Goal: Task Accomplishment & Management: Manage account settings

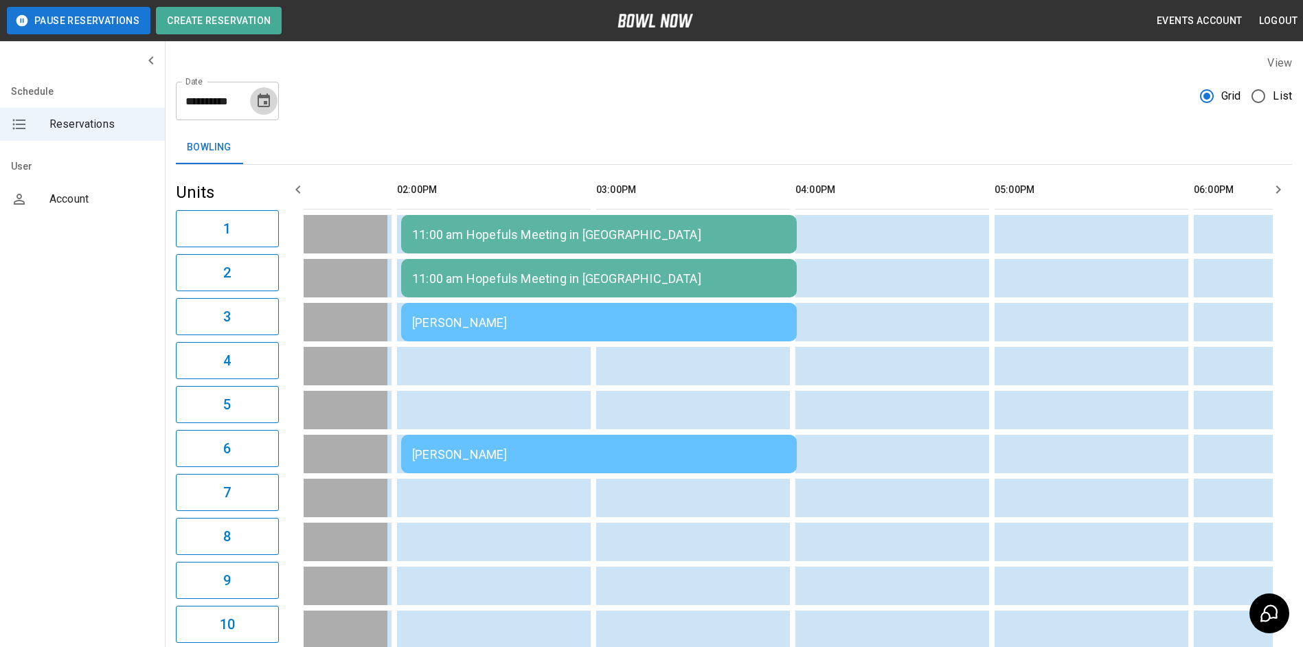
click at [260, 111] on button "Choose date, selected date is Aug 18, 2025" at bounding box center [263, 100] width 27 height 27
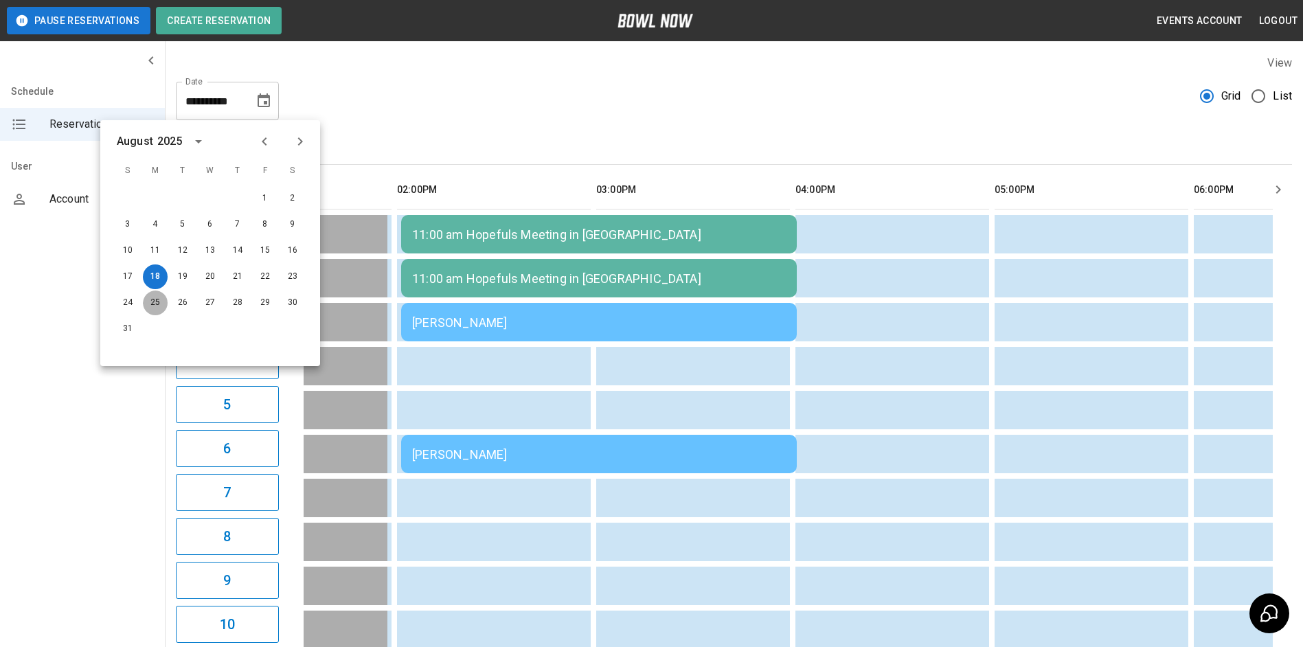
click at [154, 301] on button "25" at bounding box center [155, 303] width 25 height 25
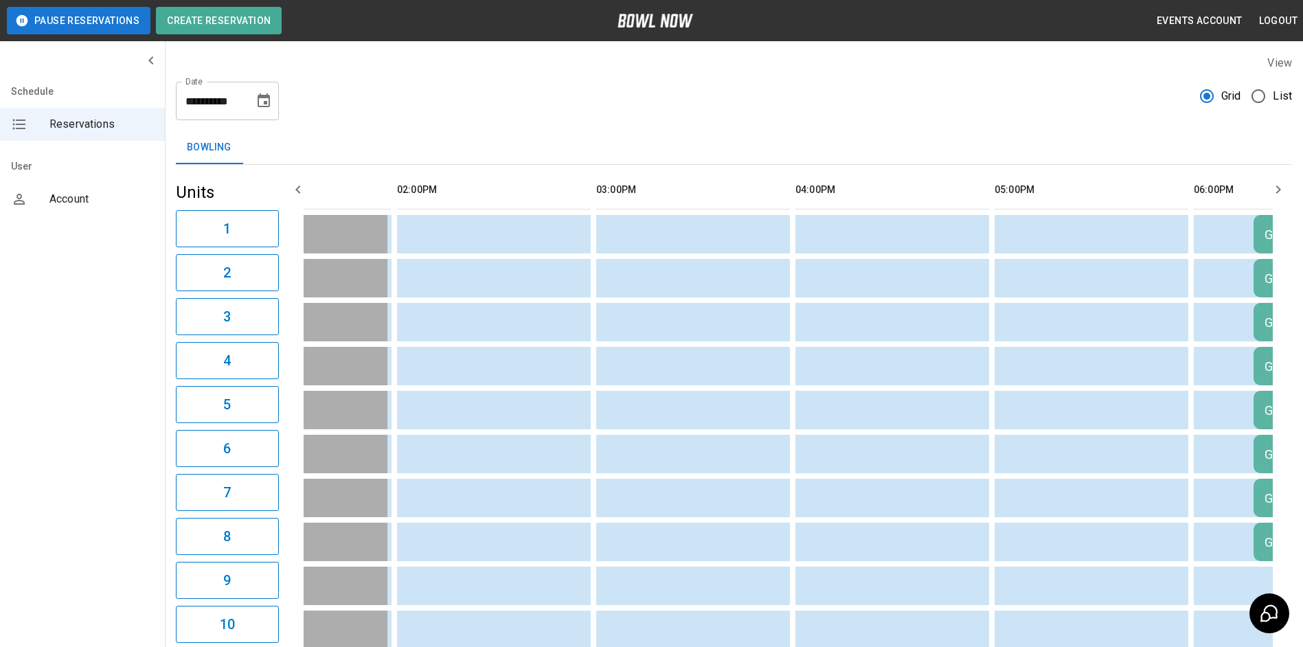
type input "**********"
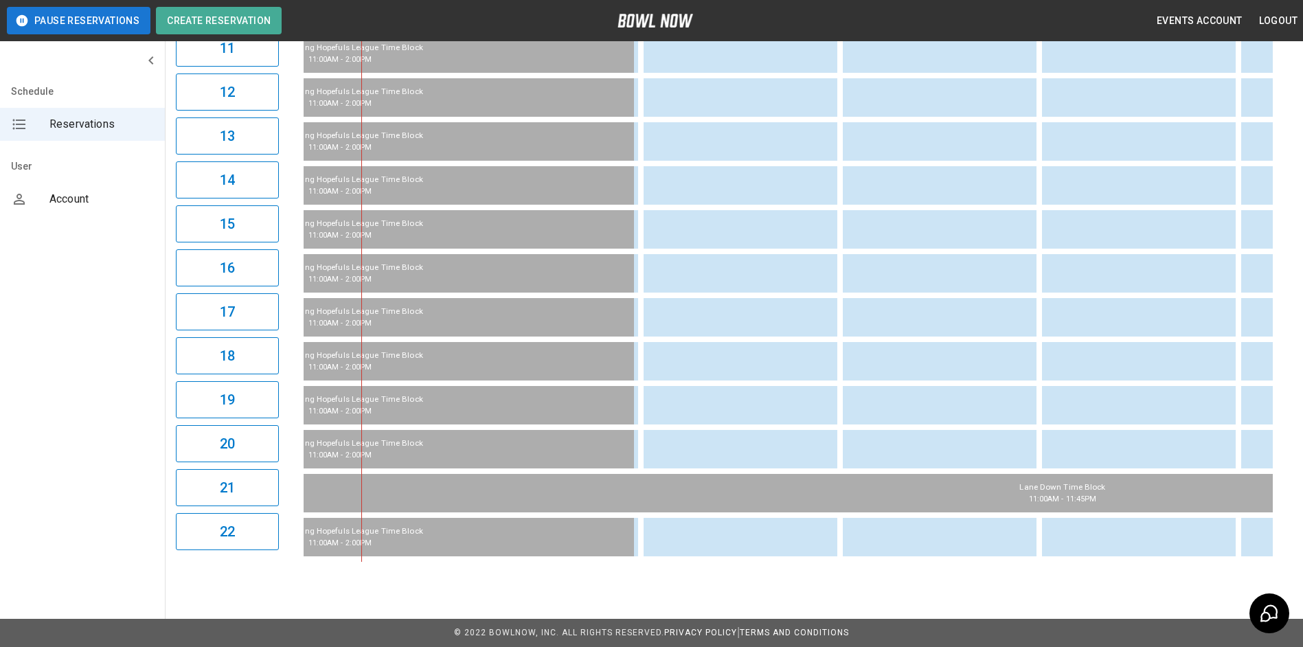
scroll to position [0, 379]
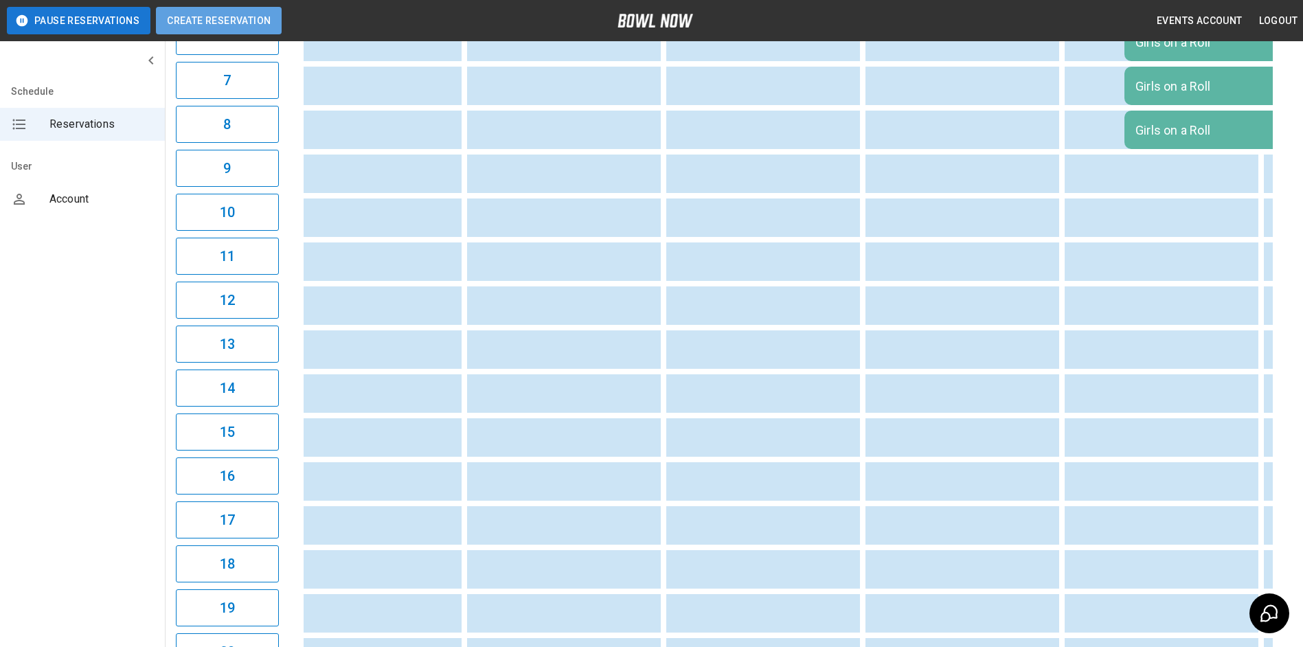
click at [256, 26] on button "Create Reservation" at bounding box center [219, 20] width 126 height 27
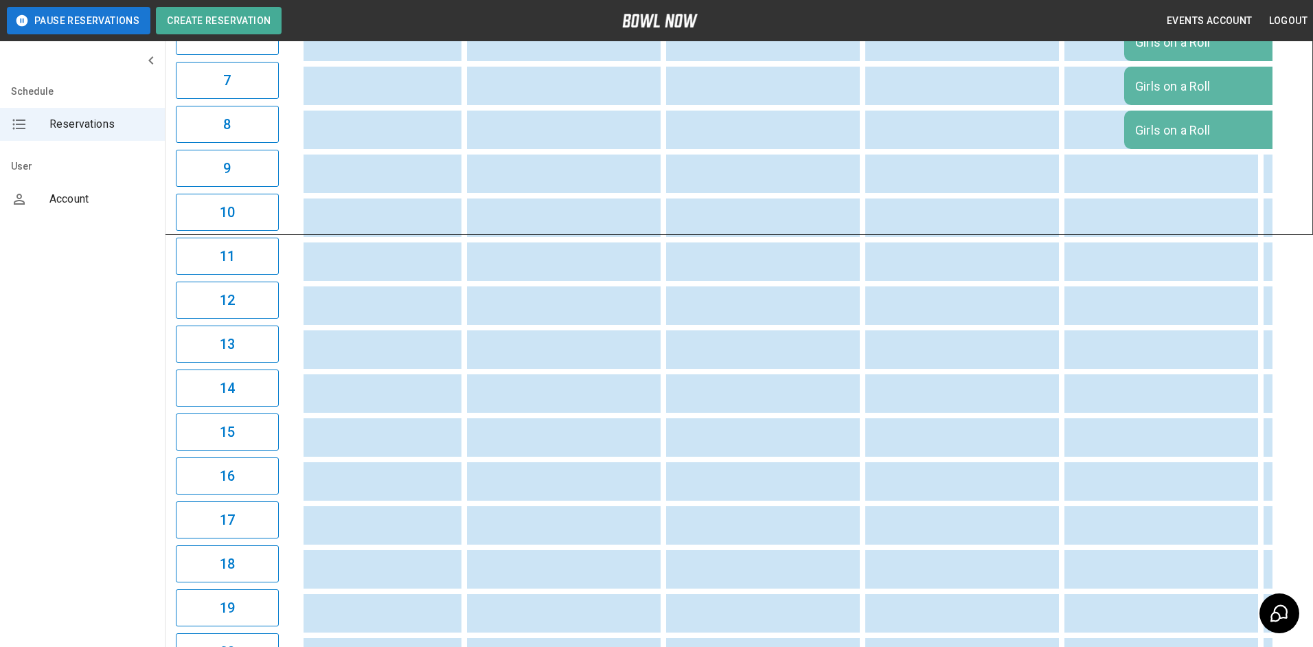
type input "*"
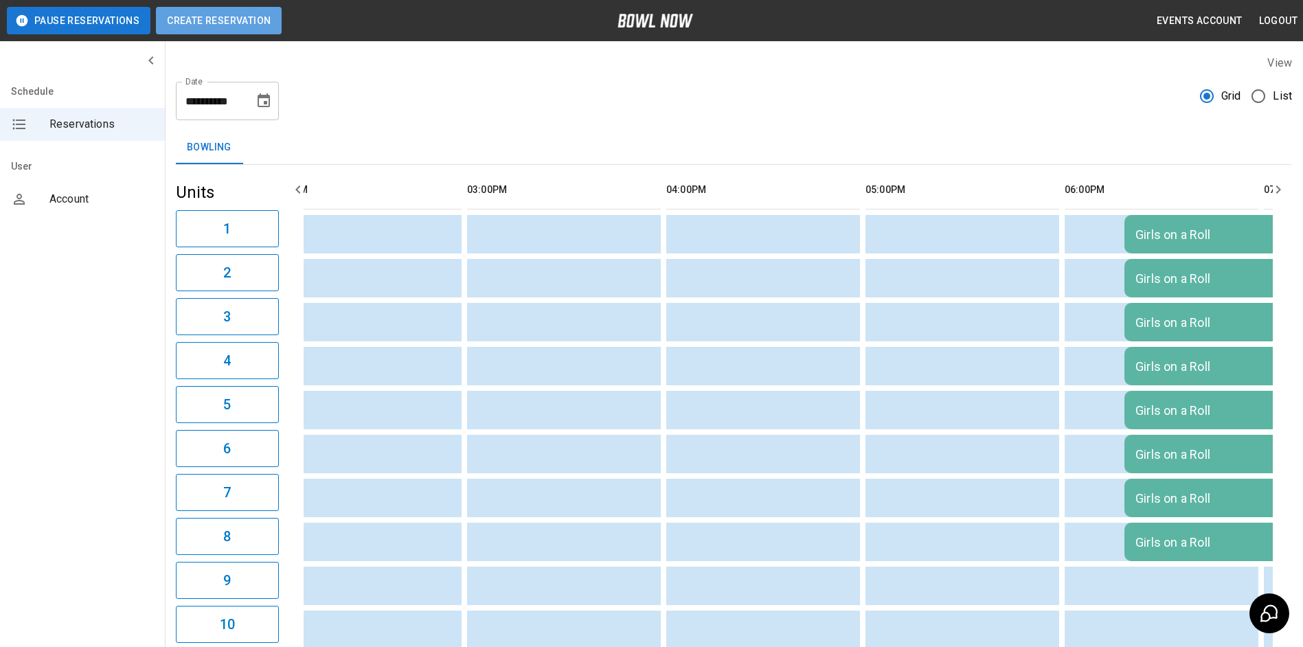
click at [229, 29] on button "Create Reservation" at bounding box center [219, 20] width 126 height 27
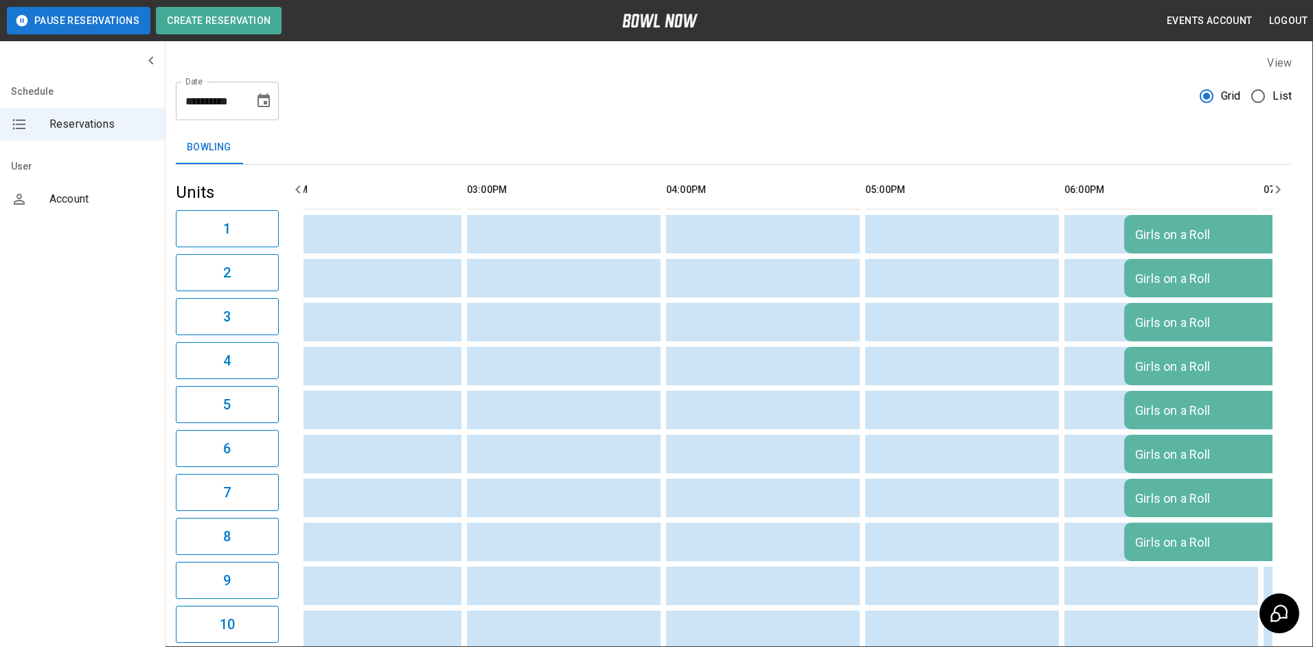
type input "**********"
type input "*"
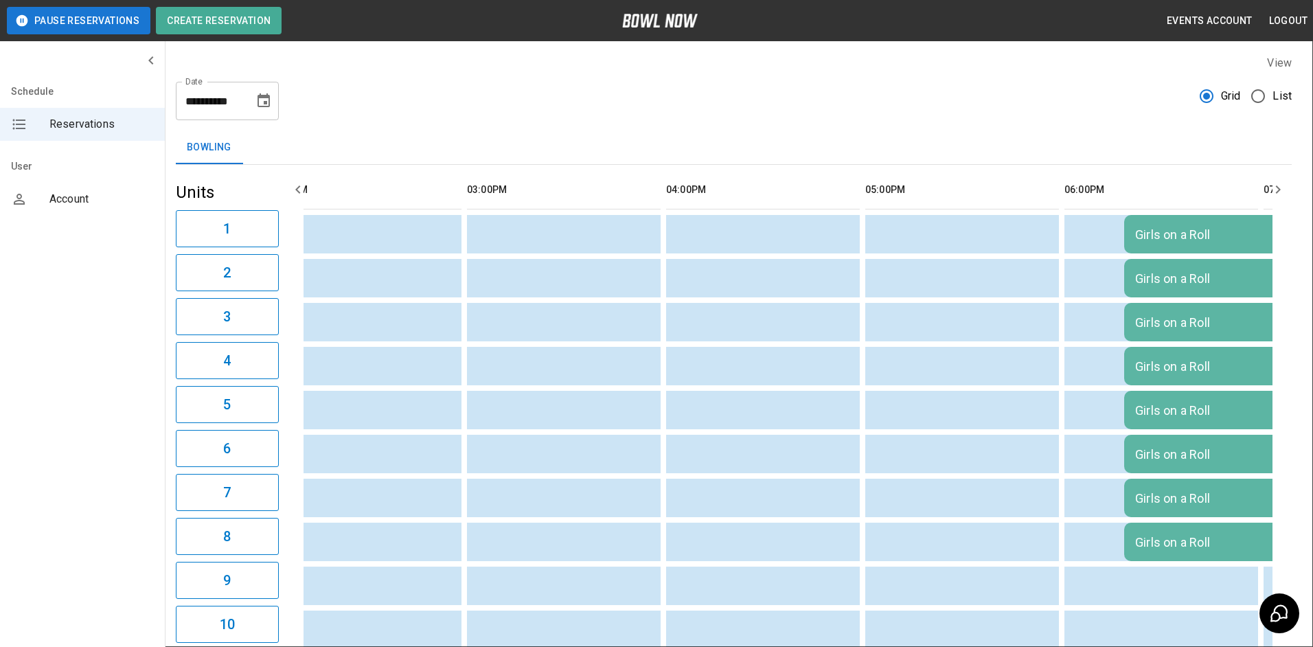
type textarea "**********"
type input "**********"
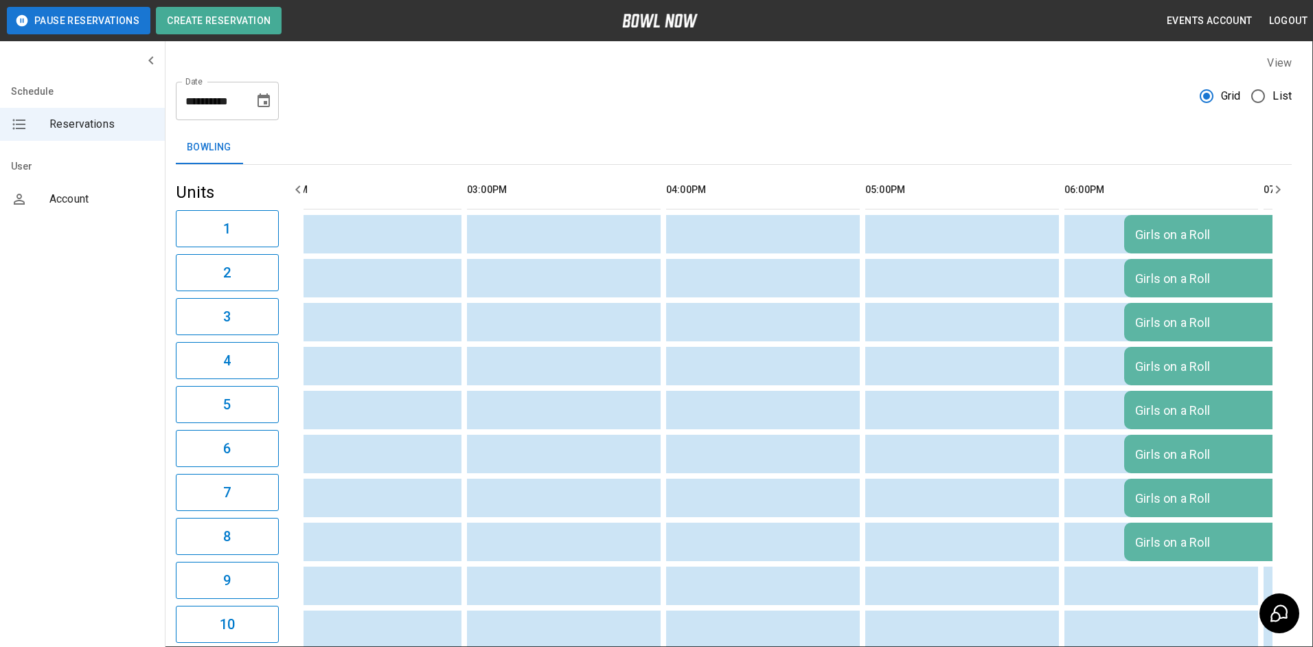
type input "**********"
drag, startPoint x: 551, startPoint y: 443, endPoint x: 476, endPoint y: 430, distance: 76.0
type textarea "******"
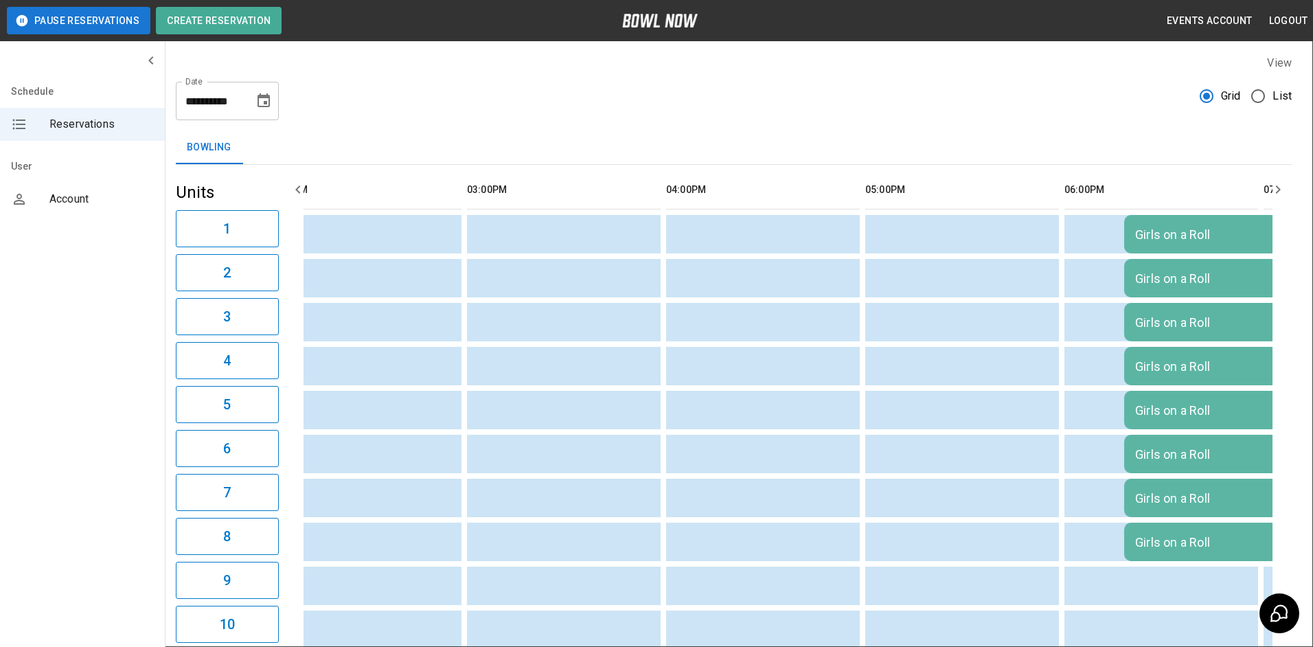
type input "**********"
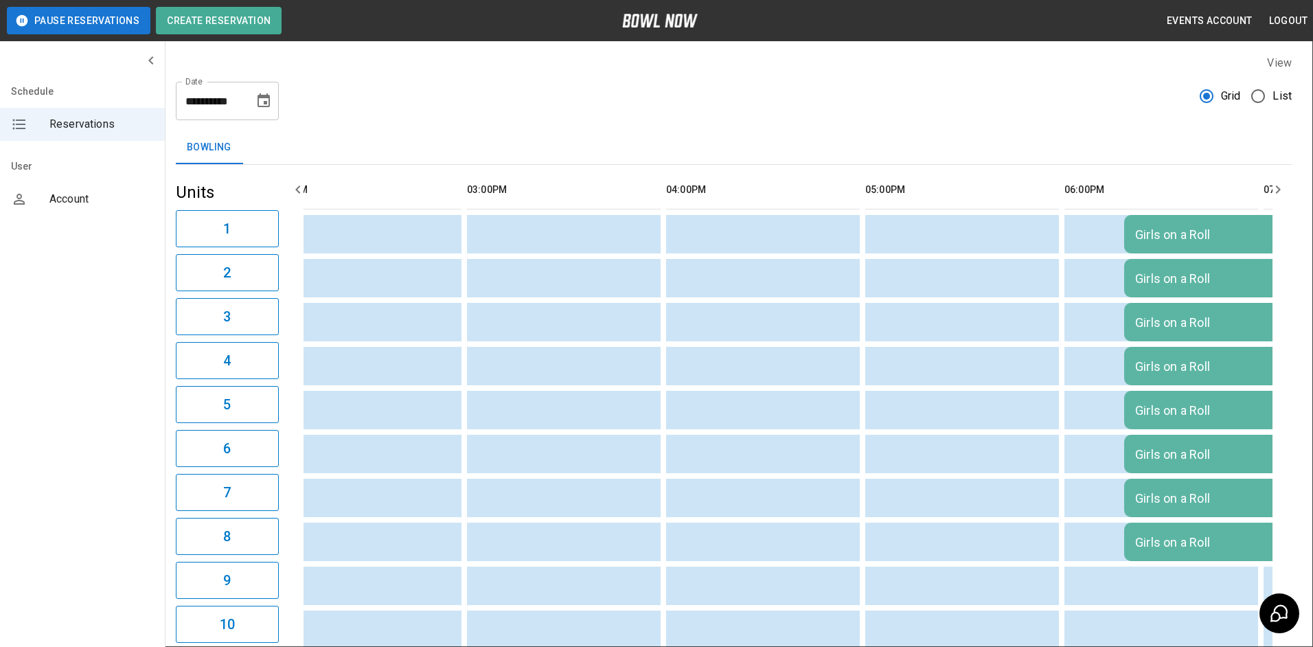
drag, startPoint x: 624, startPoint y: 405, endPoint x: 658, endPoint y: 404, distance: 33.7
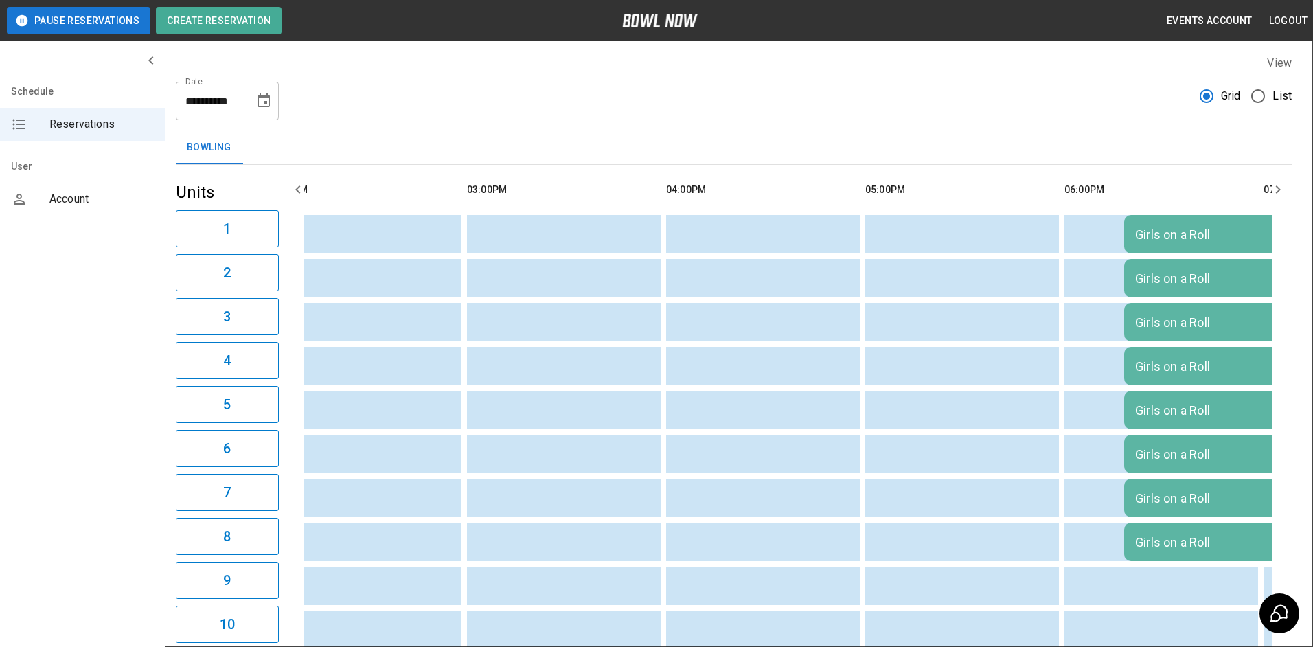
drag, startPoint x: 740, startPoint y: 416, endPoint x: 777, endPoint y: 408, distance: 38.0
drag, startPoint x: 810, startPoint y: 399, endPoint x: 804, endPoint y: 434, distance: 35.5
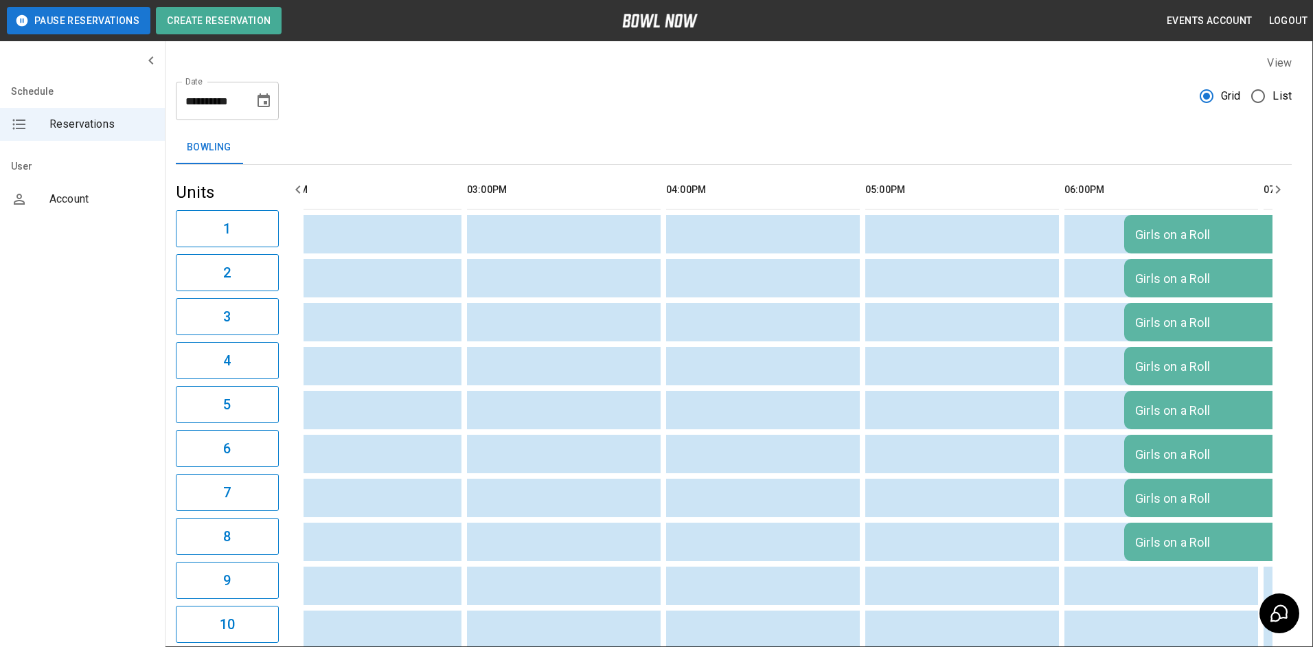
drag, startPoint x: 742, startPoint y: 464, endPoint x: 686, endPoint y: 466, distance: 56.4
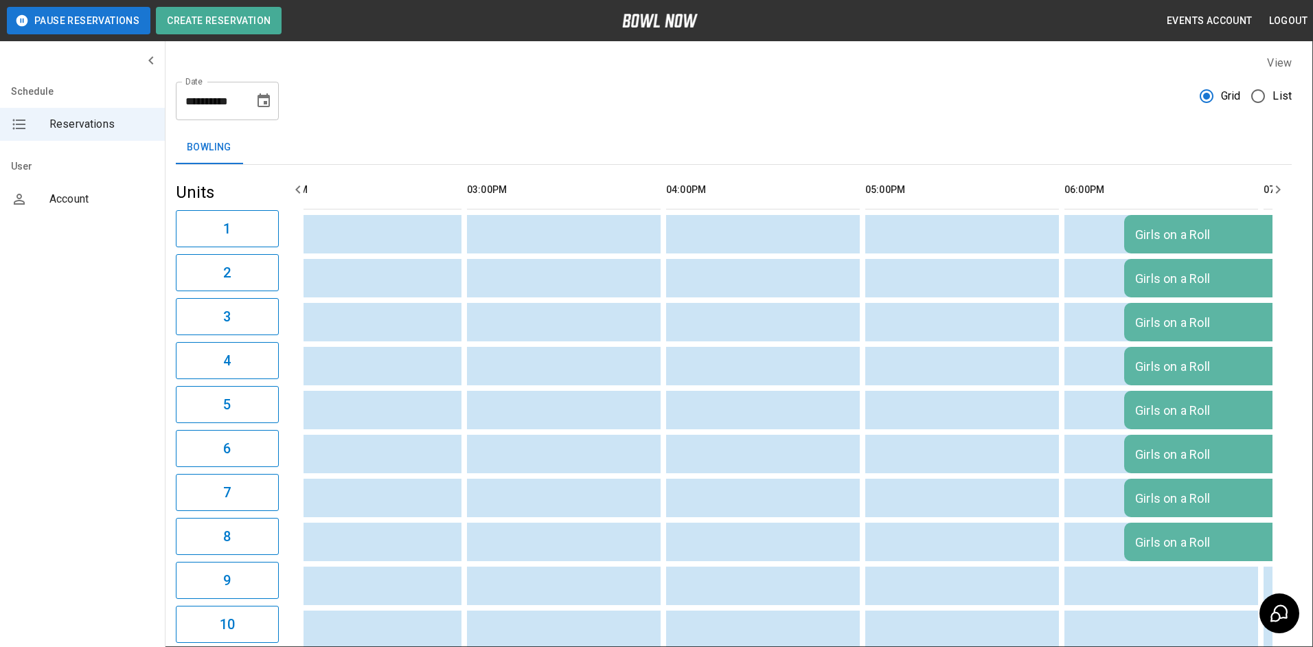
drag, startPoint x: 679, startPoint y: 514, endPoint x: 638, endPoint y: 517, distance: 40.6
drag, startPoint x: 630, startPoint y: 518, endPoint x: 619, endPoint y: 497, distance: 23.4
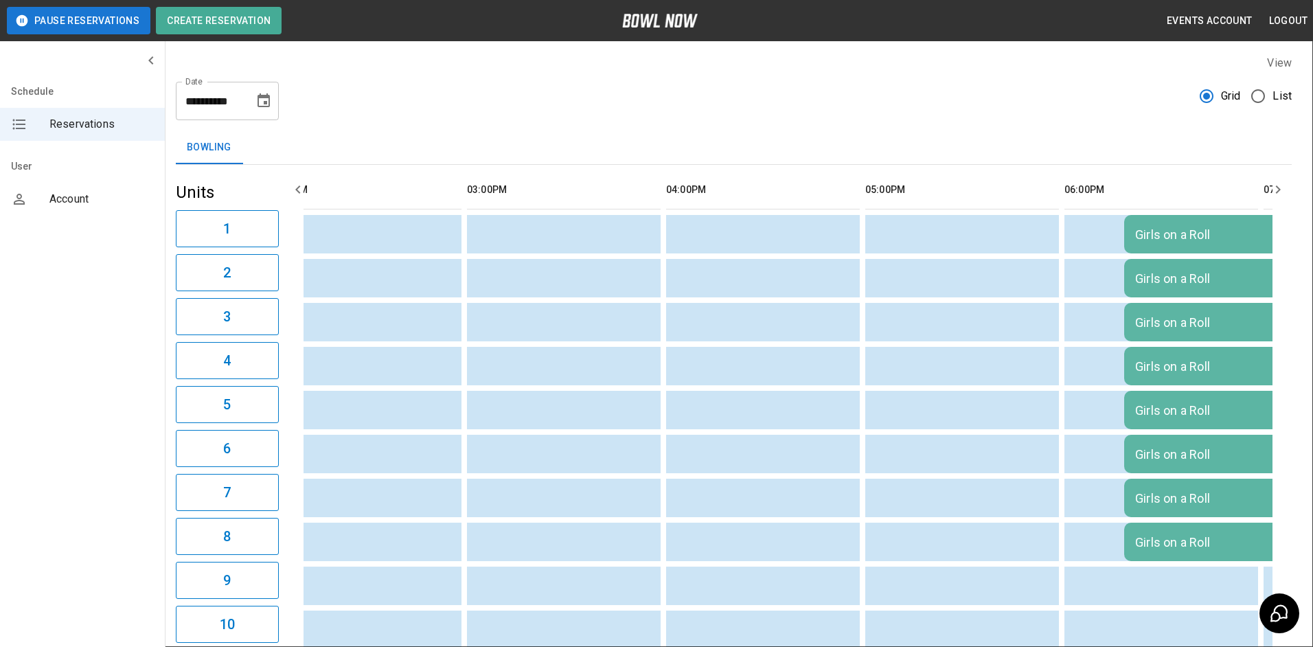
drag, startPoint x: 558, startPoint y: 508, endPoint x: 511, endPoint y: 487, distance: 51.7
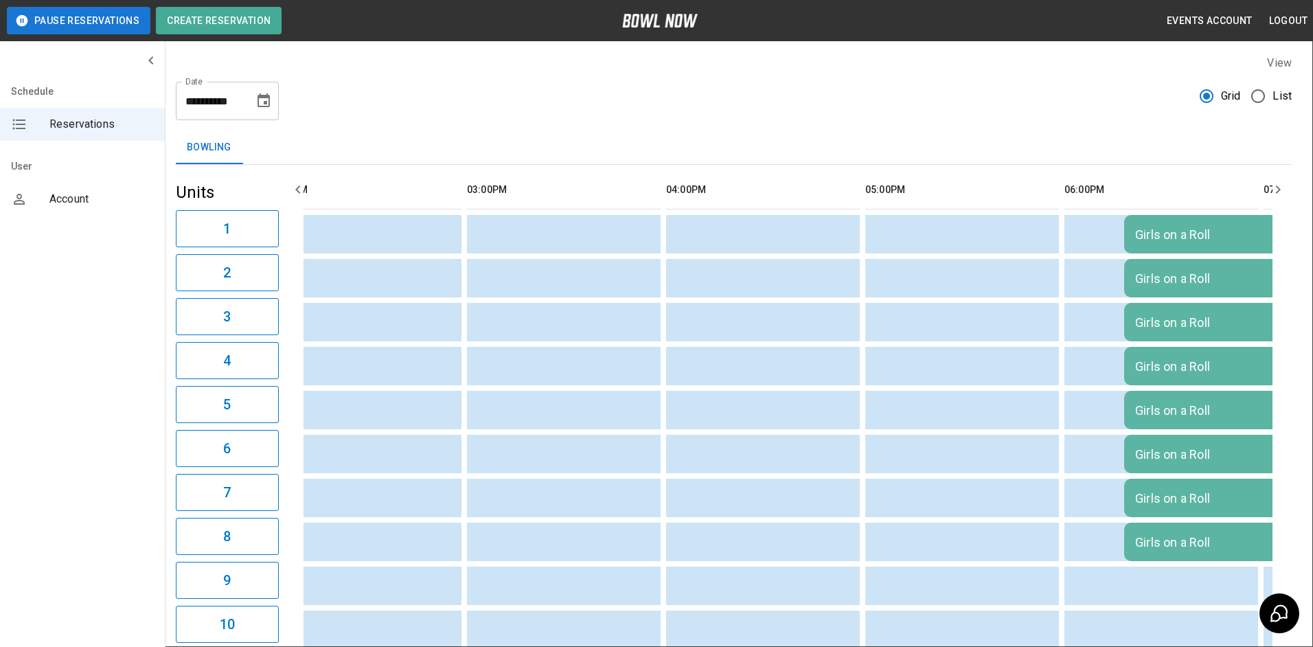
drag, startPoint x: 491, startPoint y: 503, endPoint x: 660, endPoint y: 494, distance: 169.2
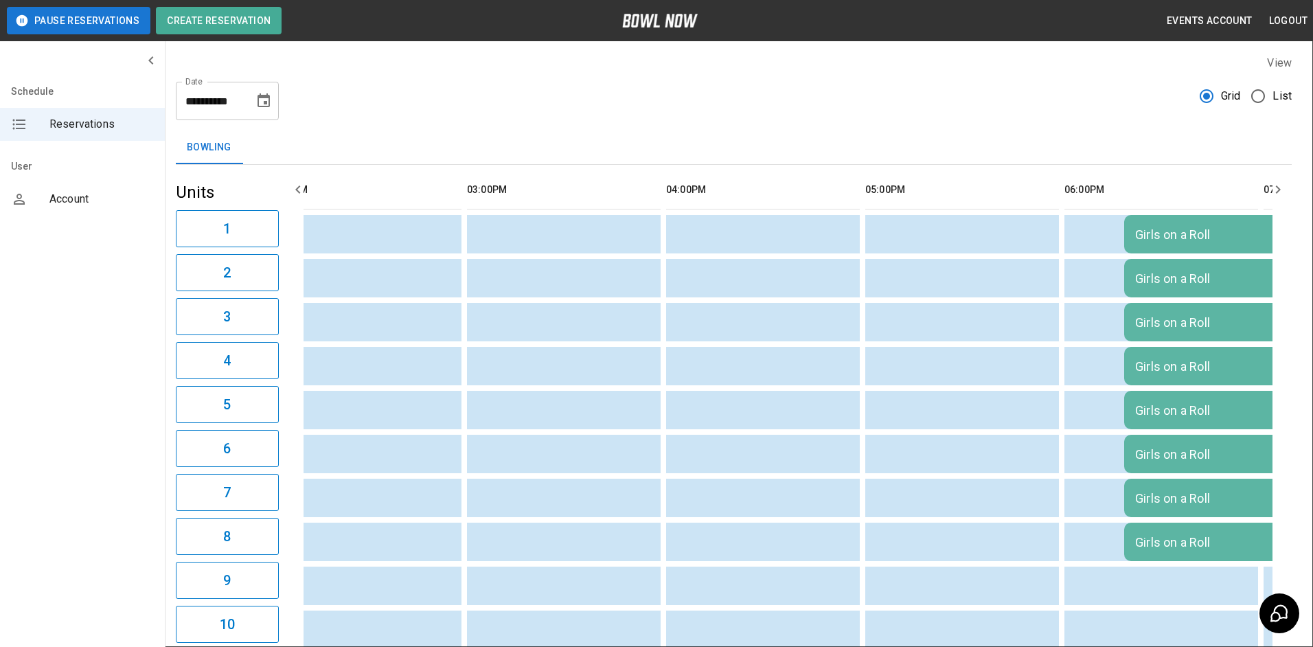
type input "**********"
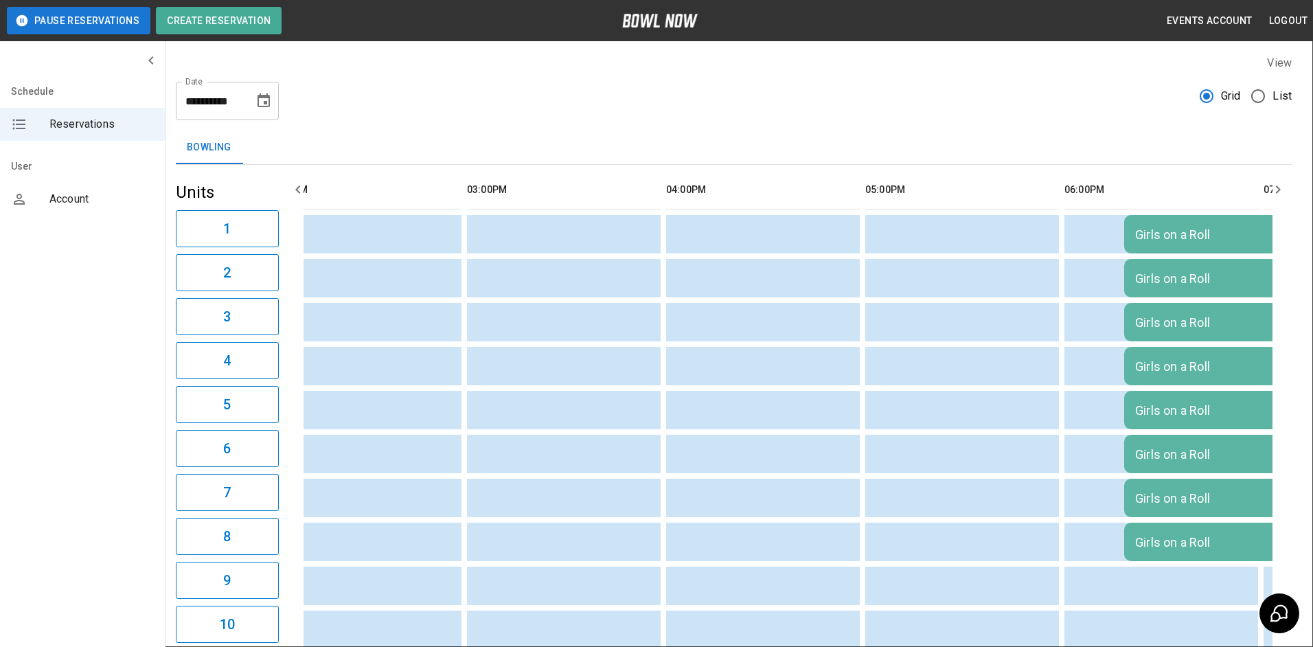
scroll to position [293, 0]
drag, startPoint x: 573, startPoint y: 261, endPoint x: 659, endPoint y: 310, distance: 99.7
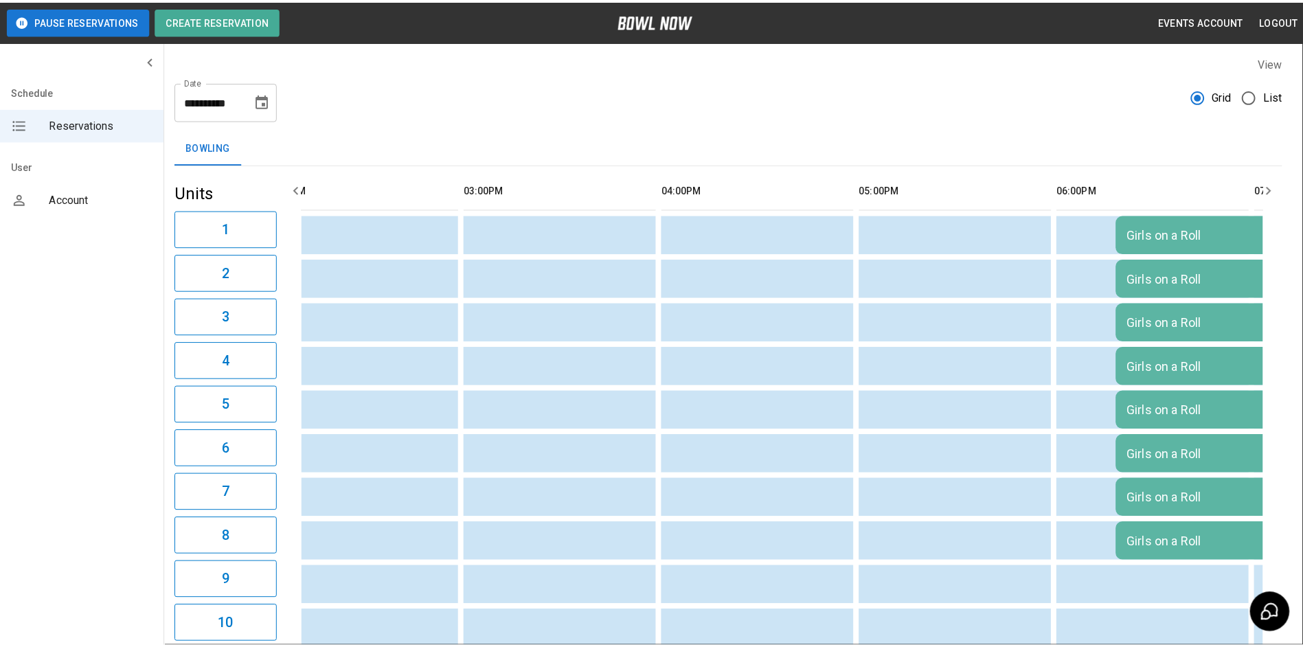
scroll to position [361, 0]
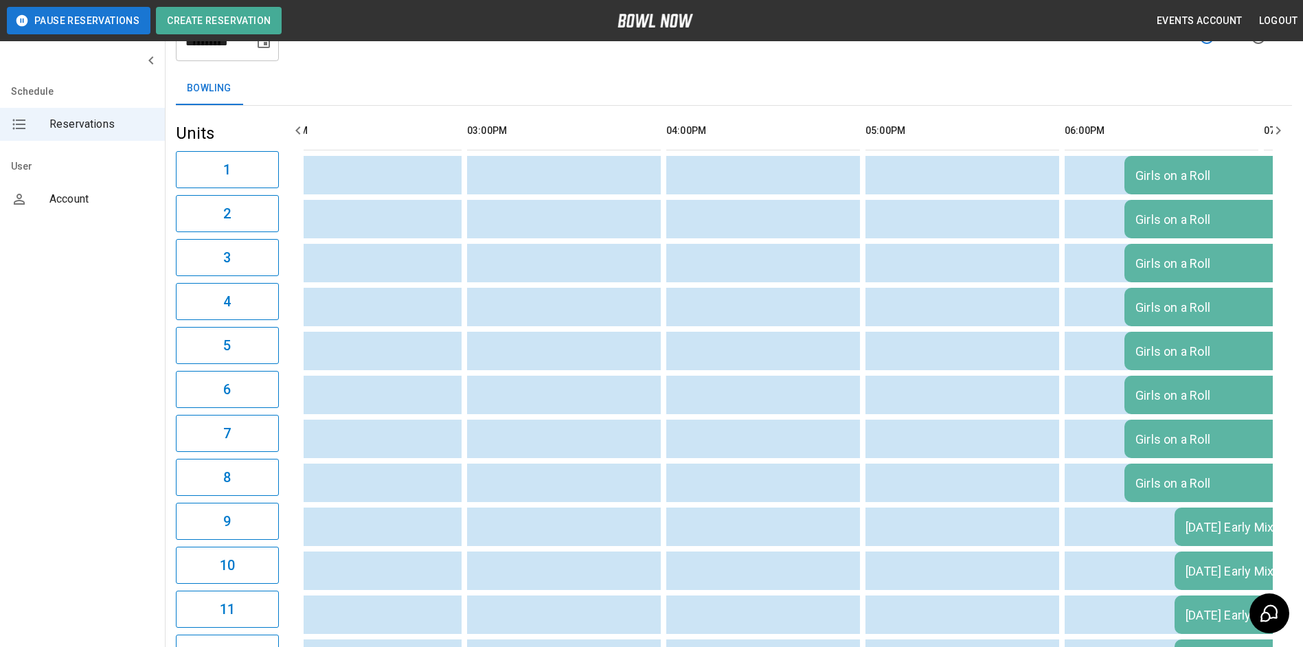
scroll to position [12, 0]
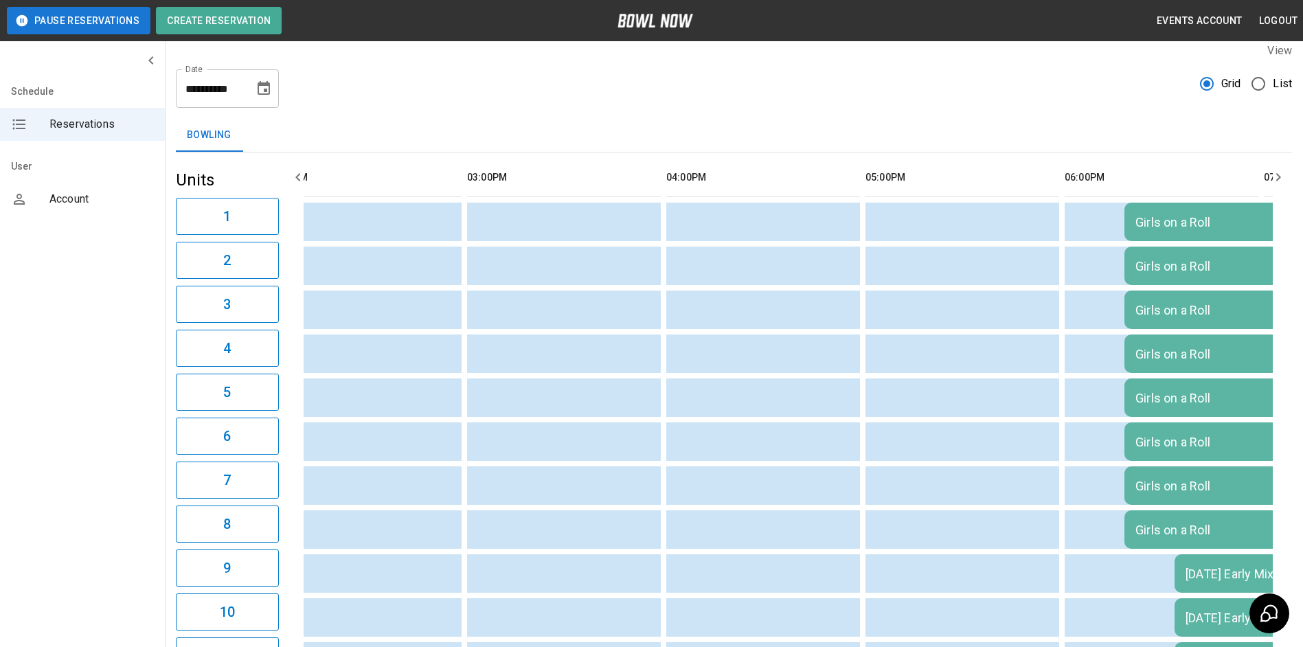
click at [271, 95] on icon "Choose date, selected date is Aug 25, 2025" at bounding box center [264, 88] width 16 height 16
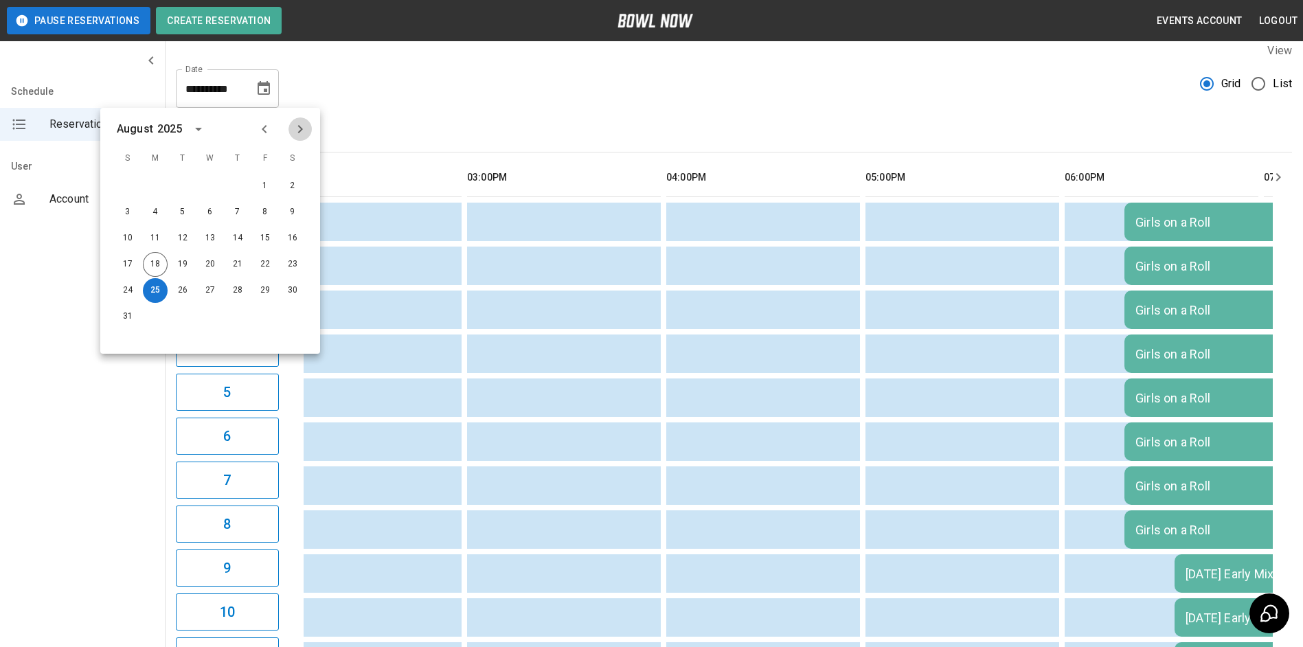
click at [300, 134] on icon "Next month" at bounding box center [300, 129] width 16 height 16
click at [155, 186] on button "1" at bounding box center [155, 186] width 25 height 25
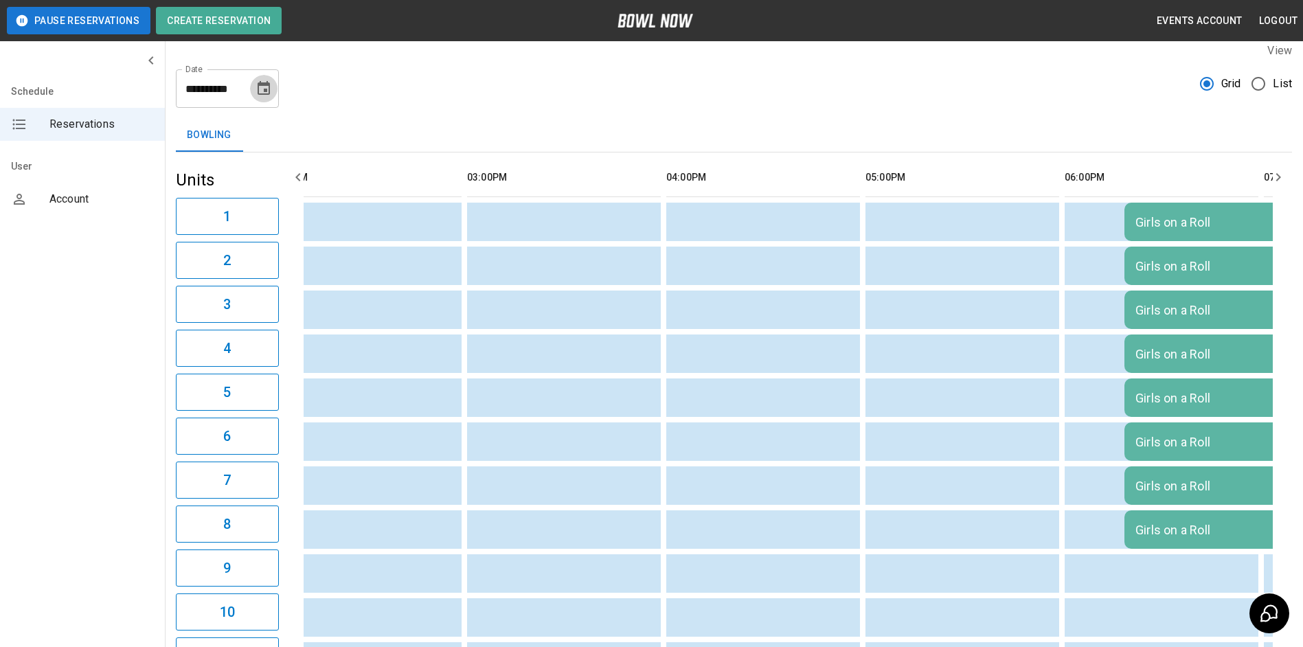
click at [264, 93] on icon "Choose date, selected date is Sep 1, 2025" at bounding box center [264, 88] width 12 height 14
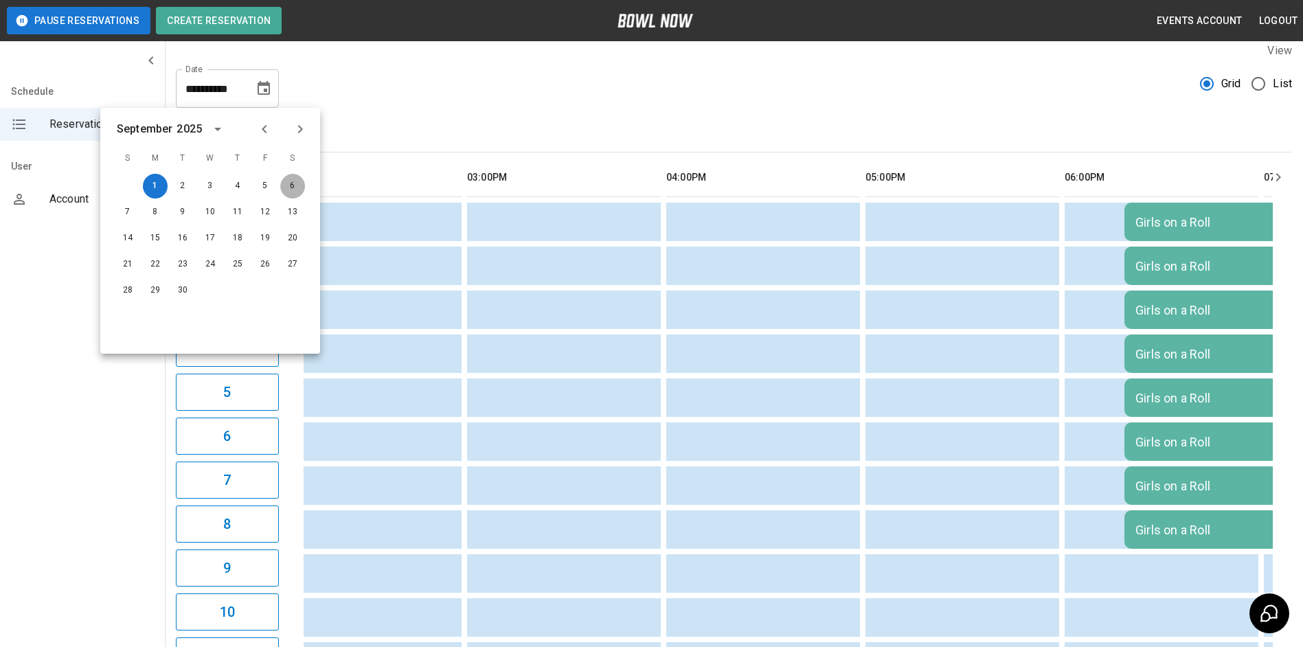
click at [295, 187] on button "6" at bounding box center [292, 186] width 25 height 25
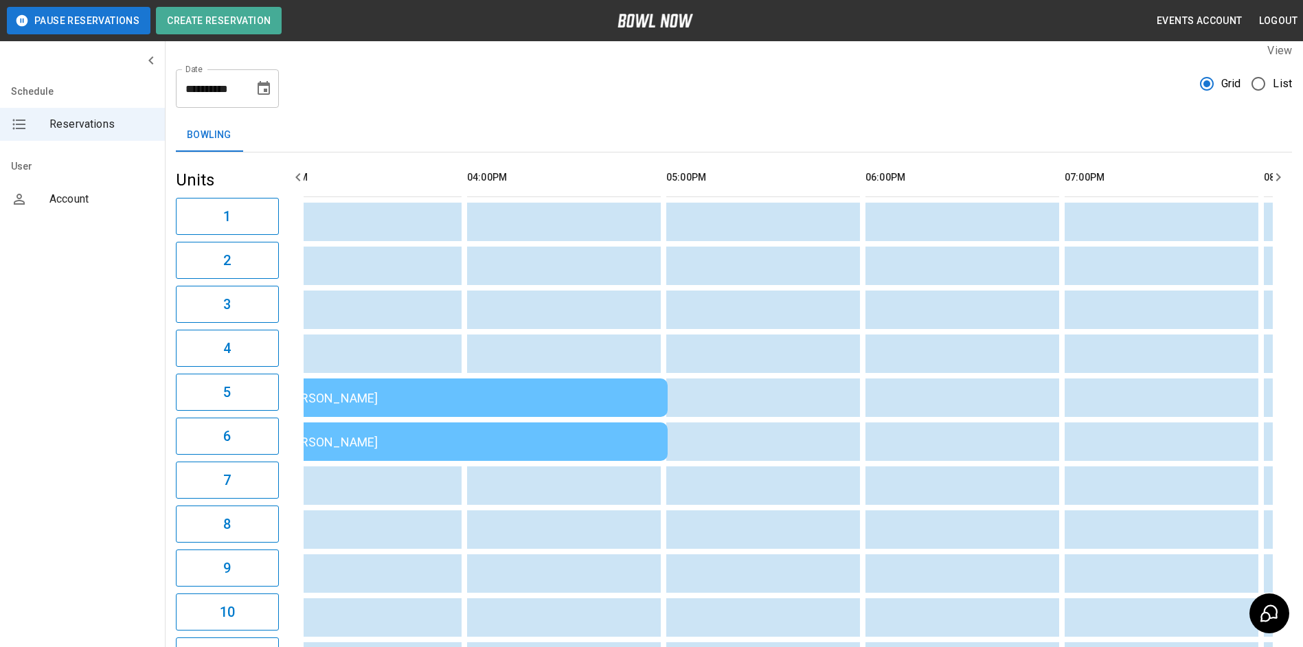
type input "**********"
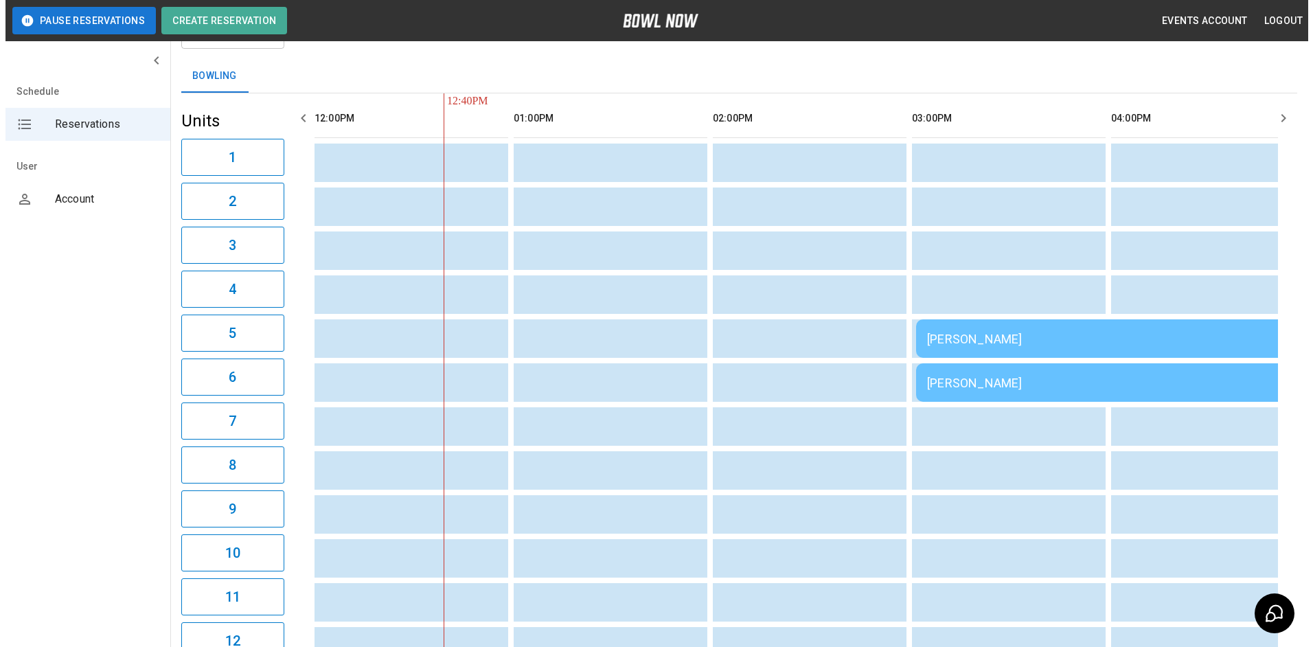
scroll to position [69, 0]
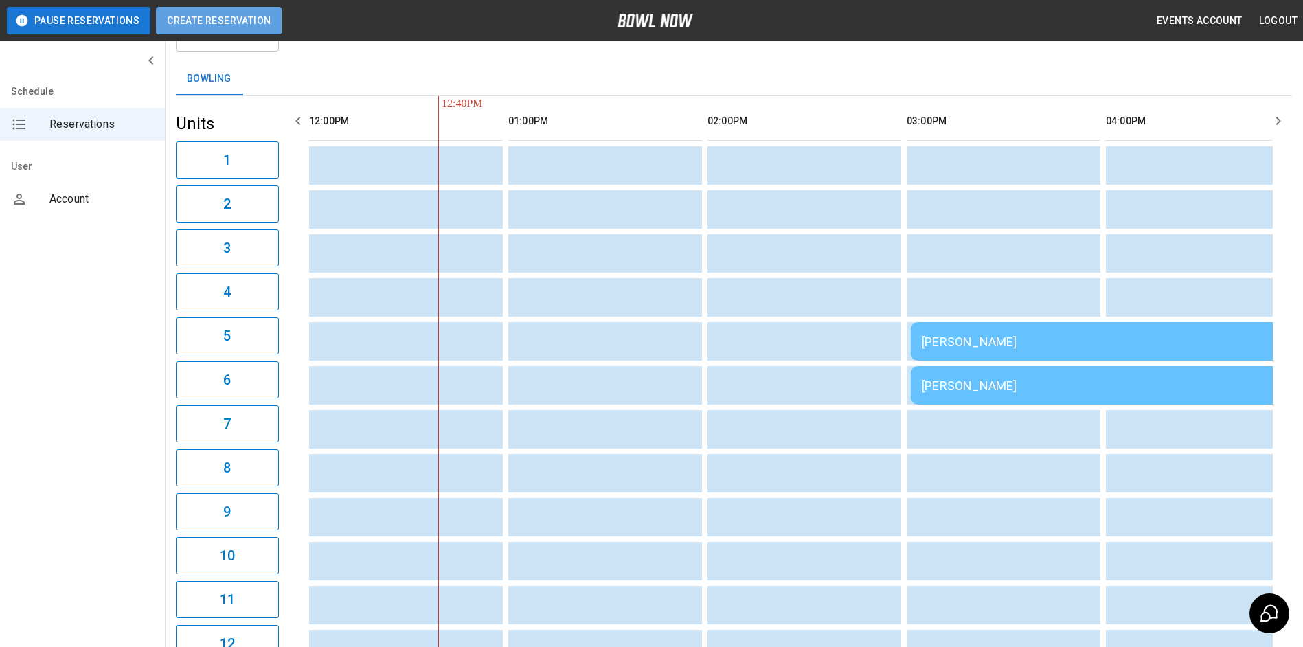
click at [218, 19] on button "Create Reservation" at bounding box center [219, 20] width 126 height 27
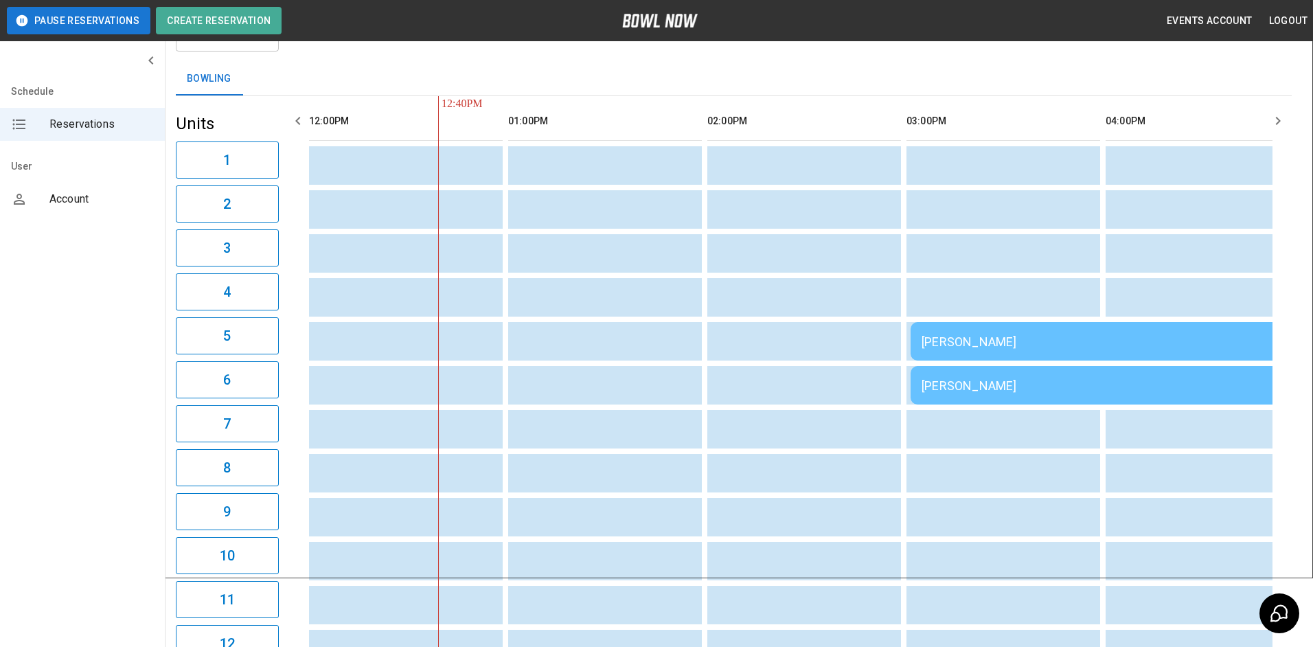
type input "**********"
drag, startPoint x: 675, startPoint y: 180, endPoint x: 662, endPoint y: 192, distance: 18.0
type input "**********"
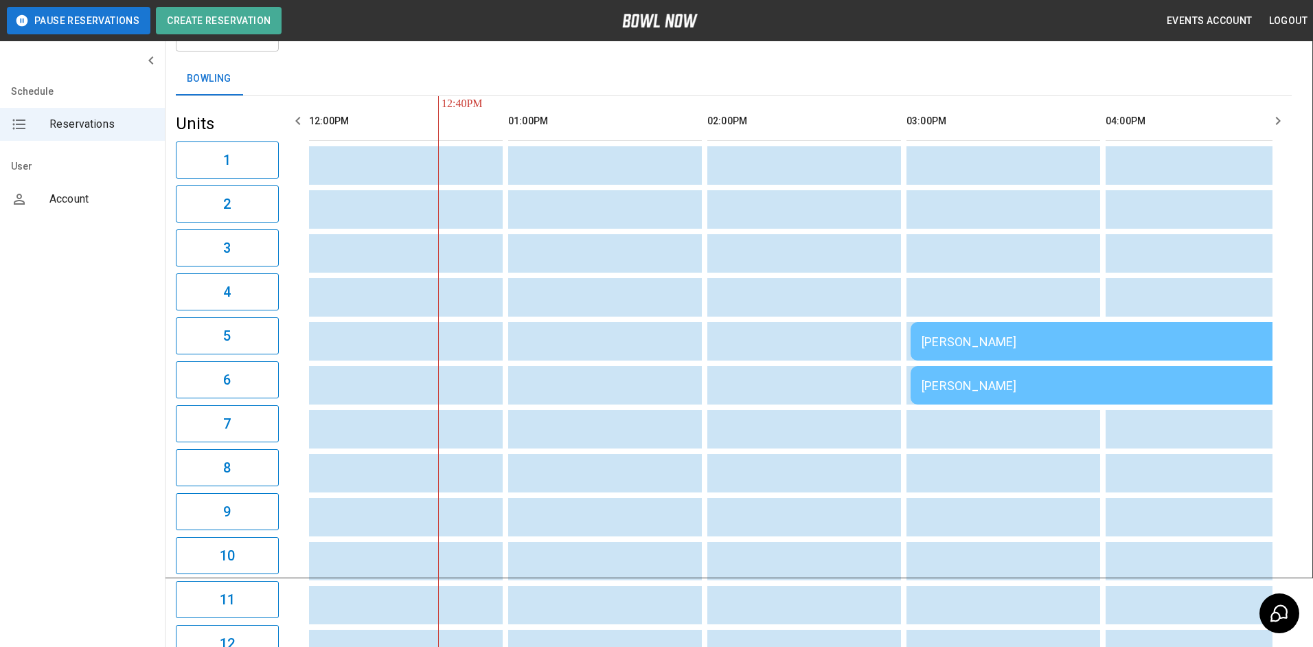
type input "**********"
type input "*"
type input "**********"
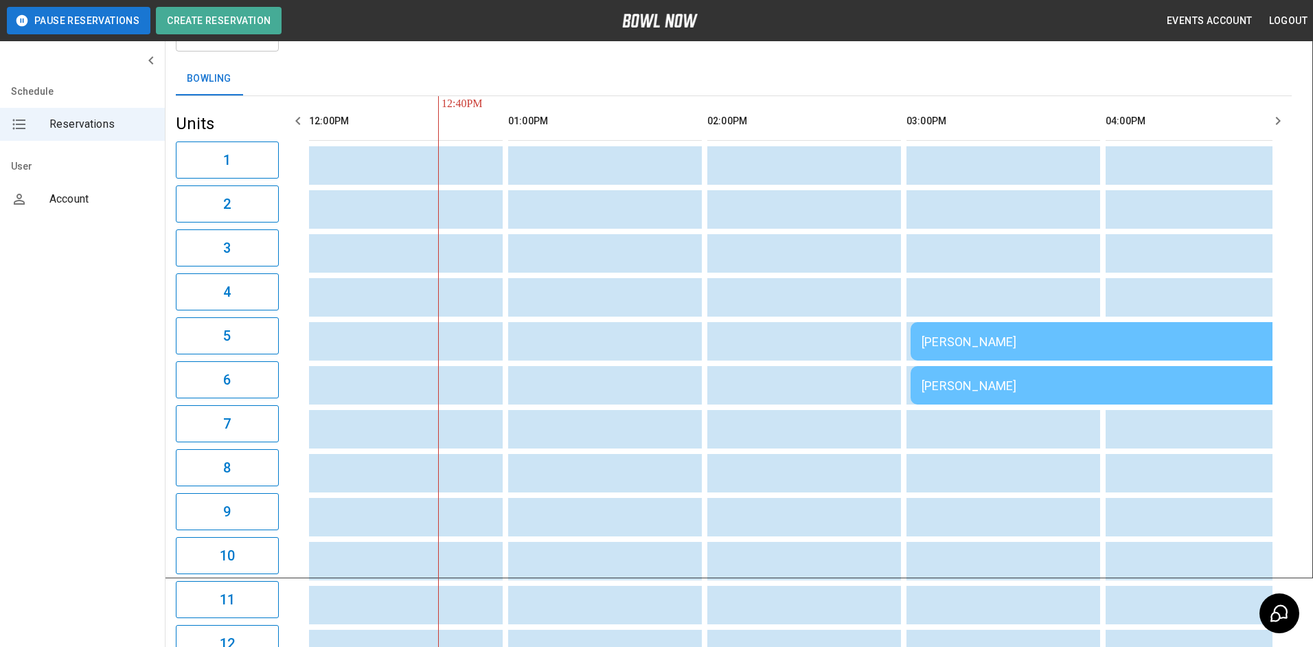
type input "**********"
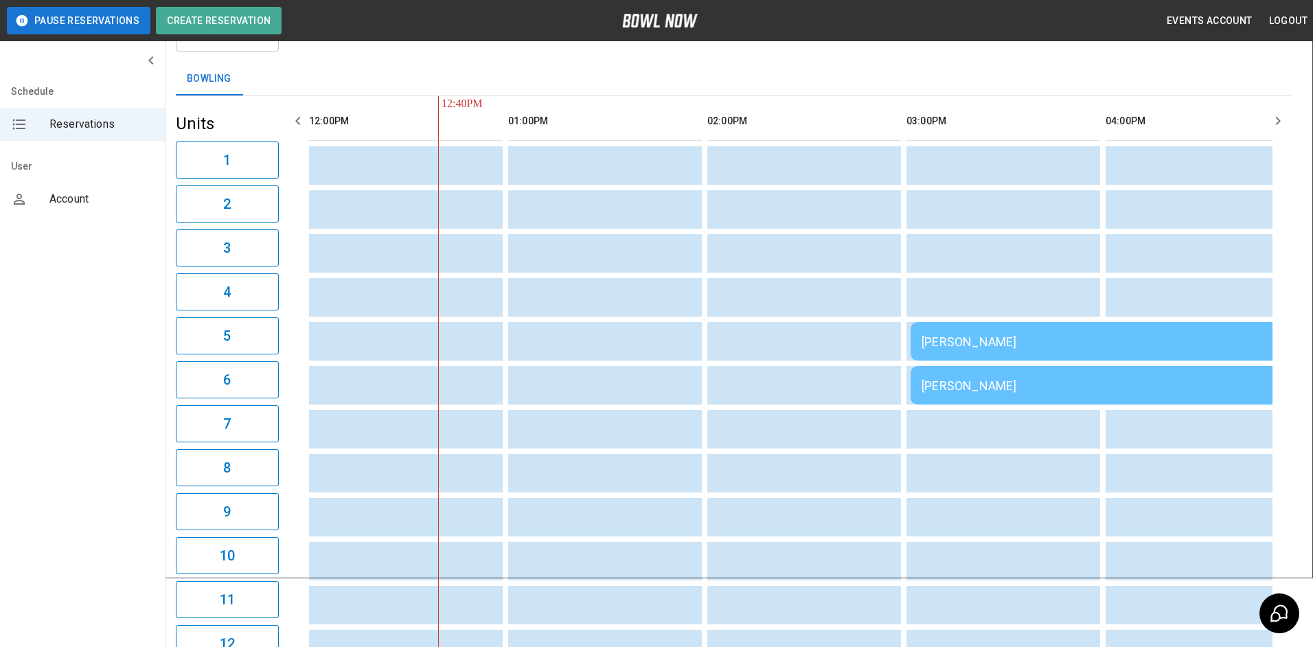
drag, startPoint x: 747, startPoint y: 218, endPoint x: 753, endPoint y: 223, distance: 7.8
drag, startPoint x: 744, startPoint y: 473, endPoint x: 758, endPoint y: 467, distance: 14.8
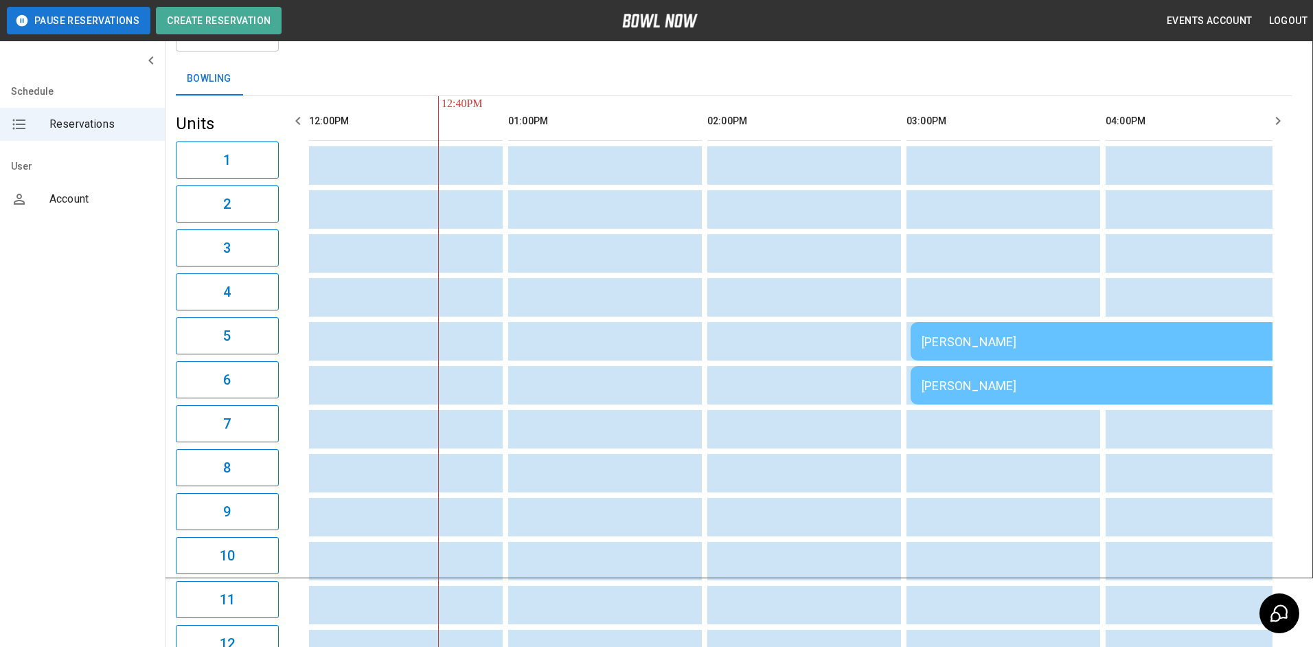
drag, startPoint x: 567, startPoint y: 446, endPoint x: 527, endPoint y: 460, distance: 43.0
type textarea "******"
drag, startPoint x: 499, startPoint y: 385, endPoint x: 449, endPoint y: 395, distance: 51.2
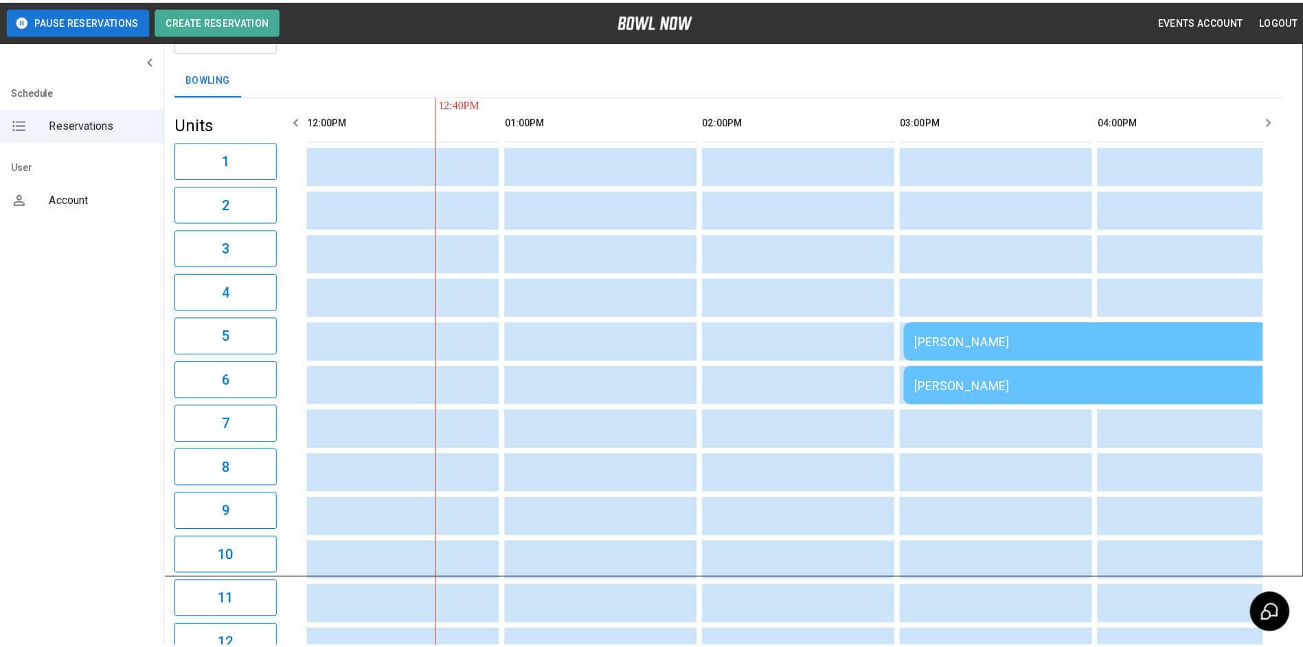
scroll to position [317, 0]
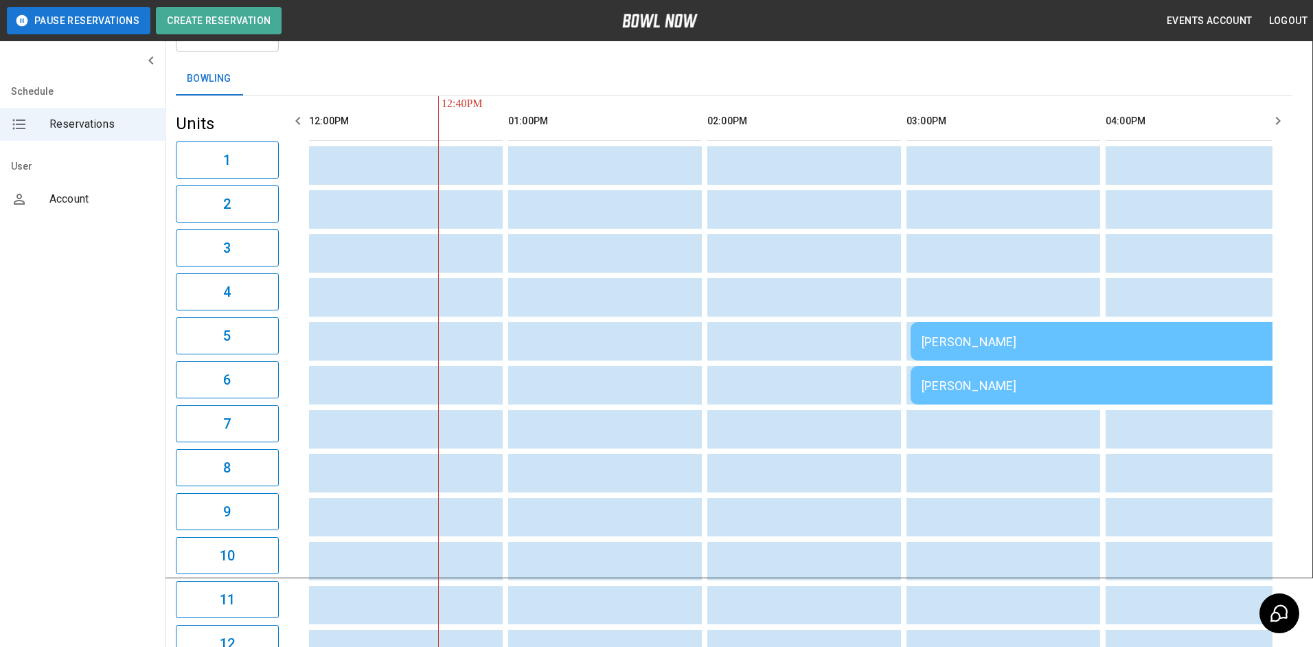
drag, startPoint x: 496, startPoint y: 360, endPoint x: 536, endPoint y: 359, distance: 39.8
drag, startPoint x: 542, startPoint y: 359, endPoint x: 569, endPoint y: 359, distance: 26.8
drag, startPoint x: 620, startPoint y: 354, endPoint x: 656, endPoint y: 354, distance: 36.4
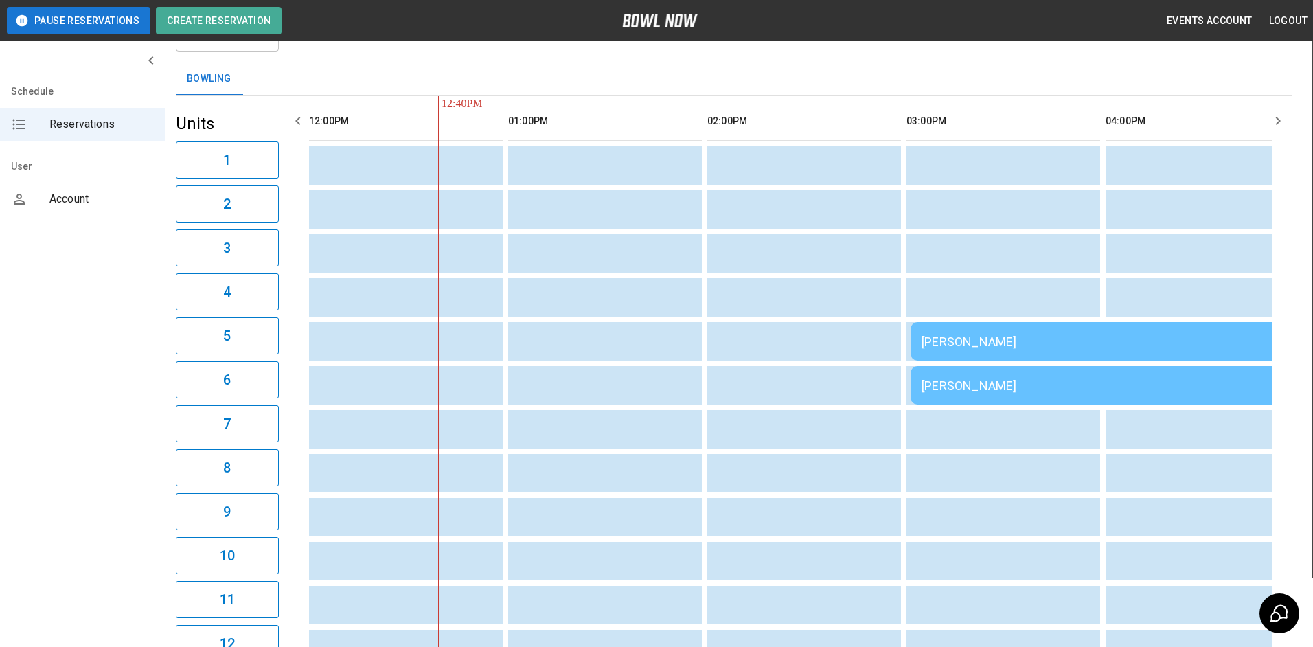
drag, startPoint x: 556, startPoint y: 405, endPoint x: 621, endPoint y: 405, distance: 65.3
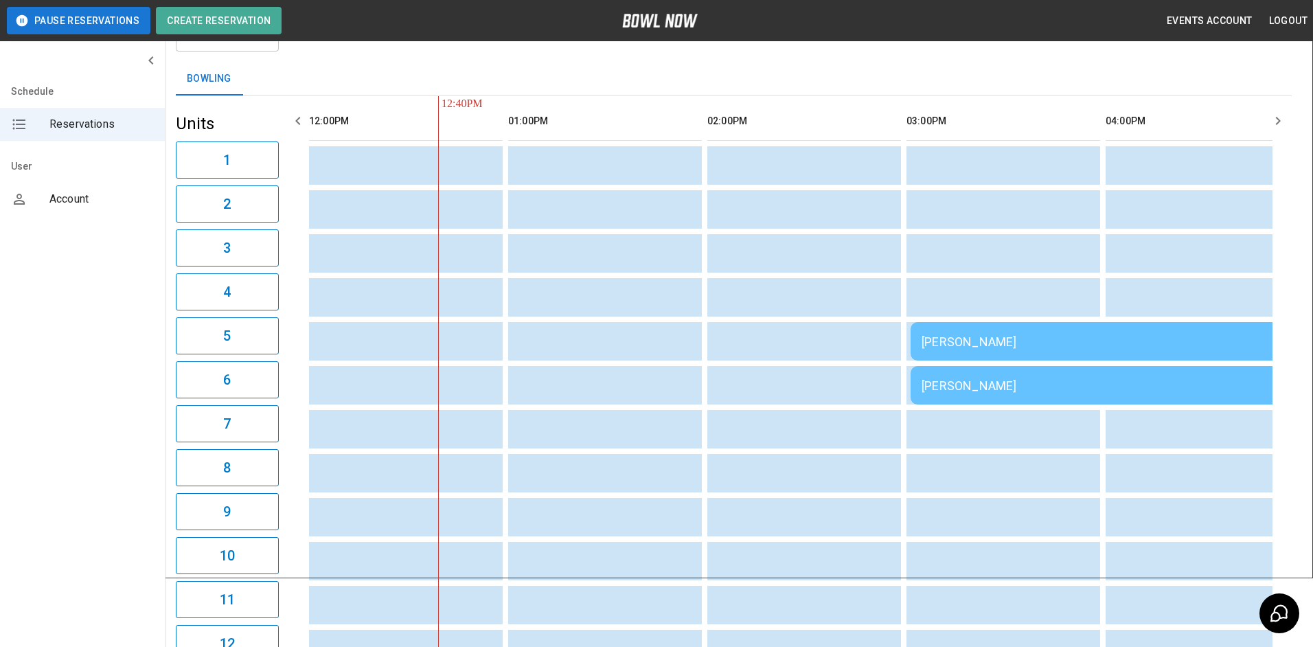
drag, startPoint x: 678, startPoint y: 407, endPoint x: 698, endPoint y: 407, distance: 19.9
drag, startPoint x: 741, startPoint y: 409, endPoint x: 795, endPoint y: 408, distance: 53.6
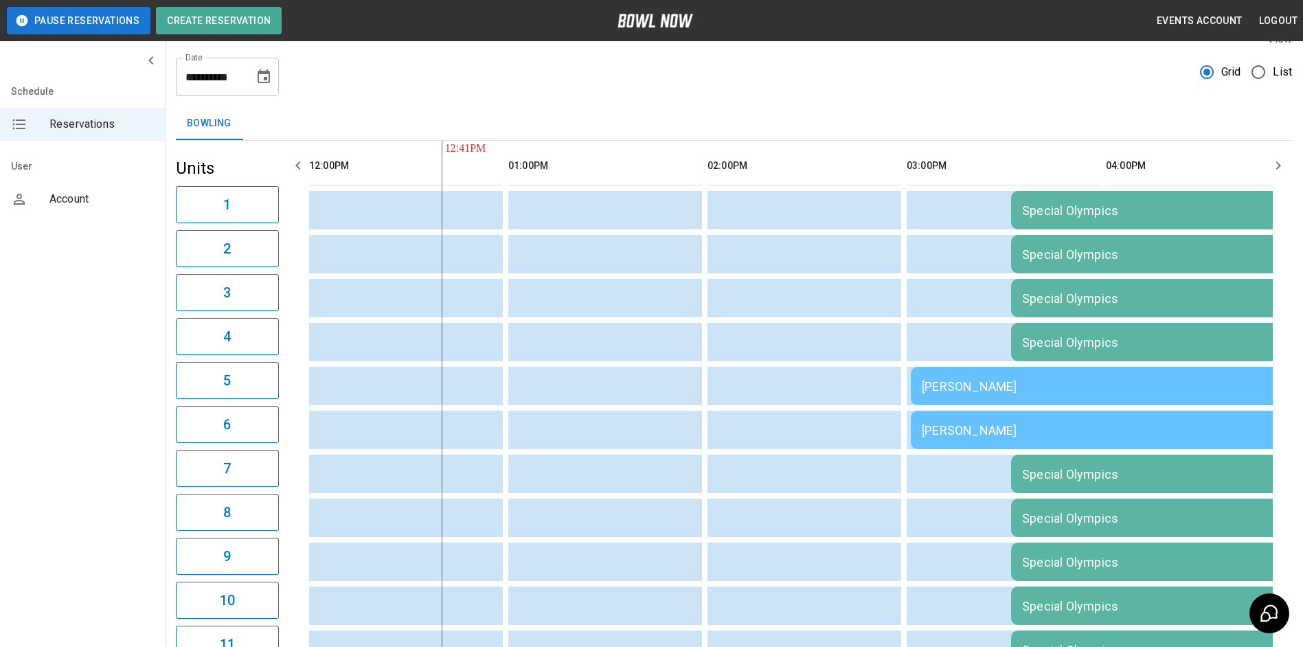
scroll to position [0, 0]
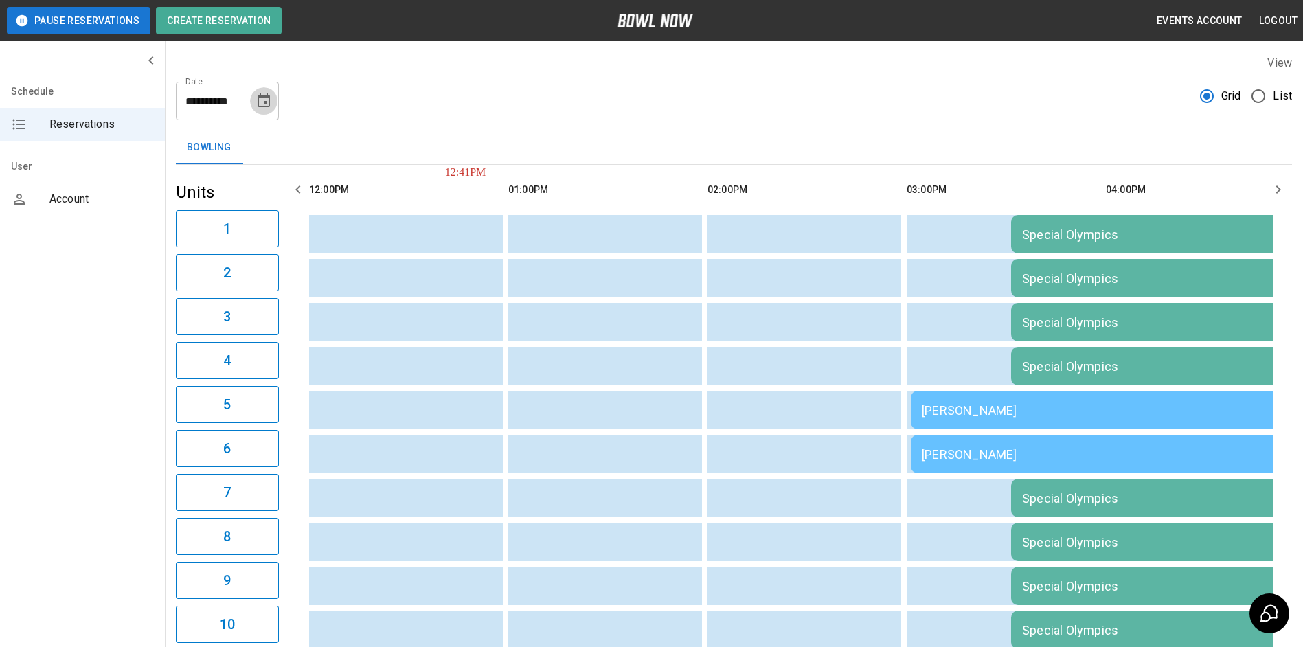
click at [267, 109] on button "Choose date, selected date is Sep 6, 2025" at bounding box center [263, 100] width 27 height 27
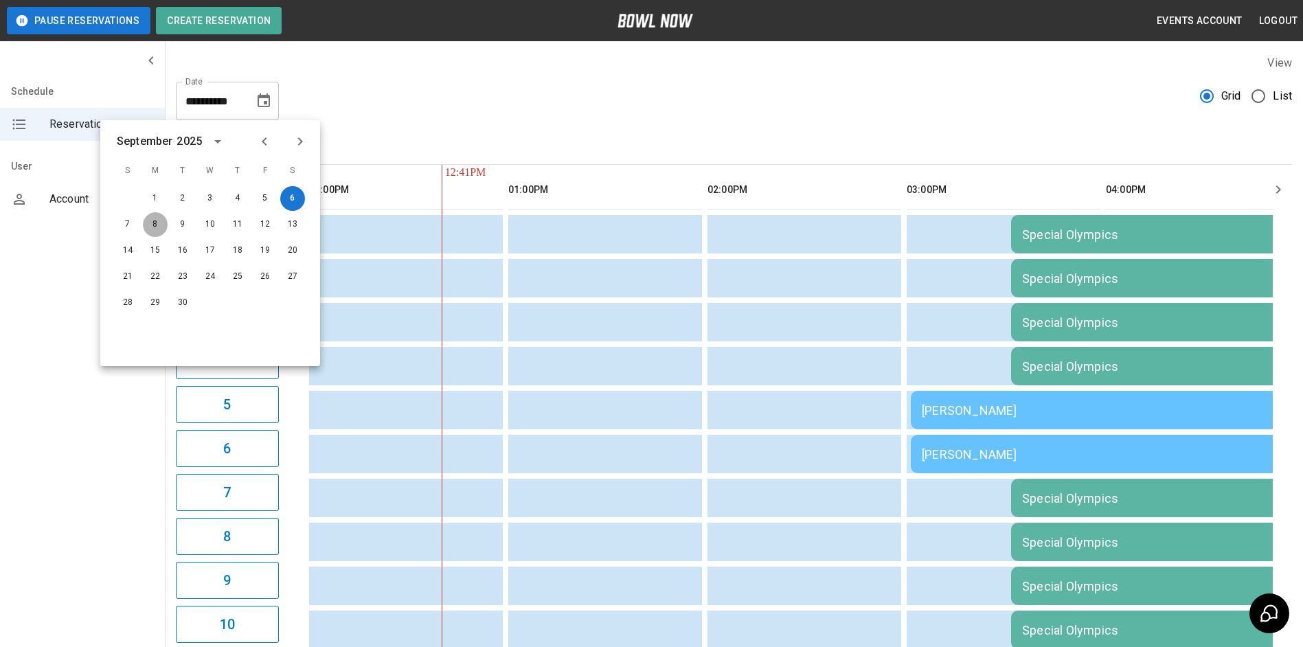
click at [155, 228] on button "8" at bounding box center [155, 224] width 25 height 25
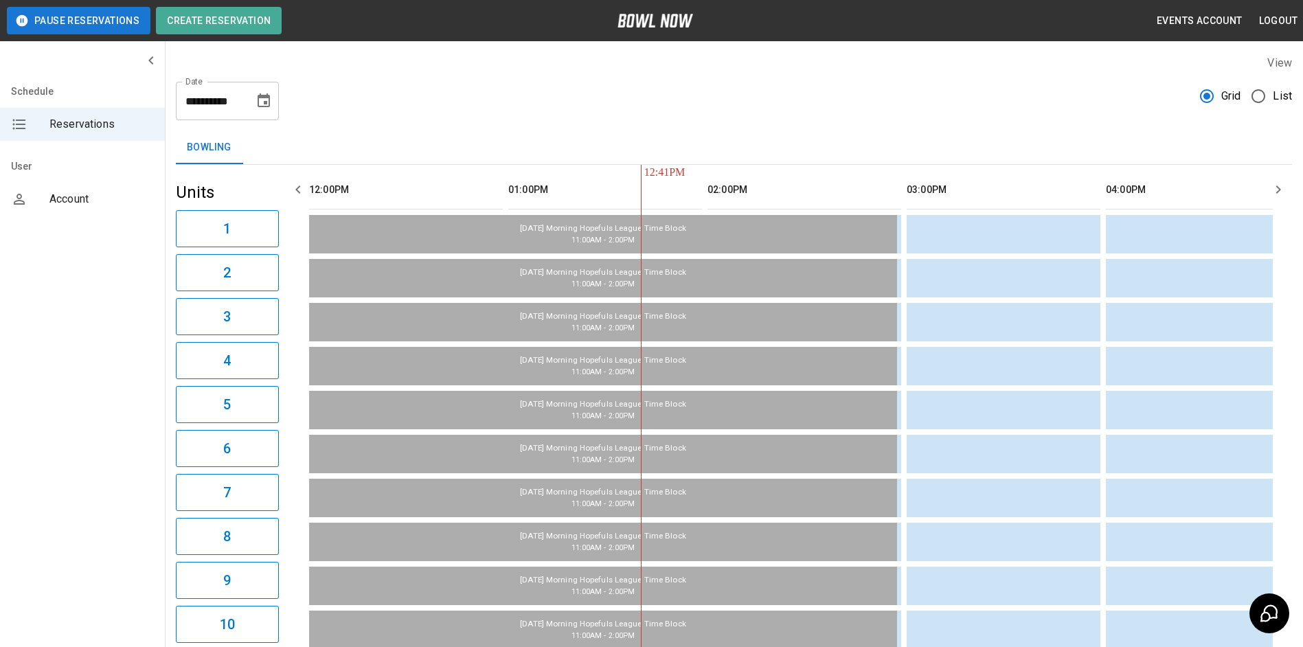
scroll to position [0, 199]
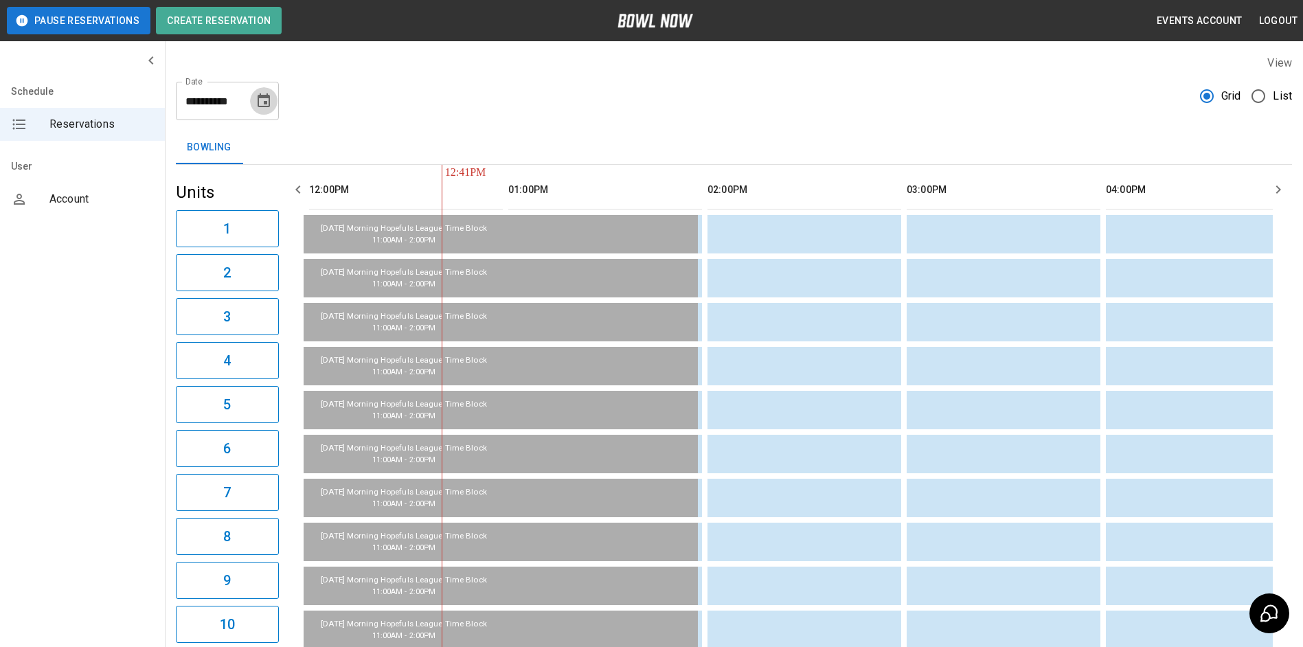
click at [267, 101] on icon "Choose date, selected date is Sep 8, 2025" at bounding box center [264, 100] width 12 height 14
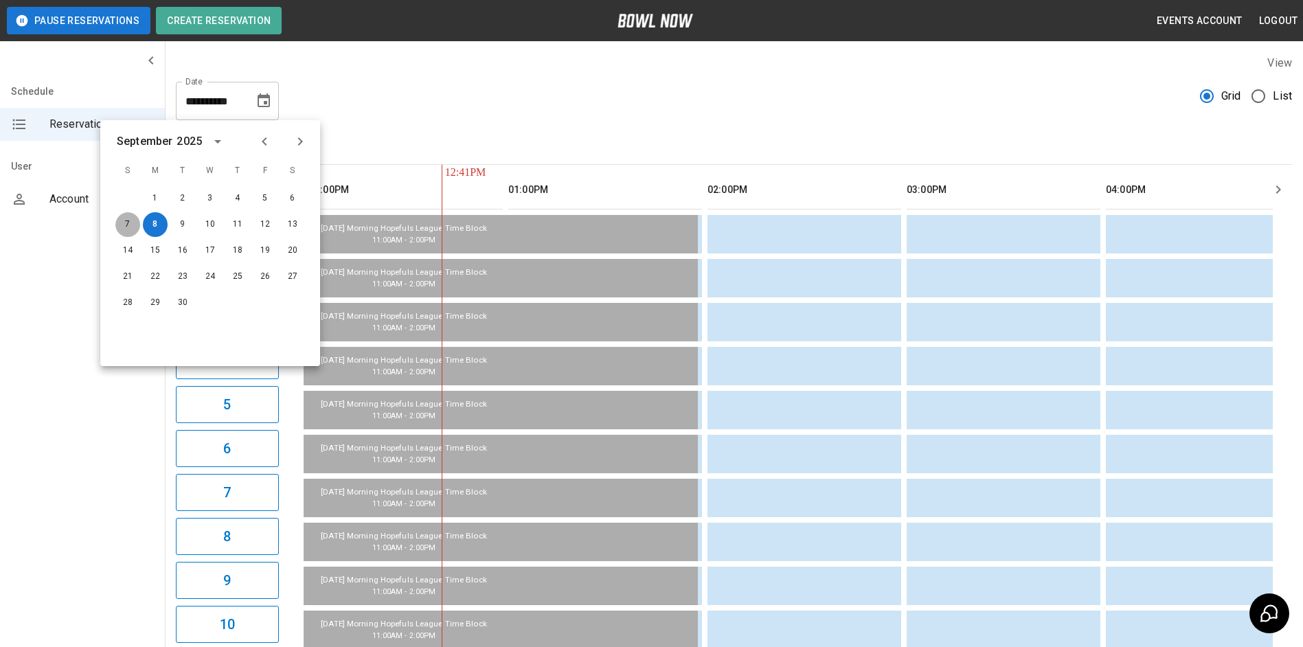
click at [129, 231] on button "7" at bounding box center [127, 224] width 25 height 25
click at [297, 199] on button "6" at bounding box center [292, 198] width 25 height 25
click at [292, 198] on button "6" at bounding box center [292, 198] width 25 height 25
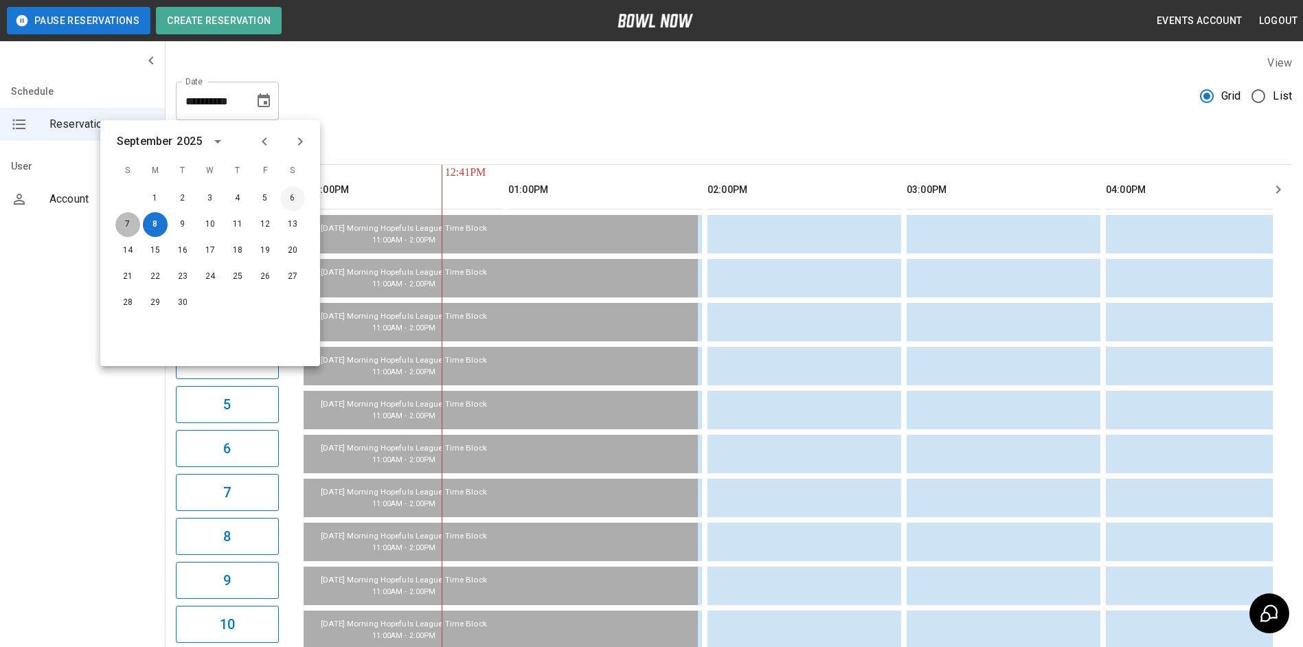
click at [291, 198] on button "6" at bounding box center [292, 198] width 25 height 25
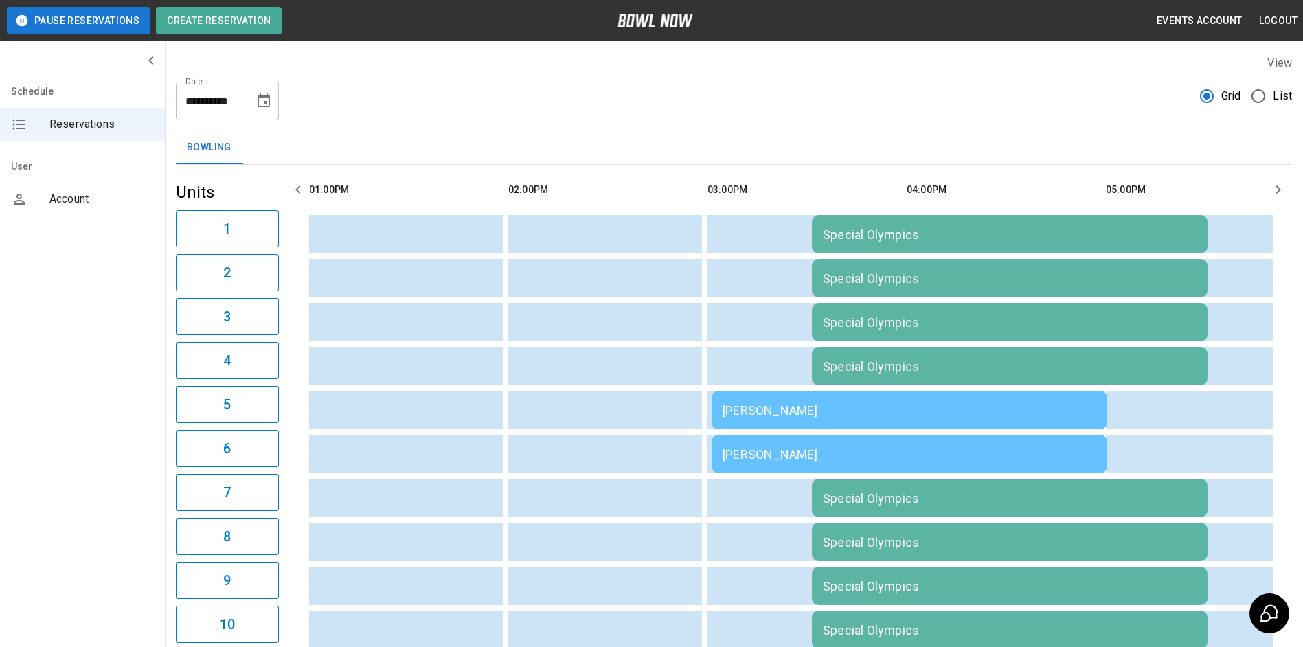
type input "**********"
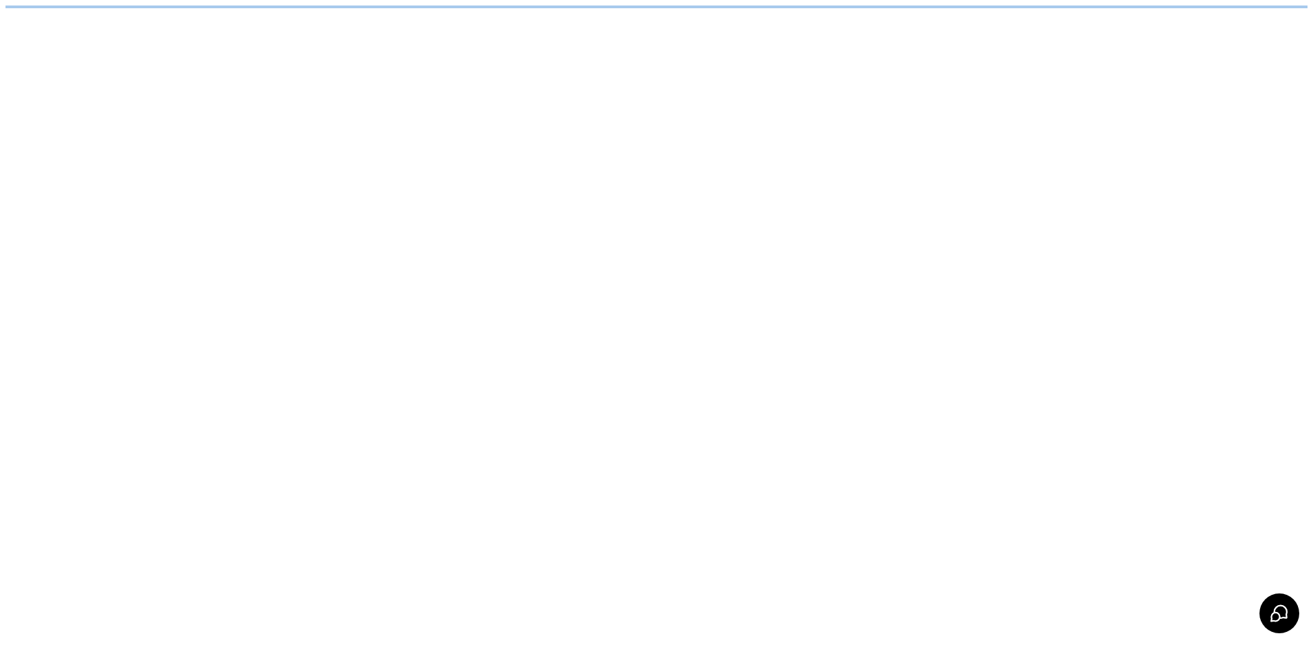
drag, startPoint x: 244, startPoint y: 113, endPoint x: 528, endPoint y: 118, distance: 283.7
click at [528, 14] on html at bounding box center [656, 7] width 1313 height 14
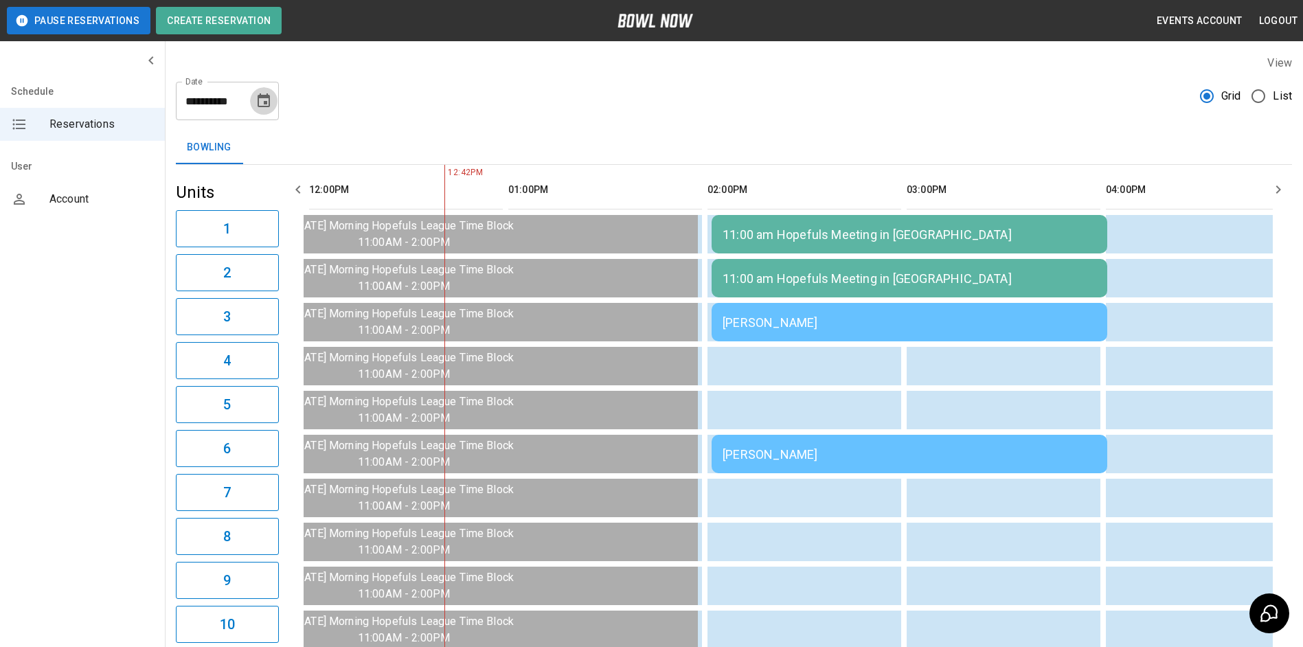
click at [260, 104] on icon "Choose date, selected date is Aug 18, 2025" at bounding box center [264, 101] width 16 height 16
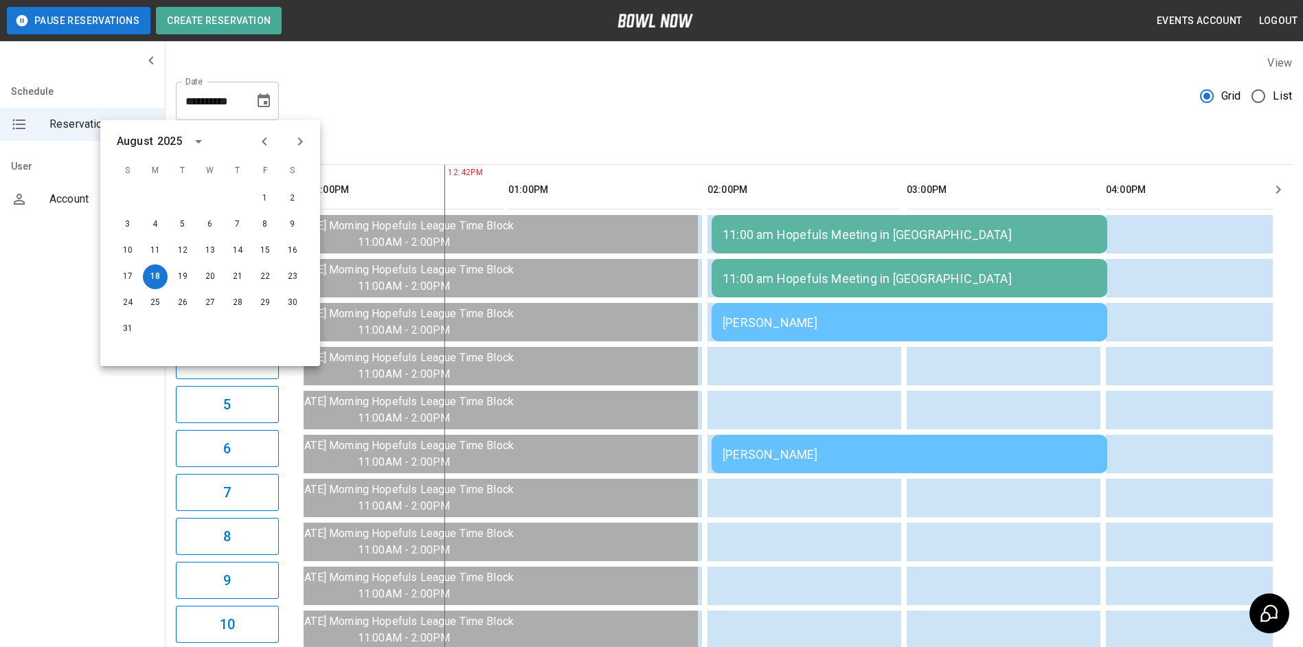
drag, startPoint x: 301, startPoint y: 139, endPoint x: 326, endPoint y: 168, distance: 38.0
click at [302, 140] on icon "Next month" at bounding box center [300, 141] width 16 height 16
click at [290, 199] on button "6" at bounding box center [292, 198] width 25 height 25
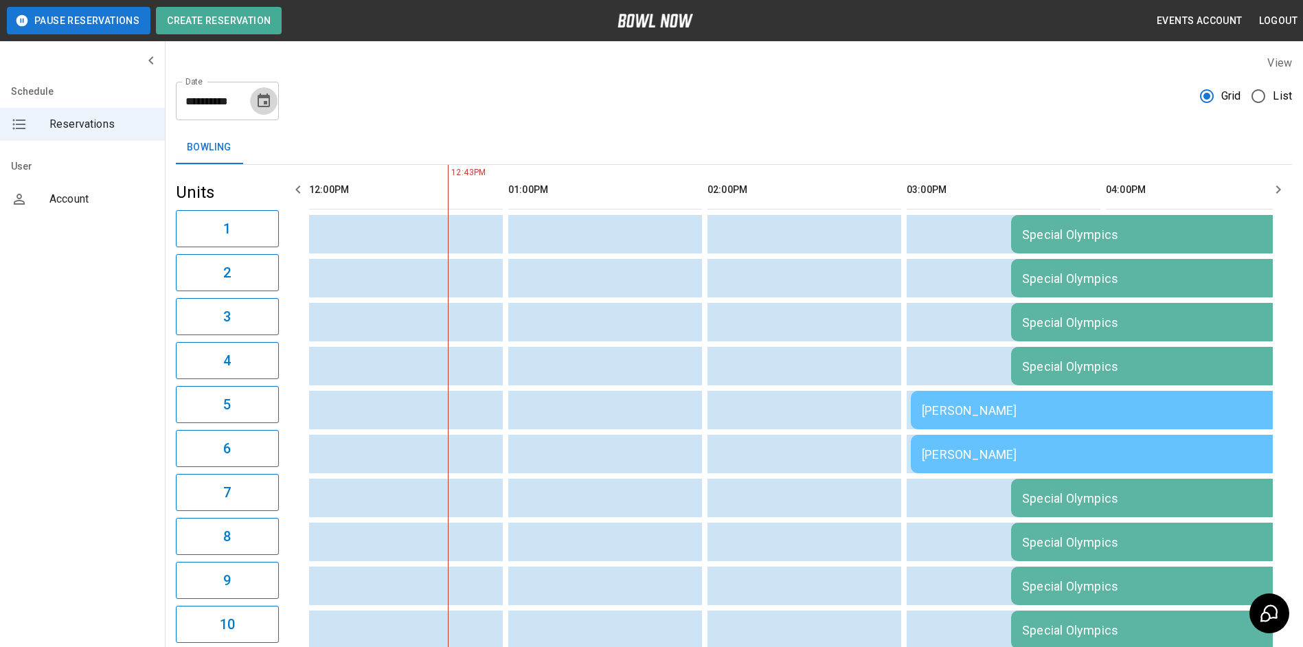
click at [267, 106] on icon "Choose date, selected date is Sep 6, 2025" at bounding box center [264, 100] width 12 height 14
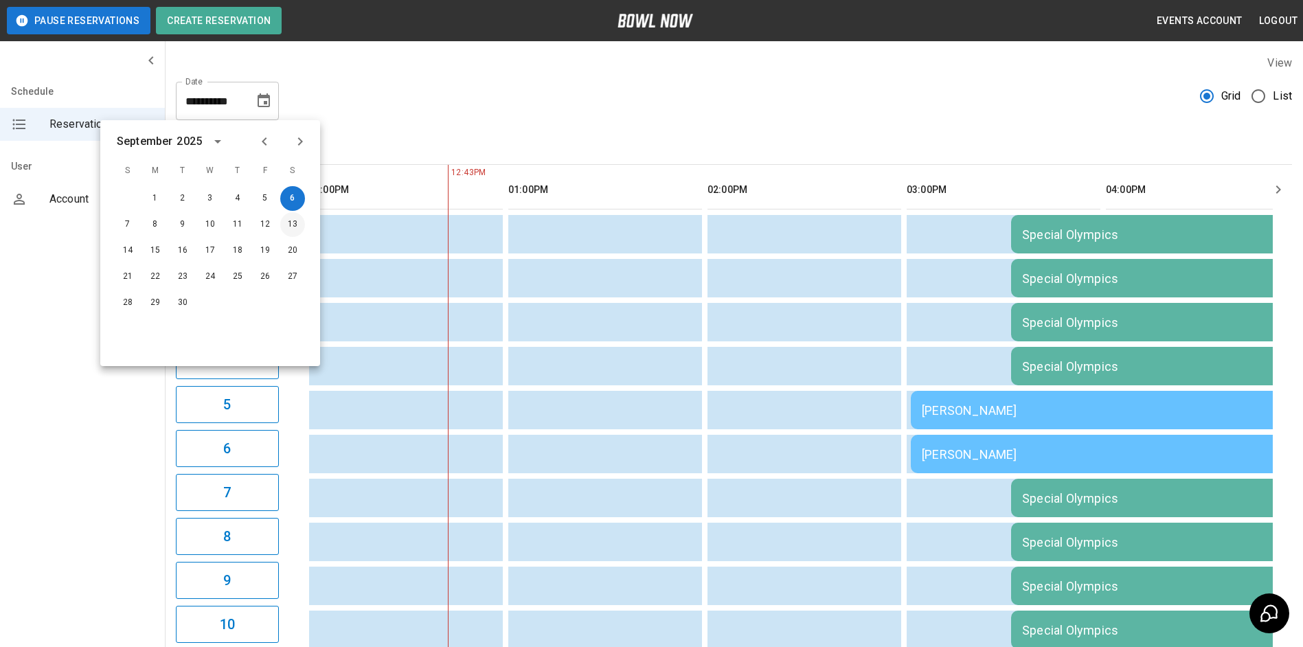
click at [295, 225] on button "13" at bounding box center [292, 224] width 25 height 25
type input "**********"
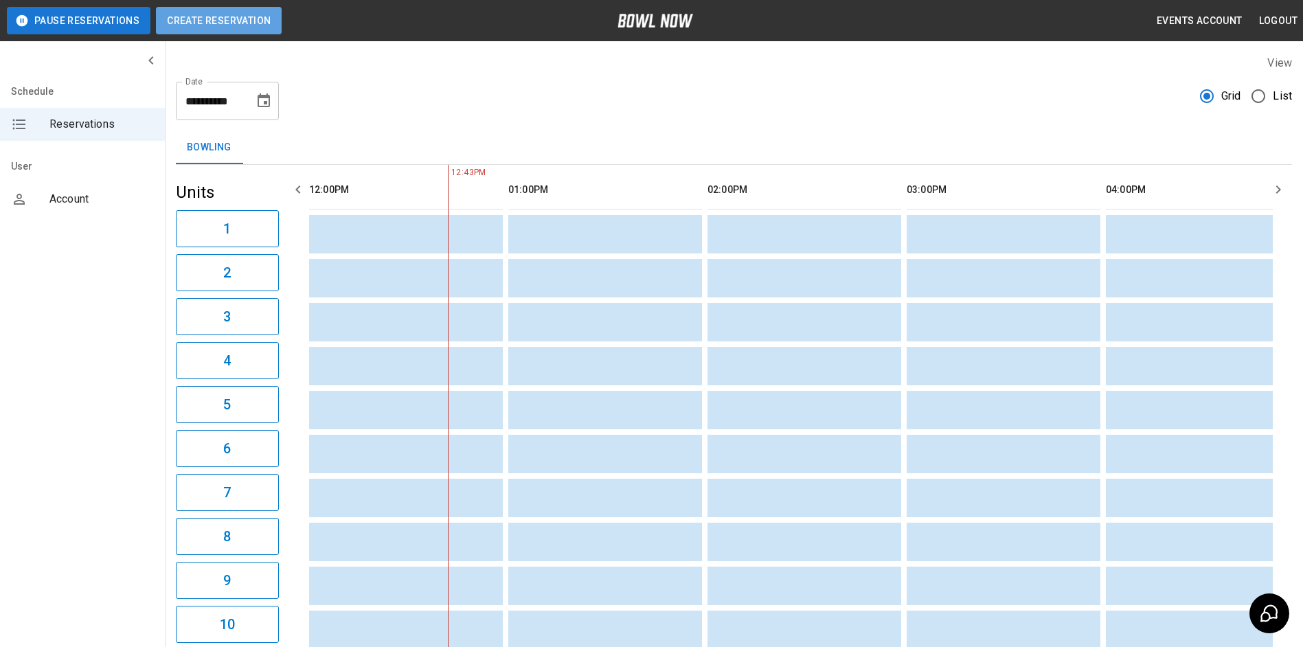
click at [233, 31] on button "Create Reservation" at bounding box center [219, 20] width 126 height 27
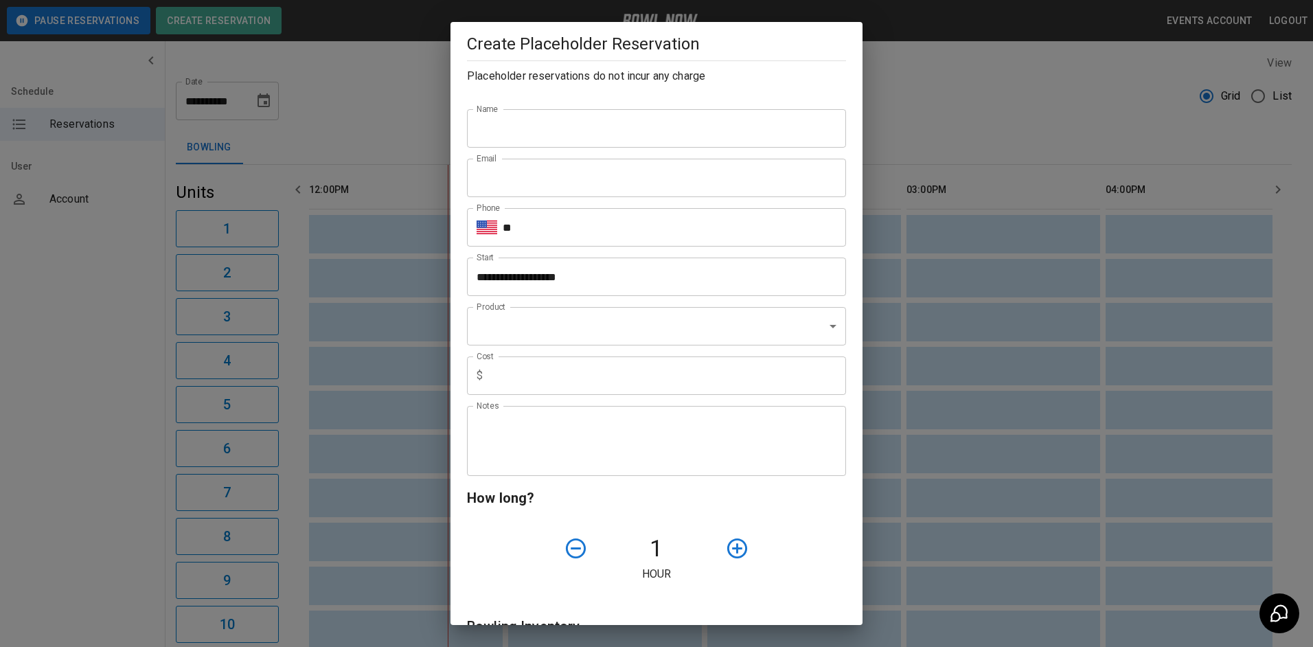
click at [489, 127] on input "Name" at bounding box center [656, 128] width 379 height 38
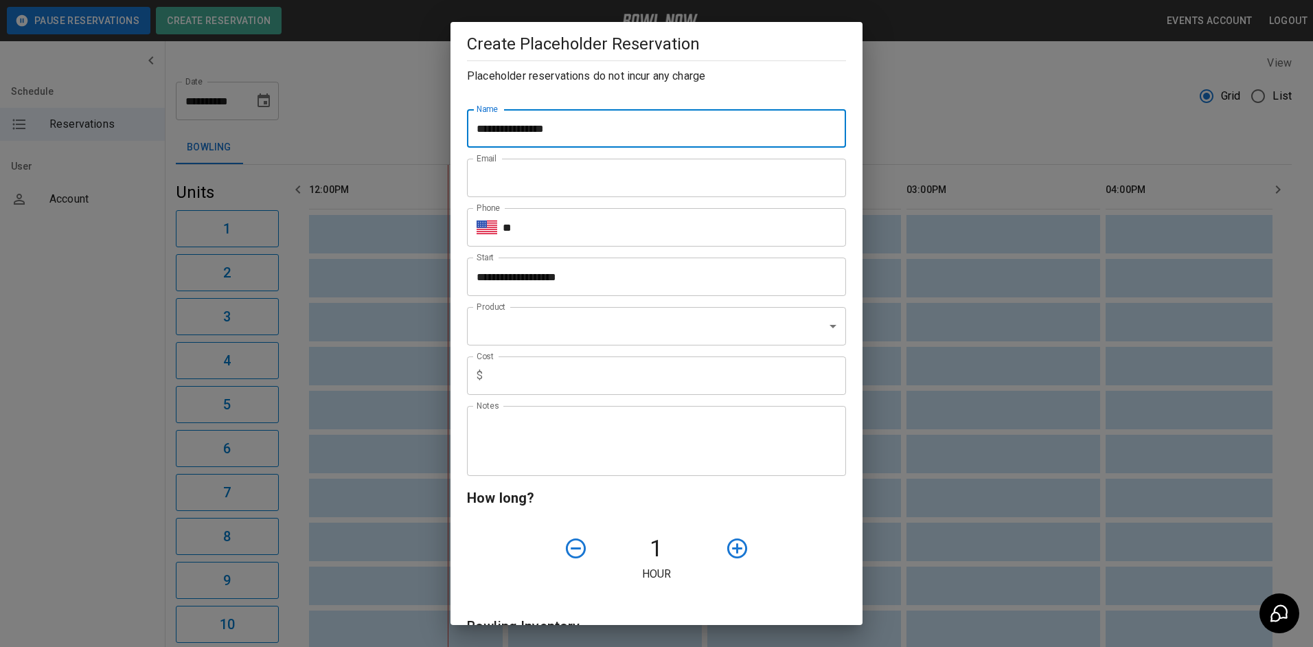
type input "**********"
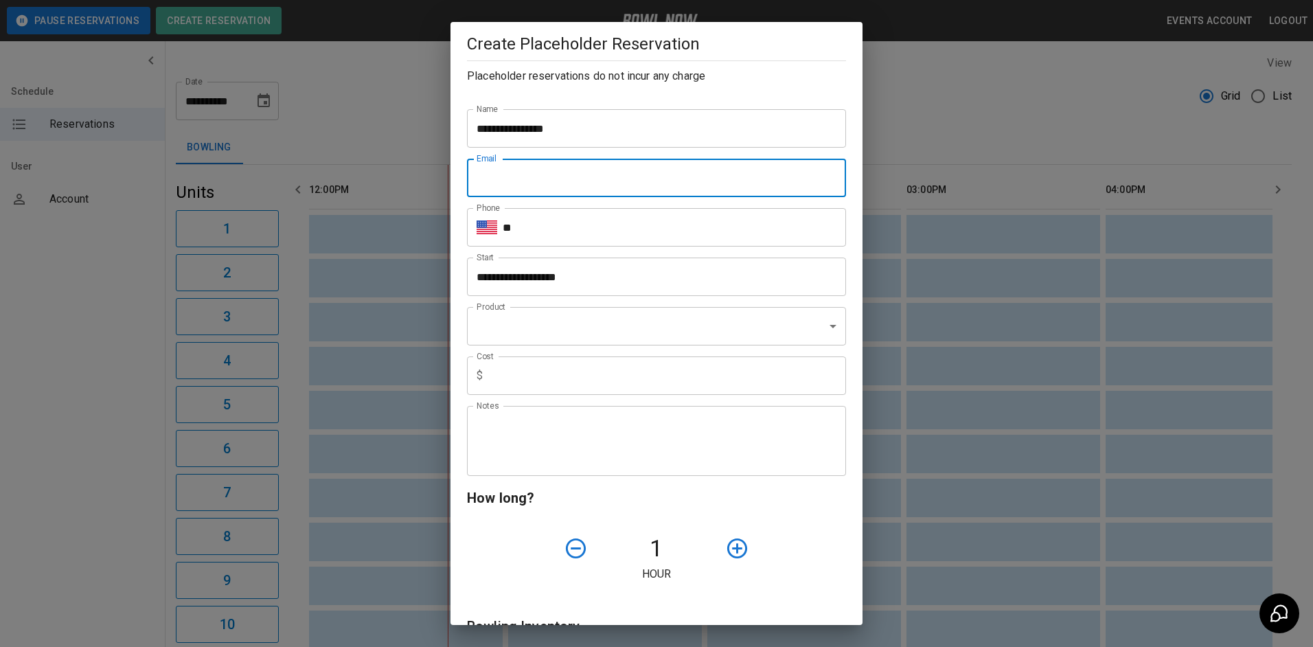
click at [785, 190] on input "Email" at bounding box center [656, 178] width 379 height 38
type input "**********"
type input "*"
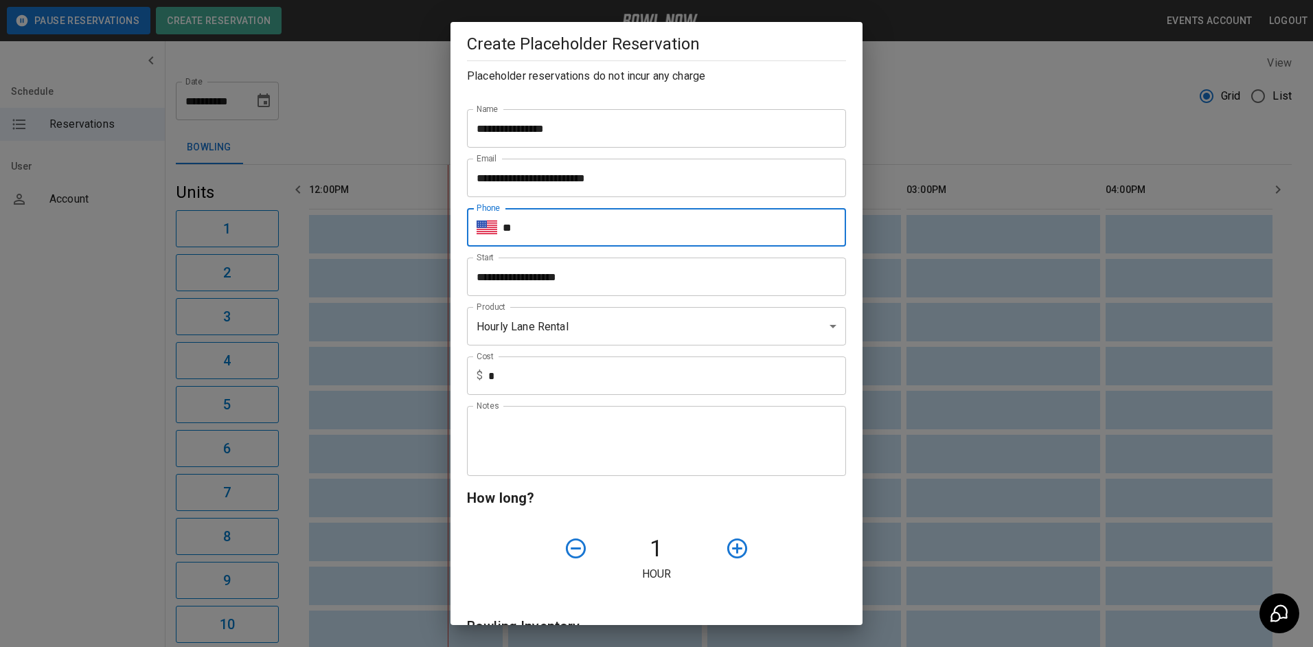
click at [616, 239] on input "**" at bounding box center [674, 227] width 343 height 38
type input "**********"
click at [556, 283] on input "**********" at bounding box center [652, 277] width 370 height 38
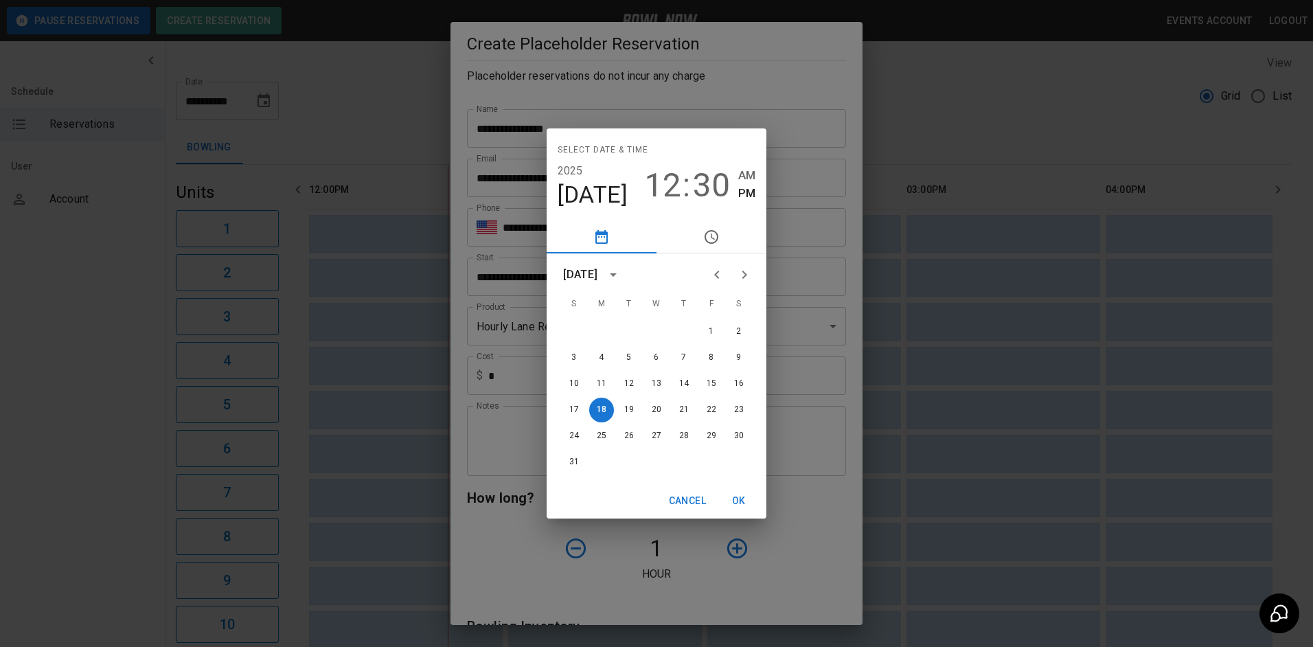
click at [745, 270] on icon "Next month" at bounding box center [744, 275] width 16 height 16
click at [743, 356] on button "13" at bounding box center [739, 358] width 25 height 25
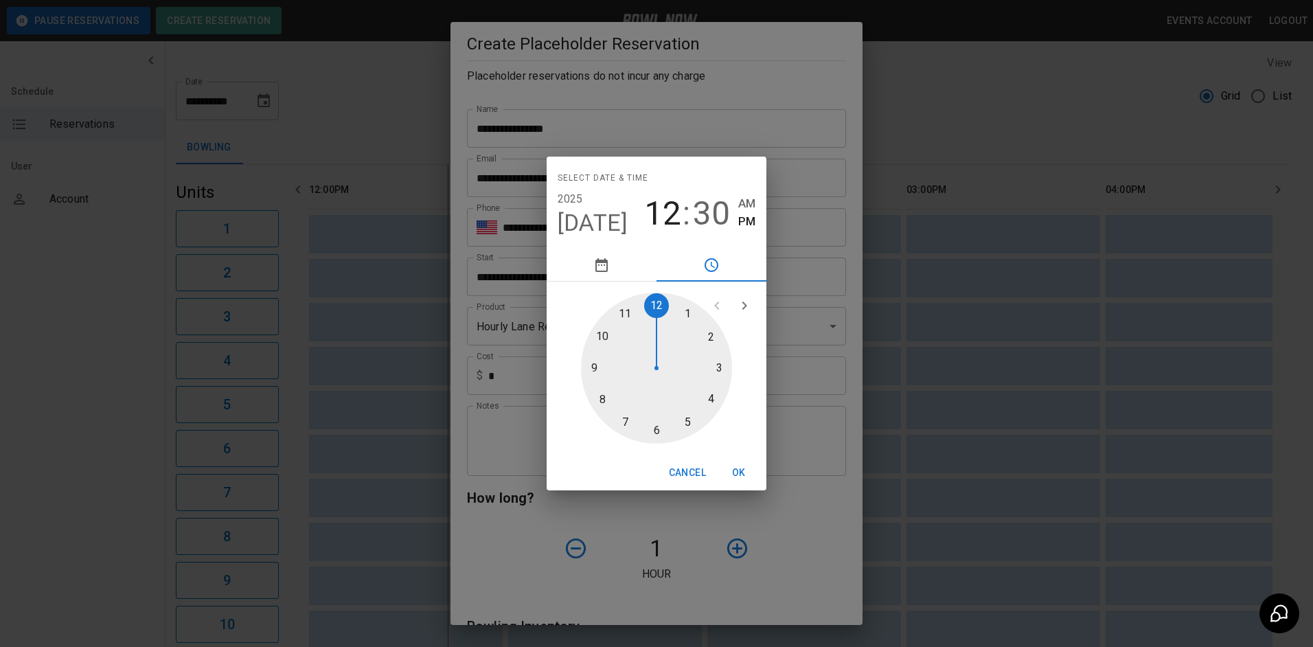
click at [722, 367] on div at bounding box center [656, 368] width 151 height 151
type input "**********"
click at [741, 476] on button "OK" at bounding box center [739, 472] width 44 height 25
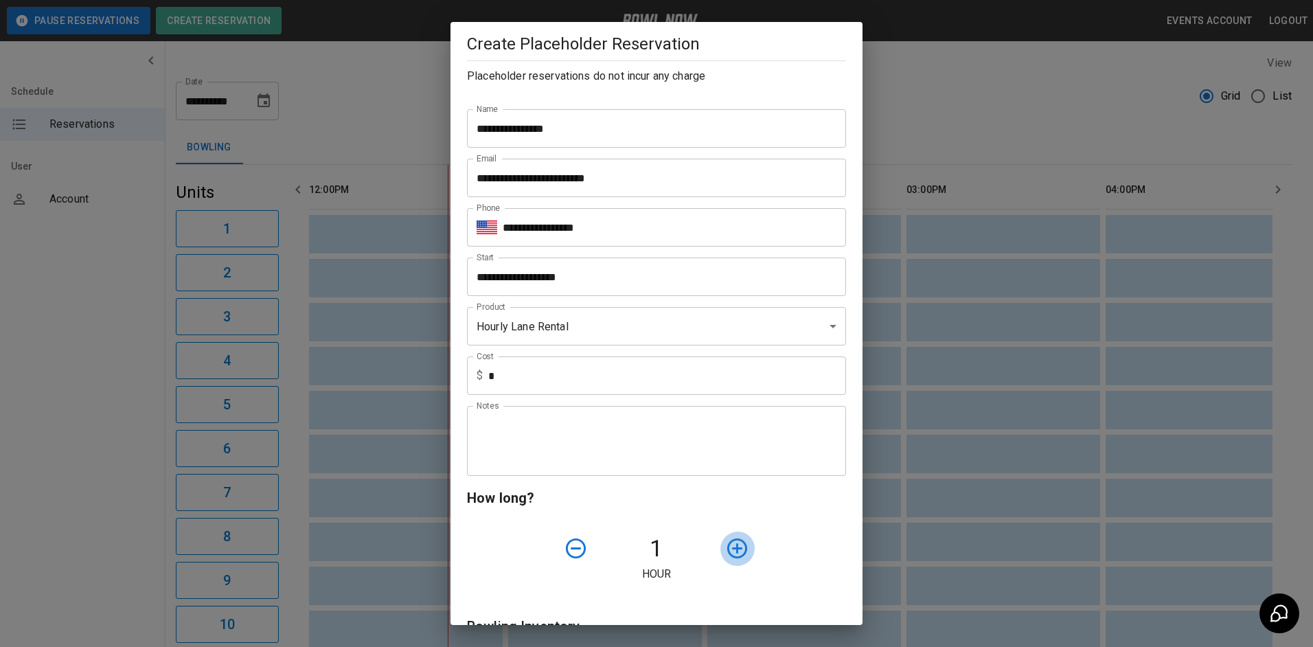
click at [725, 556] on icon "button" at bounding box center [737, 548] width 24 height 24
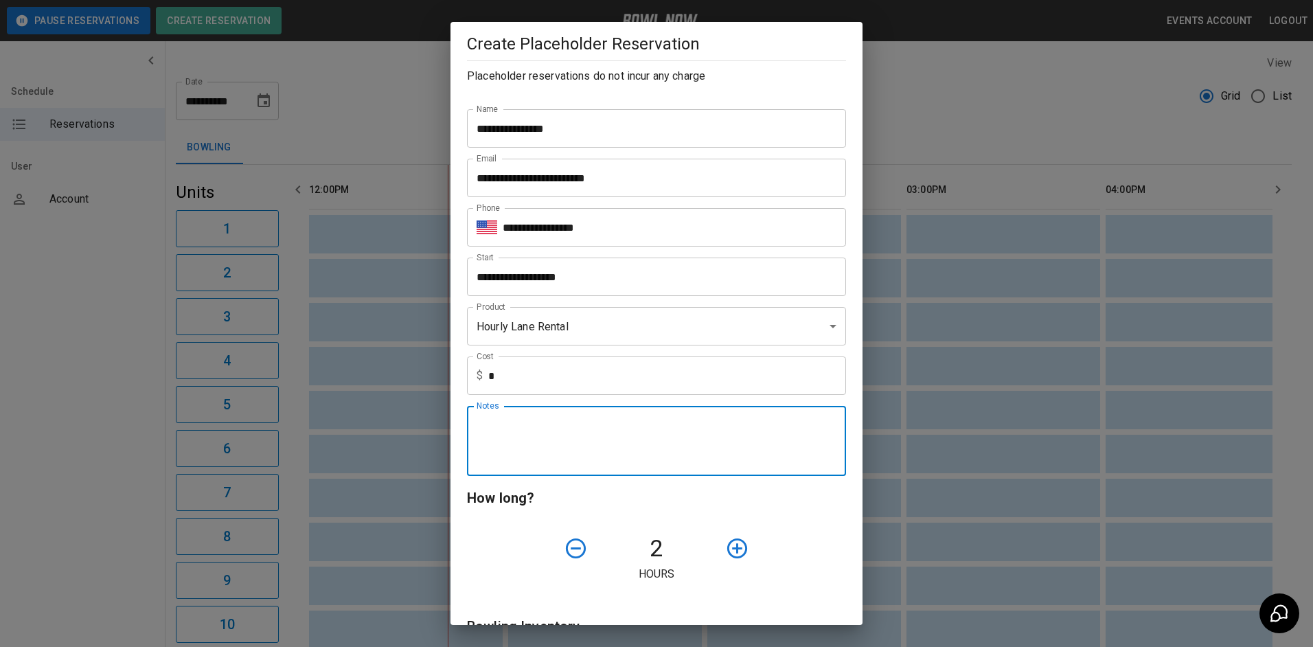
click at [523, 461] on textarea "Notes" at bounding box center [657, 441] width 360 height 47
type textarea "******"
click at [822, 506] on h6 "How long?" at bounding box center [656, 498] width 379 height 22
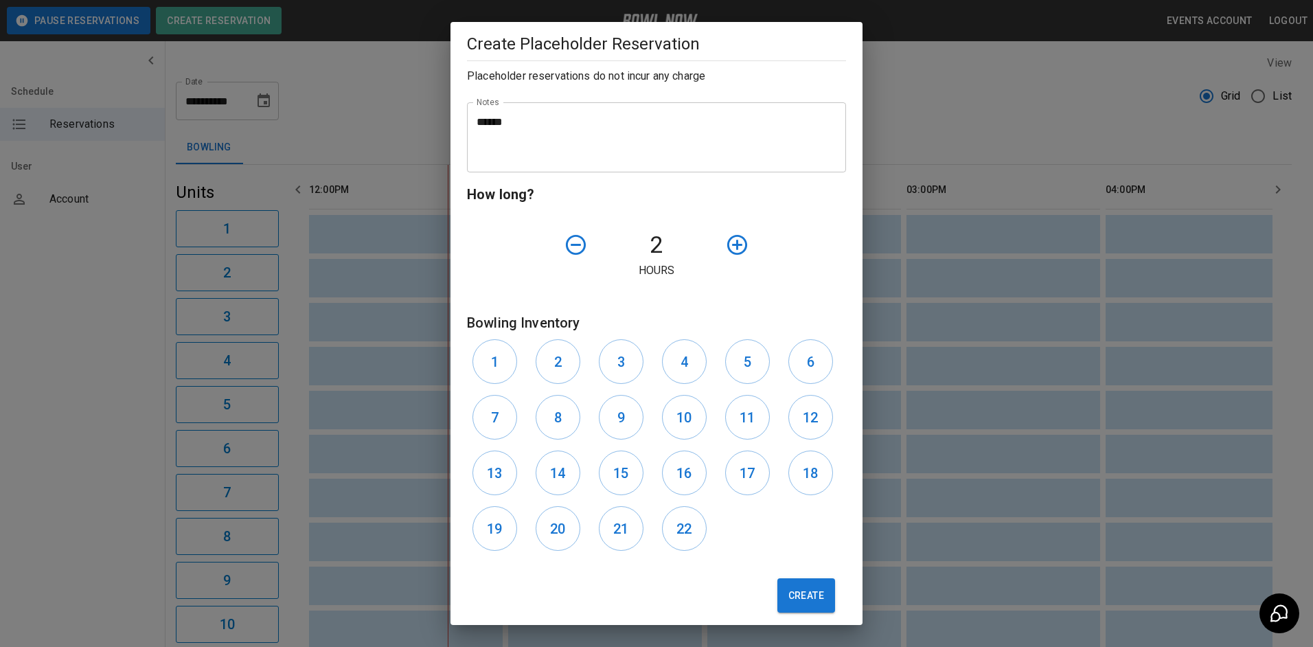
scroll to position [317, 0]
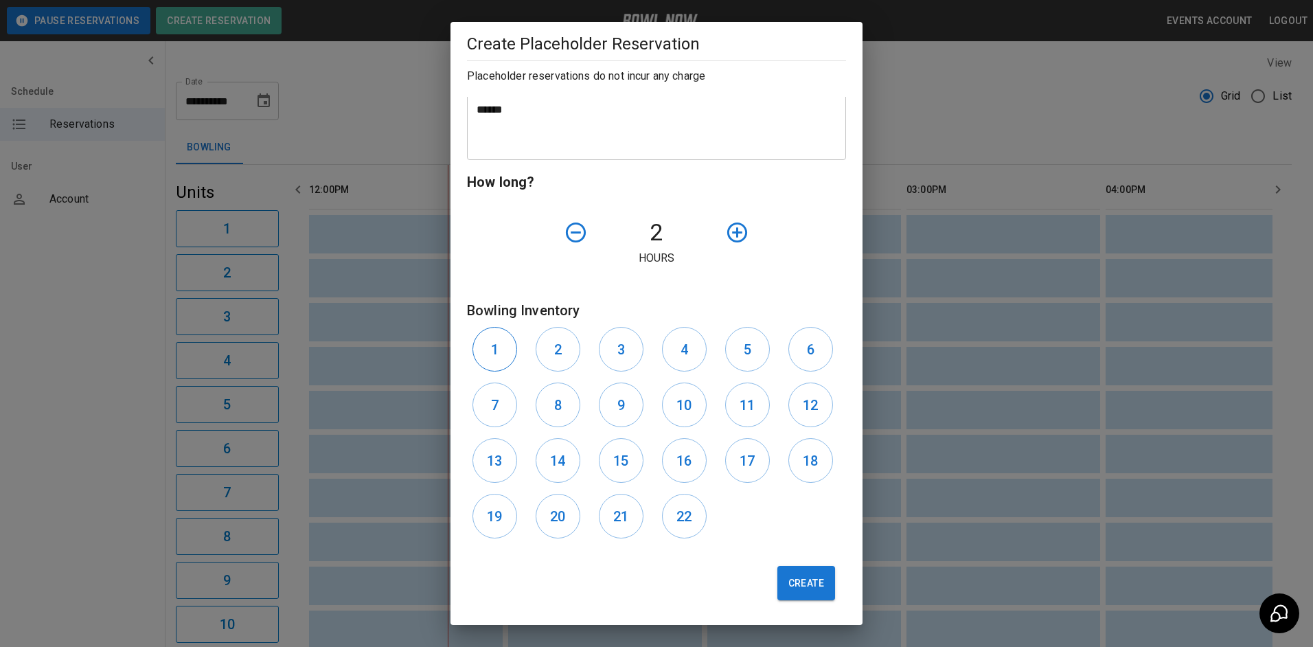
click at [488, 352] on button "1" at bounding box center [495, 349] width 45 height 45
drag, startPoint x: 541, startPoint y: 351, endPoint x: 506, endPoint y: 387, distance: 50.0
click at [537, 352] on button "2" at bounding box center [558, 349] width 45 height 45
drag, startPoint x: 501, startPoint y: 398, endPoint x: 554, endPoint y: 409, distance: 53.2
click at [503, 398] on button "7" at bounding box center [495, 405] width 45 height 45
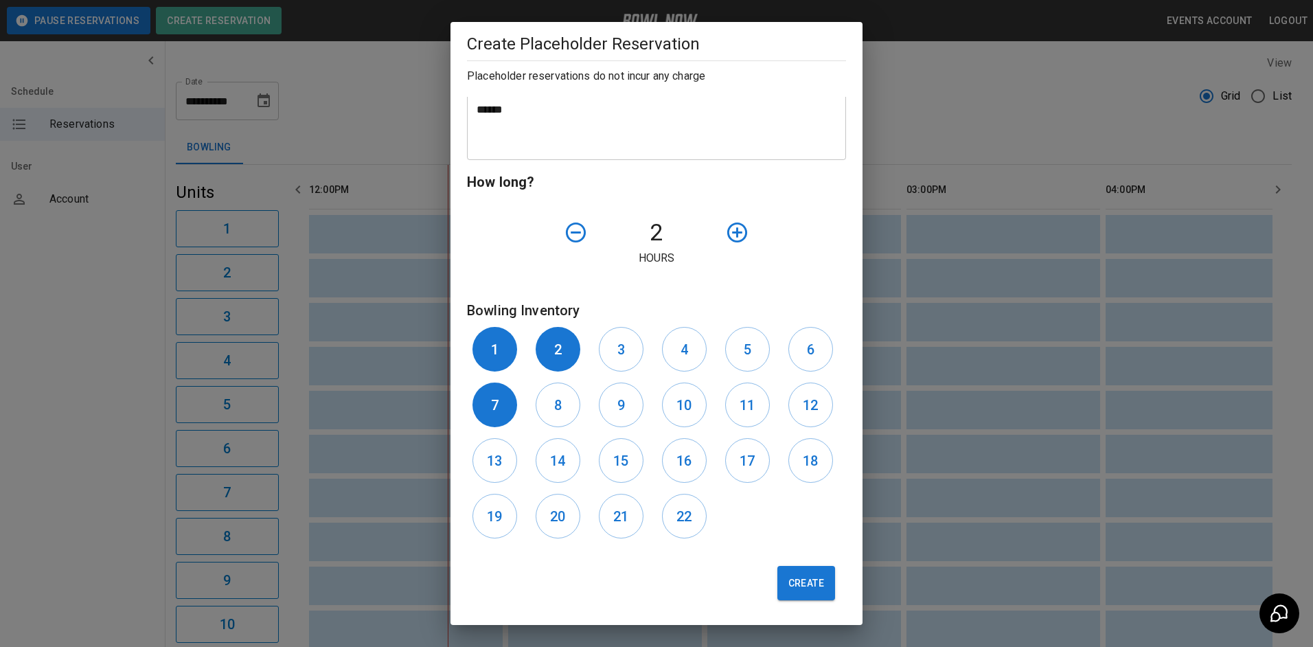
drag, startPoint x: 557, startPoint y: 409, endPoint x: 593, endPoint y: 409, distance: 35.7
click at [561, 409] on button "8" at bounding box center [558, 405] width 45 height 45
drag, startPoint x: 639, startPoint y: 404, endPoint x: 673, endPoint y: 411, distance: 35.2
click at [639, 404] on button "9" at bounding box center [621, 405] width 45 height 45
drag, startPoint x: 678, startPoint y: 409, endPoint x: 683, endPoint y: 372, distance: 38.2
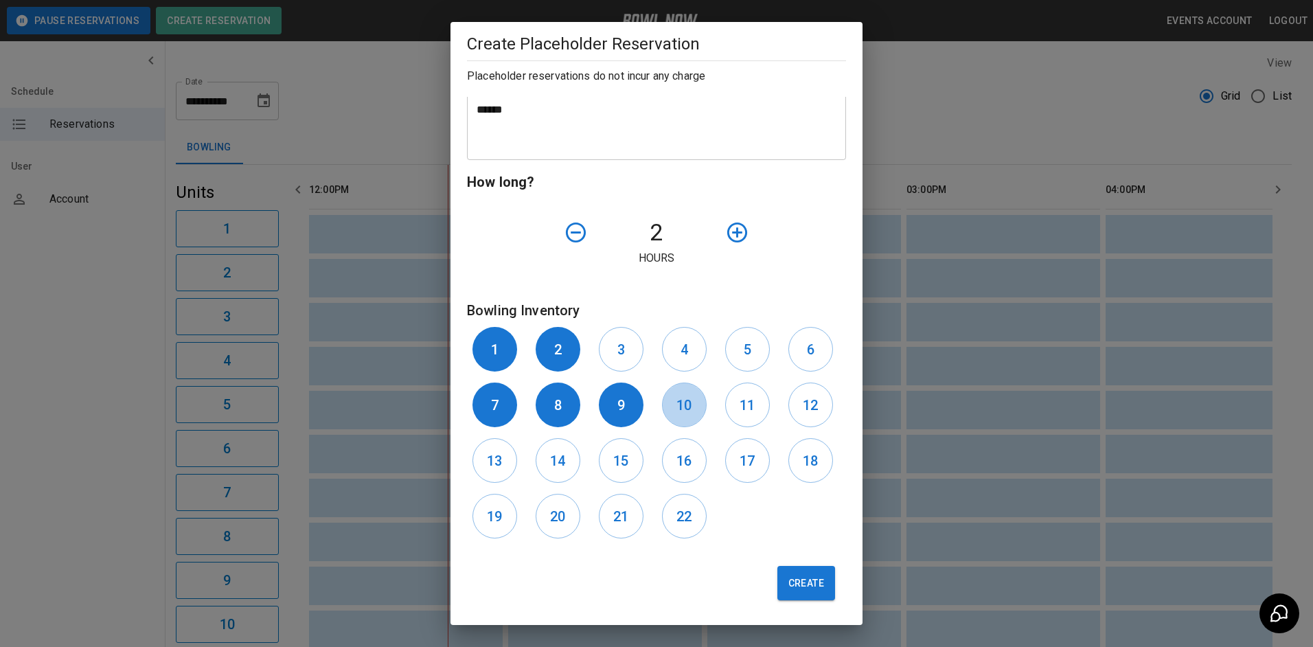
click at [681, 400] on h6 "10" at bounding box center [684, 405] width 15 height 22
drag, startPoint x: 684, startPoint y: 360, endPoint x: 654, endPoint y: 356, distance: 30.4
click at [683, 360] on button "4" at bounding box center [684, 349] width 45 height 45
drag, startPoint x: 624, startPoint y: 359, endPoint x: 763, endPoint y: 356, distance: 138.8
click at [637, 359] on button "3" at bounding box center [621, 349] width 45 height 45
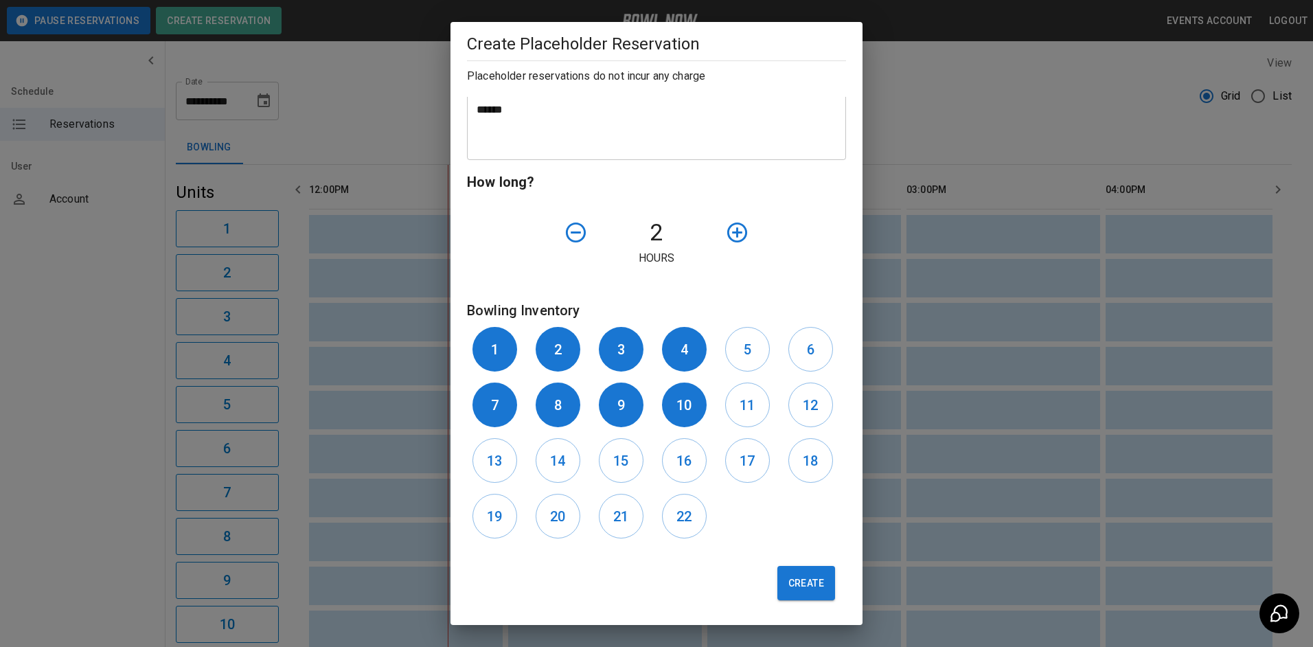
click at [763, 355] on div "5" at bounding box center [751, 349] width 63 height 56
click at [789, 356] on button "6" at bounding box center [811, 349] width 45 height 45
click at [744, 360] on h6 "5" at bounding box center [748, 350] width 8 height 22
click at [806, 582] on button "Create" at bounding box center [807, 583] width 58 height 34
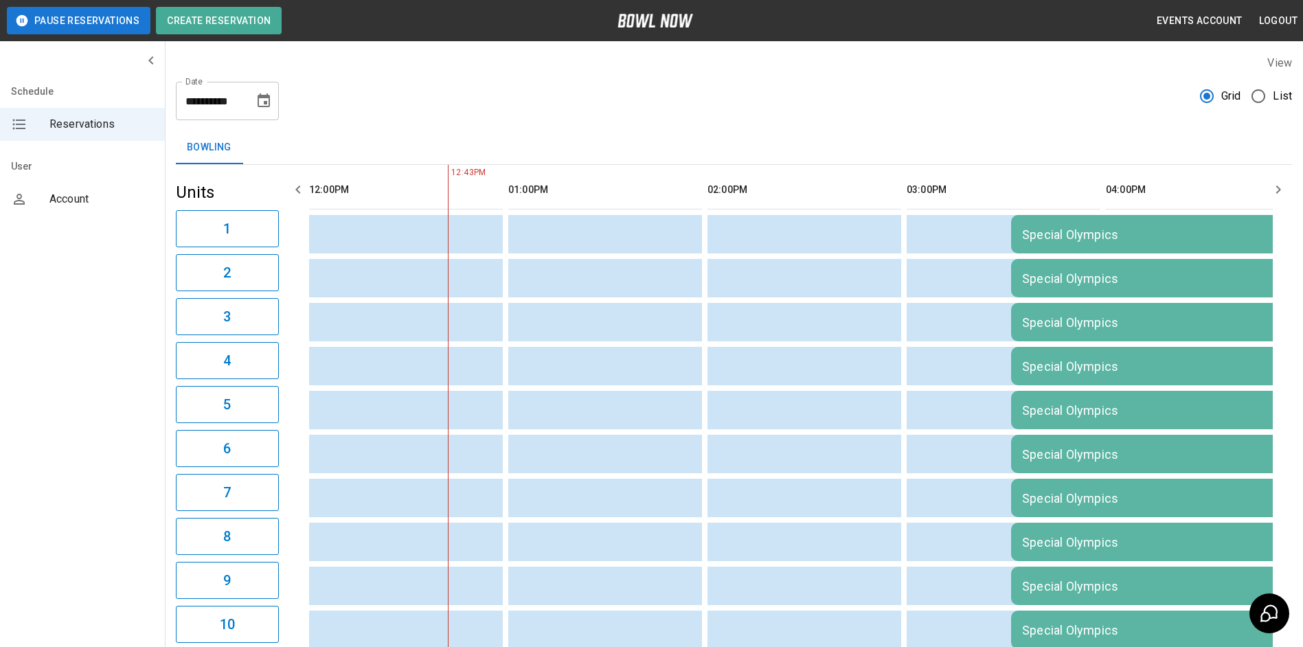
click at [271, 104] on icon "Choose date, selected date is Sep 13, 2025" at bounding box center [264, 101] width 16 height 16
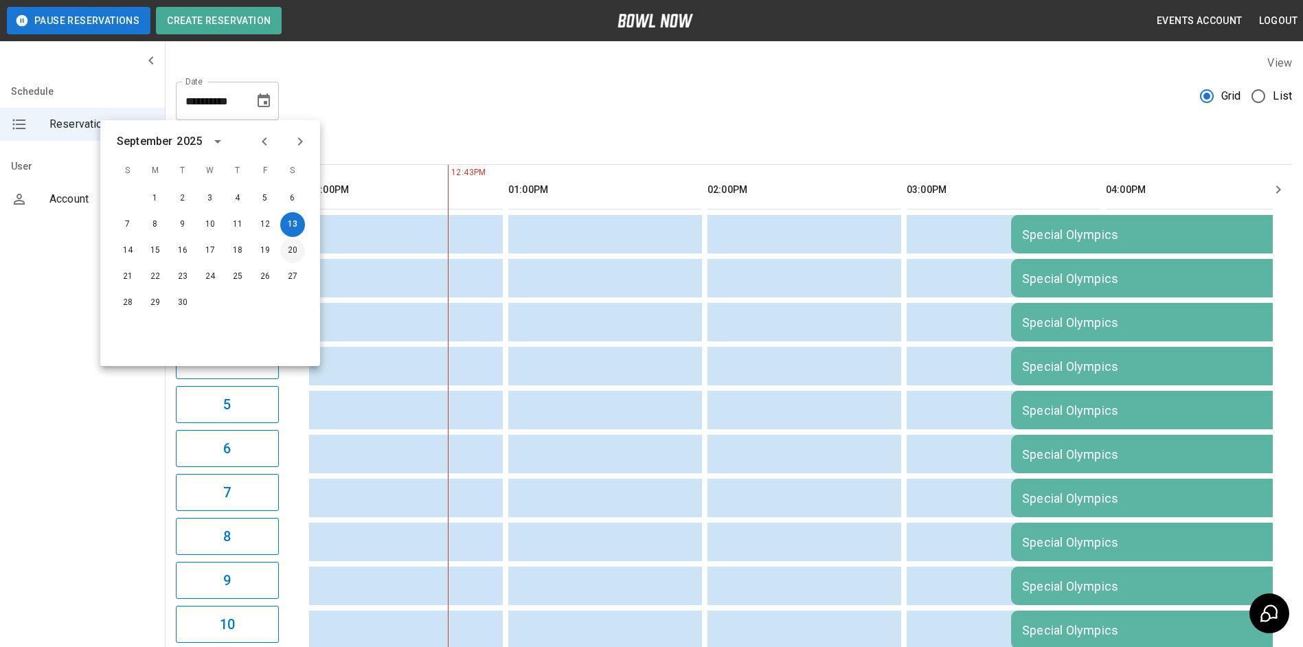
click at [292, 252] on button "20" at bounding box center [292, 250] width 25 height 25
type input "**********"
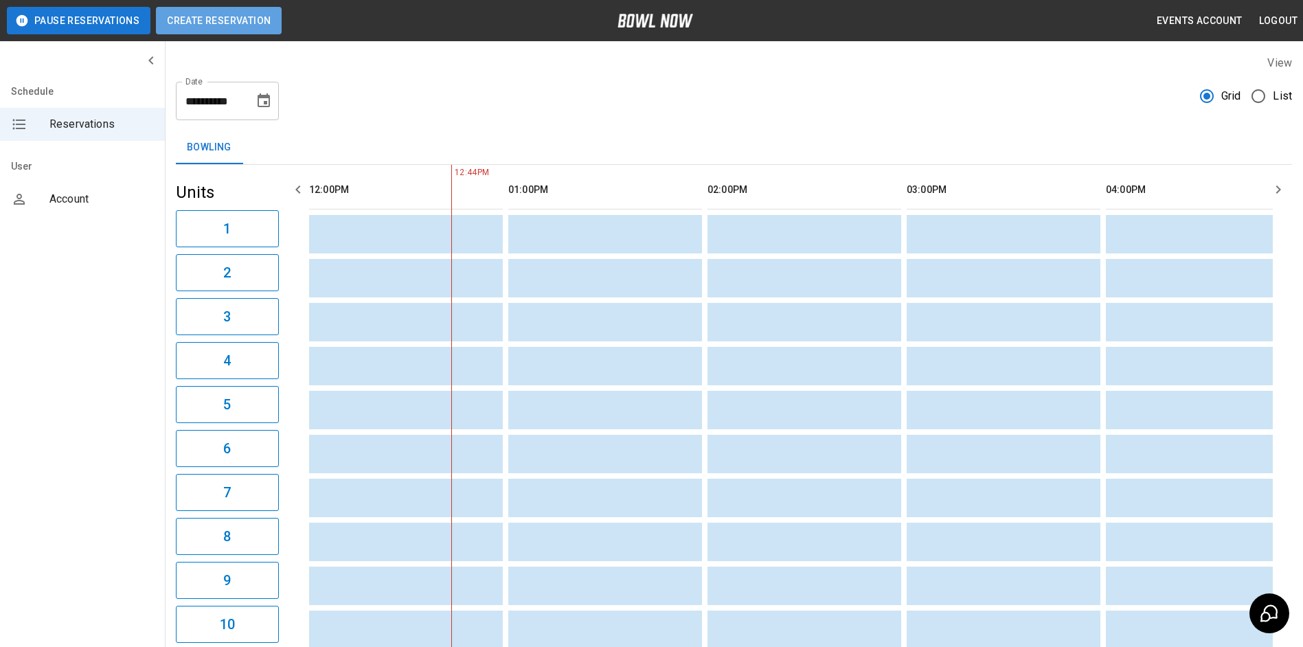
click at [226, 31] on button "Create Reservation" at bounding box center [219, 20] width 126 height 27
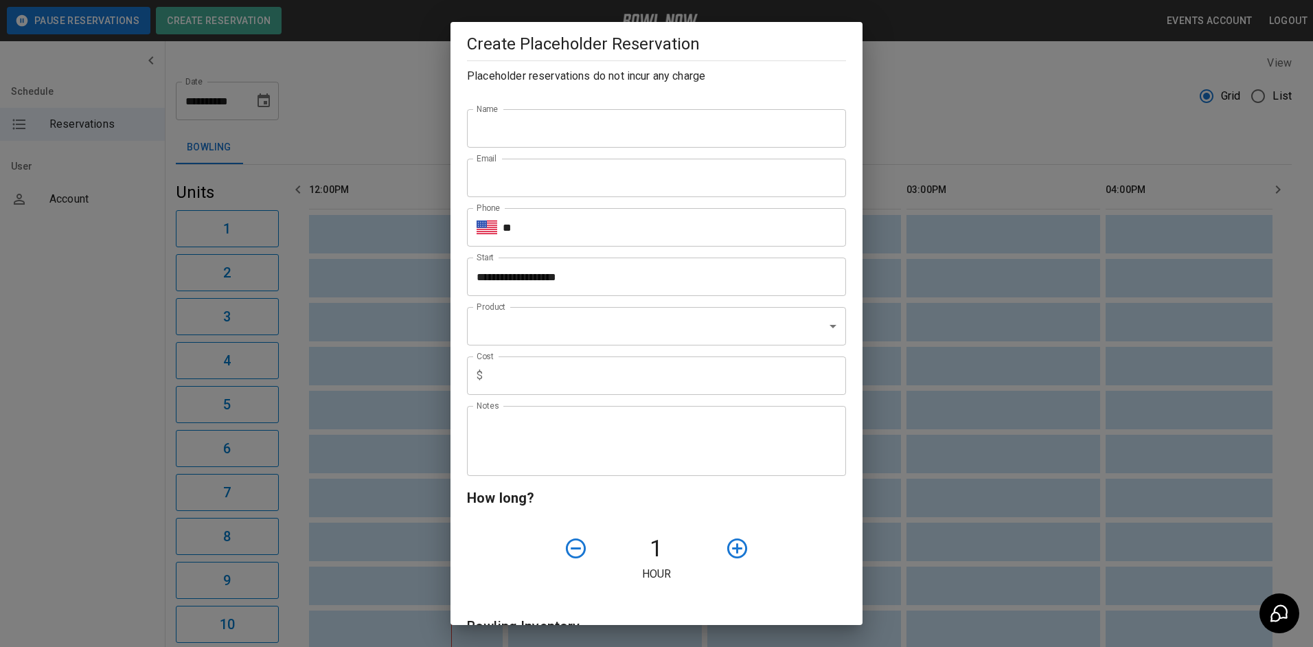
click at [510, 126] on input "Name" at bounding box center [656, 128] width 379 height 38
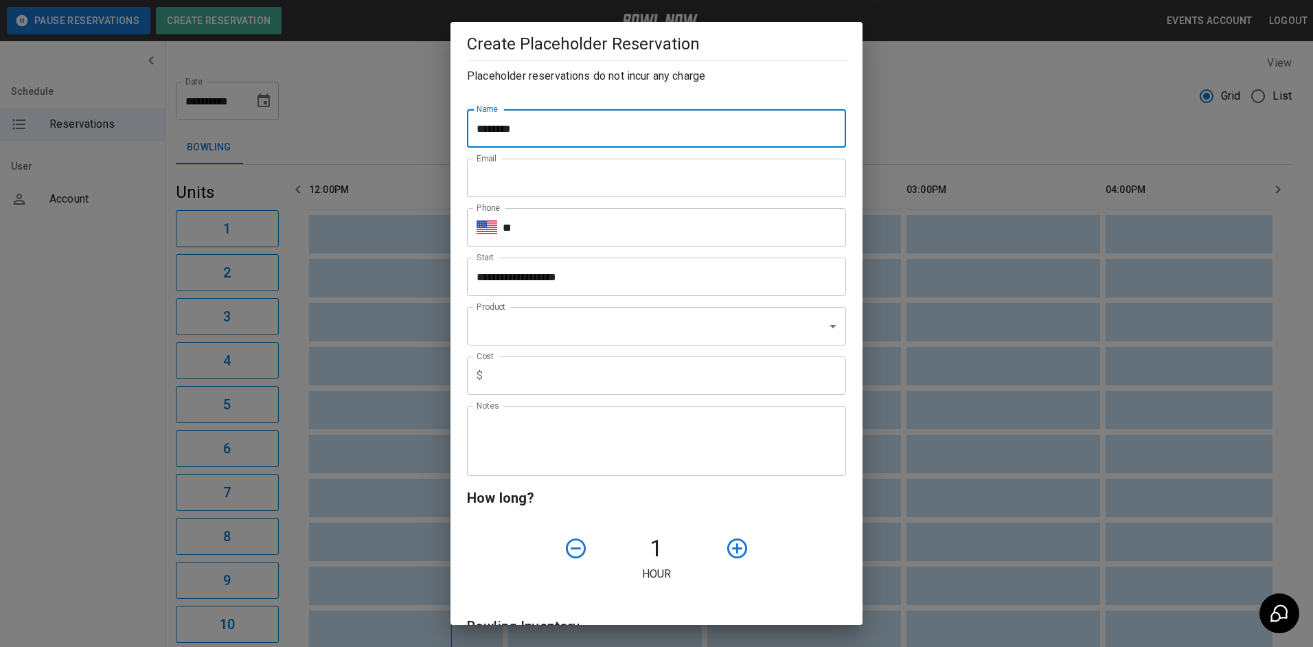
type input "**********"
type input "*"
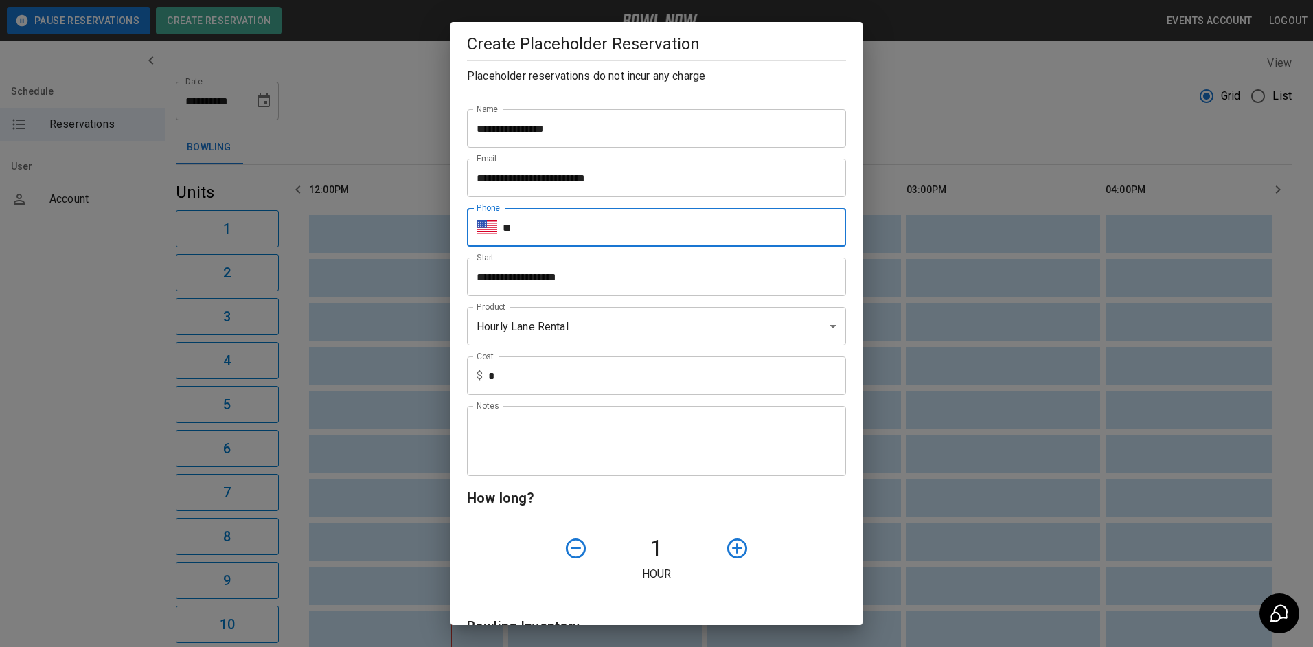
click at [547, 223] on input "**" at bounding box center [674, 227] width 343 height 38
type input "**********"
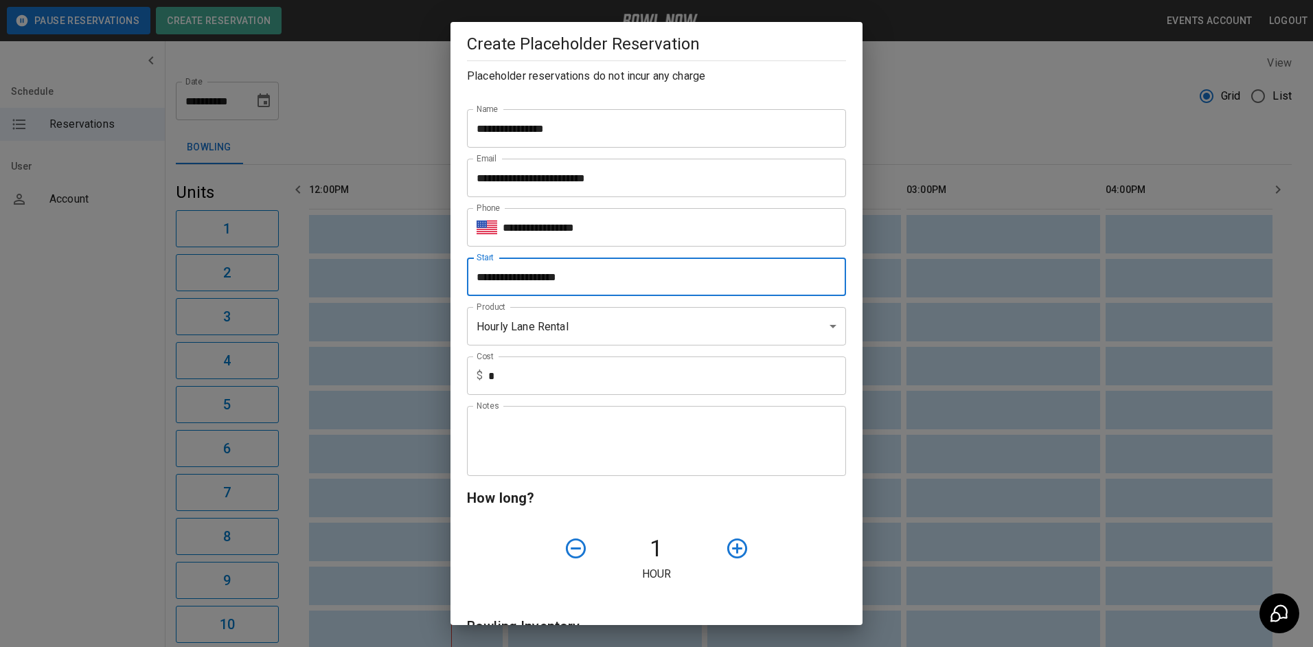
click at [503, 286] on input "**********" at bounding box center [652, 277] width 370 height 38
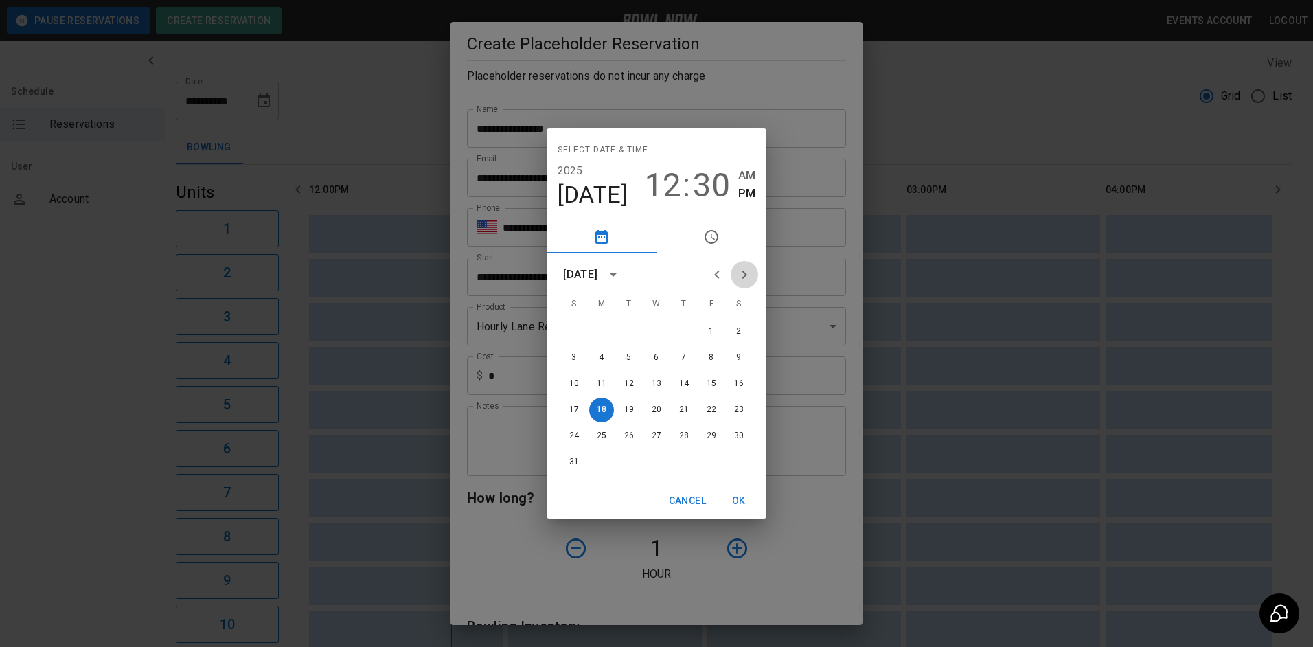
click at [750, 273] on icon "Next month" at bounding box center [744, 275] width 16 height 16
click at [743, 383] on button "20" at bounding box center [739, 384] width 25 height 25
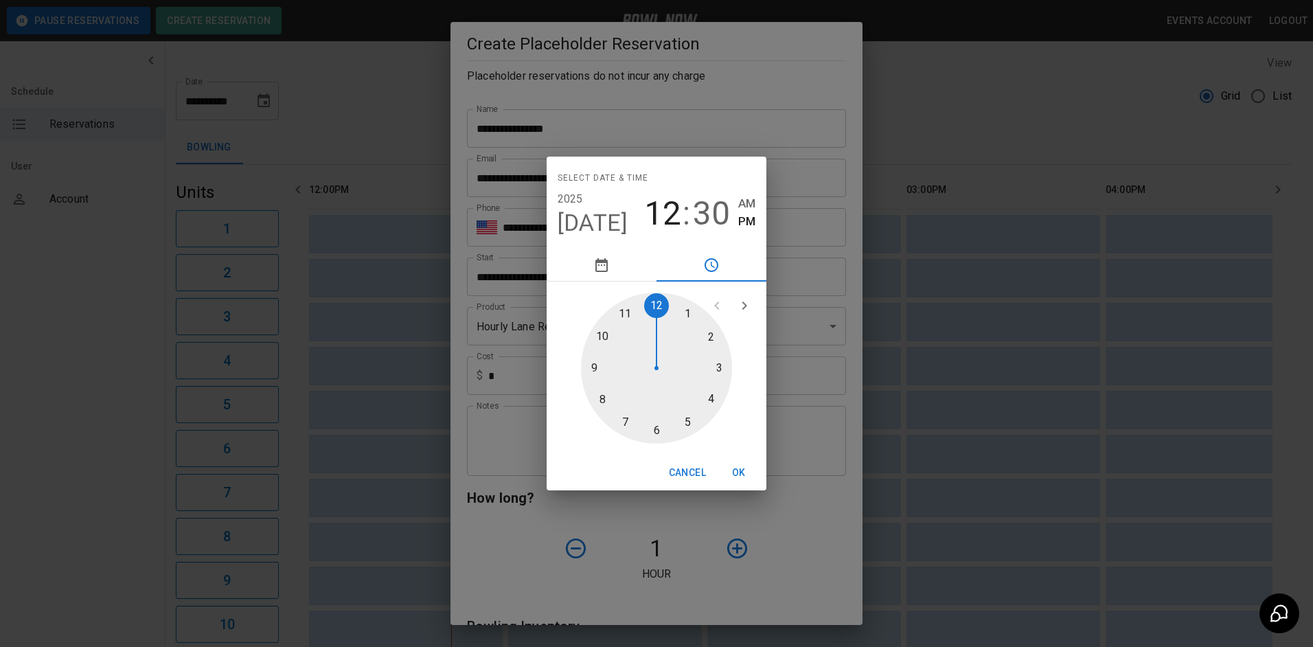
click at [697, 219] on span "30" at bounding box center [711, 213] width 37 height 38
drag, startPoint x: 664, startPoint y: 220, endPoint x: 708, endPoint y: 279, distance: 73.1
click at [668, 223] on span "12" at bounding box center [662, 213] width 37 height 38
click at [717, 372] on div at bounding box center [656, 368] width 151 height 151
type input "**********"
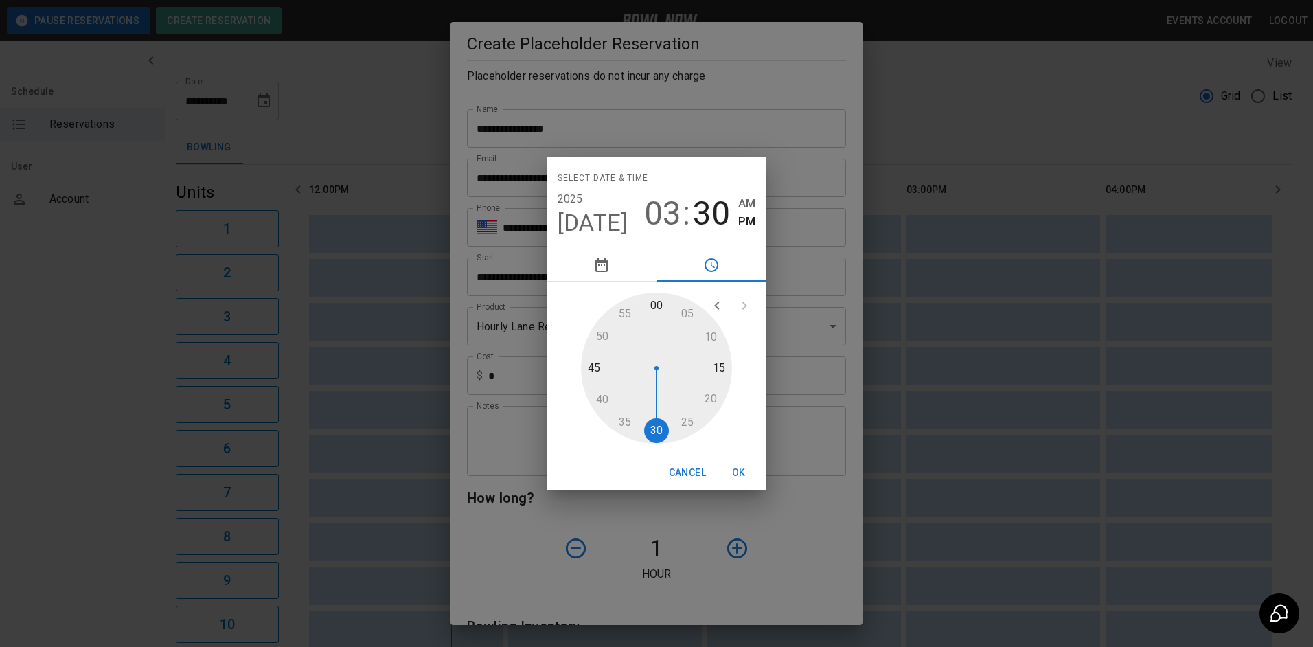
drag, startPoint x: 753, startPoint y: 221, endPoint x: 758, endPoint y: 227, distance: 7.8
click at [754, 221] on span "PM" at bounding box center [746, 221] width 17 height 19
drag, startPoint x: 746, startPoint y: 475, endPoint x: 729, endPoint y: 446, distance: 33.6
click at [746, 475] on button "OK" at bounding box center [739, 472] width 44 height 25
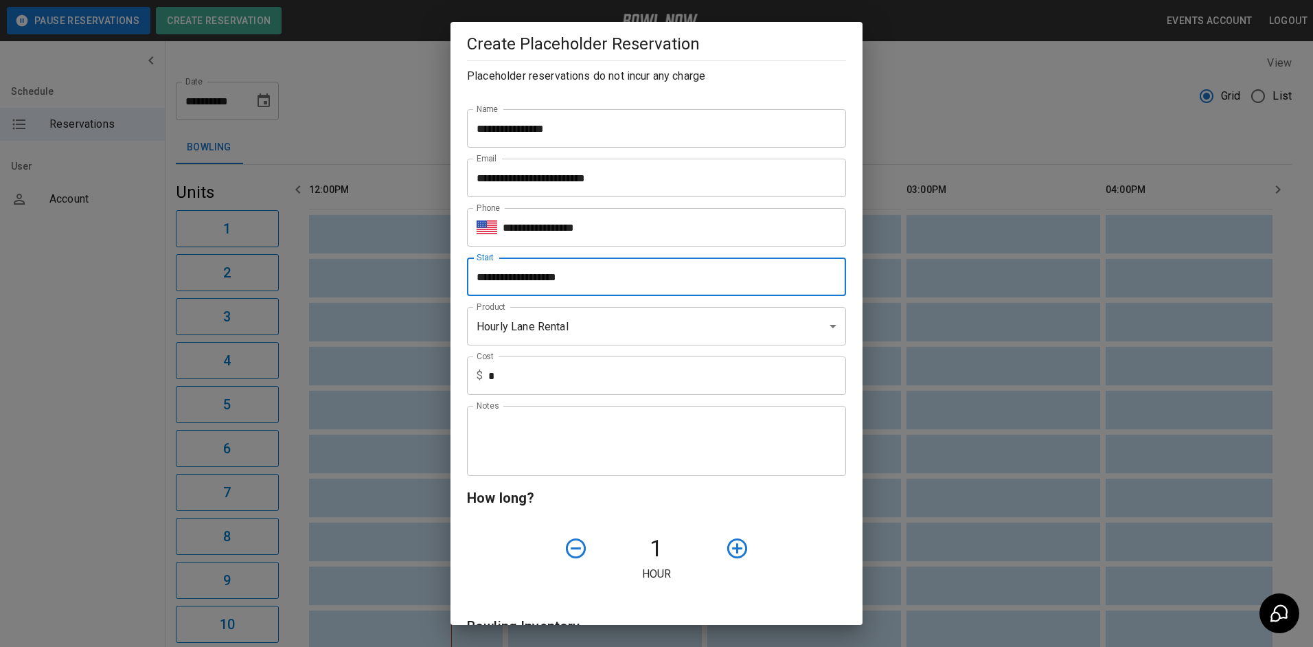
click at [616, 440] on textarea "Notes" at bounding box center [657, 441] width 360 height 47
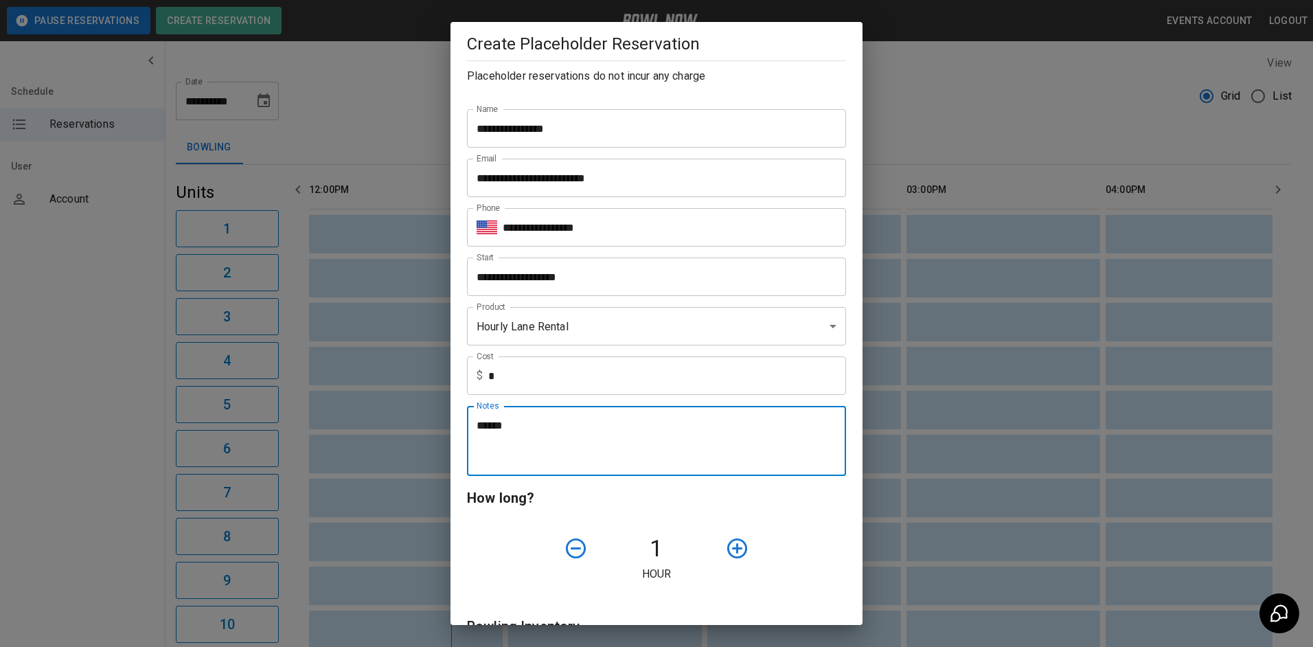
click at [648, 450] on textarea "******" at bounding box center [652, 441] width 350 height 47
type textarea "******"
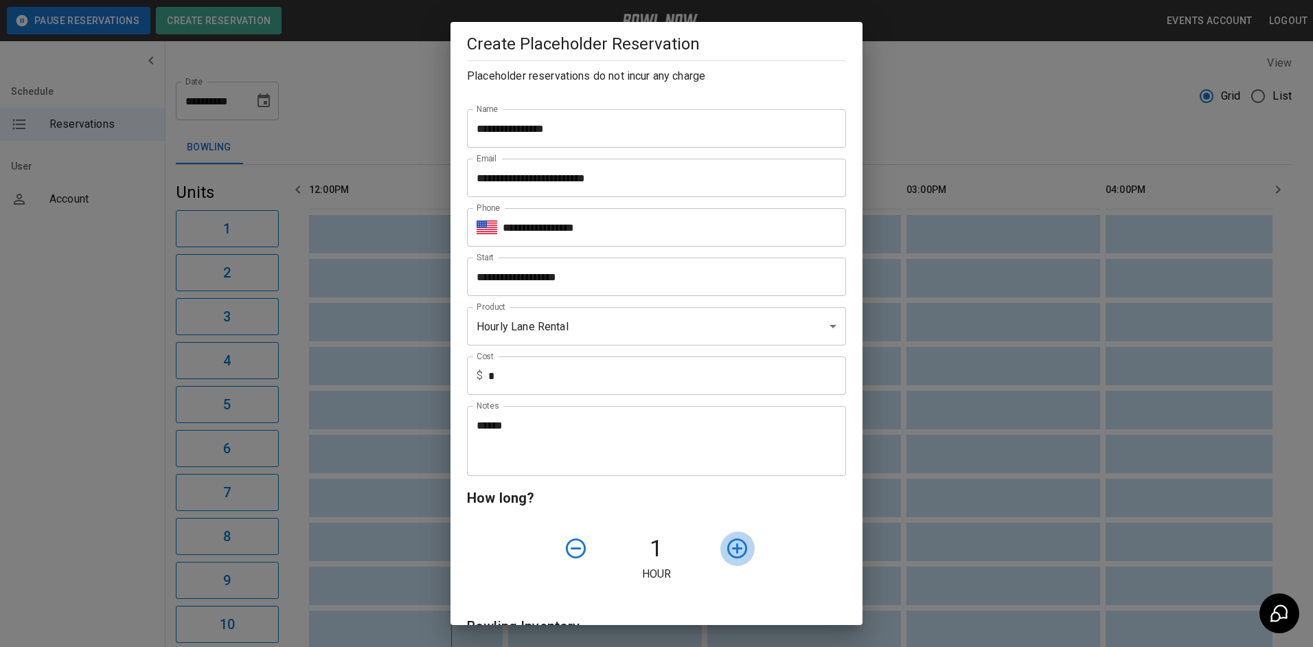
click at [729, 545] on icon "button" at bounding box center [737, 548] width 24 height 24
click at [729, 548] on icon "button" at bounding box center [737, 548] width 24 height 24
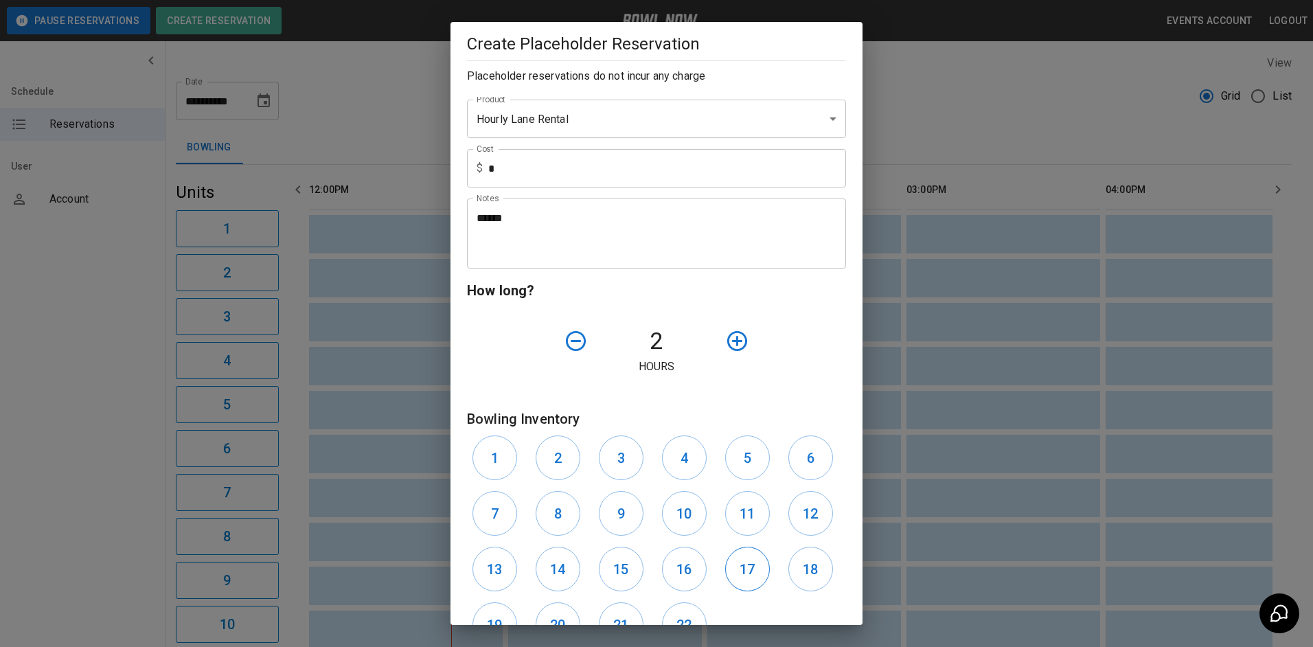
scroll to position [275, 0]
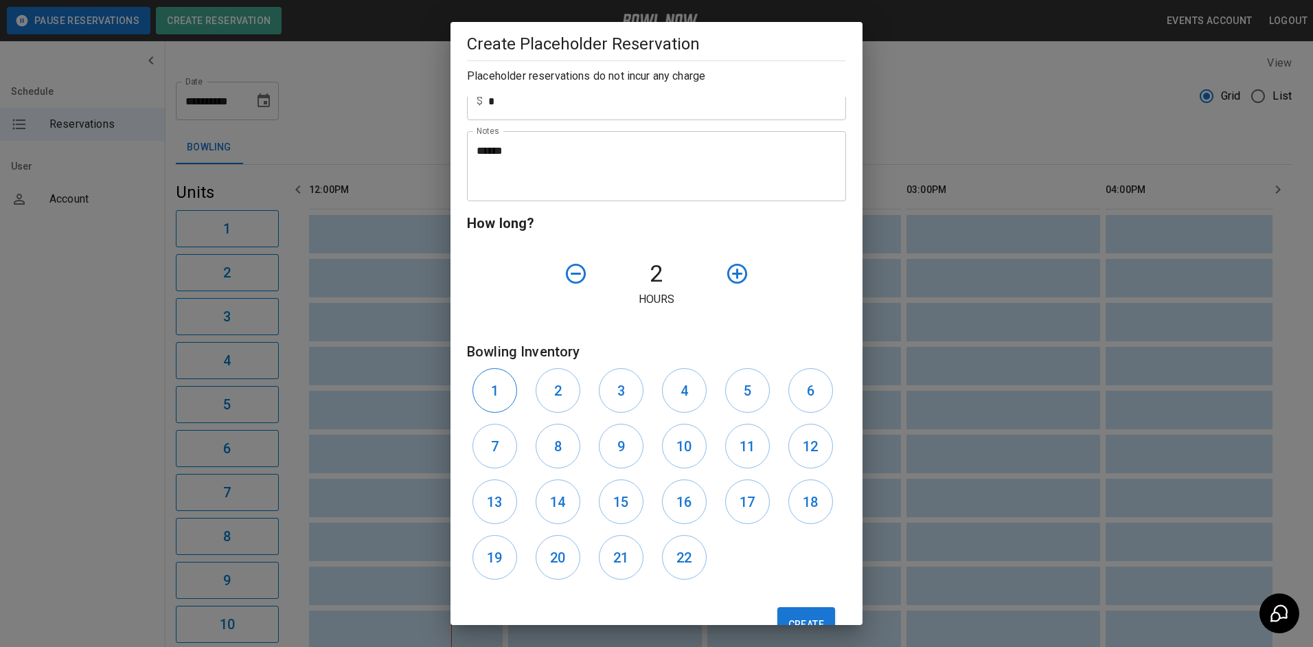
click at [494, 405] on button "1" at bounding box center [495, 390] width 45 height 45
drag, startPoint x: 497, startPoint y: 444, endPoint x: 517, endPoint y: 419, distance: 31.8
click at [500, 441] on button "7" at bounding box center [495, 446] width 45 height 45
drag, startPoint x: 560, startPoint y: 378, endPoint x: 561, endPoint y: 434, distance: 55.7
click at [563, 386] on button "2" at bounding box center [558, 390] width 45 height 45
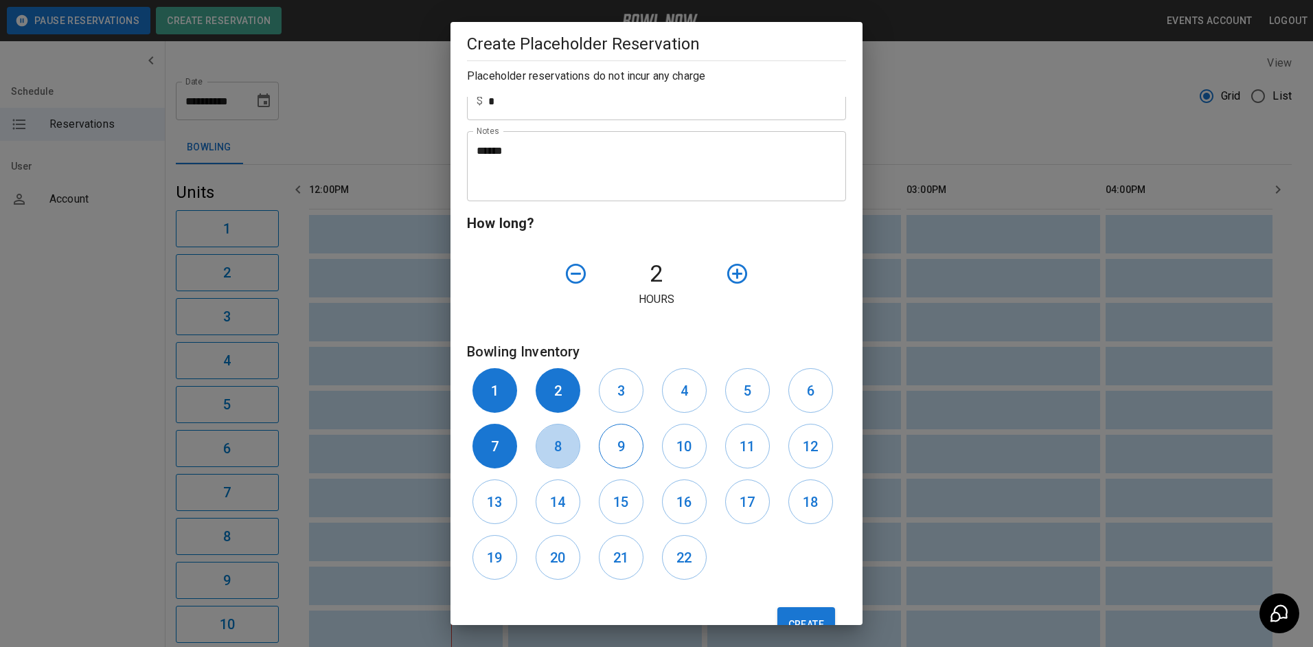
drag, startPoint x: 560, startPoint y: 449, endPoint x: 601, endPoint y: 448, distance: 41.2
click at [567, 448] on button "8" at bounding box center [558, 446] width 45 height 45
drag, startPoint x: 618, startPoint y: 449, endPoint x: 659, endPoint y: 449, distance: 41.9
click at [620, 449] on h6 "9" at bounding box center [622, 446] width 8 height 22
drag, startPoint x: 662, startPoint y: 448, endPoint x: 666, endPoint y: 435, distance: 13.5
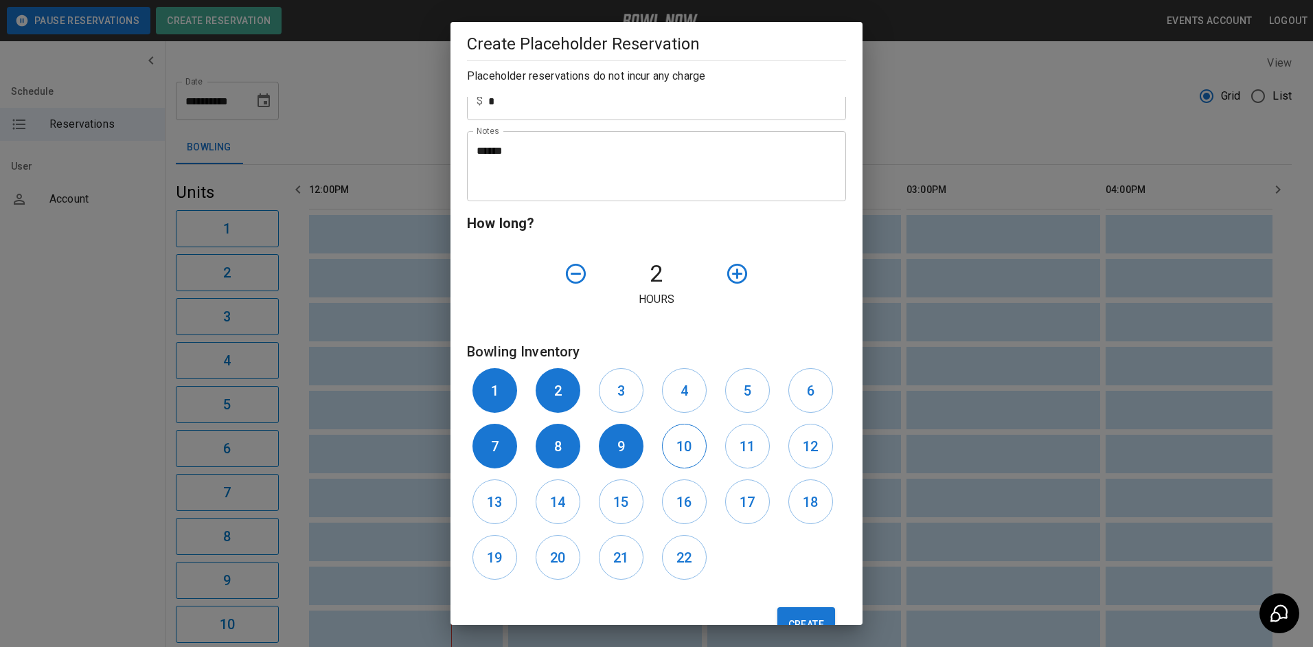
click at [666, 444] on button "10" at bounding box center [684, 446] width 45 height 45
drag, startPoint x: 602, startPoint y: 401, endPoint x: 653, endPoint y: 393, distance: 52.2
click at [620, 400] on button "3" at bounding box center [621, 390] width 45 height 45
drag, startPoint x: 666, startPoint y: 395, endPoint x: 677, endPoint y: 392, distance: 11.5
click at [672, 394] on button "4" at bounding box center [684, 390] width 45 height 45
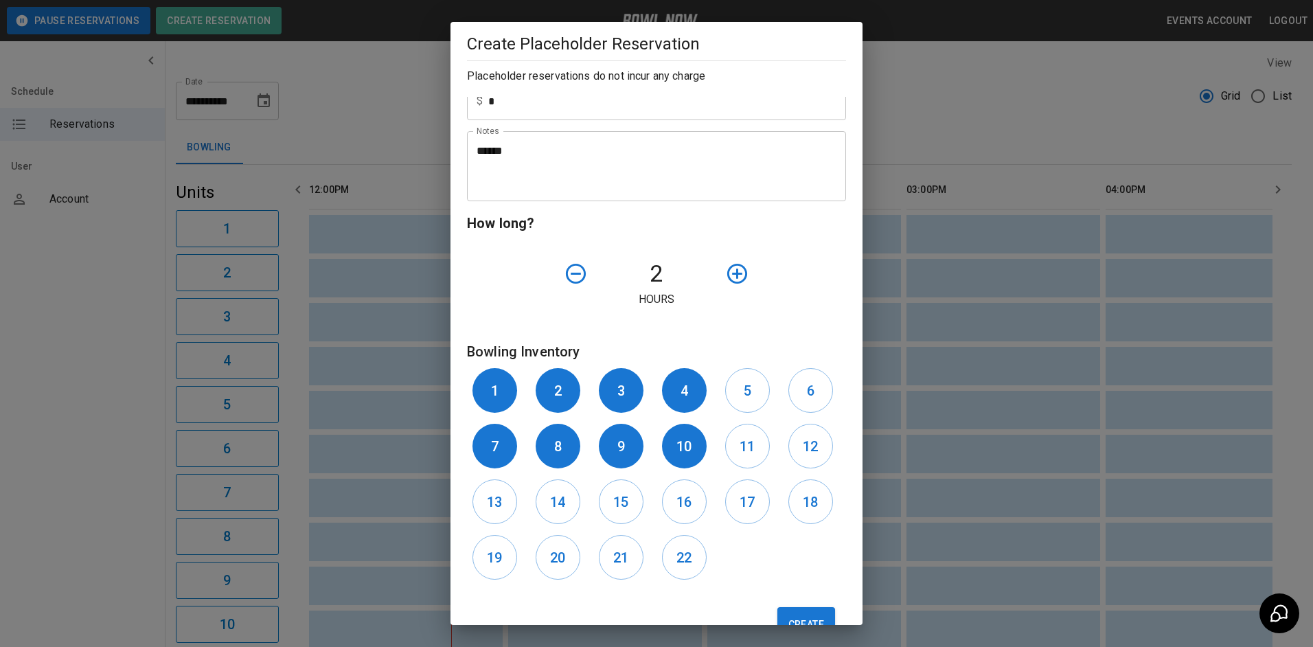
click at [765, 392] on div "5" at bounding box center [751, 391] width 63 height 56
click at [821, 389] on button "6" at bounding box center [811, 390] width 45 height 45
drag, startPoint x: 732, startPoint y: 394, endPoint x: 725, endPoint y: 454, distance: 60.9
click at [740, 405] on button "5" at bounding box center [747, 390] width 45 height 45
click at [808, 615] on button "Create" at bounding box center [807, 624] width 58 height 34
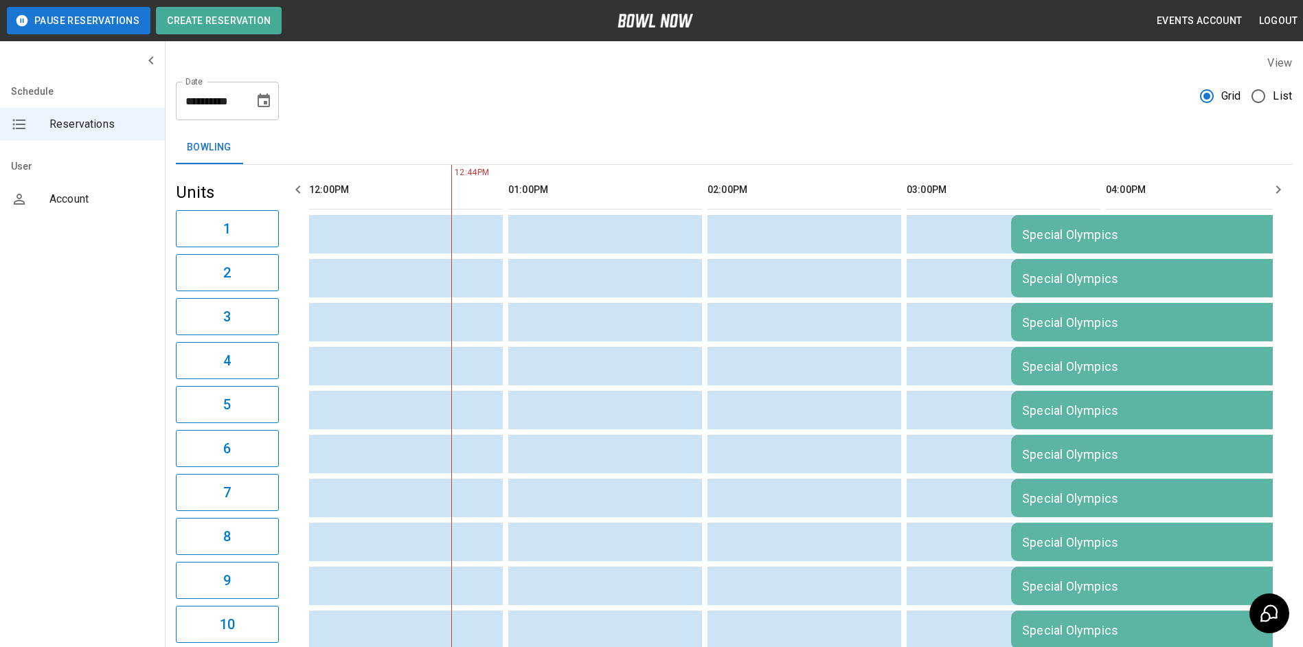
click at [269, 103] on icon "Choose date, selected date is Sep 20, 2025" at bounding box center [264, 100] width 12 height 14
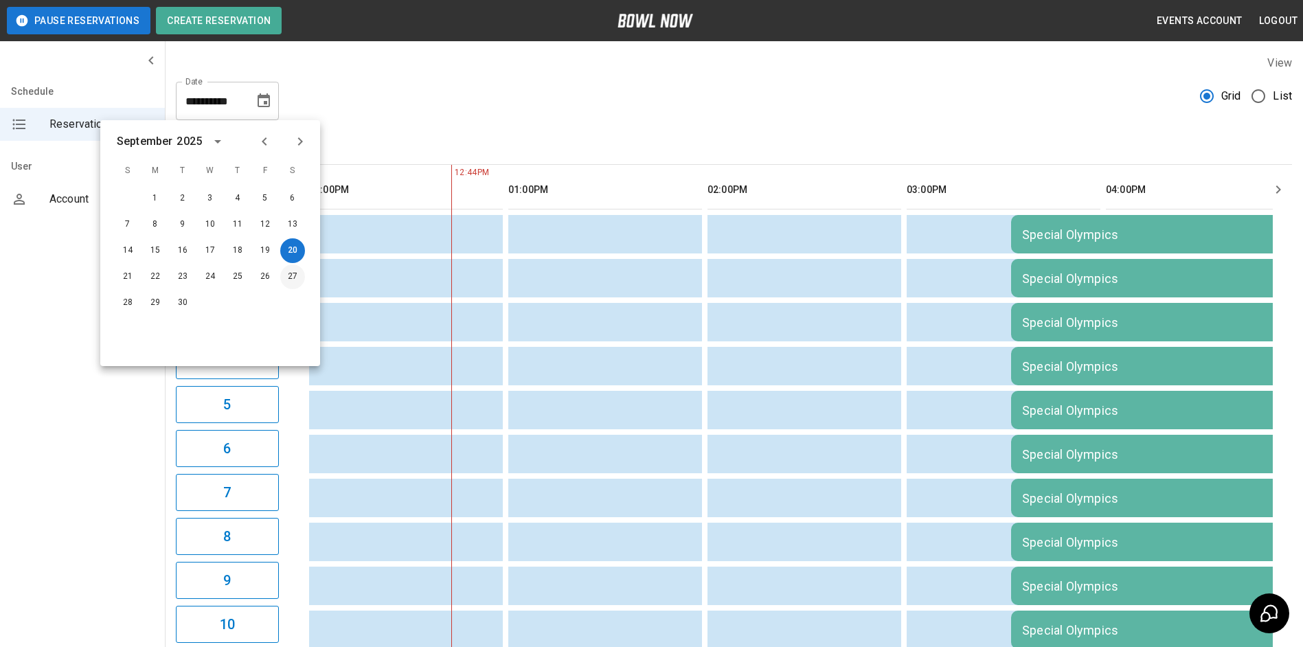
click at [296, 277] on button "27" at bounding box center [292, 276] width 25 height 25
type input "**********"
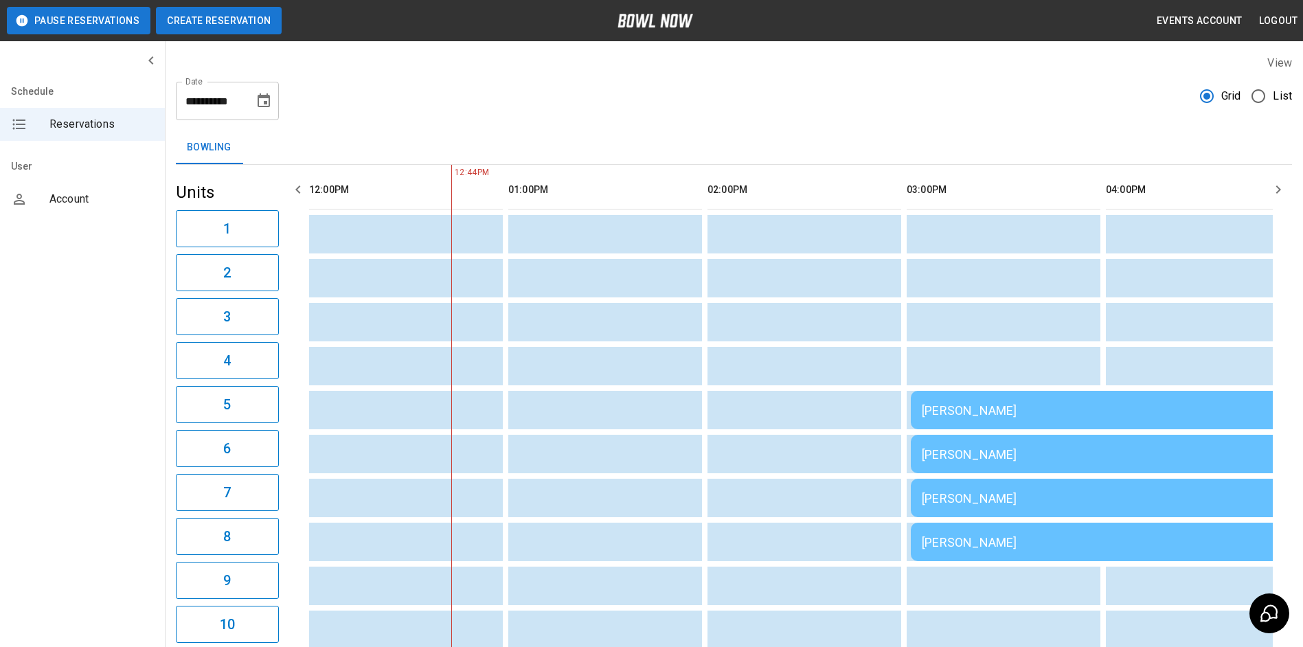
click at [256, 30] on button "Create Reservation" at bounding box center [219, 20] width 126 height 27
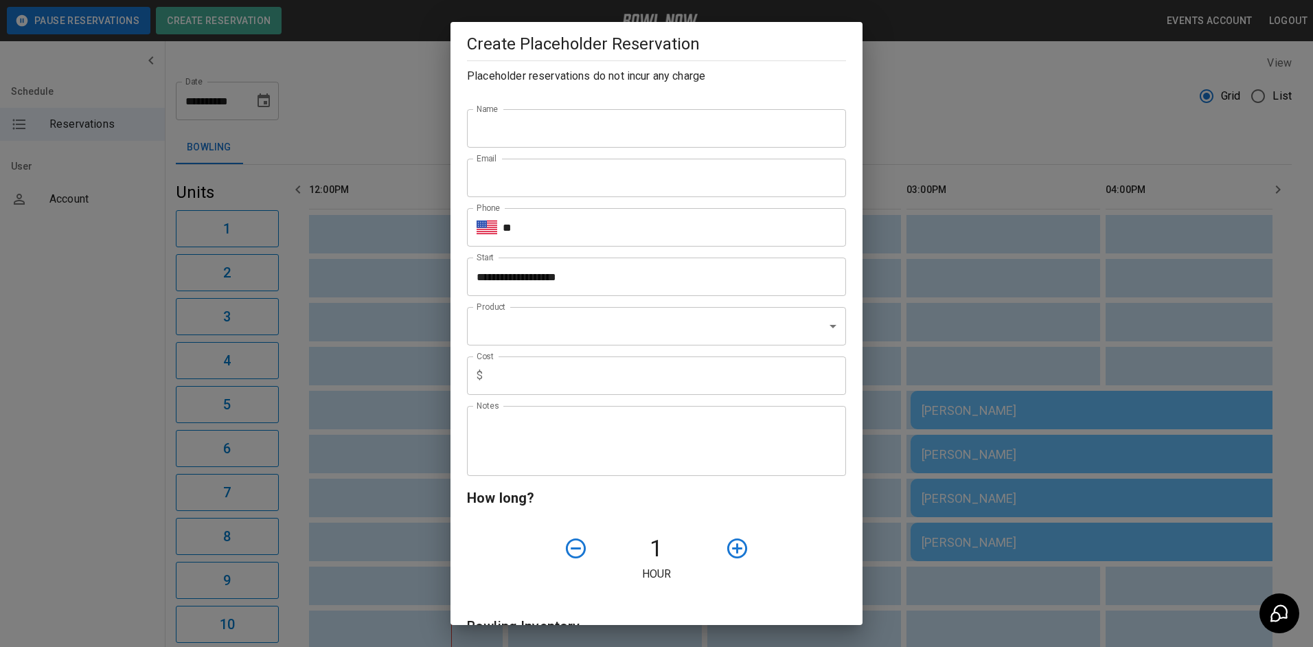
click at [492, 131] on input "Name" at bounding box center [656, 128] width 379 height 38
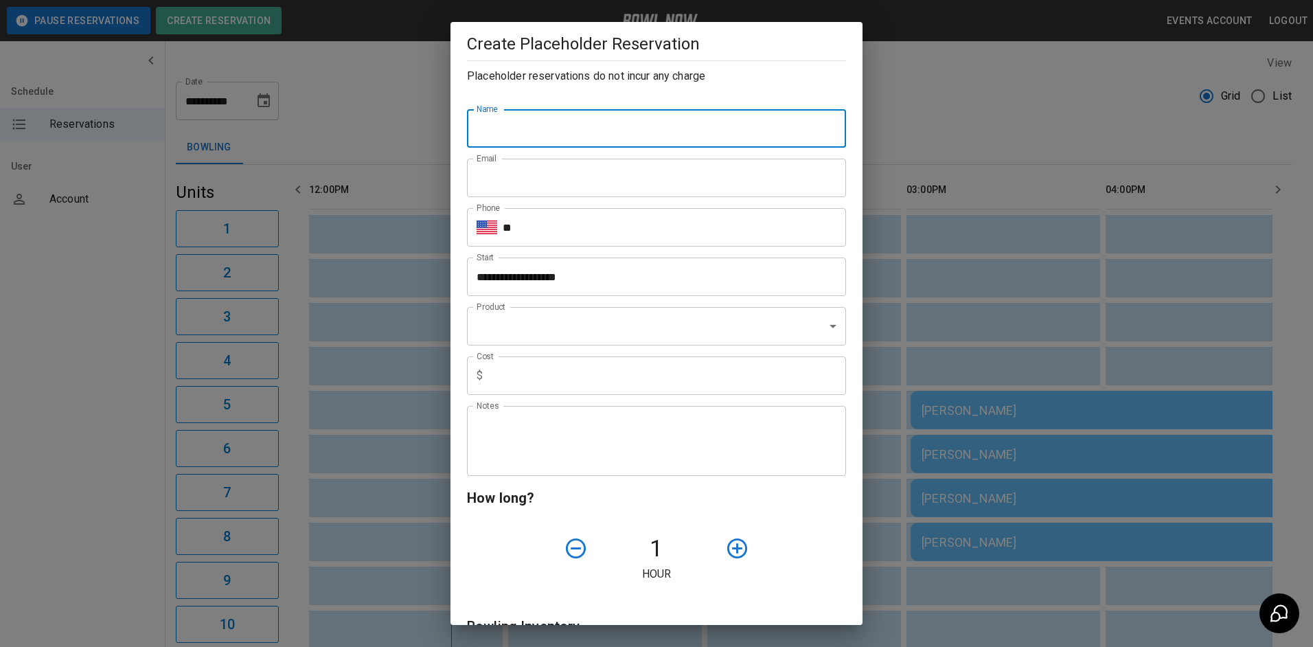
type input "**********"
type input "*"
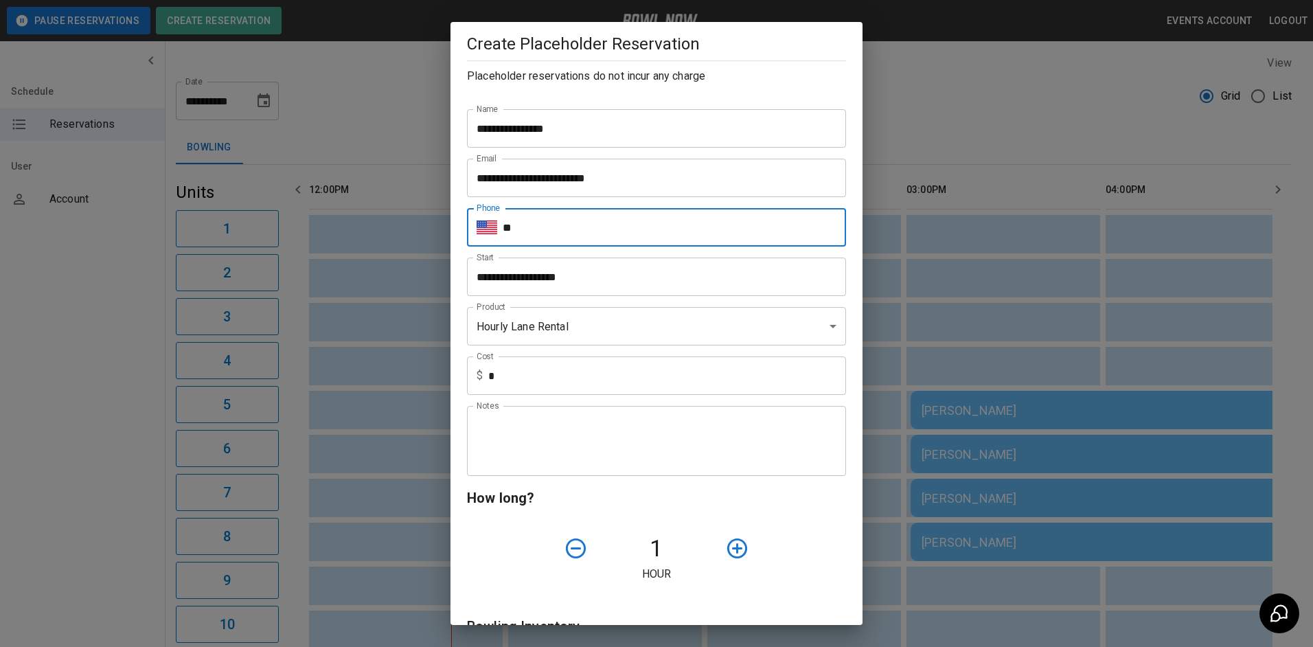
drag, startPoint x: 578, startPoint y: 217, endPoint x: 612, endPoint y: 237, distance: 39.7
click at [578, 218] on input "**" at bounding box center [674, 227] width 343 height 38
type input "**********"
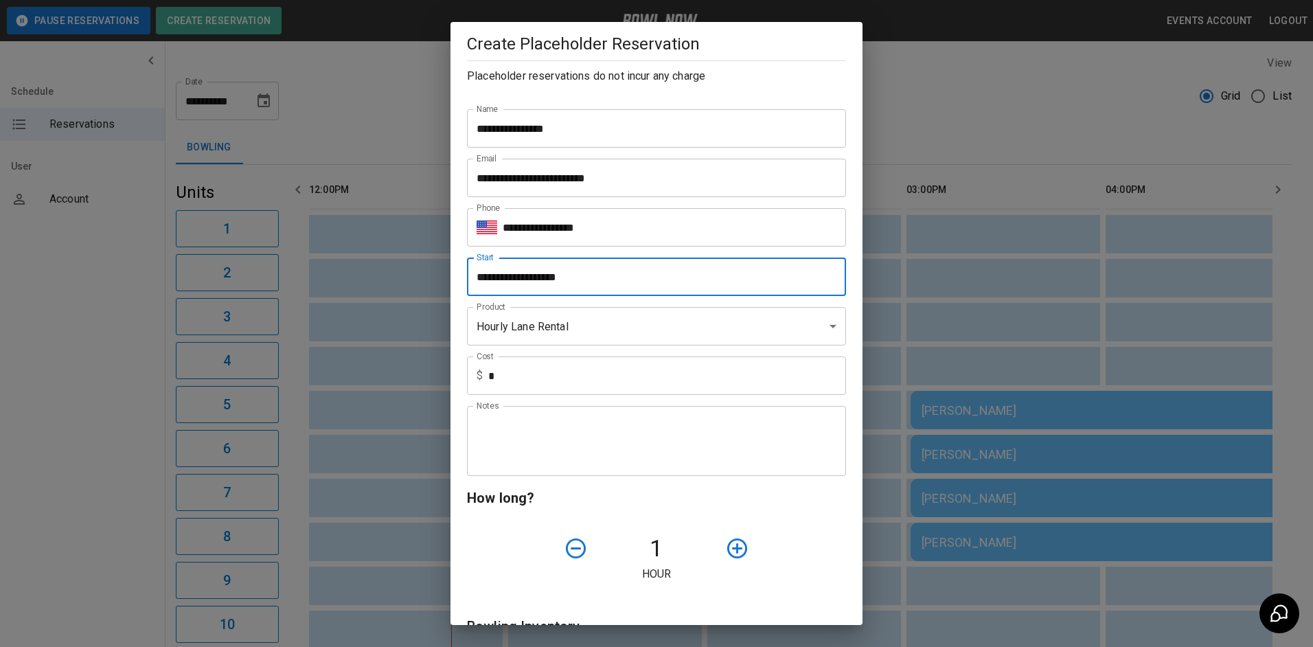
click at [566, 288] on input "**********" at bounding box center [652, 277] width 370 height 38
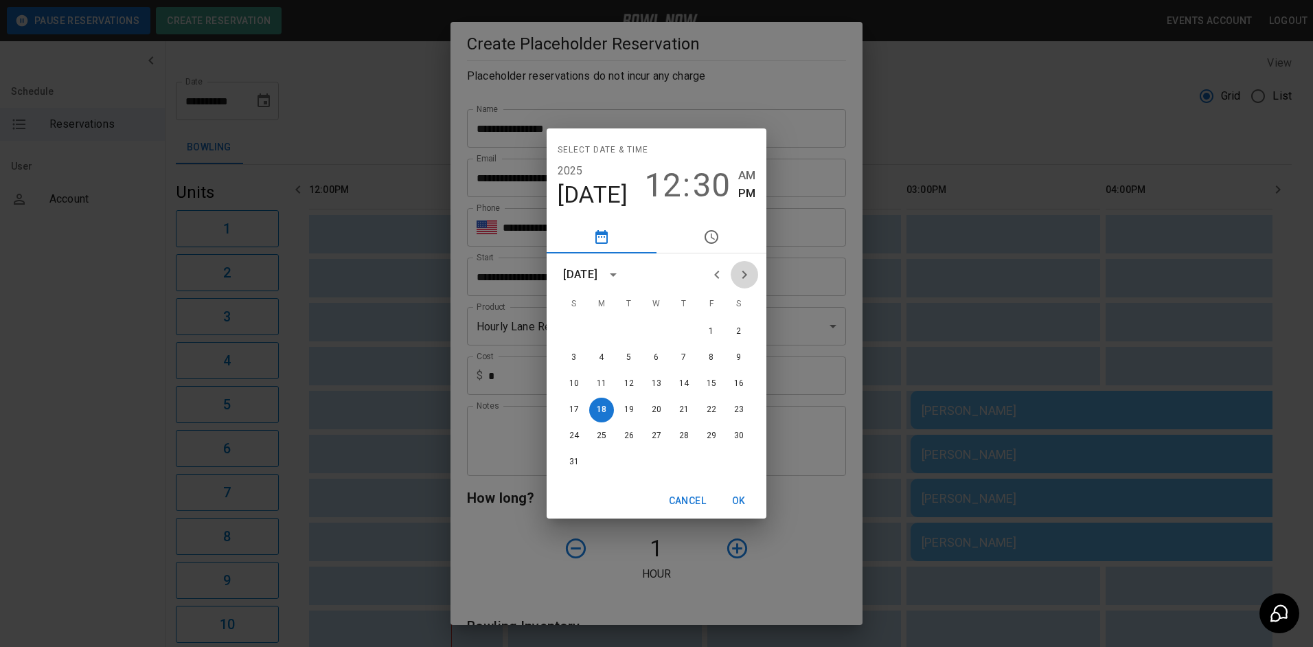
click at [751, 280] on icon "Next month" at bounding box center [744, 275] width 16 height 16
click at [751, 279] on icon "Next month" at bounding box center [744, 275] width 16 height 16
click at [743, 331] on button "4" at bounding box center [739, 331] width 25 height 25
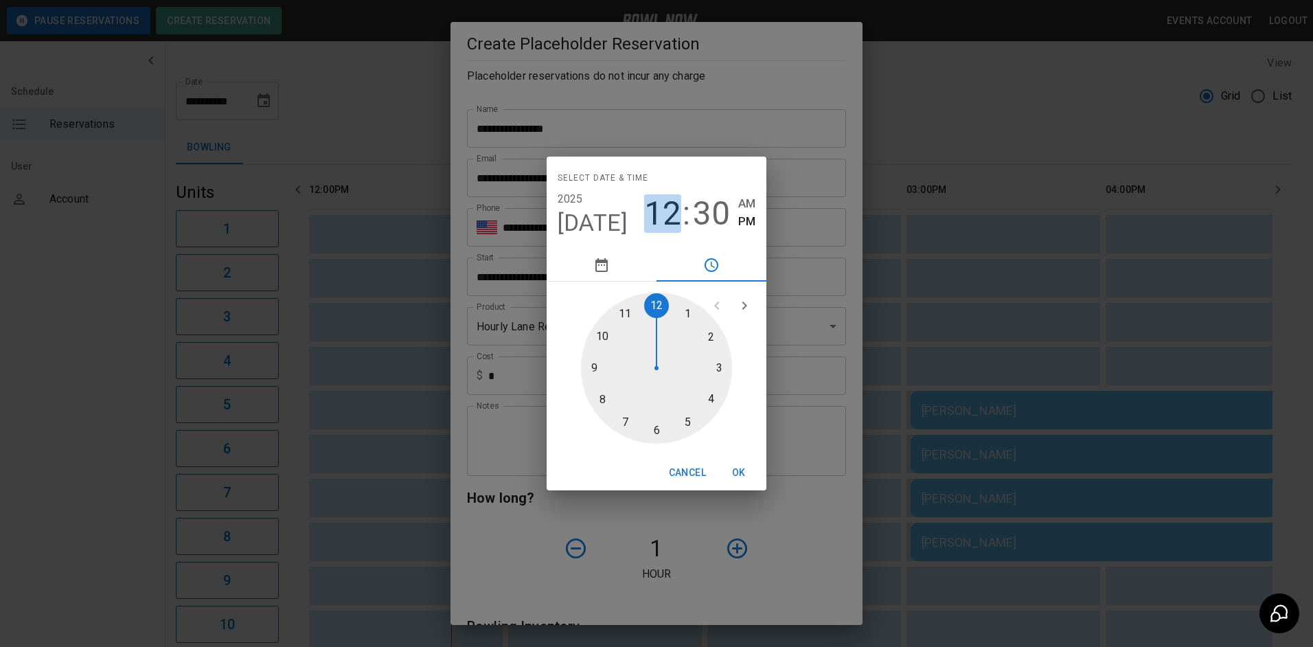
click at [672, 223] on span "12" at bounding box center [662, 213] width 37 height 38
click at [722, 374] on div at bounding box center [656, 368] width 151 height 151
type input "**********"
drag, startPoint x: 747, startPoint y: 471, endPoint x: 743, endPoint y: 462, distance: 9.8
click at [747, 470] on button "OK" at bounding box center [739, 472] width 44 height 25
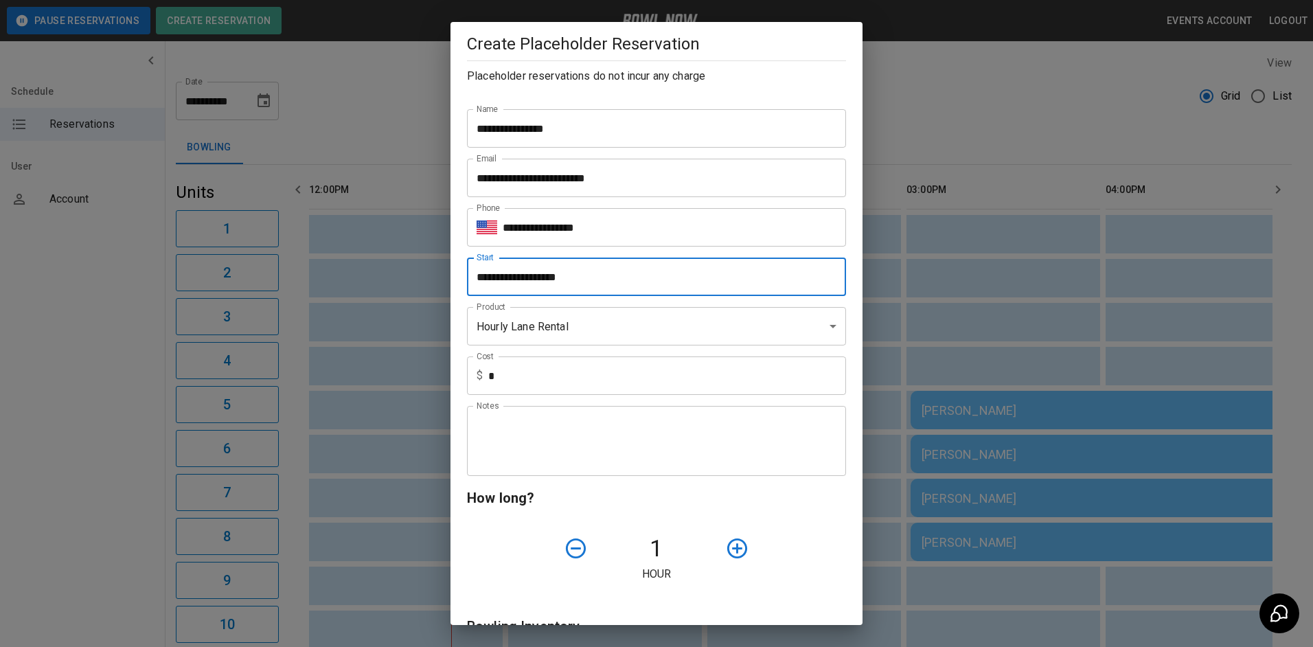
click at [539, 434] on textarea "Notes" at bounding box center [657, 441] width 360 height 47
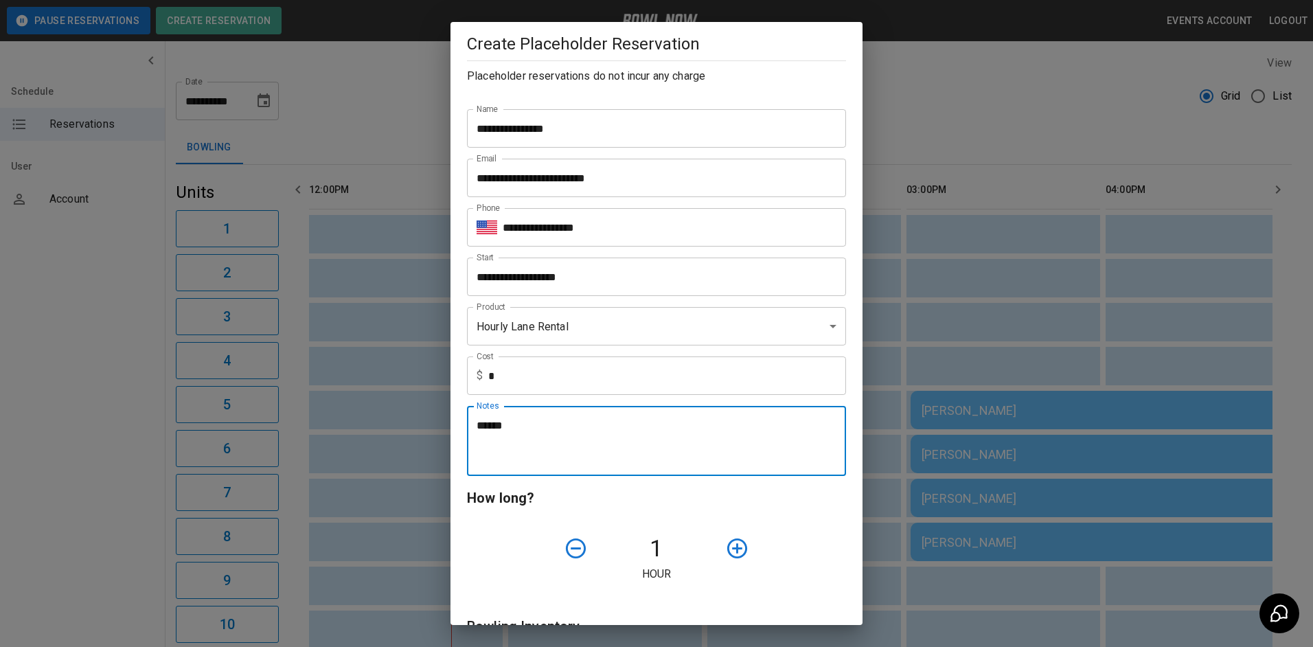
type textarea "******"
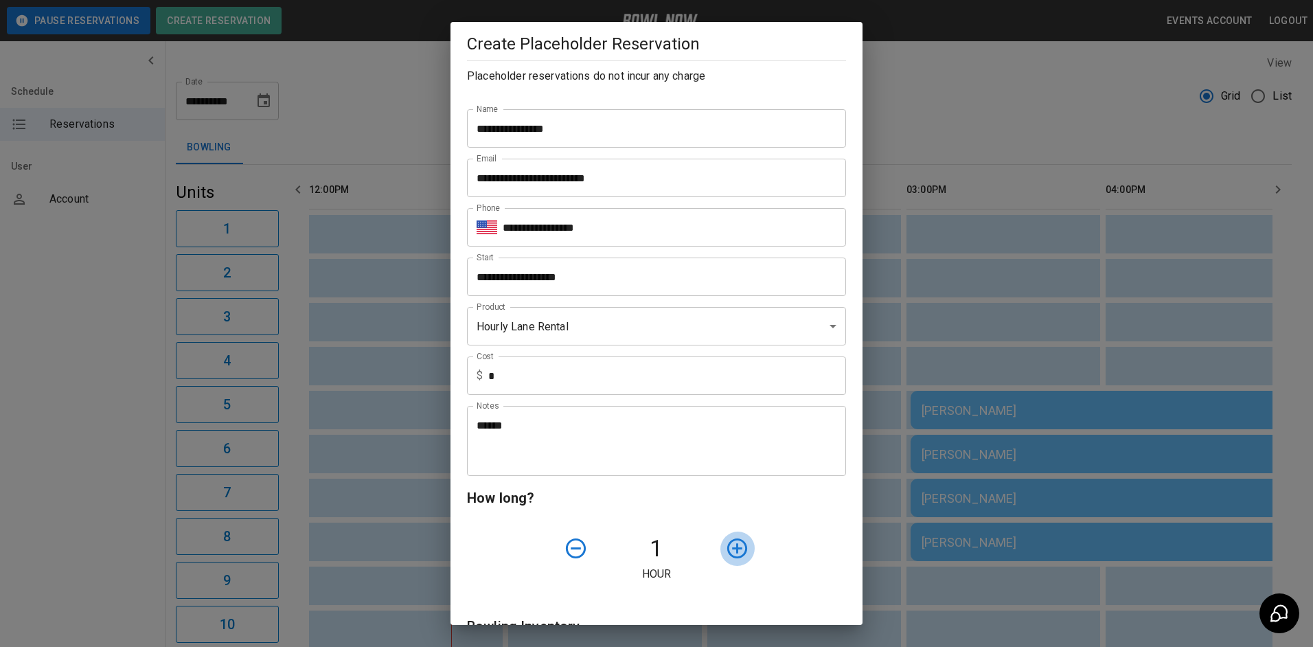
click at [732, 549] on icon "button" at bounding box center [737, 548] width 24 height 24
click at [732, 546] on icon "button" at bounding box center [737, 548] width 24 height 24
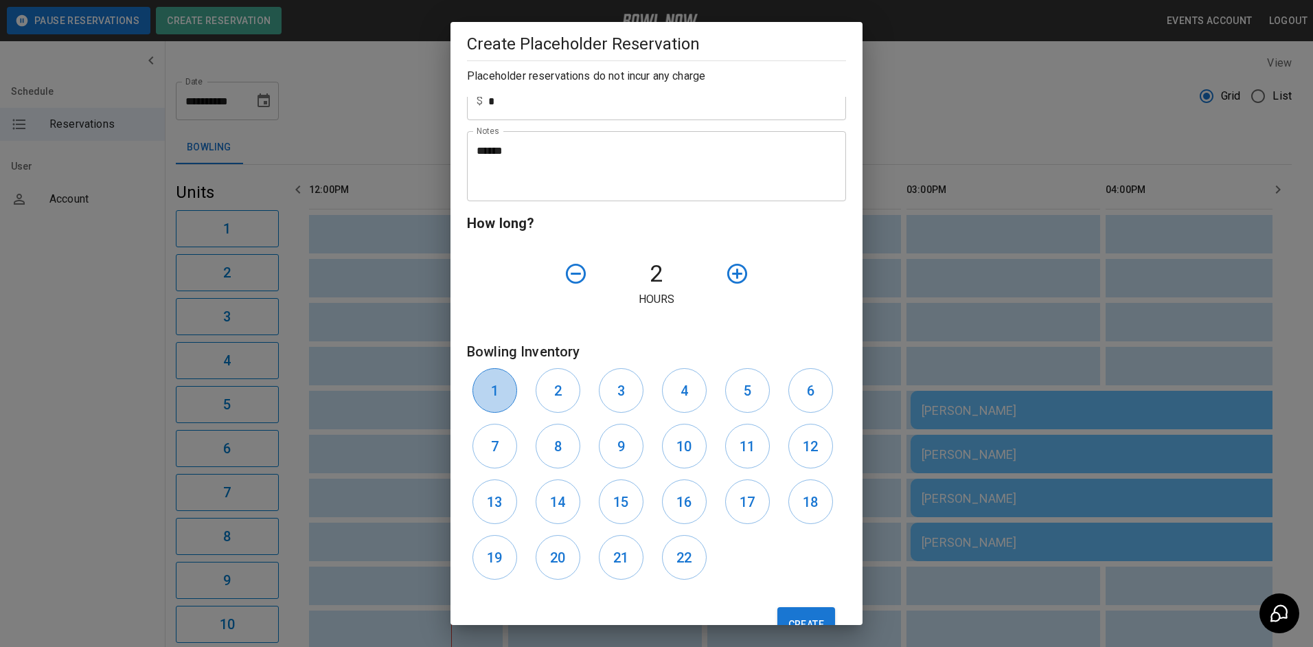
click at [508, 398] on button "1" at bounding box center [495, 390] width 45 height 45
click at [562, 394] on button "2" at bounding box center [558, 390] width 45 height 45
click at [610, 394] on button "3" at bounding box center [621, 390] width 45 height 45
click at [674, 392] on button "4" at bounding box center [684, 390] width 45 height 45
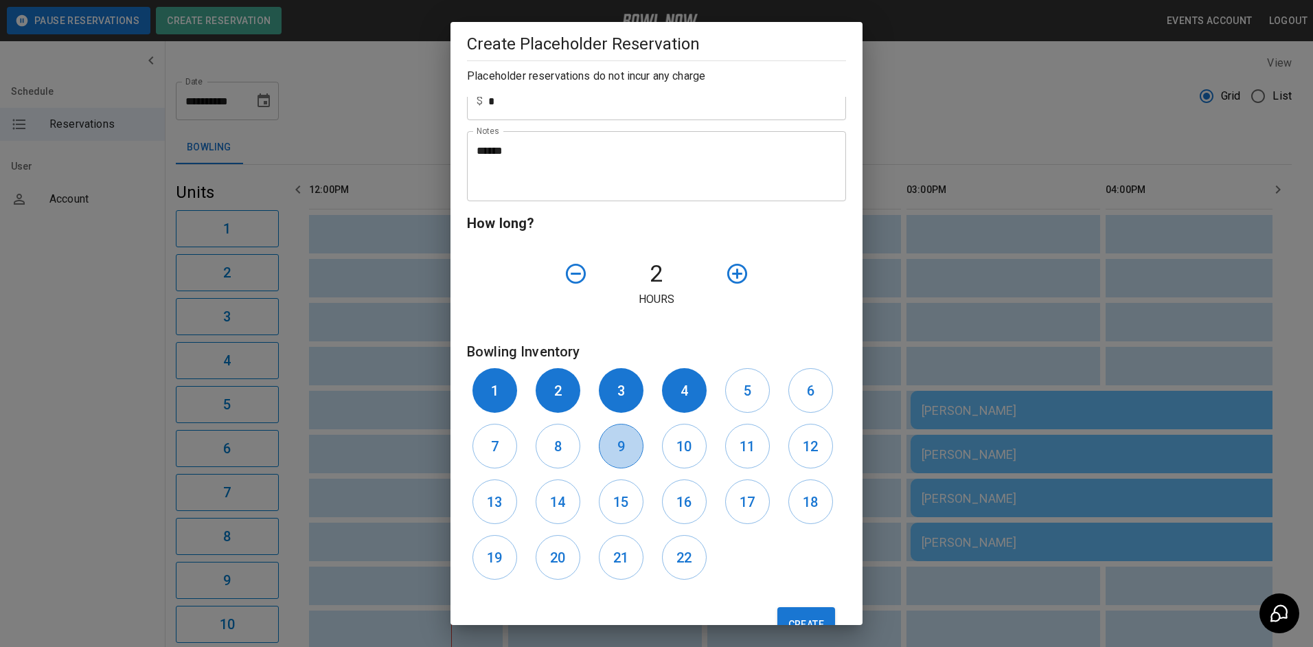
click at [618, 453] on h6 "9" at bounding box center [622, 446] width 8 height 22
drag, startPoint x: 672, startPoint y: 453, endPoint x: 664, endPoint y: 453, distance: 7.6
click at [668, 453] on button "10" at bounding box center [684, 446] width 45 height 45
click at [754, 448] on button "11" at bounding box center [747, 446] width 45 height 45
click at [806, 446] on h6 "12" at bounding box center [810, 446] width 15 height 22
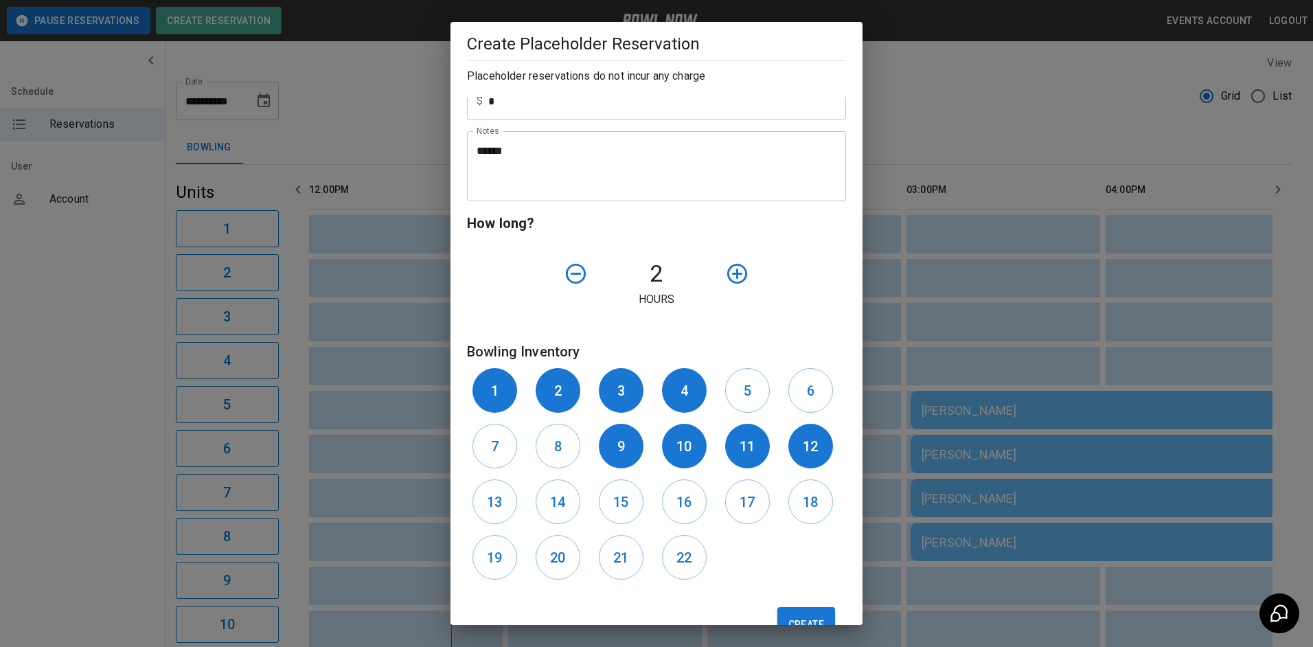
drag, startPoint x: 486, startPoint y: 504, endPoint x: 523, endPoint y: 504, distance: 37.1
click at [489, 504] on button "13" at bounding box center [495, 501] width 45 height 45
click at [558, 504] on h6 "14" at bounding box center [557, 502] width 15 height 22
click at [793, 622] on button "Create" at bounding box center [807, 624] width 58 height 34
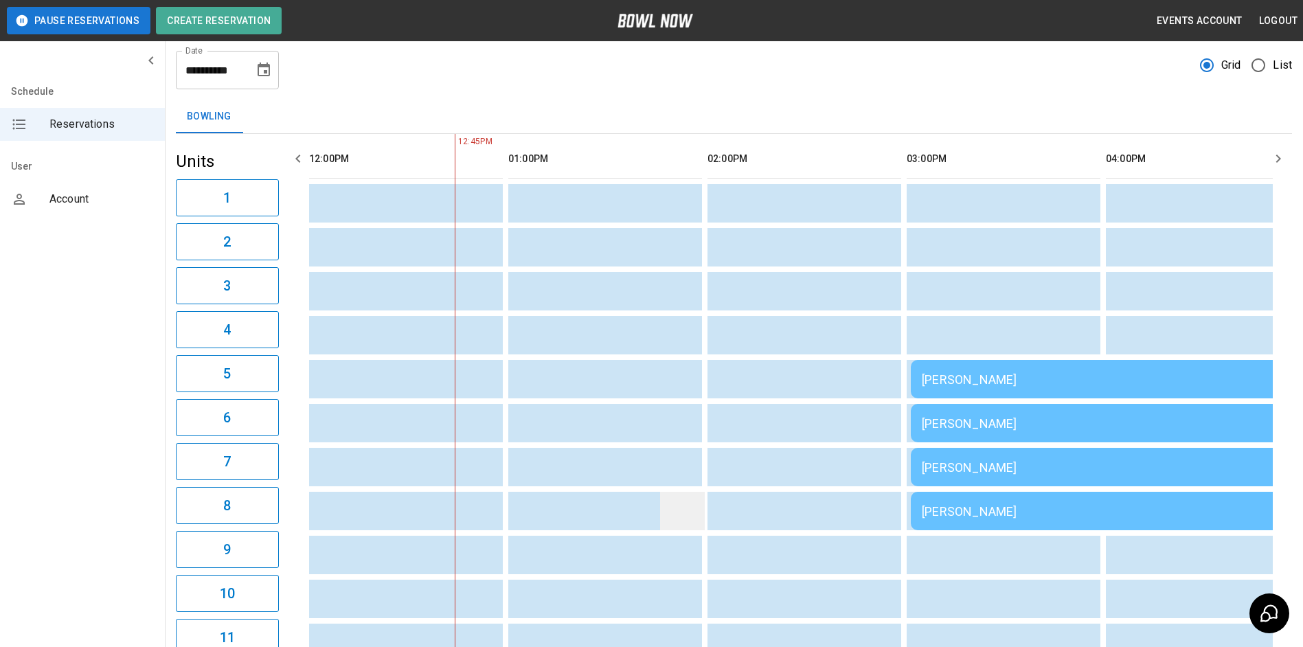
scroll to position [0, 0]
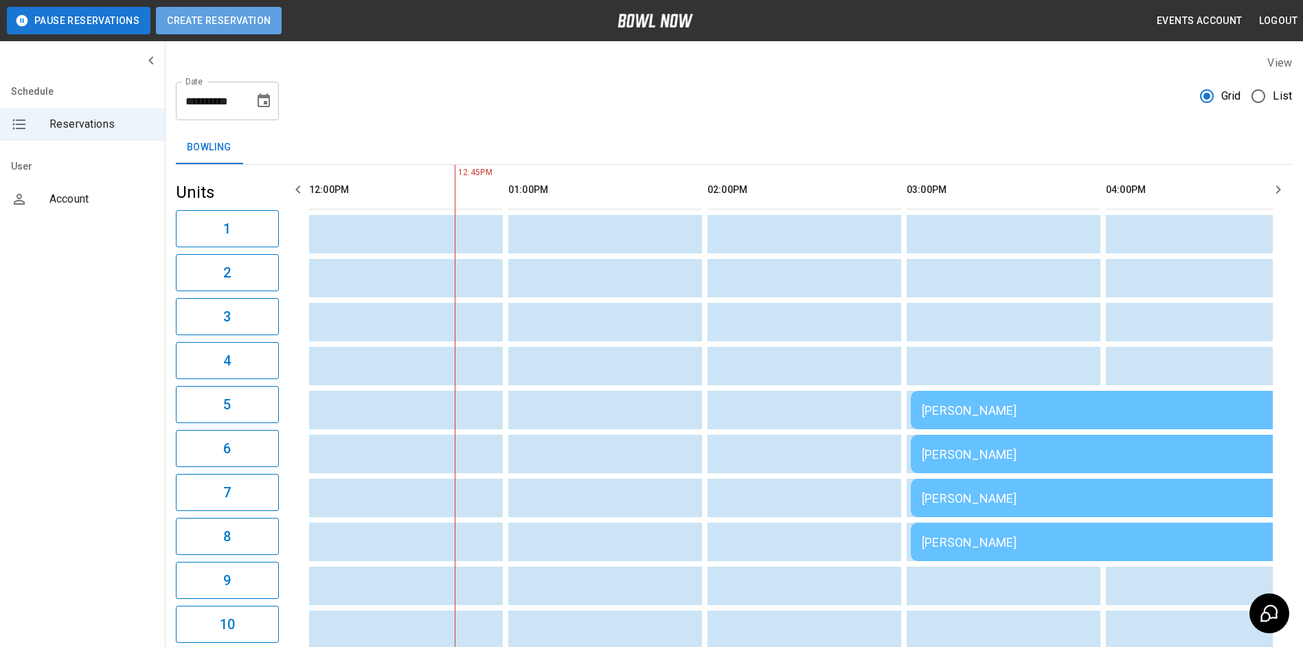
click at [245, 21] on button "Create Reservation" at bounding box center [219, 20] width 126 height 27
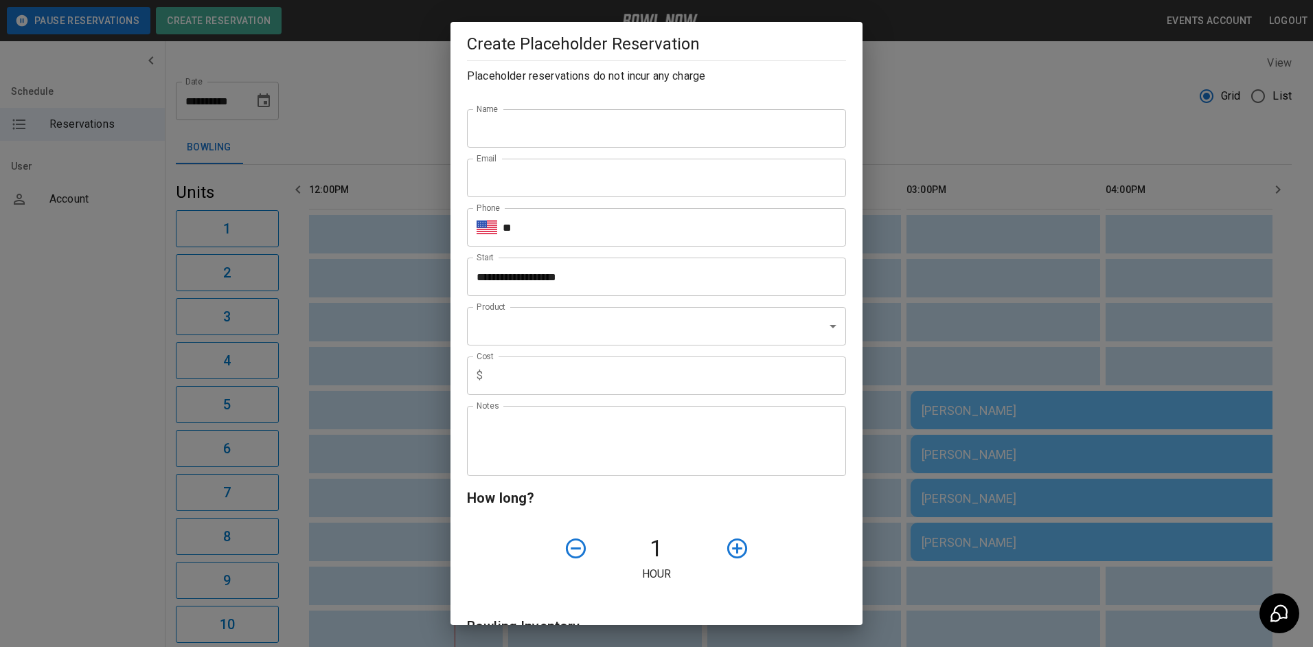
click at [348, 122] on div "**********" at bounding box center [656, 323] width 1313 height 647
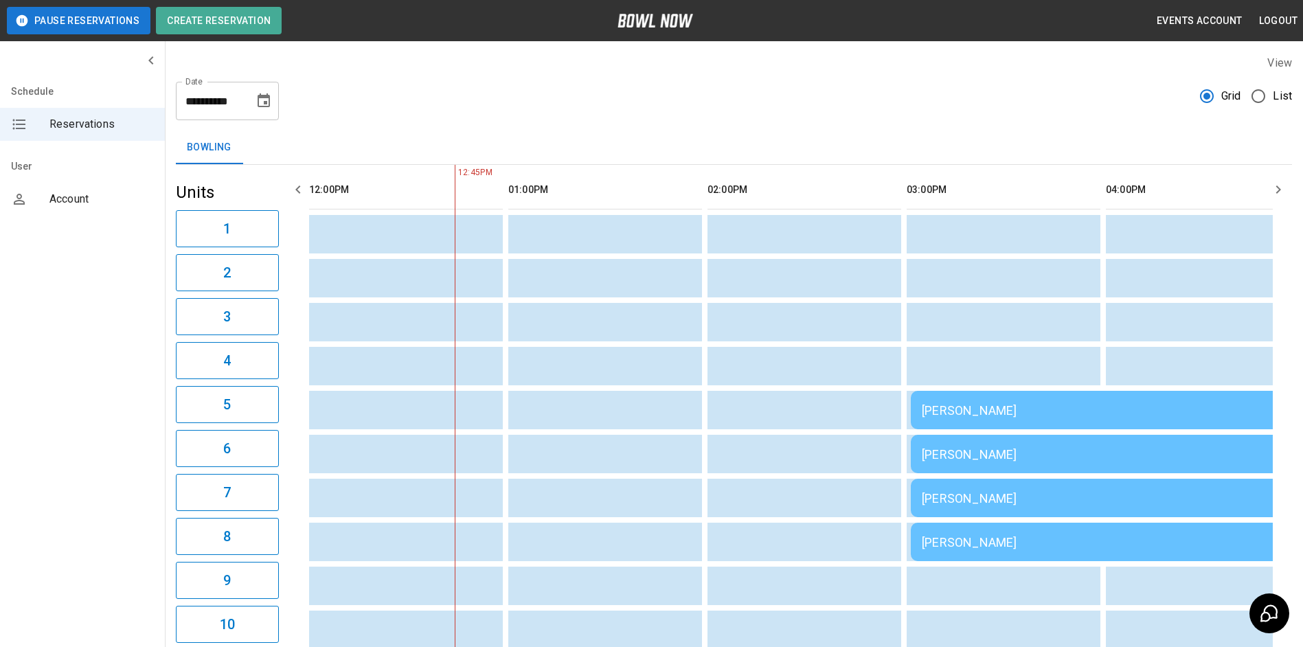
click at [258, 109] on button "Choose date, selected date is Sep 27, 2025" at bounding box center [263, 100] width 27 height 27
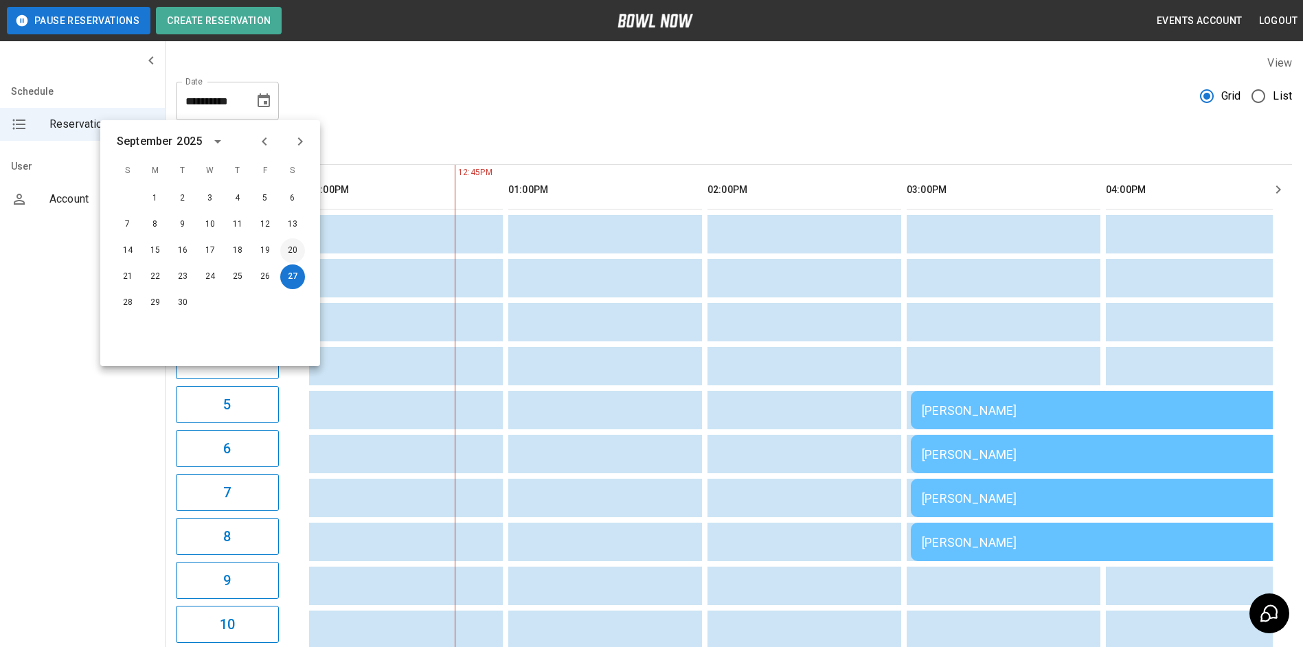
click at [290, 248] on button "20" at bounding box center [292, 250] width 25 height 25
type input "**********"
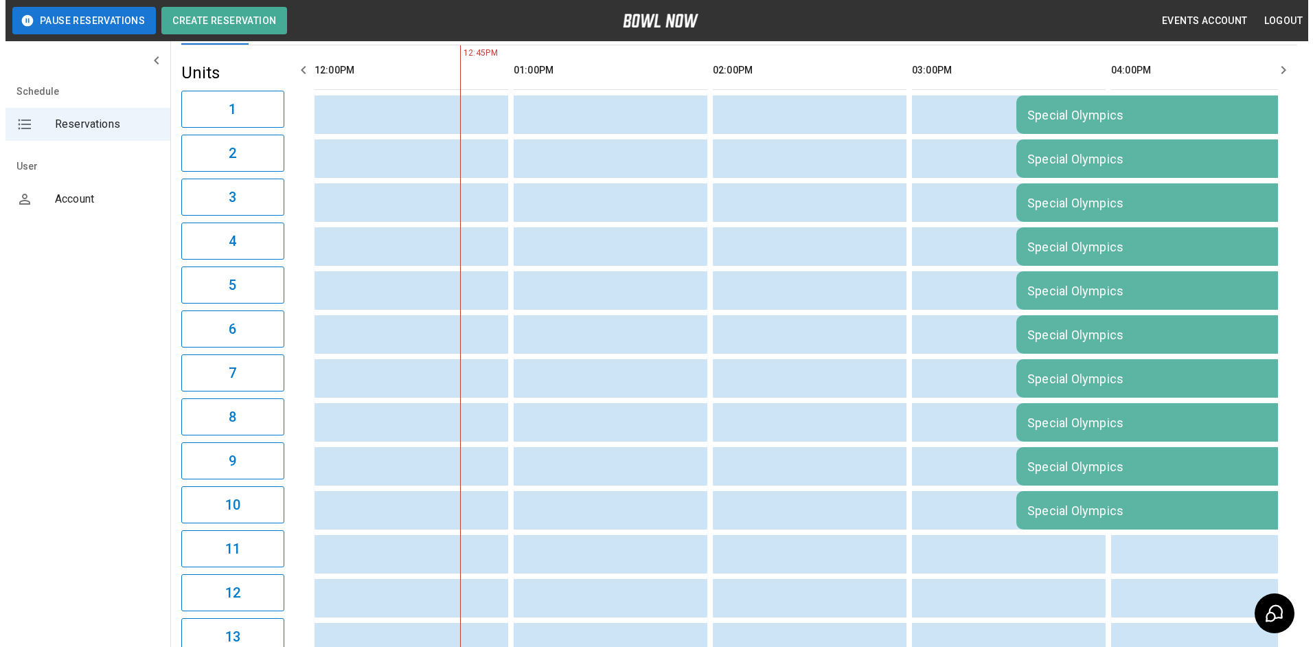
scroll to position [137, 0]
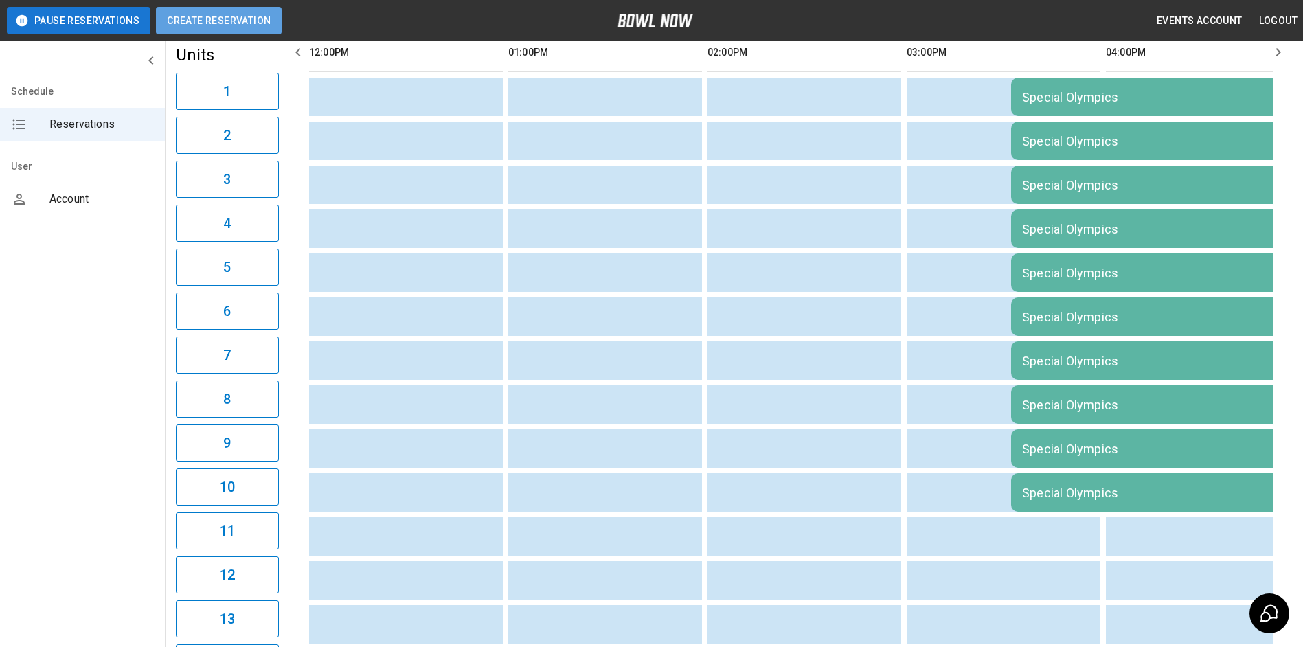
click at [234, 24] on button "Create Reservation" at bounding box center [219, 20] width 126 height 27
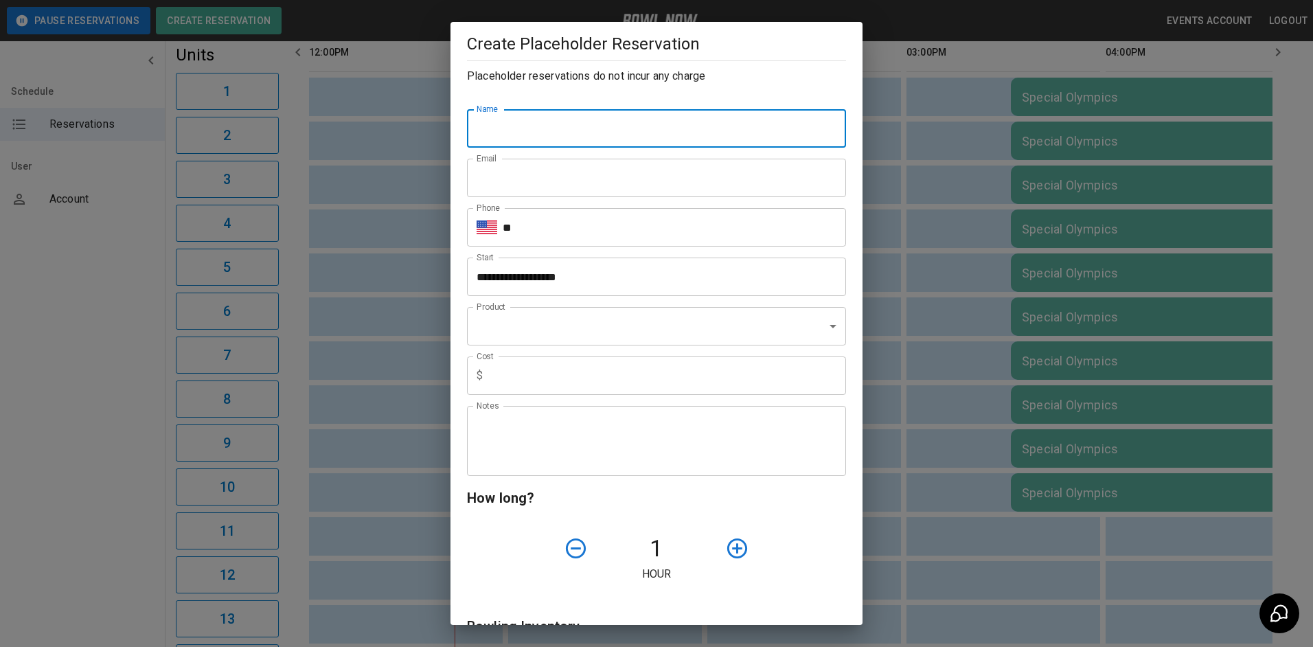
click at [490, 141] on input "Name" at bounding box center [656, 128] width 379 height 38
type input "**********"
type input "*"
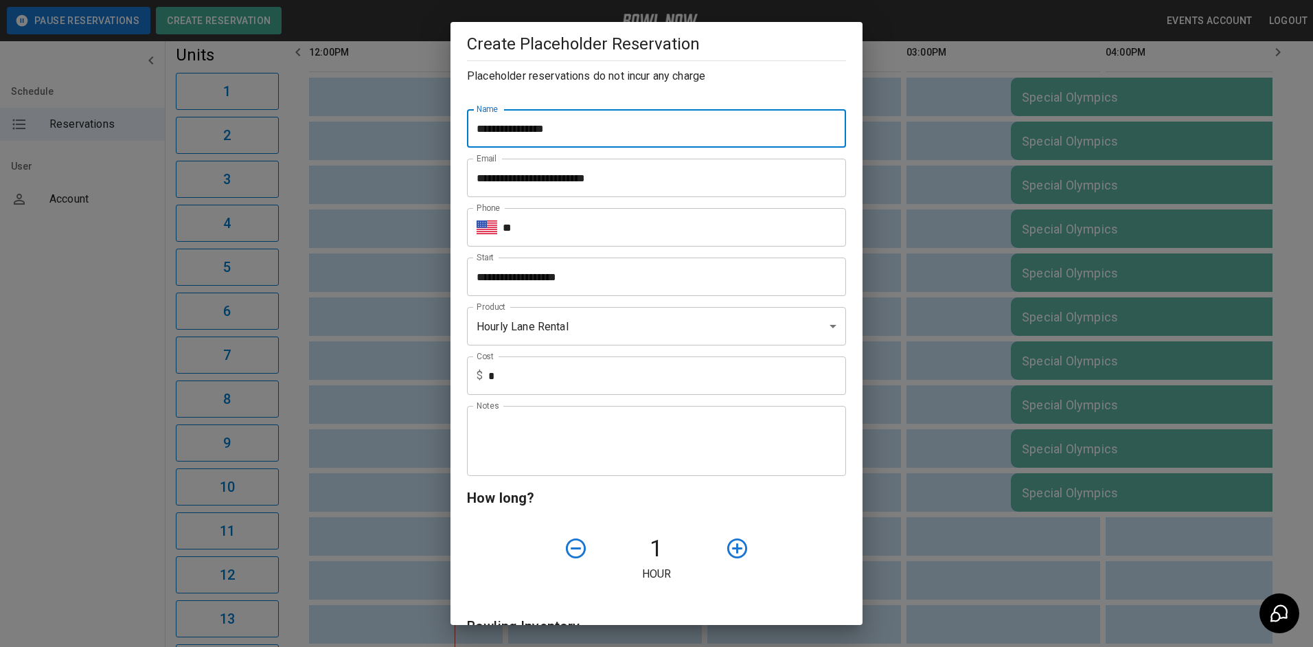
click at [536, 234] on input "**" at bounding box center [674, 227] width 343 height 38
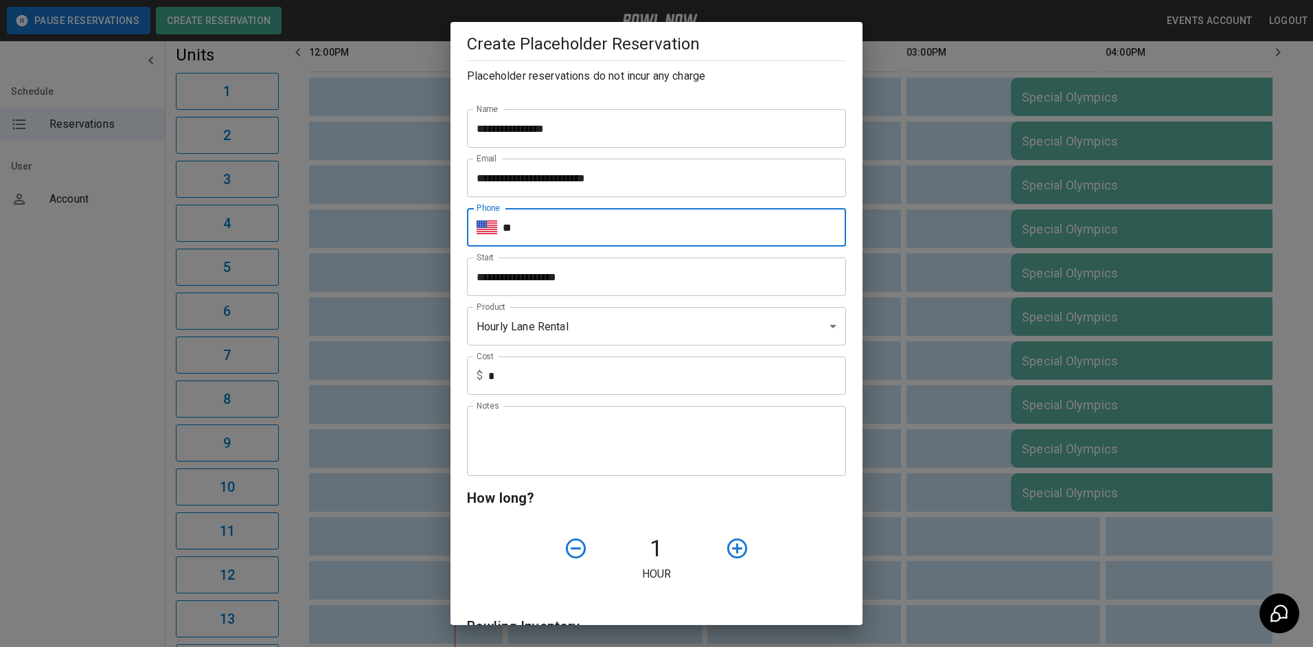
type input "**********"
click at [545, 440] on textarea "Notes" at bounding box center [657, 441] width 360 height 47
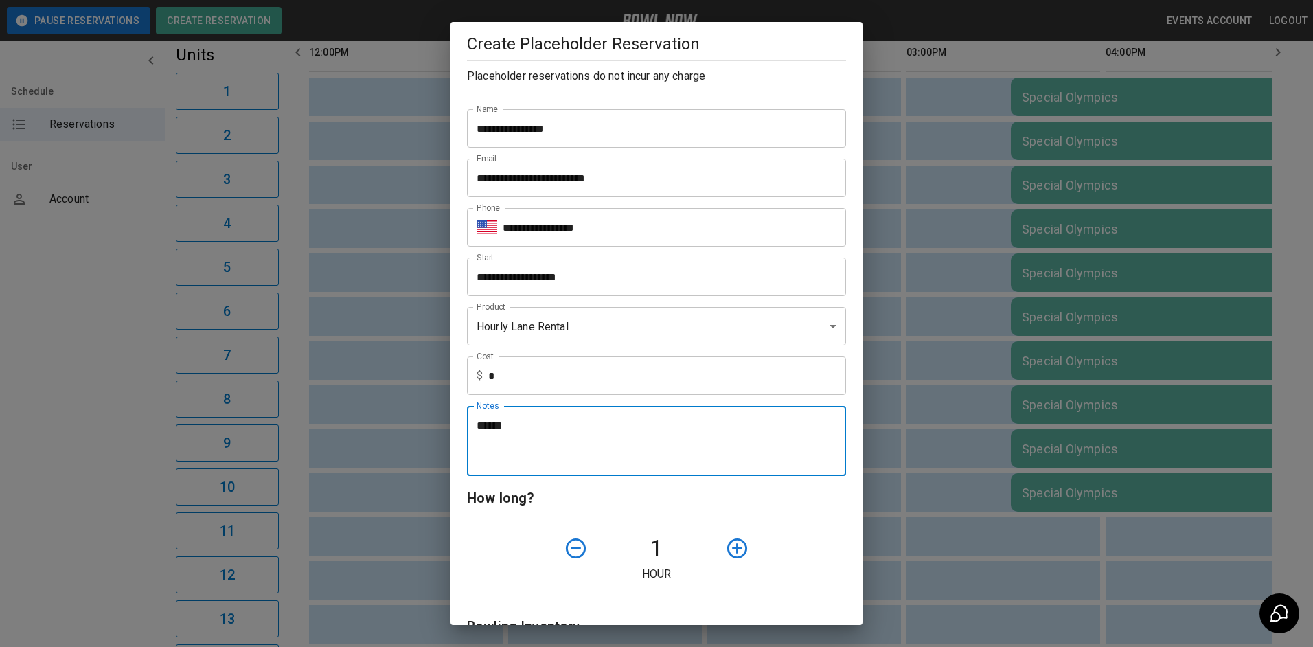
type textarea "******"
click at [727, 556] on icon "button" at bounding box center [737, 548] width 24 height 24
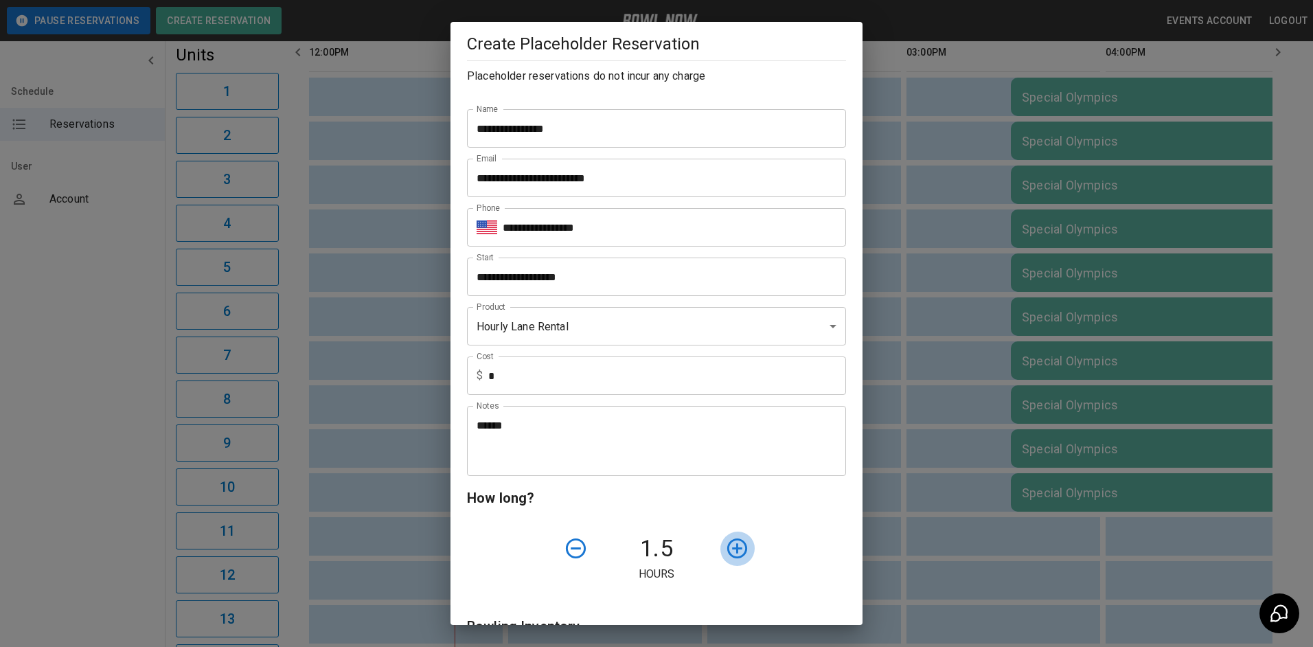
click at [727, 556] on icon "button" at bounding box center [737, 548] width 24 height 24
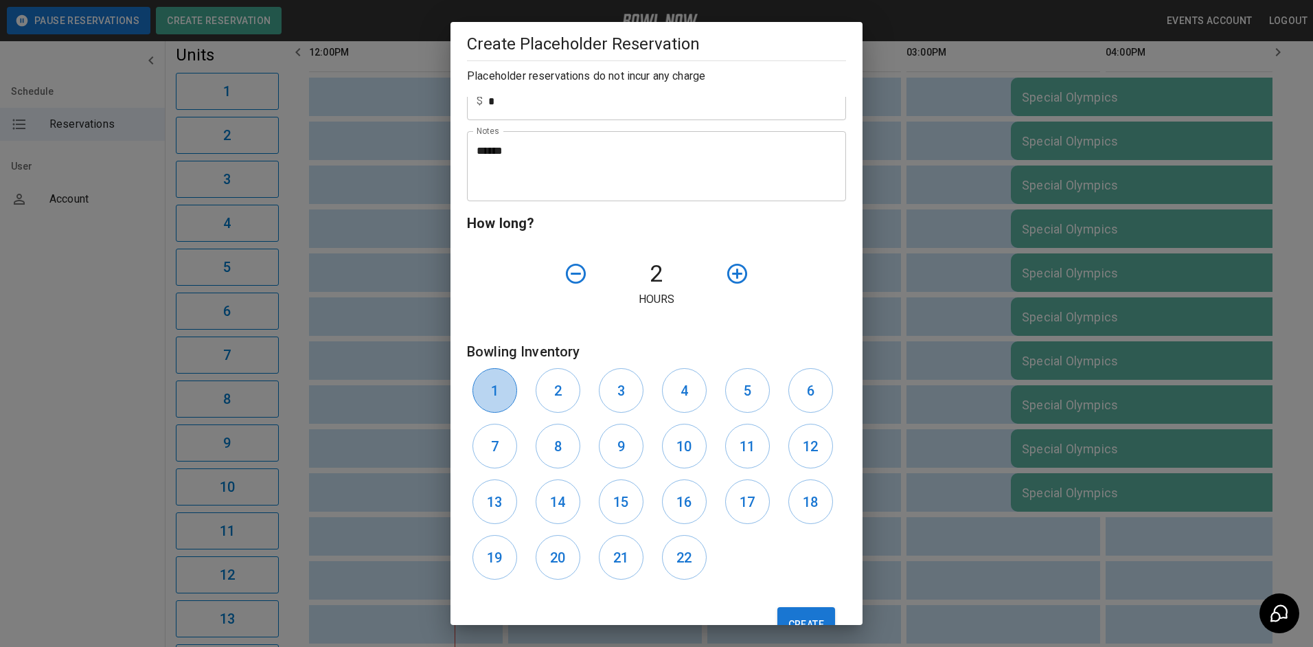
click at [495, 402] on h6 "1" at bounding box center [495, 391] width 8 height 22
click at [544, 399] on button "2" at bounding box center [558, 390] width 45 height 45
drag, startPoint x: 615, startPoint y: 397, endPoint x: 686, endPoint y: 396, distance: 70.8
click at [618, 397] on h6 "3" at bounding box center [622, 391] width 8 height 22
click at [693, 394] on button "4" at bounding box center [684, 390] width 45 height 45
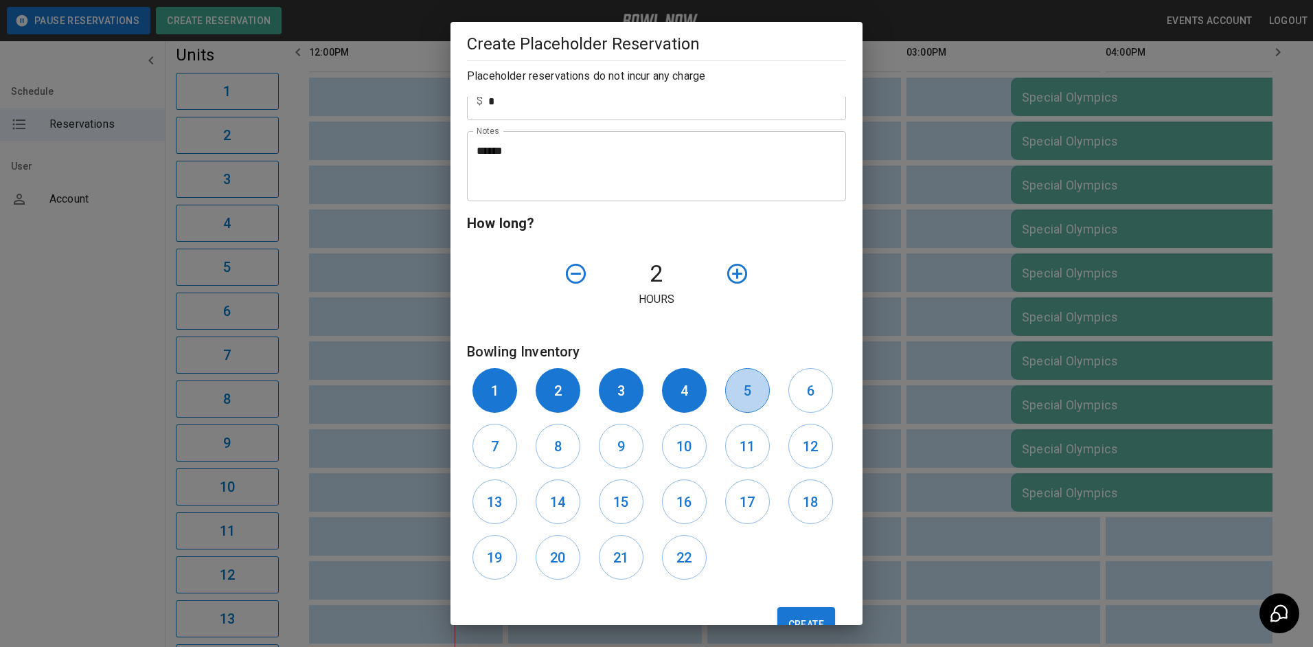
click at [745, 394] on h6 "5" at bounding box center [748, 391] width 8 height 22
click at [735, 395] on button "5" at bounding box center [747, 390] width 45 height 45
drag, startPoint x: 620, startPoint y: 448, endPoint x: 637, endPoint y: 448, distance: 17.9
click at [626, 448] on button "9" at bounding box center [621, 446] width 45 height 45
drag, startPoint x: 681, startPoint y: 446, endPoint x: 690, endPoint y: 445, distance: 9.0
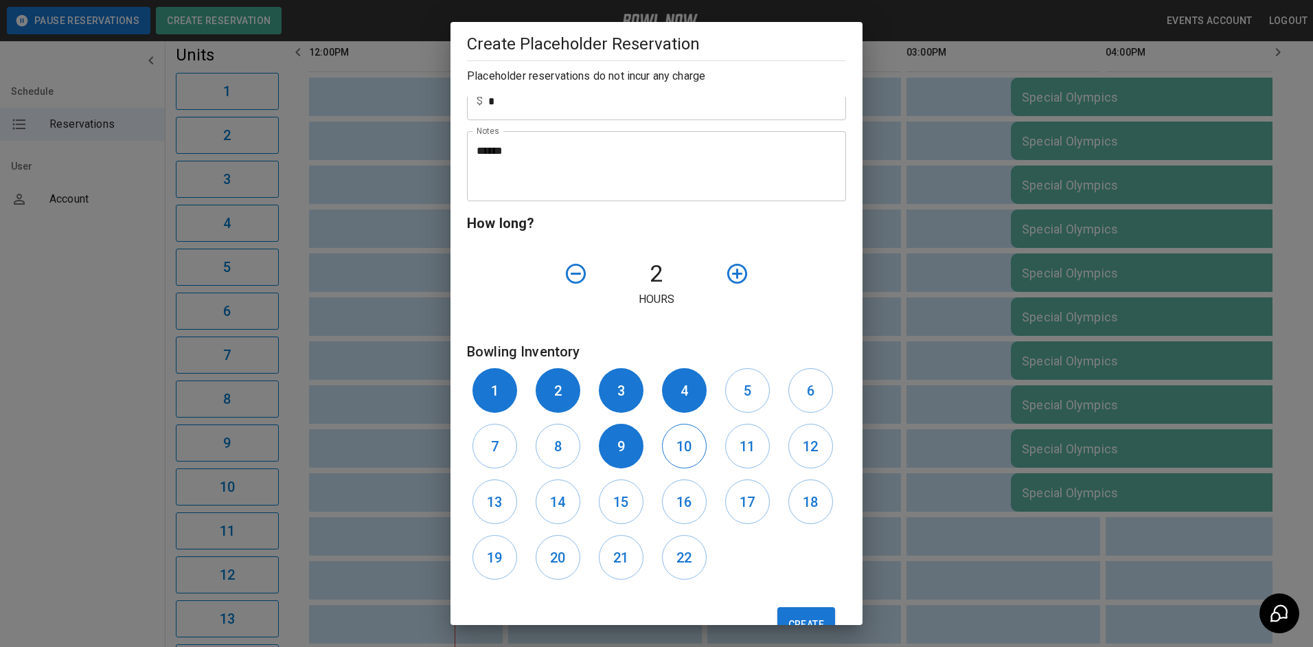
click at [683, 446] on h6 "10" at bounding box center [684, 446] width 15 height 22
drag, startPoint x: 733, startPoint y: 446, endPoint x: 780, endPoint y: 446, distance: 46.7
click at [740, 446] on h6 "11" at bounding box center [747, 446] width 15 height 22
drag, startPoint x: 802, startPoint y: 446, endPoint x: 795, endPoint y: 454, distance: 10.3
click at [803, 451] on h6 "12" at bounding box center [810, 446] width 15 height 22
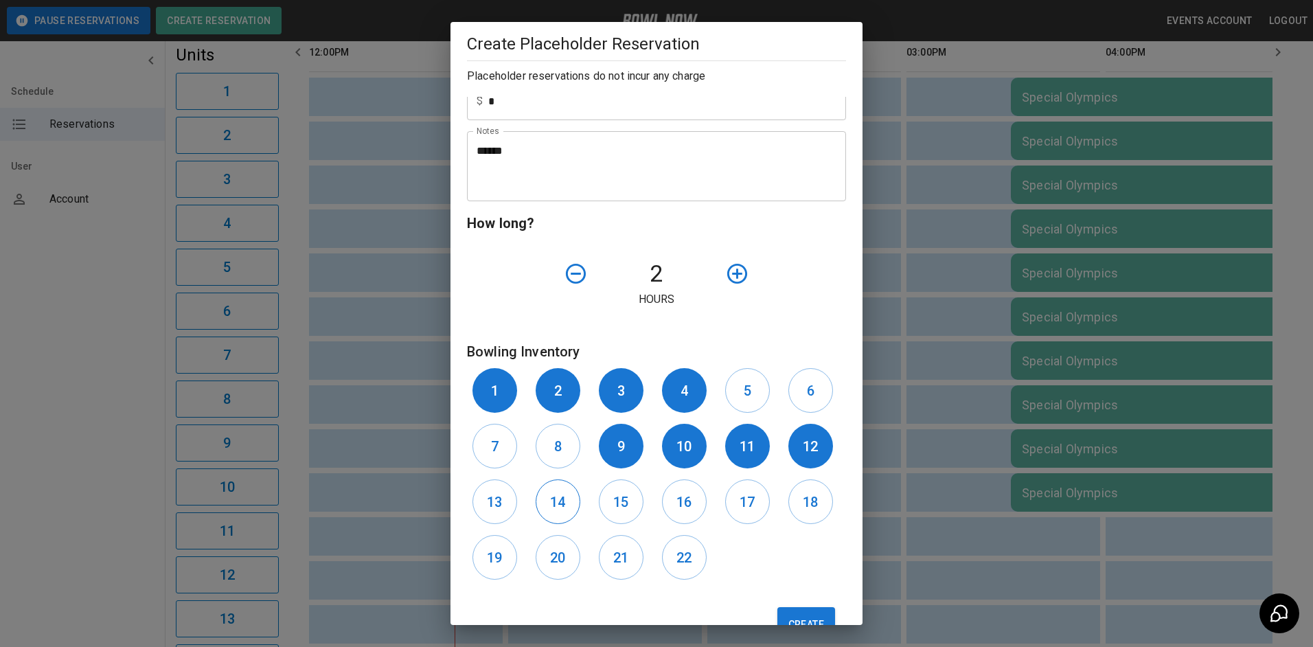
drag, startPoint x: 490, startPoint y: 514, endPoint x: 536, endPoint y: 501, distance: 48.3
click at [495, 510] on h6 "13" at bounding box center [494, 502] width 15 height 22
drag, startPoint x: 549, startPoint y: 501, endPoint x: 567, endPoint y: 507, distance: 18.9
click at [554, 502] on h6 "14" at bounding box center [557, 502] width 15 height 22
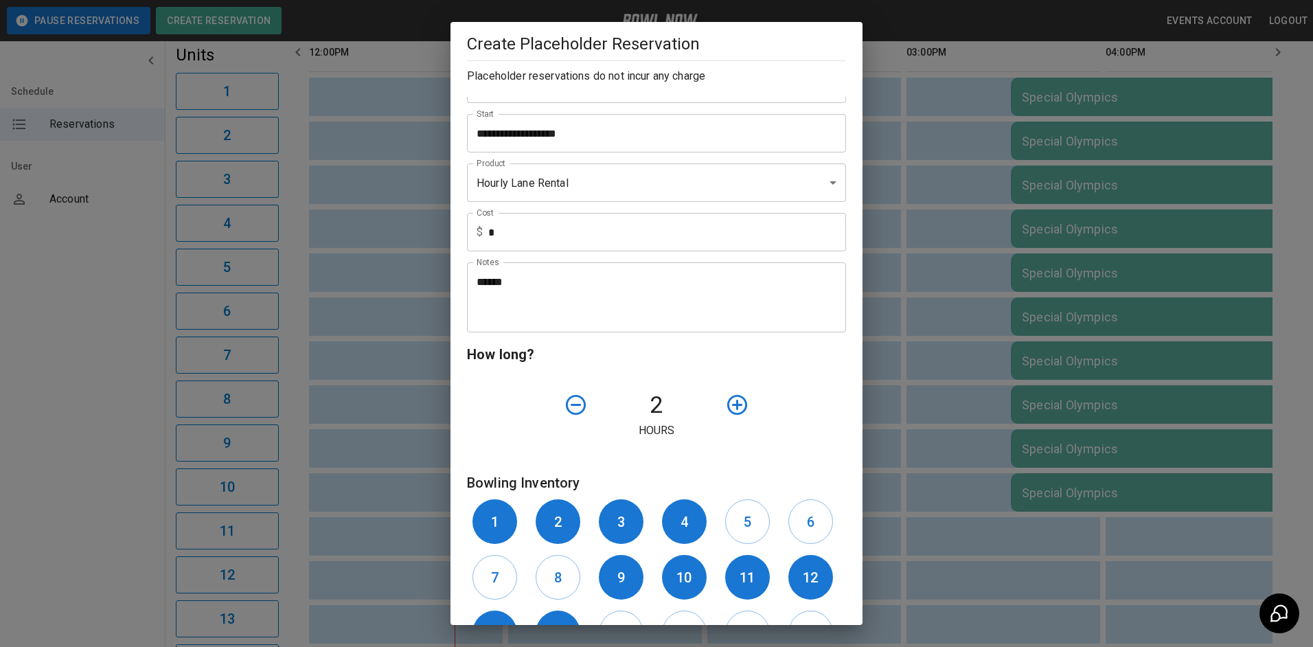
scroll to position [137, 0]
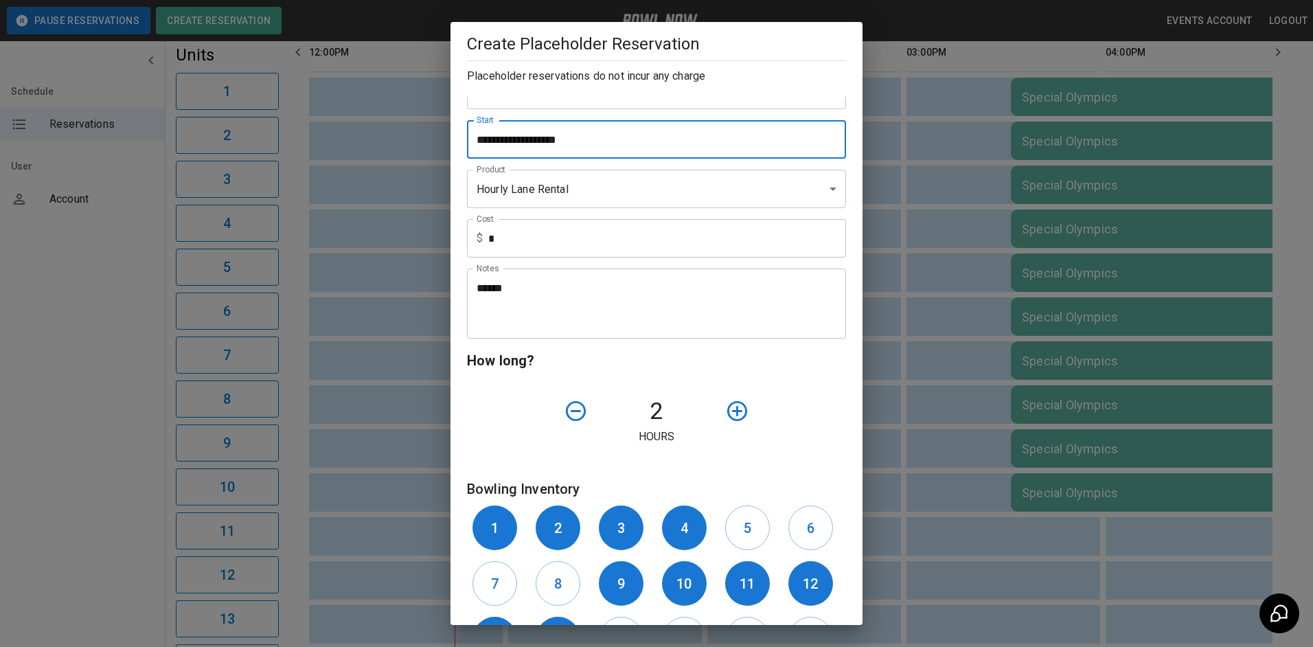
click at [548, 144] on input "**********" at bounding box center [652, 139] width 370 height 38
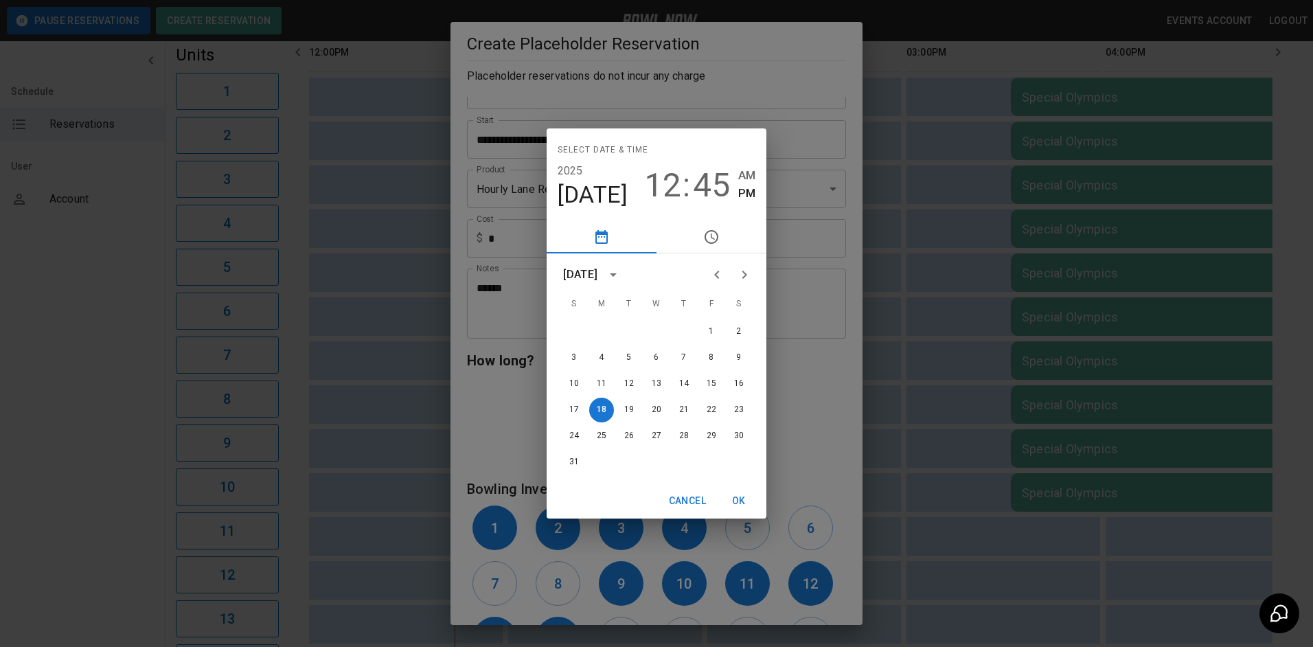
click at [746, 271] on icon "Next month" at bounding box center [744, 275] width 16 height 16
click at [716, 280] on icon "Previous month" at bounding box center [717, 275] width 16 height 16
click at [738, 385] on button "20" at bounding box center [739, 384] width 25 height 25
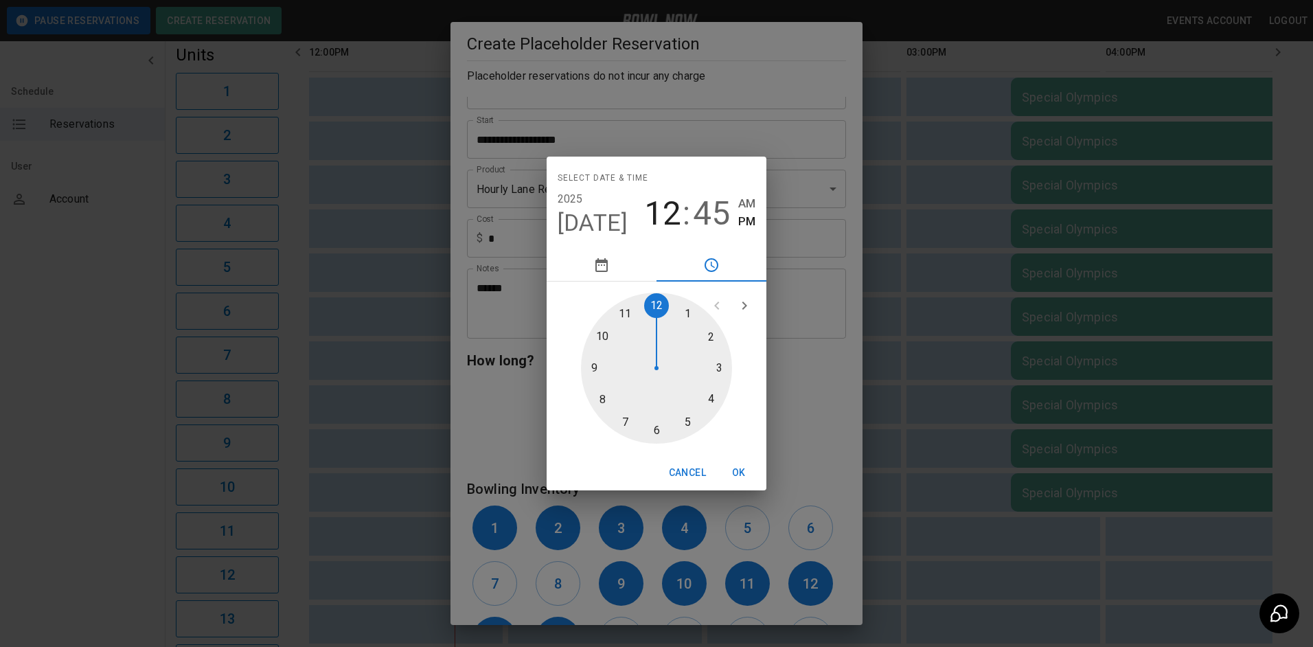
click at [721, 371] on div at bounding box center [656, 368] width 151 height 151
drag, startPoint x: 657, startPoint y: 431, endPoint x: 740, endPoint y: 459, distance: 88.4
click at [657, 431] on div at bounding box center [656, 368] width 151 height 151
type input "**********"
click at [746, 473] on button "OK" at bounding box center [739, 472] width 44 height 25
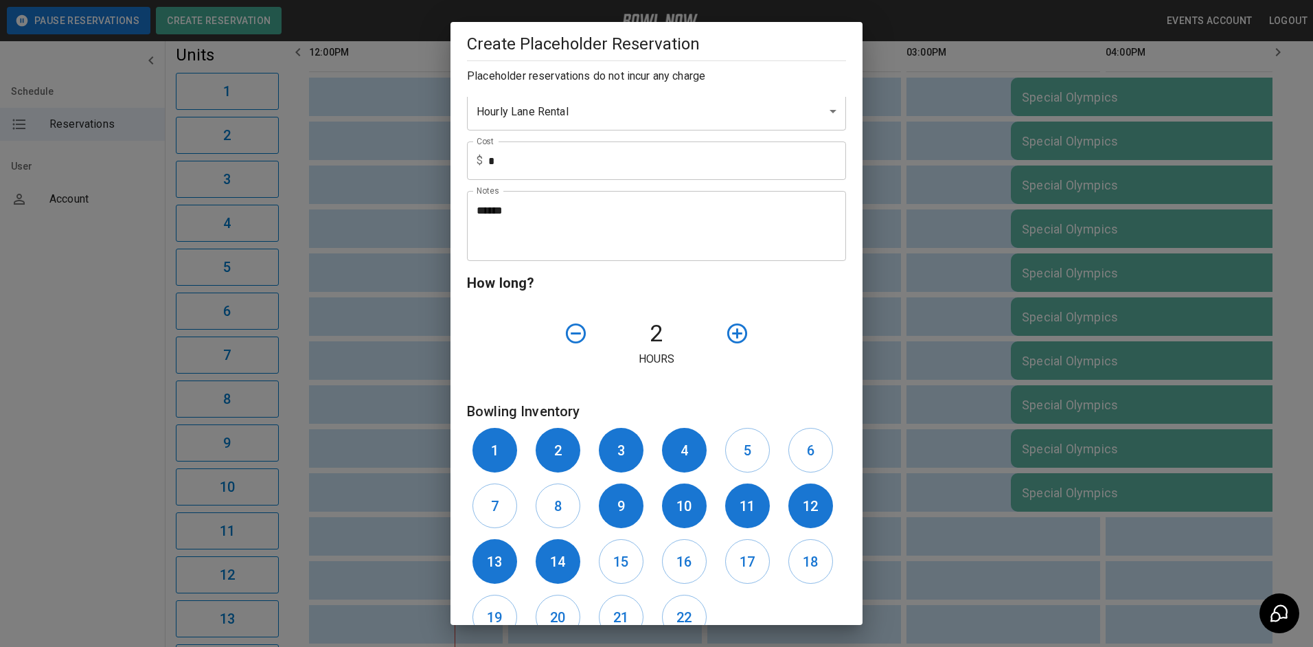
scroll to position [317, 0]
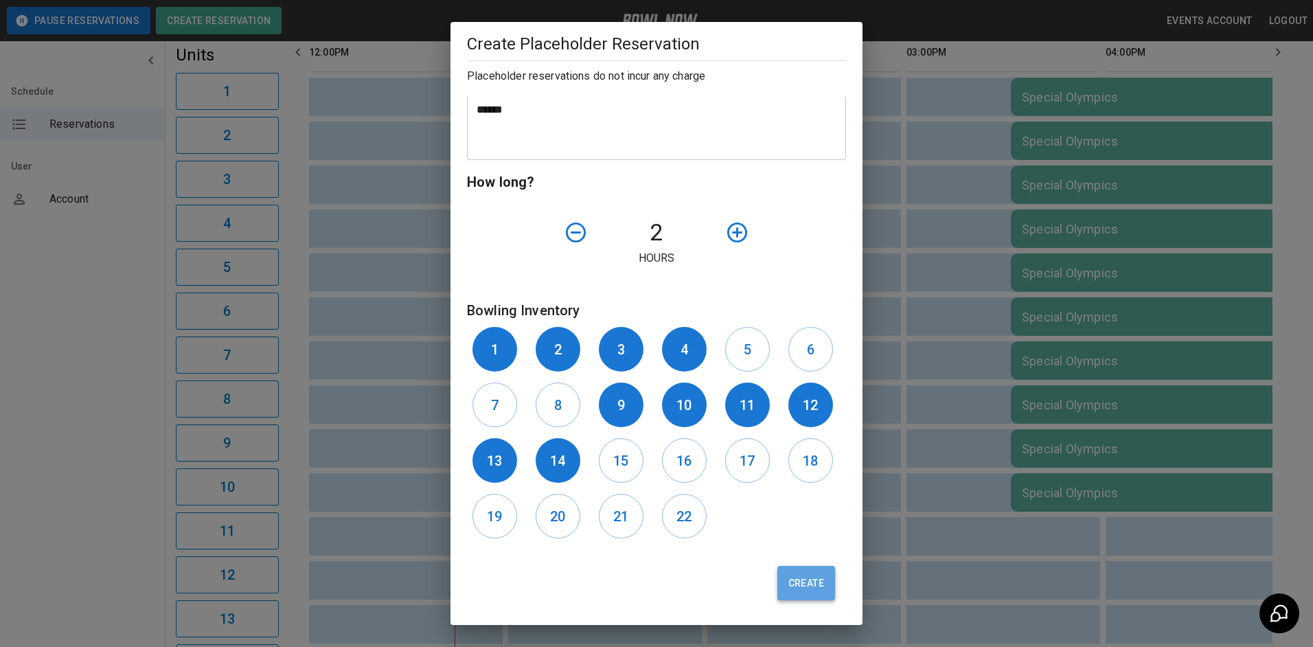
click at [807, 589] on button "Create" at bounding box center [807, 583] width 58 height 34
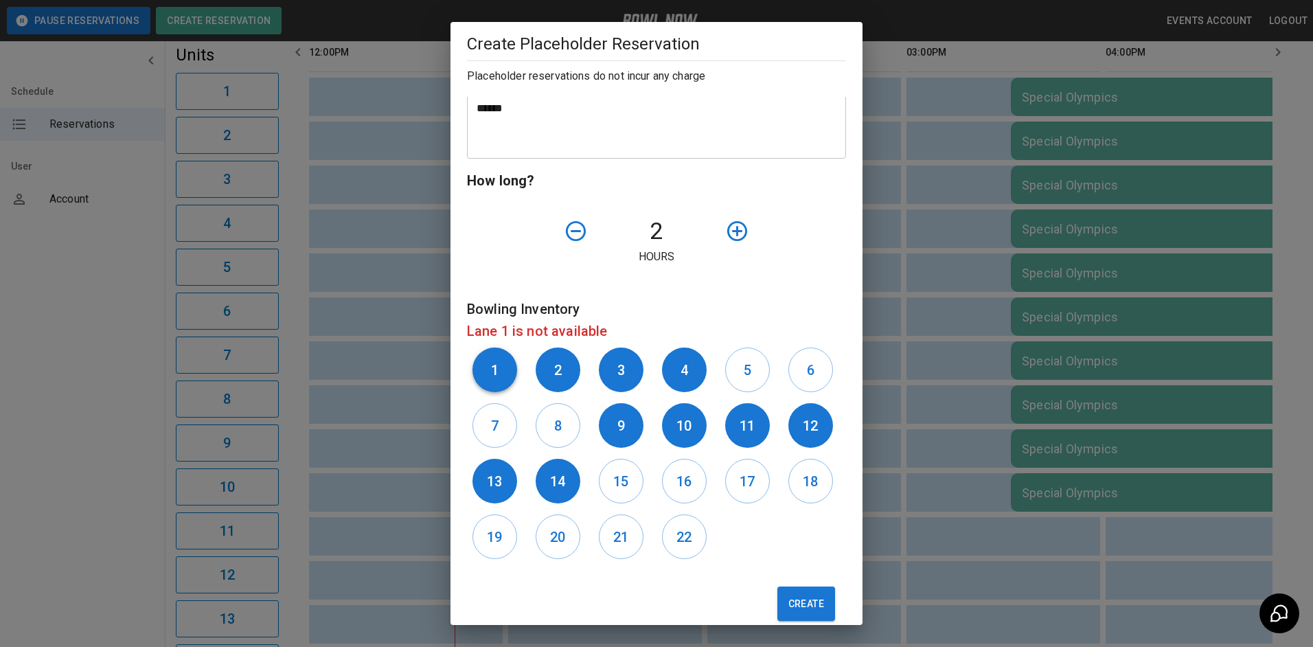
click at [500, 384] on button "1" at bounding box center [495, 370] width 45 height 45
click at [620, 487] on h6 "15" at bounding box center [620, 482] width 15 height 22
click at [801, 603] on button "Create" at bounding box center [807, 604] width 58 height 34
drag, startPoint x: 553, startPoint y: 370, endPoint x: 604, endPoint y: 393, distance: 56.3
click at [567, 376] on button "2" at bounding box center [558, 370] width 45 height 45
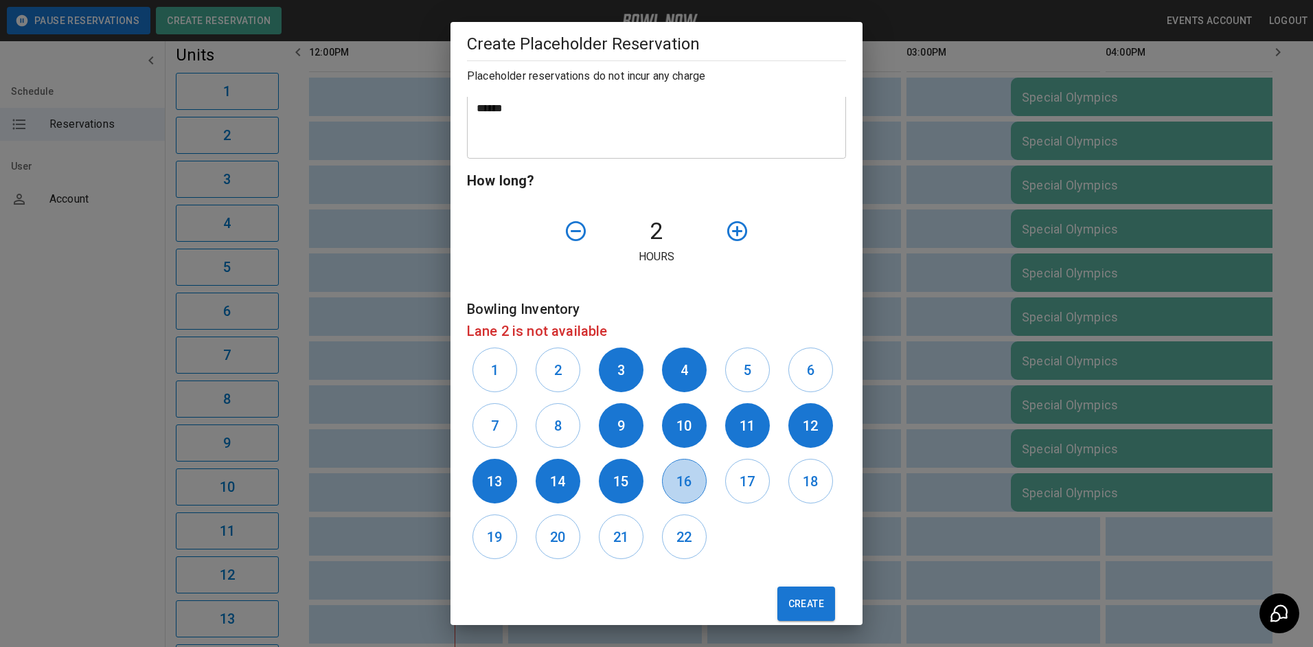
drag, startPoint x: 678, startPoint y: 486, endPoint x: 770, endPoint y: 523, distance: 99.0
click at [679, 487] on h6 "16" at bounding box center [684, 482] width 15 height 22
click at [804, 602] on button "Create" at bounding box center [807, 604] width 58 height 34
drag, startPoint x: 623, startPoint y: 376, endPoint x: 734, endPoint y: 464, distance: 141.8
click at [627, 381] on button "3" at bounding box center [621, 370] width 45 height 45
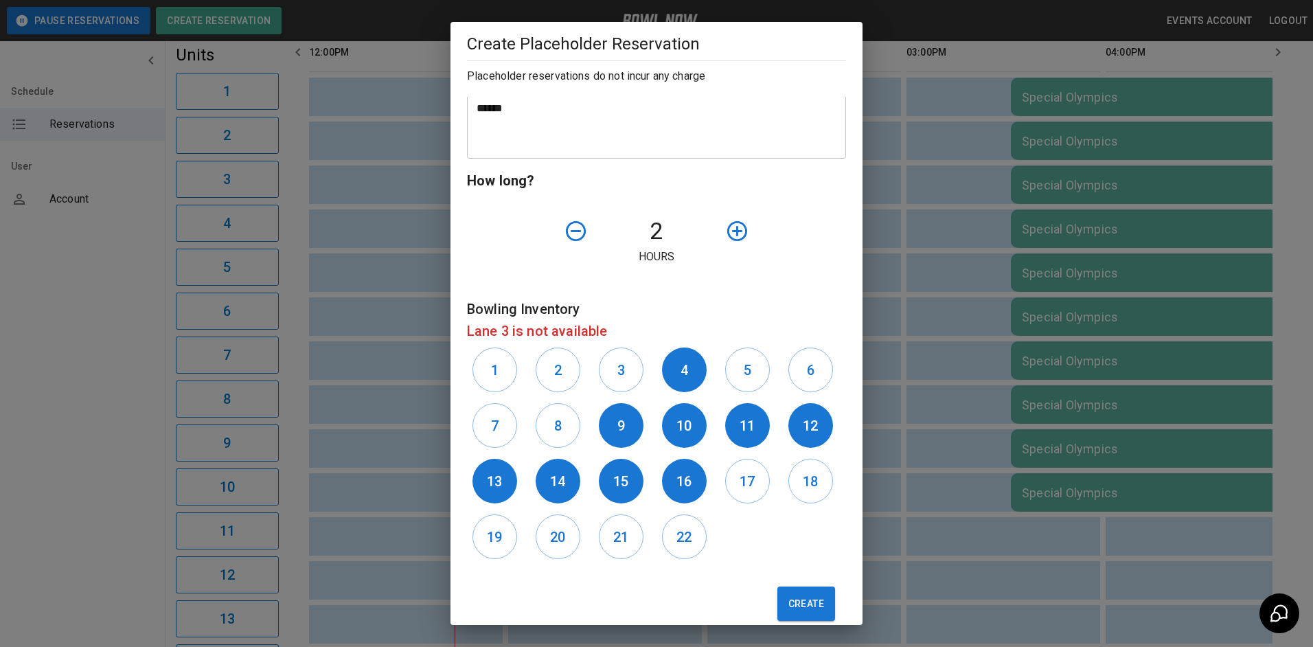
drag, startPoint x: 744, startPoint y: 490, endPoint x: 774, endPoint y: 512, distance: 37.8
click at [747, 491] on h6 "17" at bounding box center [747, 482] width 15 height 22
drag, startPoint x: 795, startPoint y: 602, endPoint x: 774, endPoint y: 583, distance: 27.7
click at [795, 601] on button "Create" at bounding box center [807, 604] width 58 height 34
click at [681, 378] on h6 "4" at bounding box center [685, 370] width 8 height 22
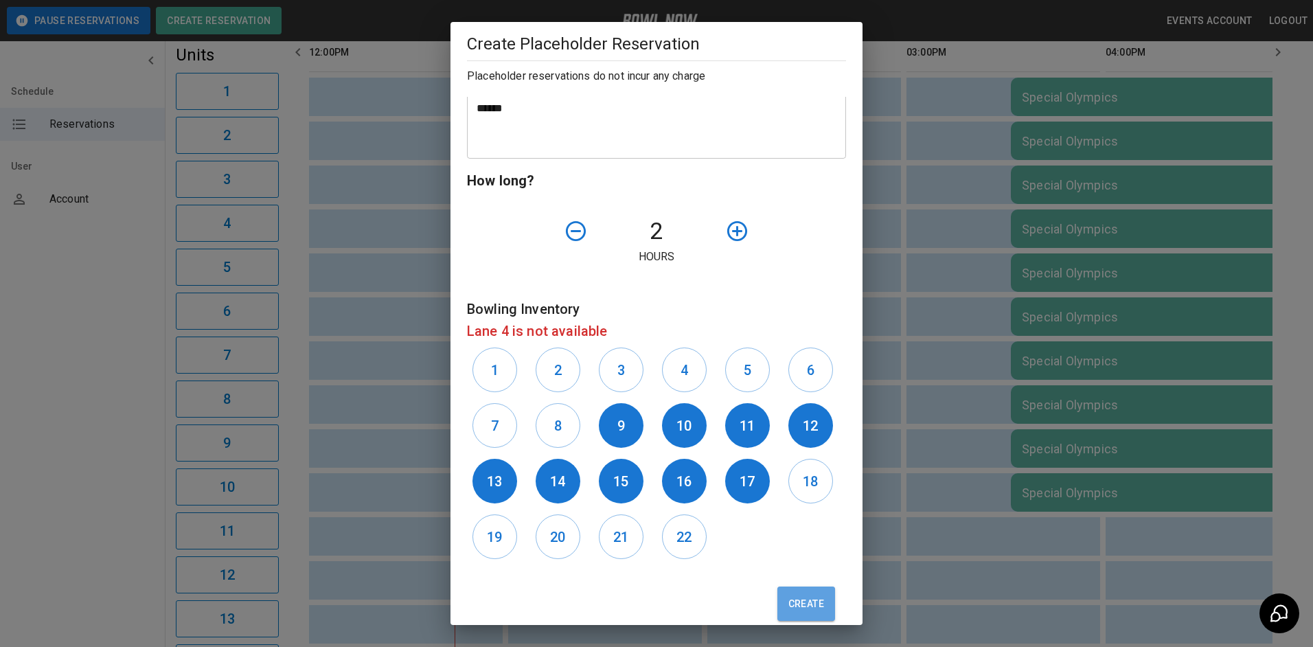
drag, startPoint x: 794, startPoint y: 603, endPoint x: 794, endPoint y: 544, distance: 59.1
click at [794, 601] on button "Create" at bounding box center [807, 604] width 58 height 34
click at [804, 478] on h6 "18" at bounding box center [810, 482] width 15 height 22
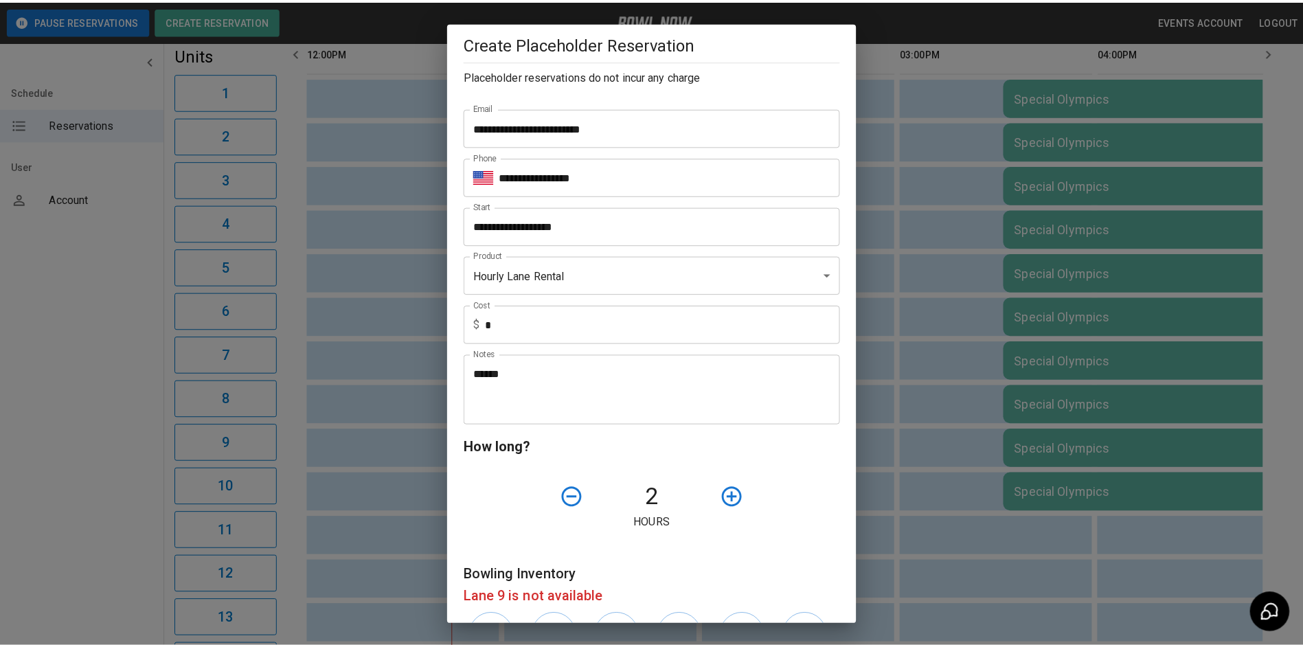
scroll to position [43, 0]
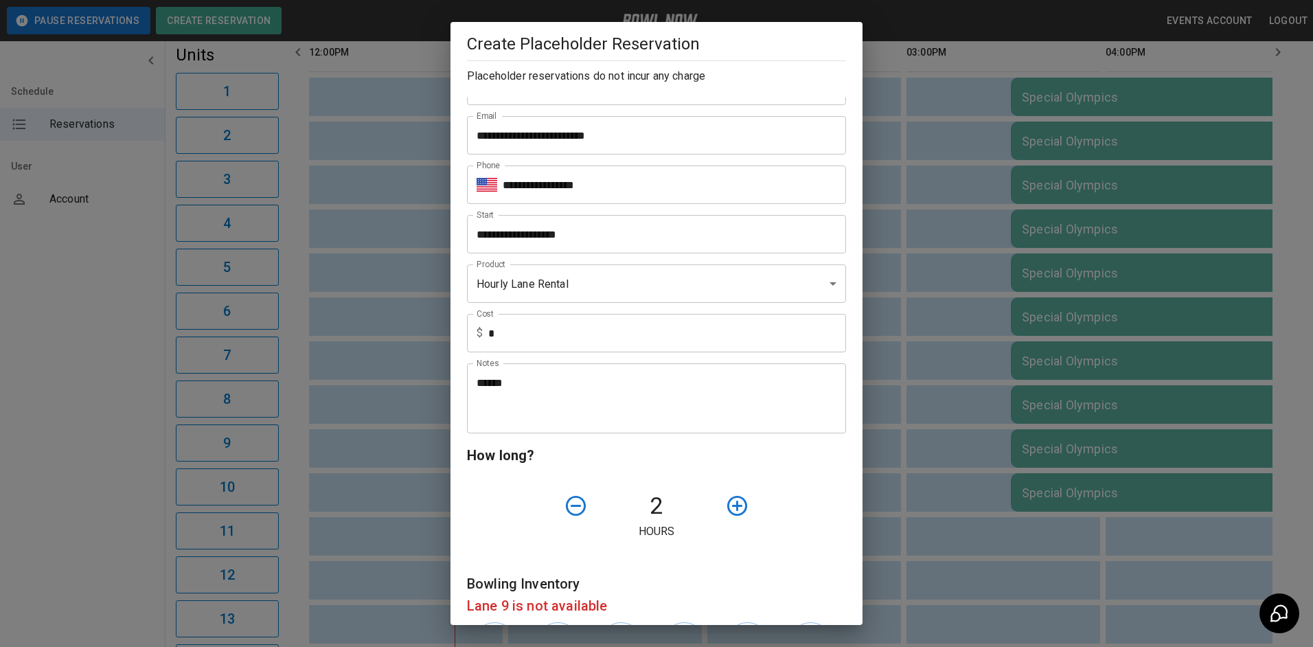
click at [971, 461] on div "**********" at bounding box center [656, 323] width 1313 height 647
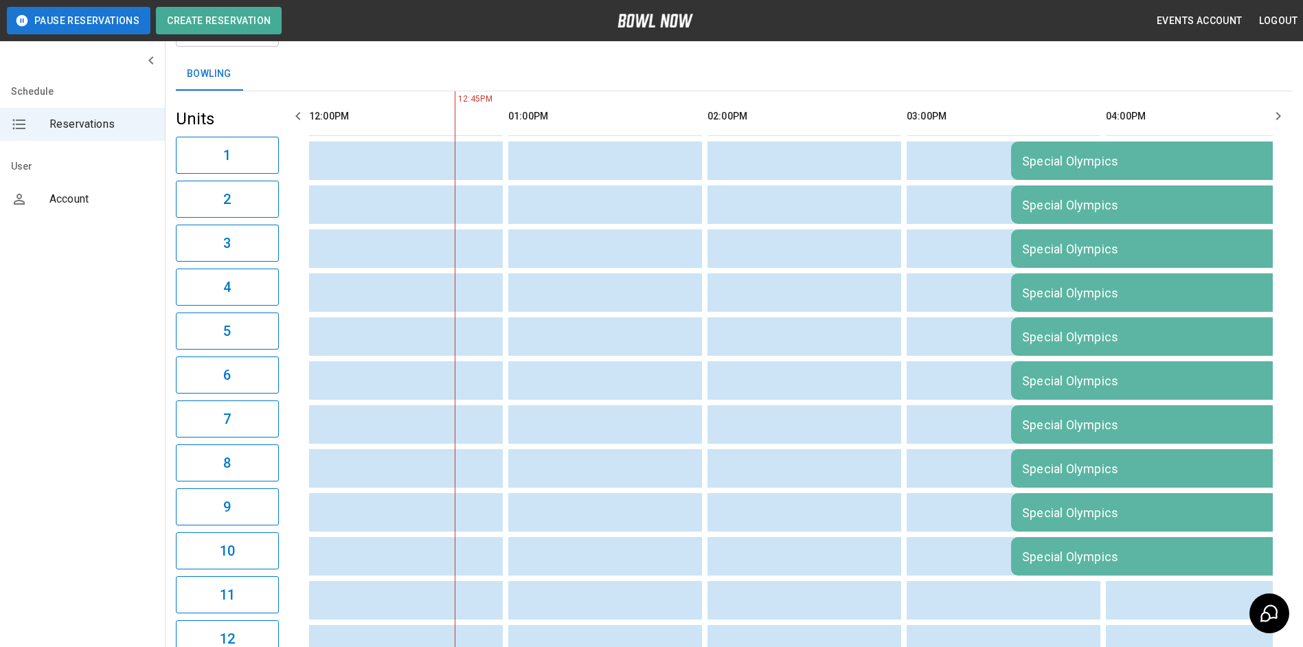
scroll to position [0, 0]
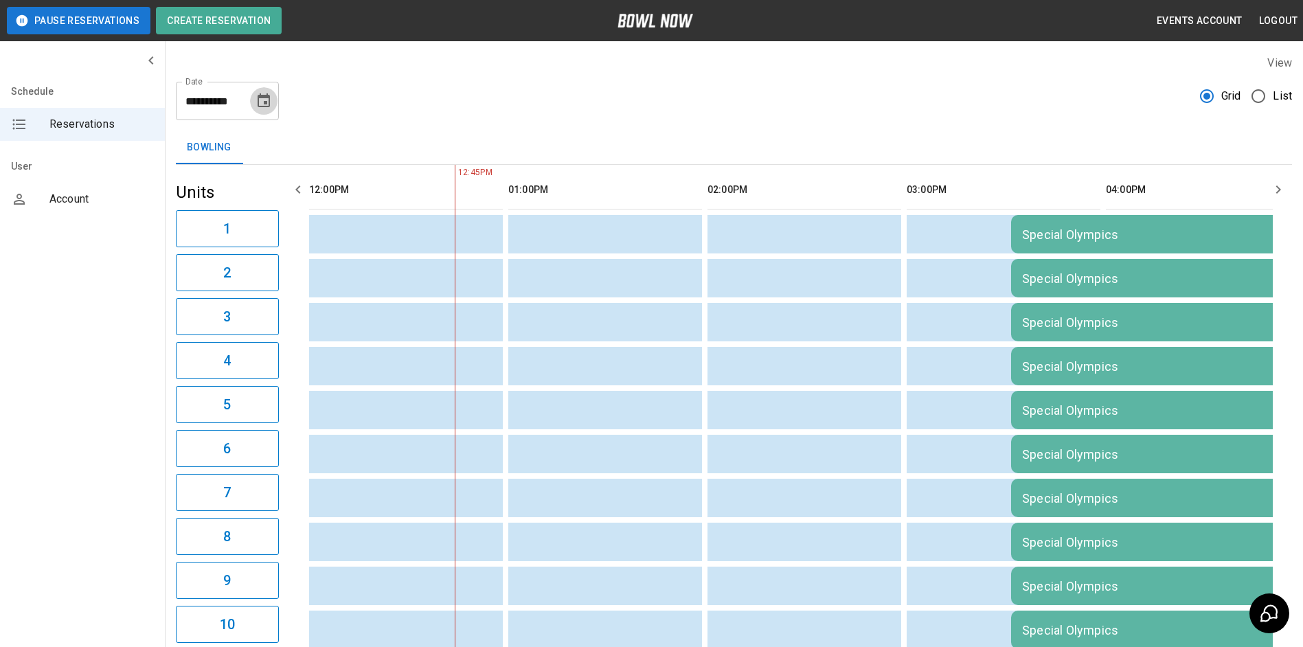
click at [266, 113] on button "Choose date, selected date is Sep 20, 2025" at bounding box center [263, 100] width 27 height 27
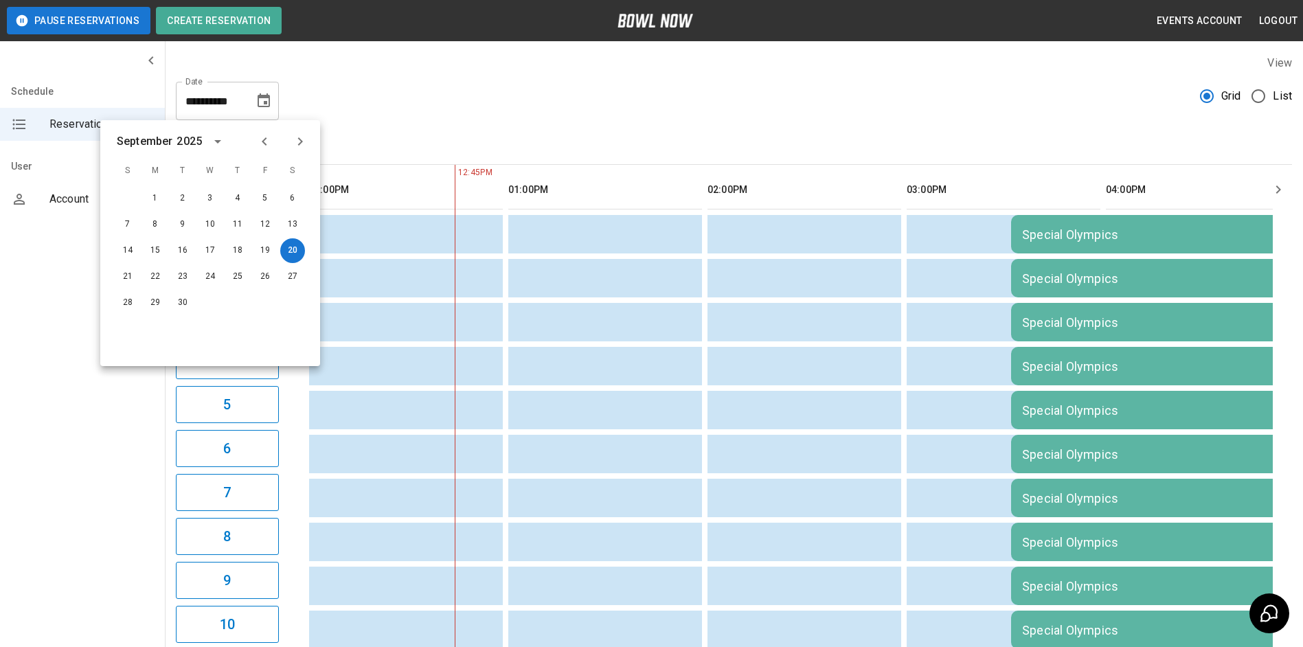
click at [270, 113] on div "**********" at bounding box center [227, 101] width 103 height 38
drag, startPoint x: 287, startPoint y: 282, endPoint x: 306, endPoint y: 283, distance: 18.6
click at [287, 282] on button "27" at bounding box center [292, 276] width 25 height 25
type input "**********"
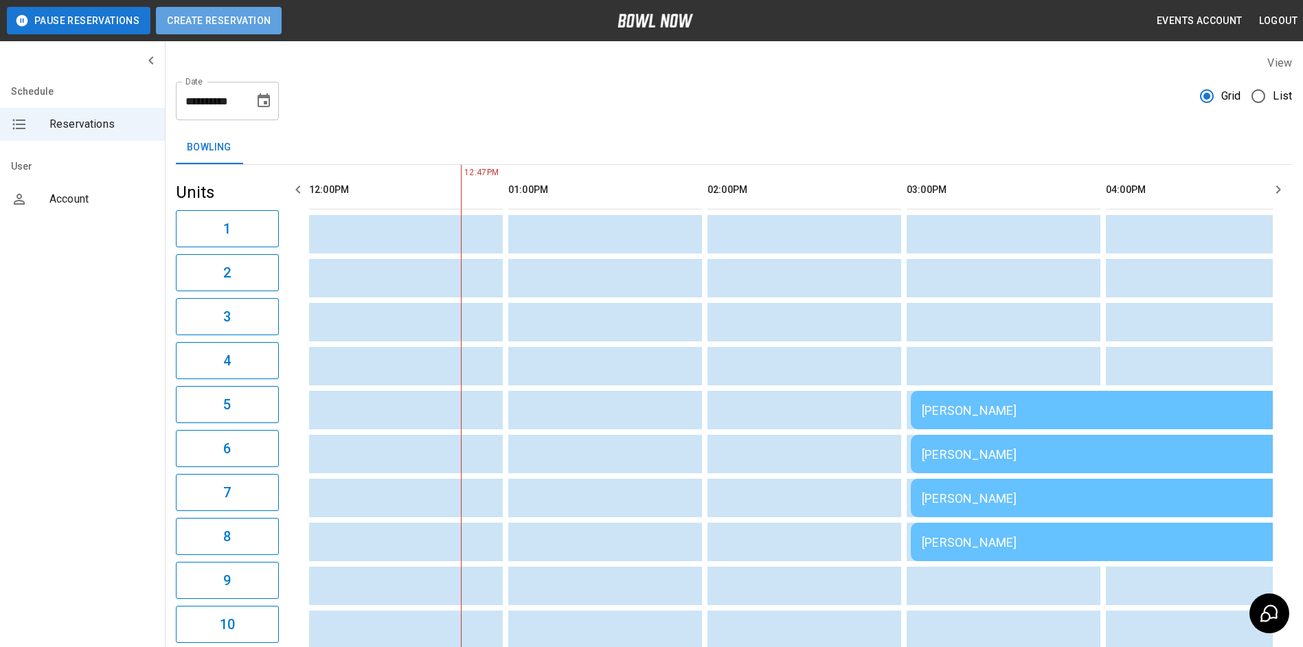
click at [205, 34] on button "Create Reservation" at bounding box center [219, 20] width 126 height 27
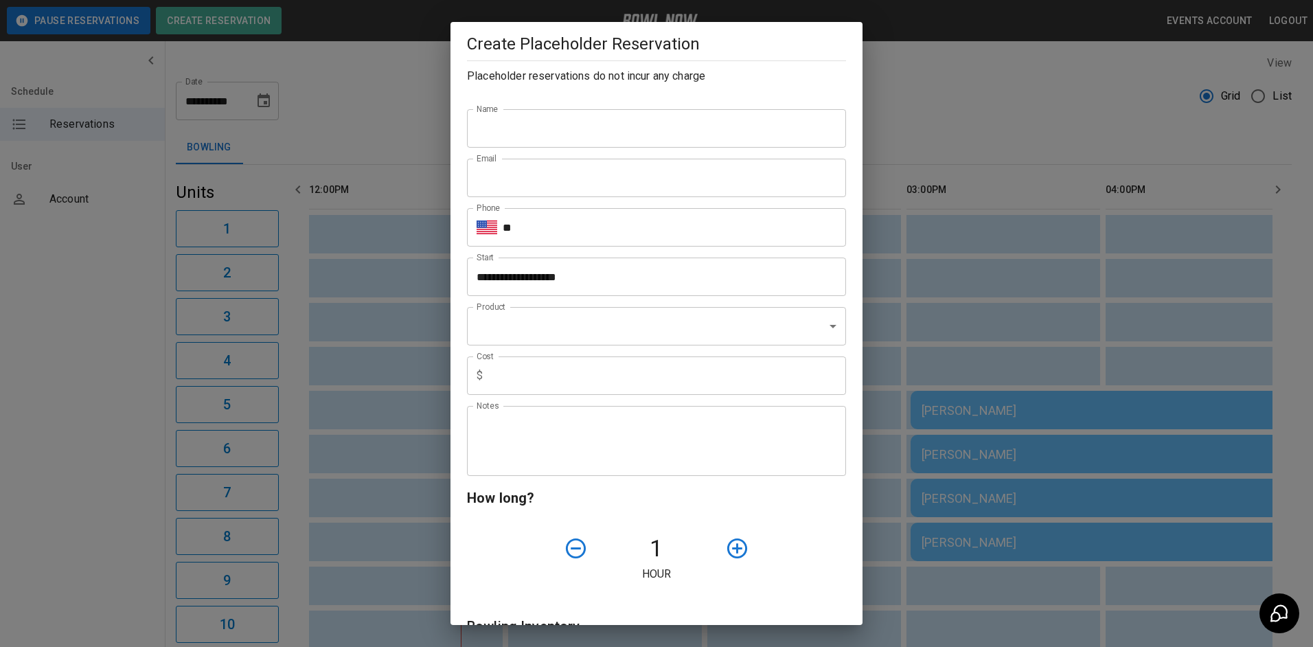
click at [494, 133] on input "Name" at bounding box center [656, 128] width 379 height 38
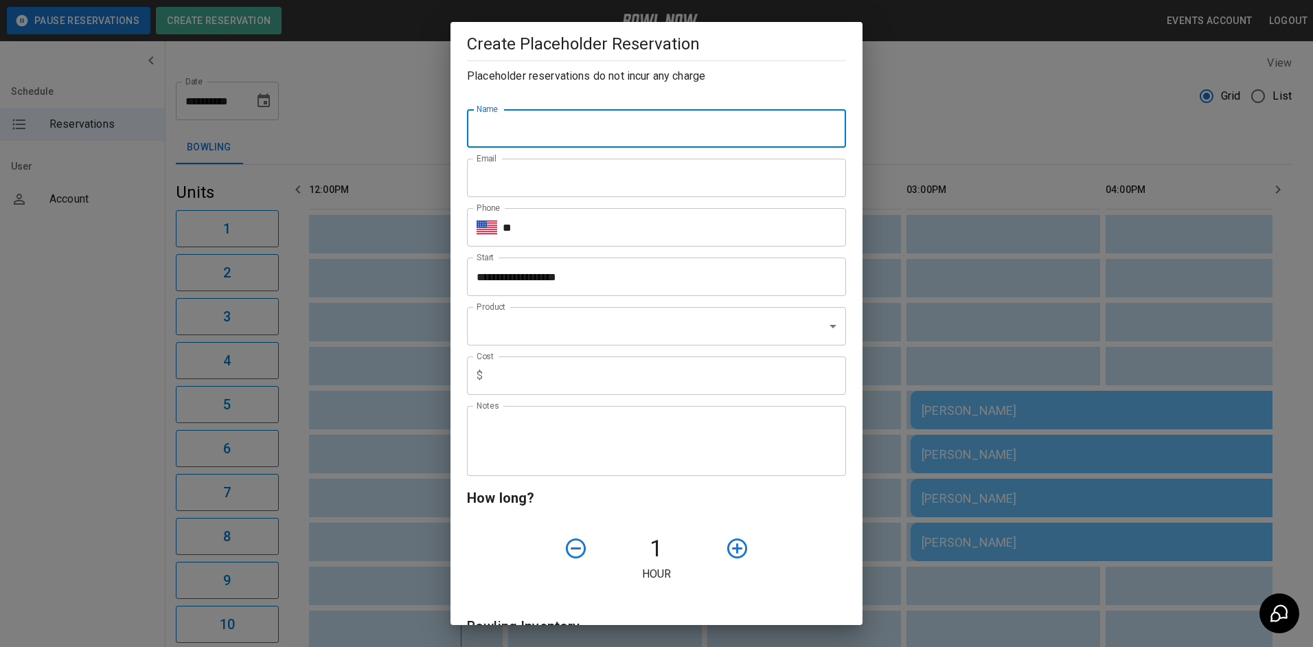
type input "**********"
type input "*"
click at [540, 232] on input "**" at bounding box center [674, 227] width 343 height 38
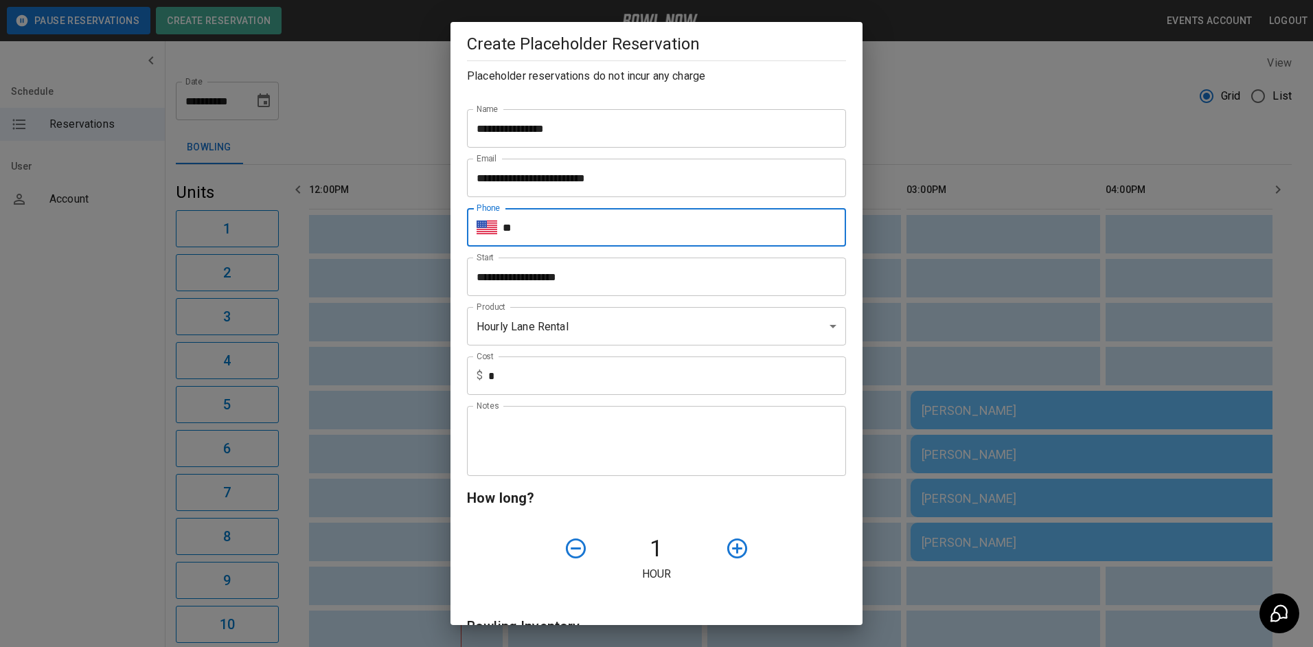
type input "**********"
click at [576, 463] on div "Notes" at bounding box center [656, 441] width 379 height 70
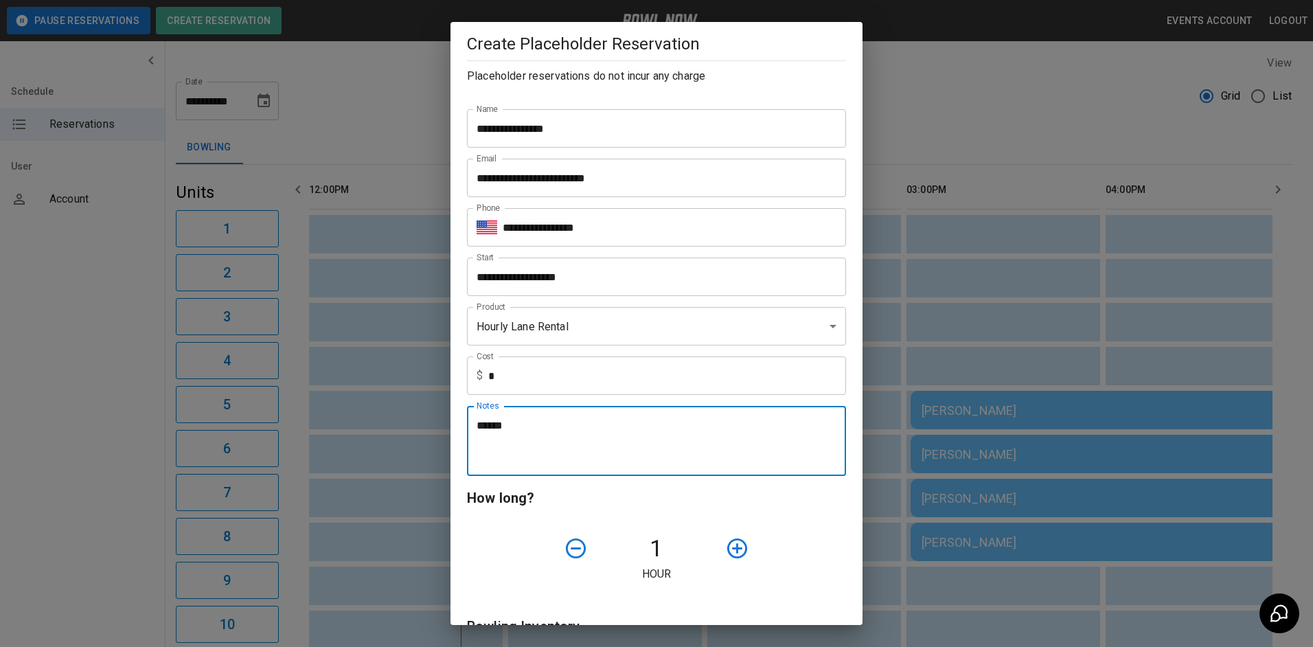
type textarea "******"
click at [795, 508] on h6 "How long?" at bounding box center [656, 498] width 379 height 22
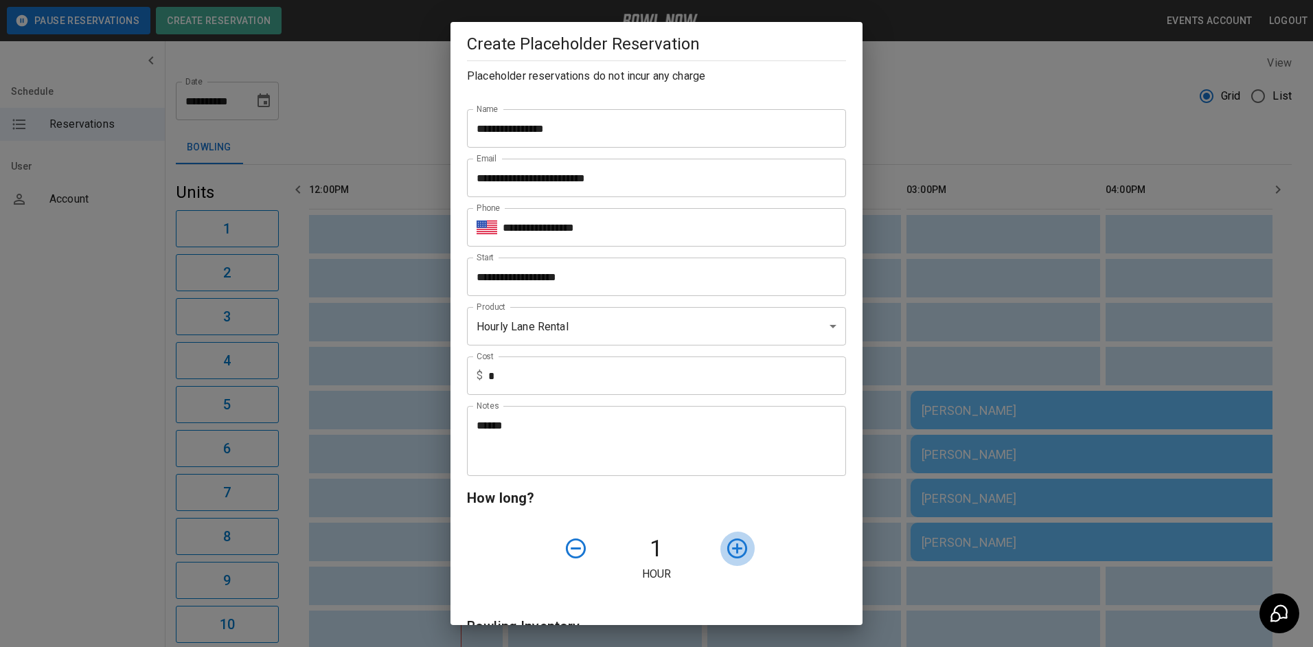
click at [729, 550] on icon "button" at bounding box center [737, 549] width 20 height 20
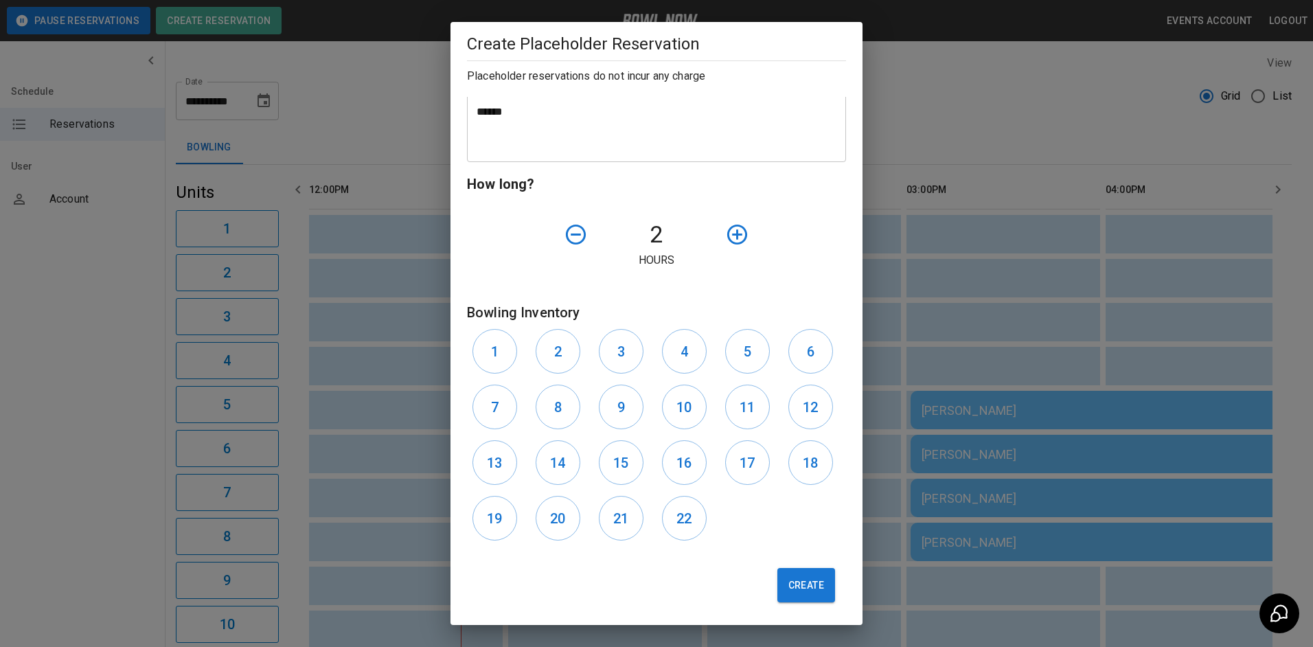
scroll to position [317, 0]
drag, startPoint x: 496, startPoint y: 359, endPoint x: 543, endPoint y: 359, distance: 46.7
click at [498, 359] on h6 "1" at bounding box center [495, 350] width 8 height 22
drag, startPoint x: 554, startPoint y: 359, endPoint x: 620, endPoint y: 358, distance: 65.9
click at [569, 359] on button "2" at bounding box center [558, 349] width 45 height 45
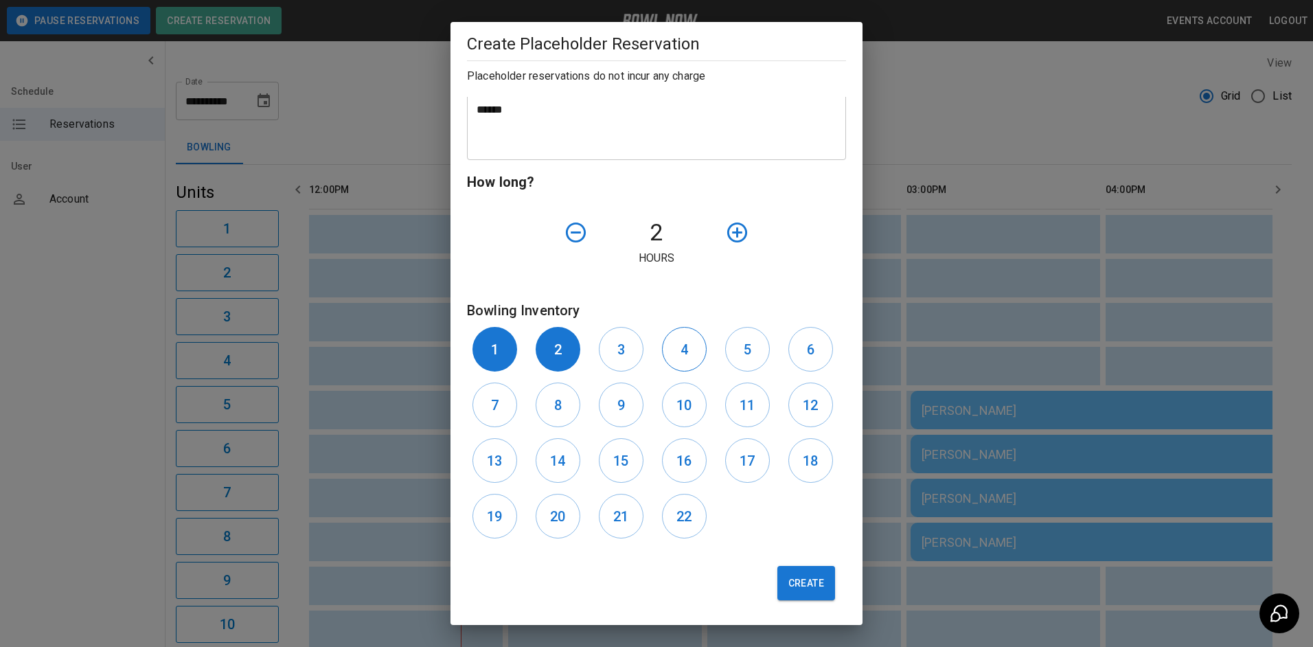
drag, startPoint x: 623, startPoint y: 356, endPoint x: 679, endPoint y: 356, distance: 56.3
click at [625, 356] on button "3" at bounding box center [621, 349] width 45 height 45
click at [681, 356] on h6 "4" at bounding box center [685, 350] width 8 height 22
drag, startPoint x: 609, startPoint y: 400, endPoint x: 654, endPoint y: 404, distance: 44.8
click at [619, 403] on button "9" at bounding box center [621, 405] width 45 height 45
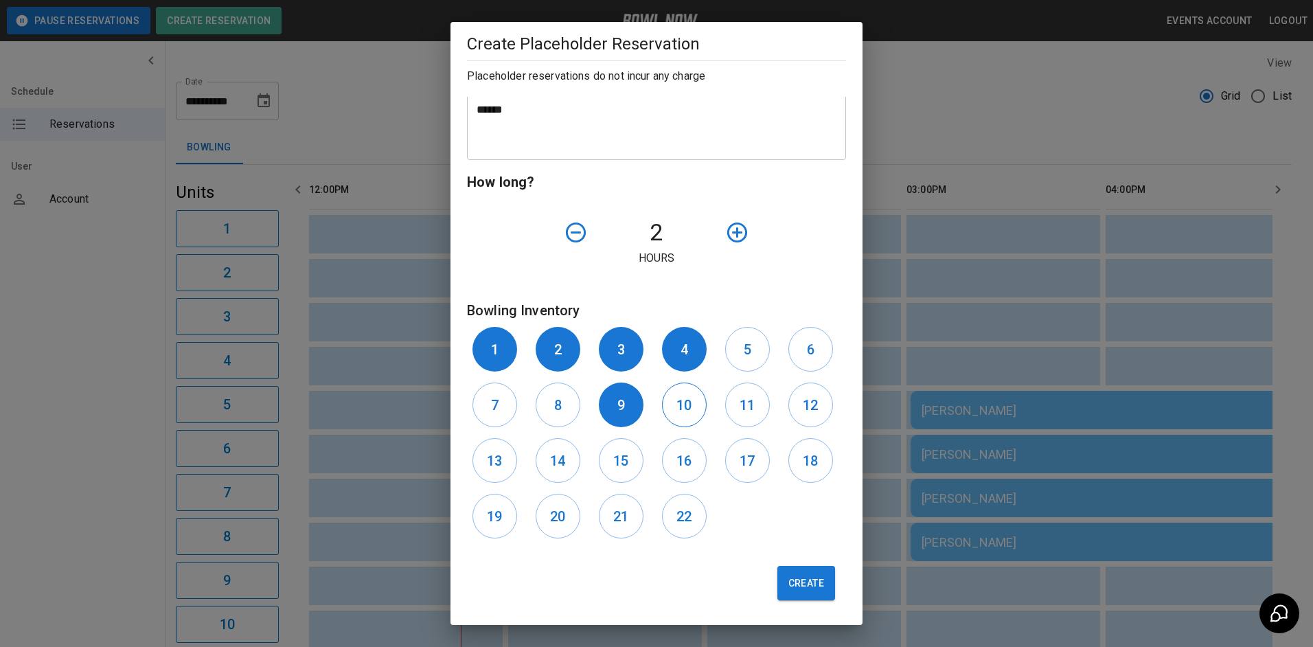
drag, startPoint x: 664, startPoint y: 405, endPoint x: 694, endPoint y: 406, distance: 30.3
click at [672, 405] on button "10" at bounding box center [684, 405] width 45 height 45
drag, startPoint x: 729, startPoint y: 411, endPoint x: 749, endPoint y: 417, distance: 20.0
click at [738, 414] on button "11" at bounding box center [747, 405] width 45 height 45
drag, startPoint x: 795, startPoint y: 418, endPoint x: 604, endPoint y: 440, distance: 192.3
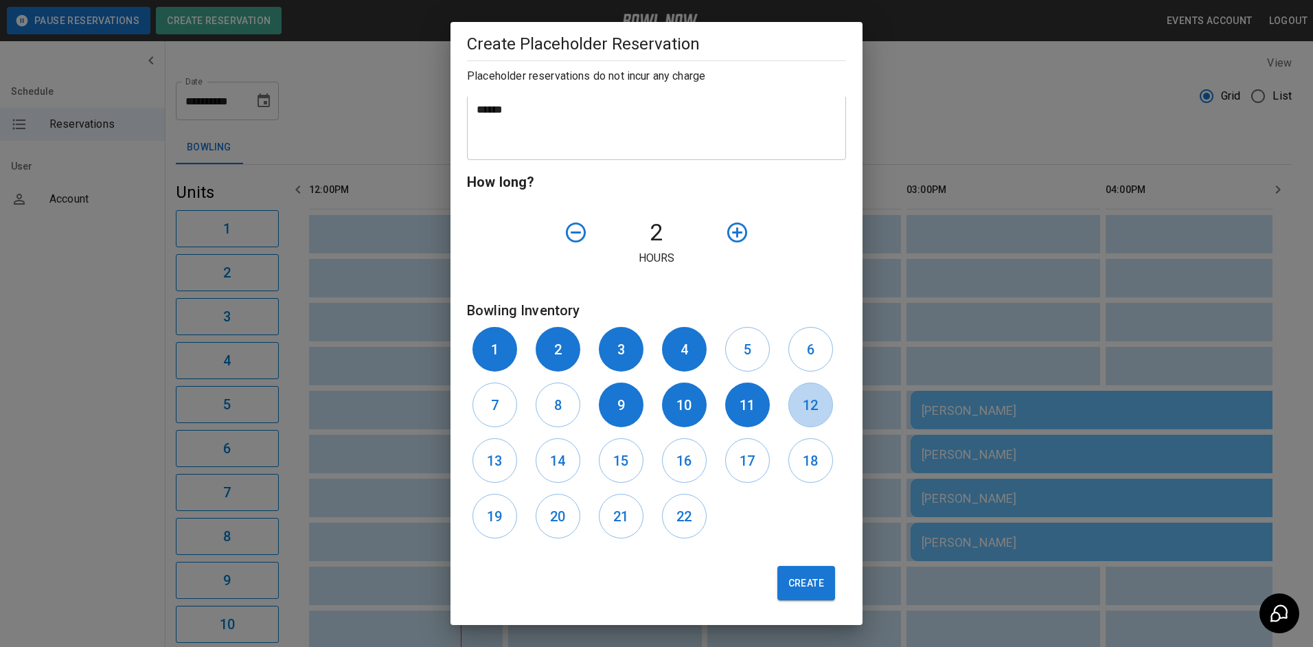
click at [795, 418] on button "12" at bounding box center [811, 405] width 45 height 45
drag, startPoint x: 492, startPoint y: 466, endPoint x: 523, endPoint y: 469, distance: 31.7
click at [499, 466] on h6 "13" at bounding box center [494, 461] width 15 height 22
click at [556, 471] on h6 "14" at bounding box center [557, 461] width 15 height 22
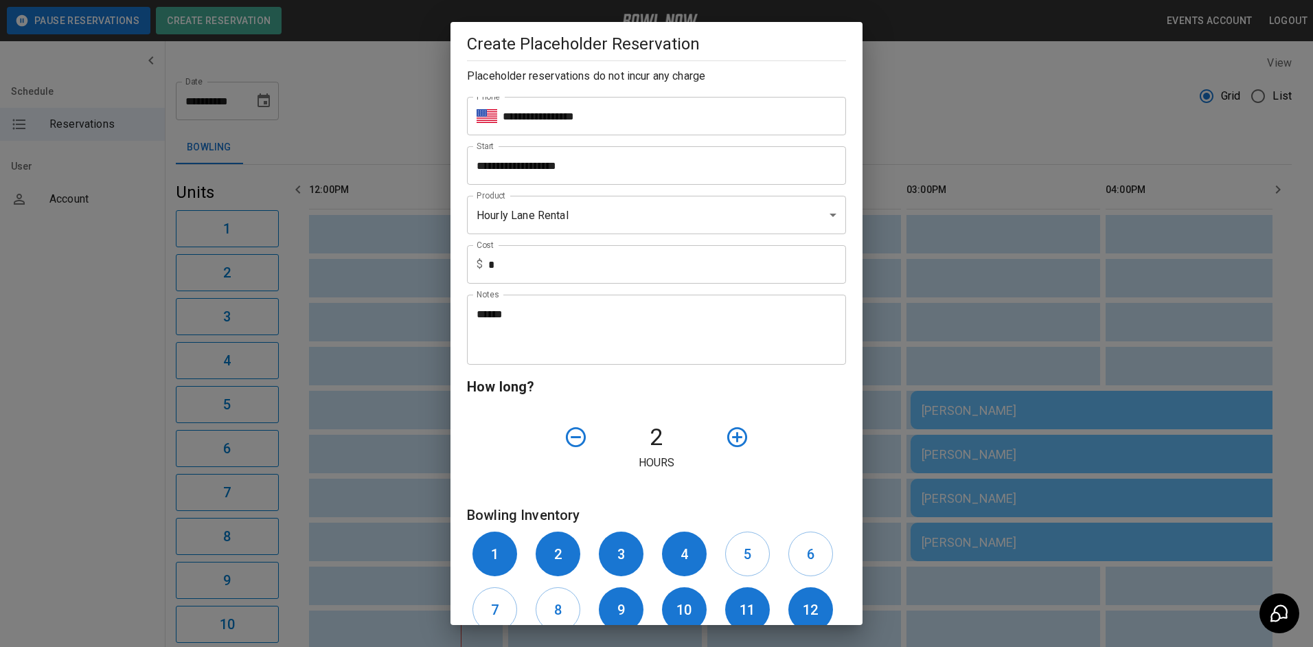
scroll to position [0, 0]
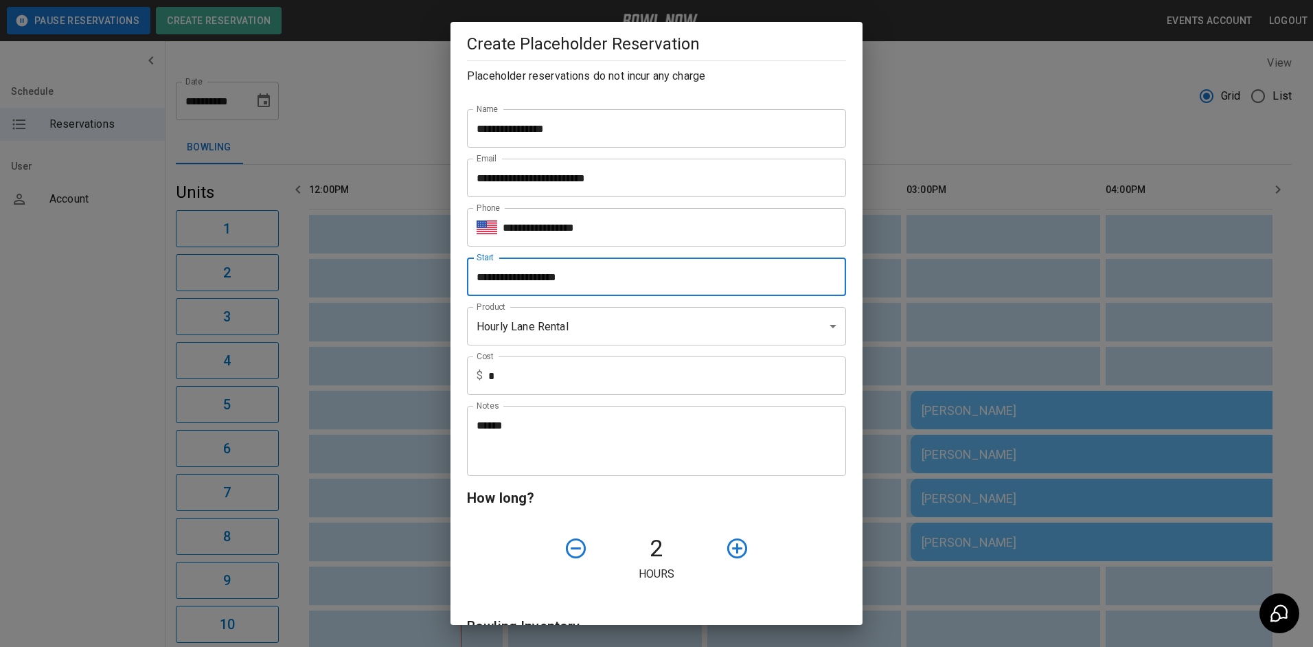
click at [554, 291] on input "**********" at bounding box center [652, 277] width 370 height 38
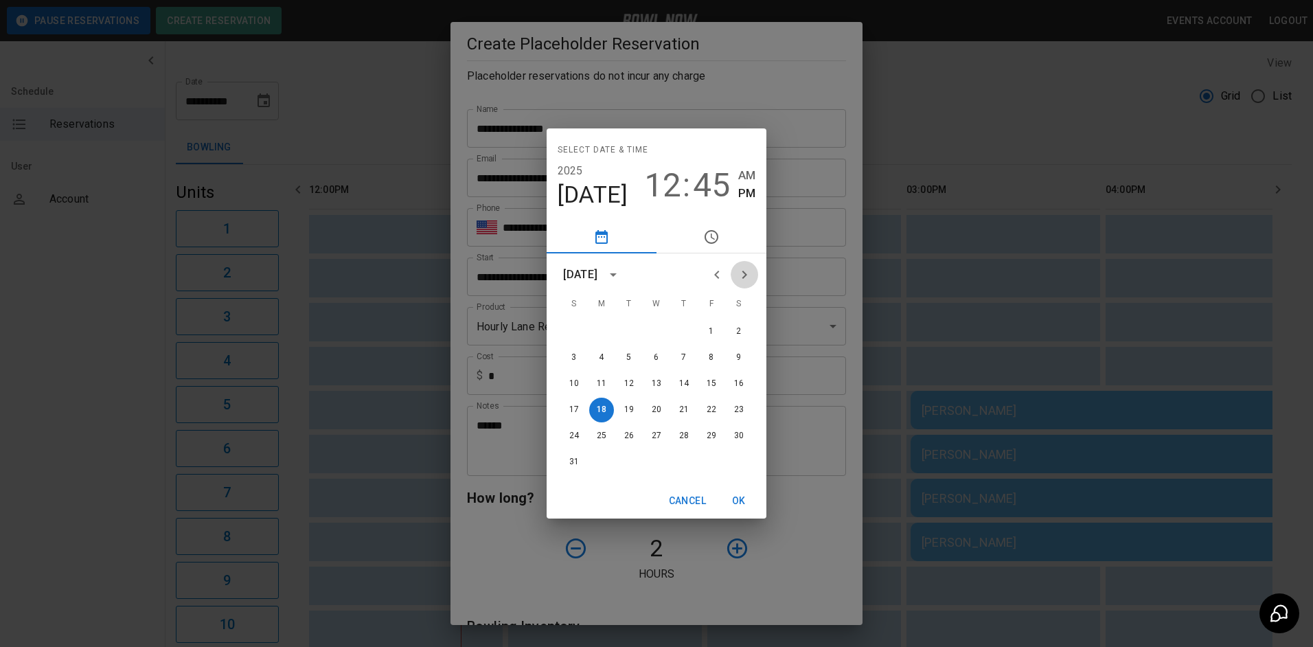
click at [745, 279] on icon "Next month" at bounding box center [744, 275] width 16 height 16
click at [740, 412] on button "27" at bounding box center [739, 410] width 25 height 25
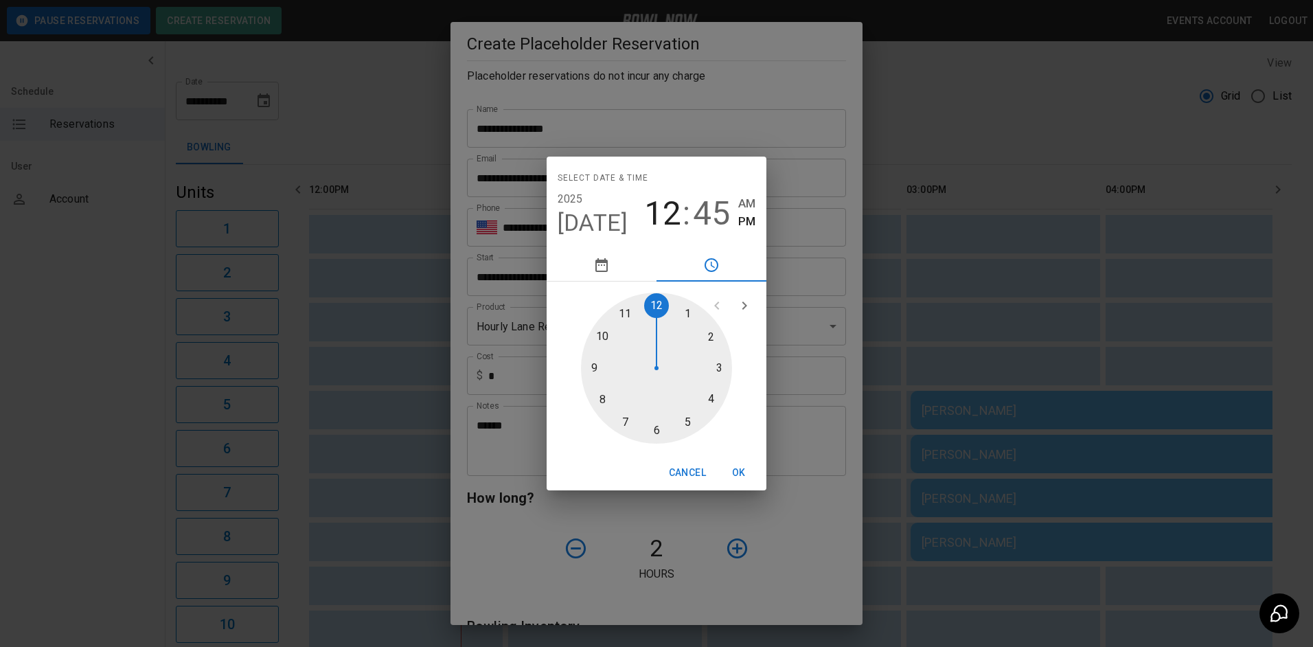
click at [720, 369] on div at bounding box center [656, 368] width 151 height 151
type input "**********"
drag, startPoint x: 661, startPoint y: 438, endPoint x: 677, endPoint y: 440, distance: 15.3
click at [661, 438] on div at bounding box center [656, 368] width 151 height 151
click at [740, 477] on button "OK" at bounding box center [739, 472] width 44 height 25
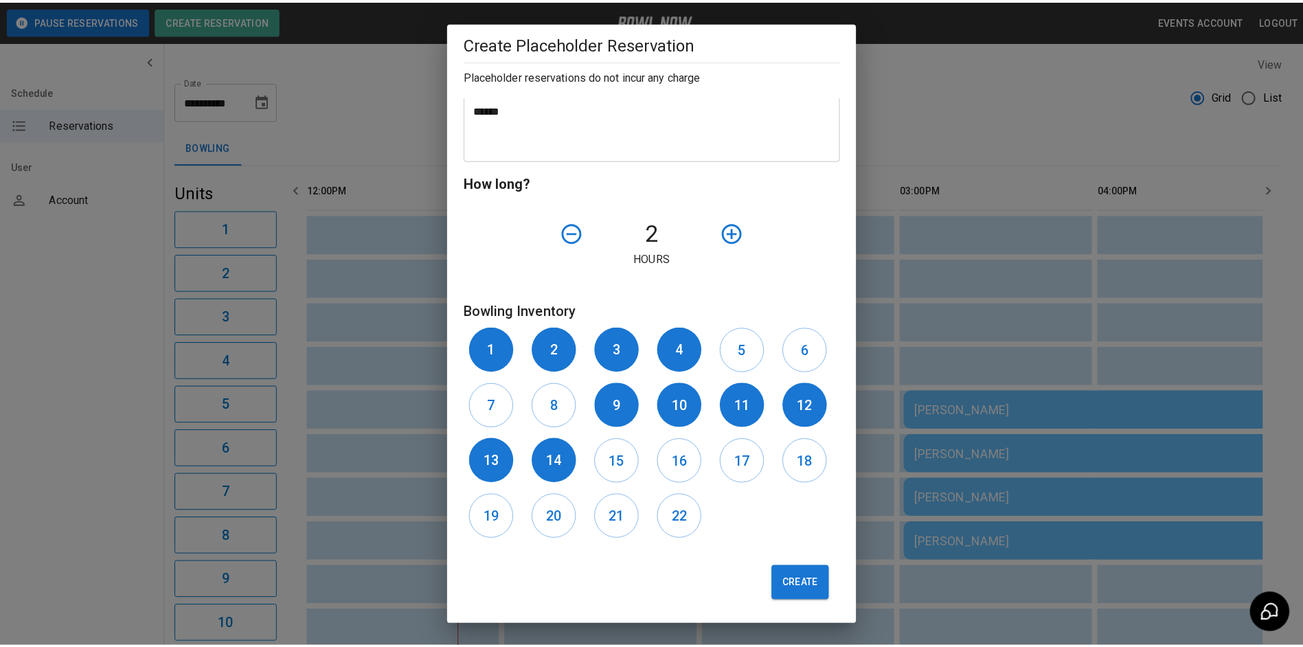
scroll to position [317, 0]
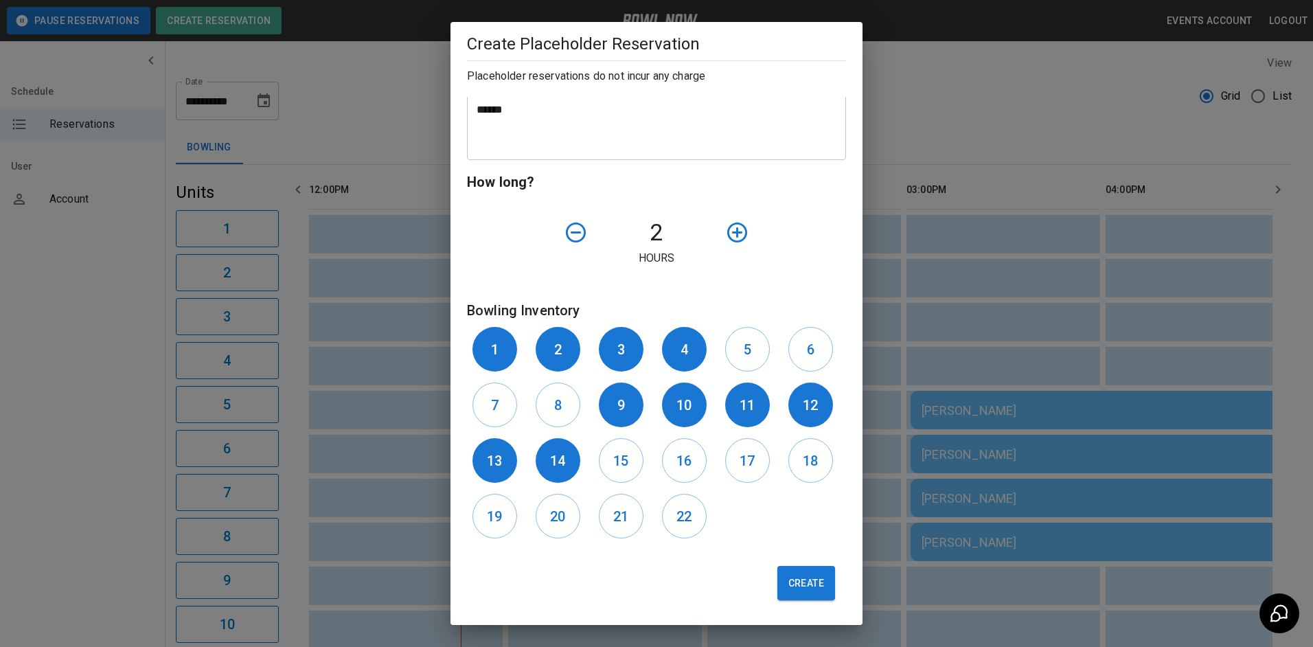
click at [804, 593] on button "Create" at bounding box center [807, 583] width 58 height 34
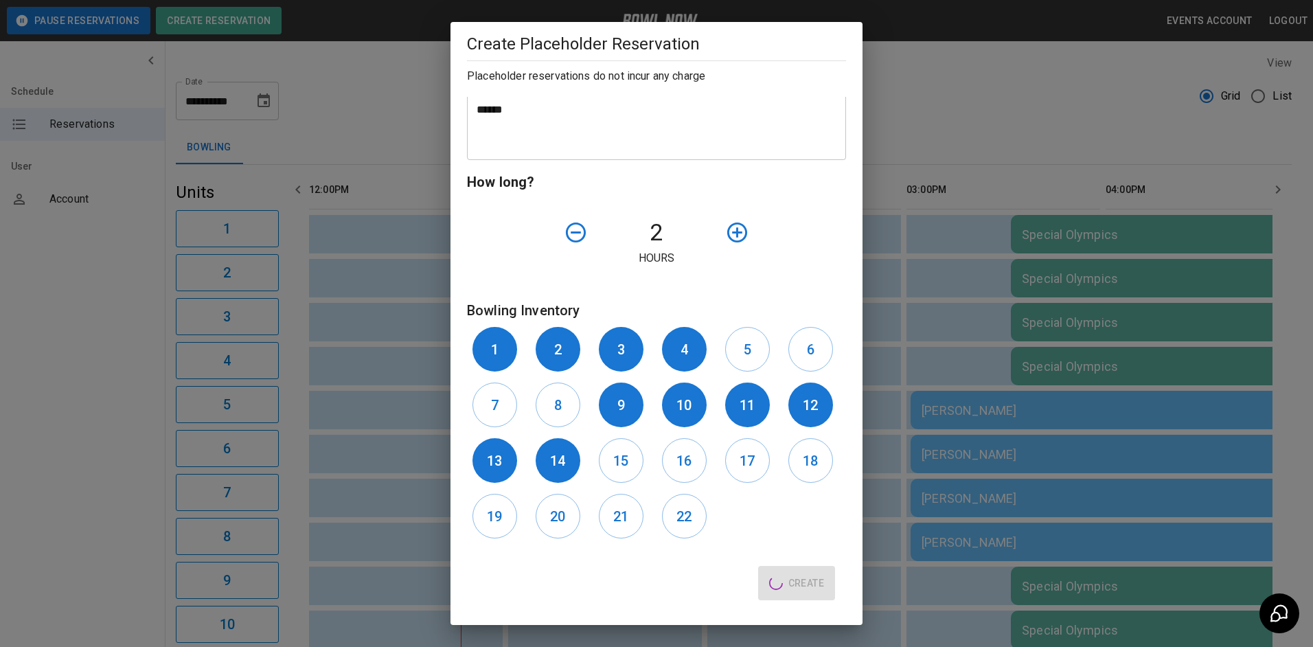
type input "**"
type input "**********"
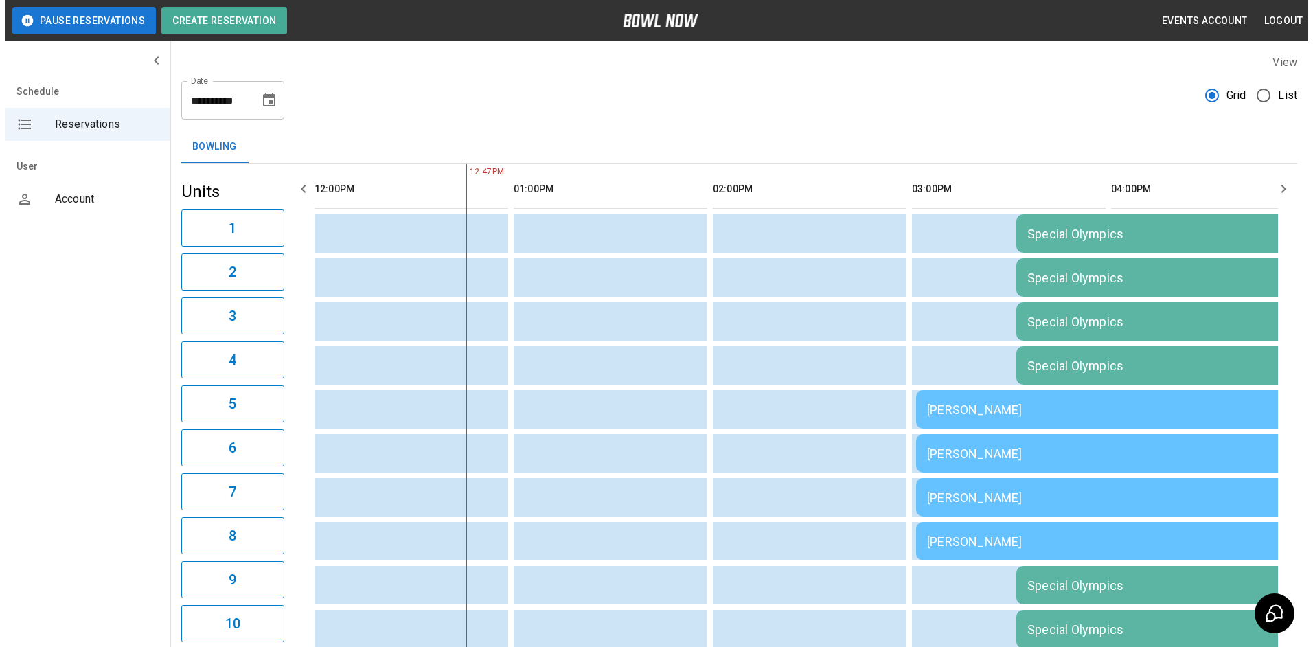
scroll to position [0, 0]
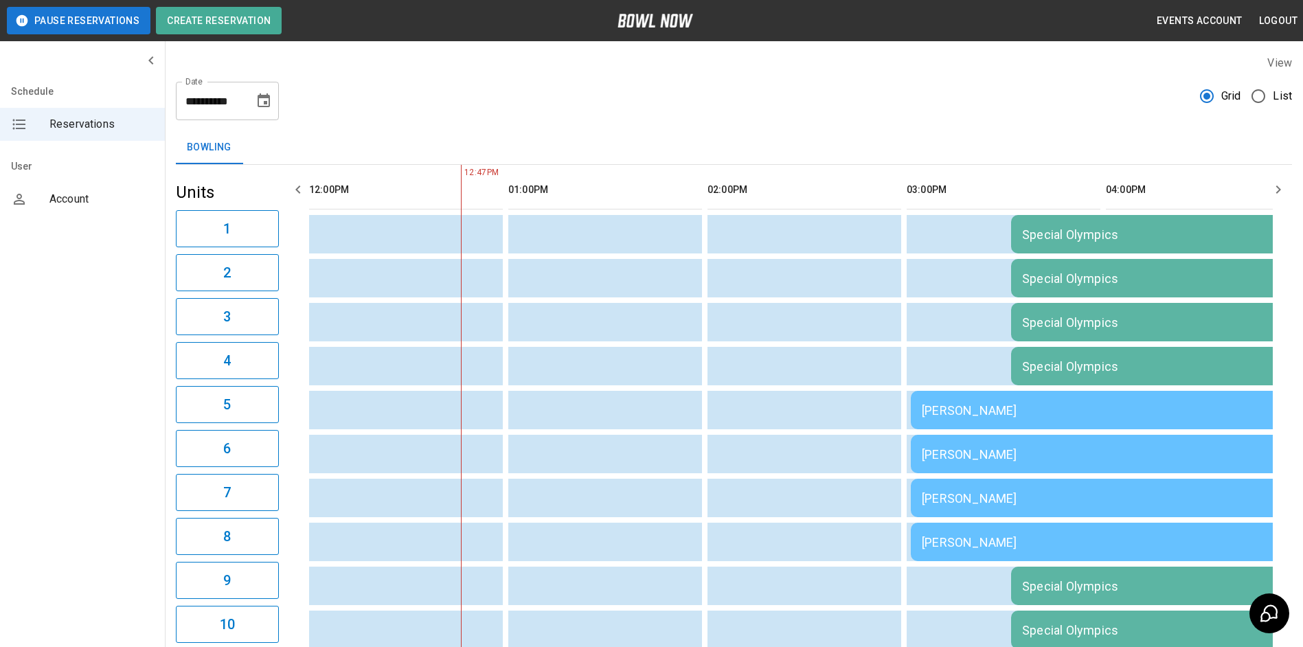
click at [261, 106] on icon "Choose date, selected date is Sep 27, 2025" at bounding box center [264, 100] width 12 height 14
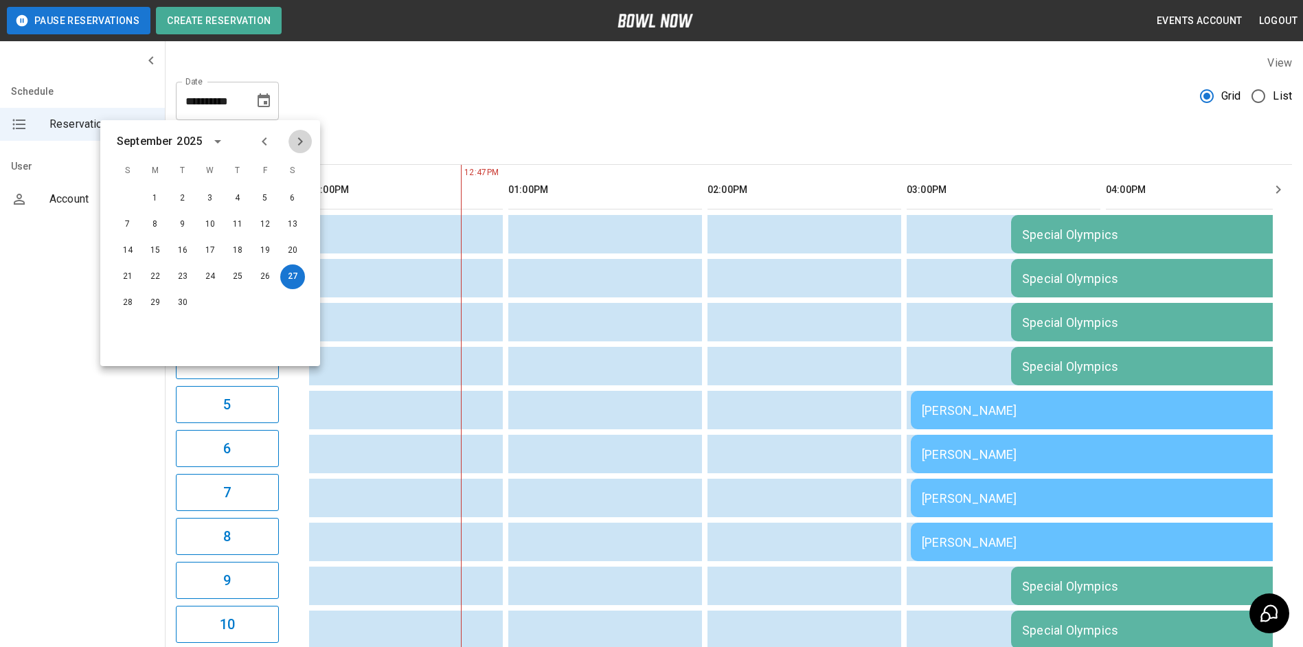
click at [304, 139] on icon "Next month" at bounding box center [300, 141] width 16 height 16
click at [287, 194] on button "4" at bounding box center [292, 198] width 25 height 25
type input "**********"
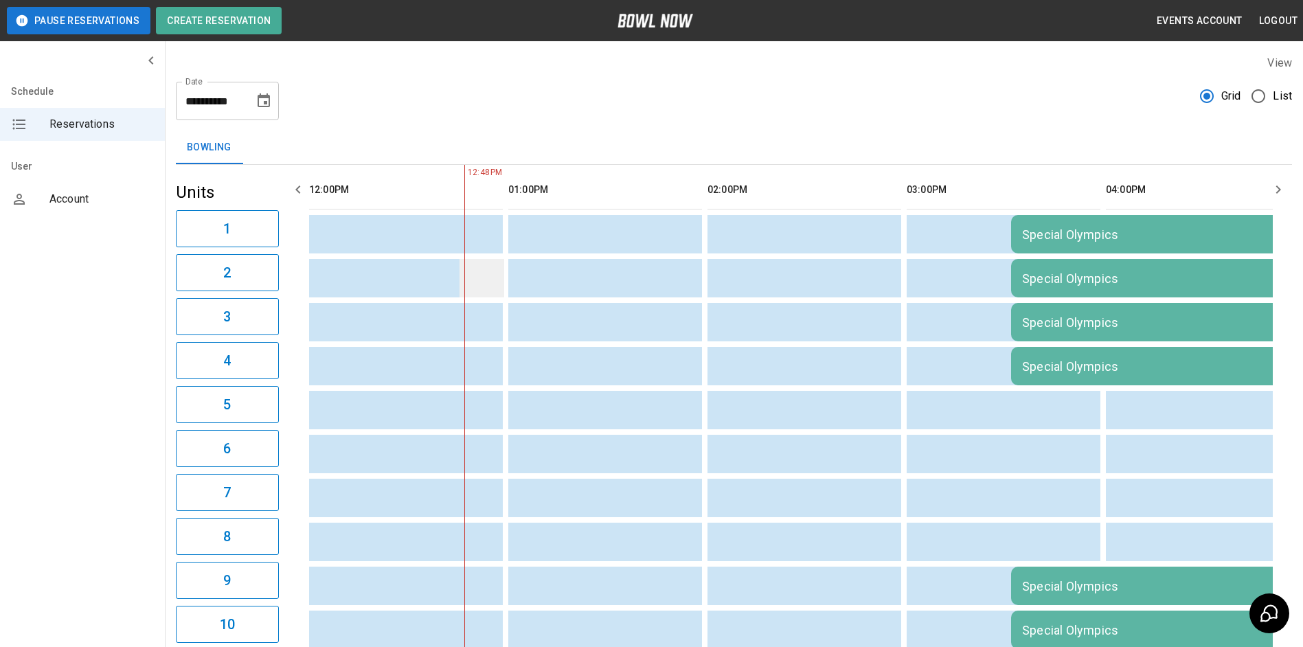
click at [499, 262] on td "sticky table" at bounding box center [482, 278] width 45 height 38
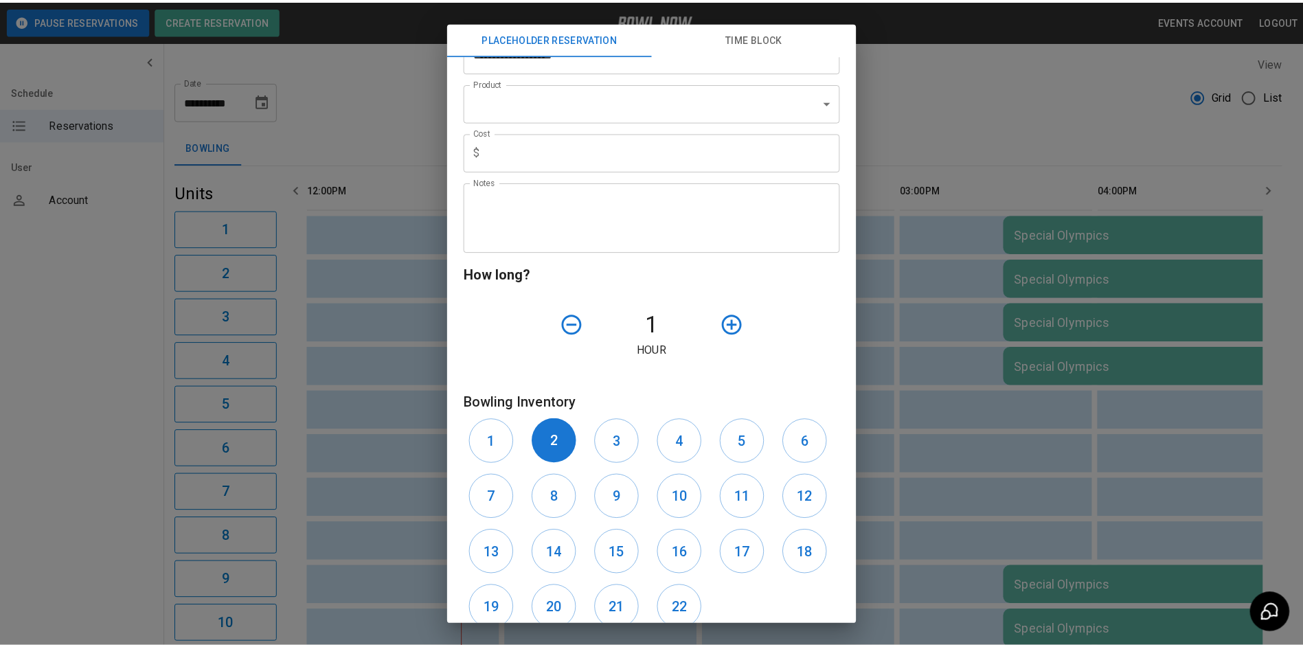
scroll to position [206, 0]
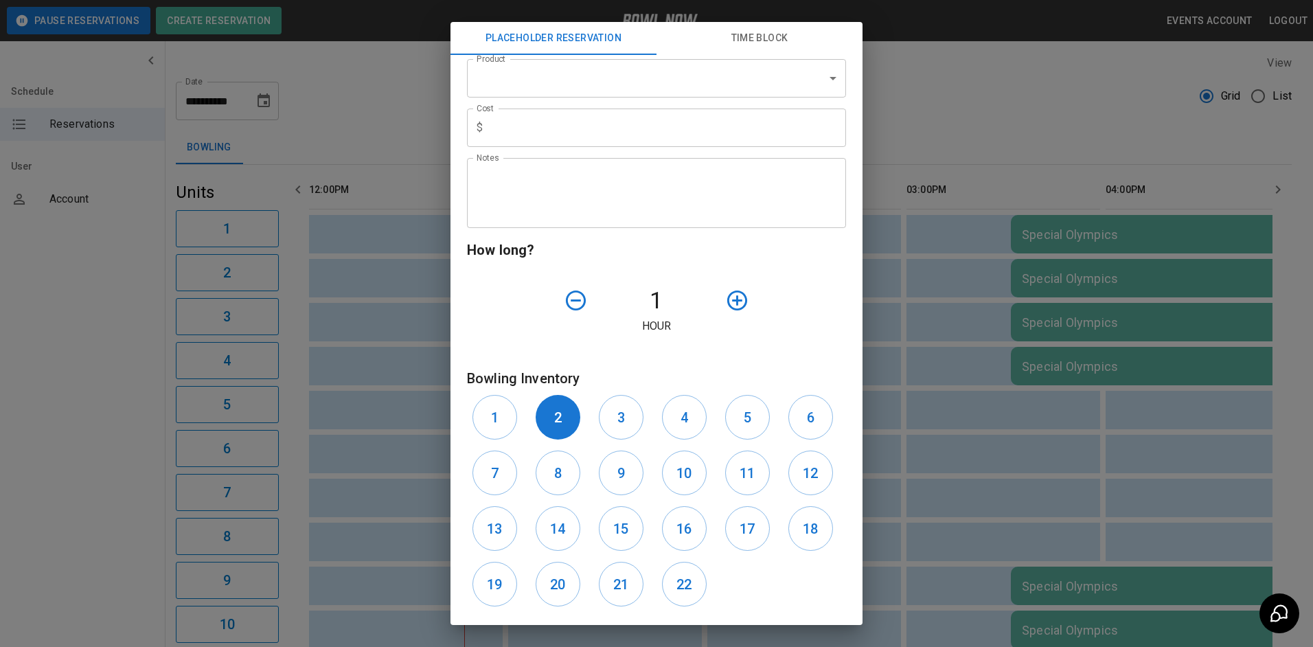
click at [881, 382] on div "**********" at bounding box center [656, 323] width 1313 height 647
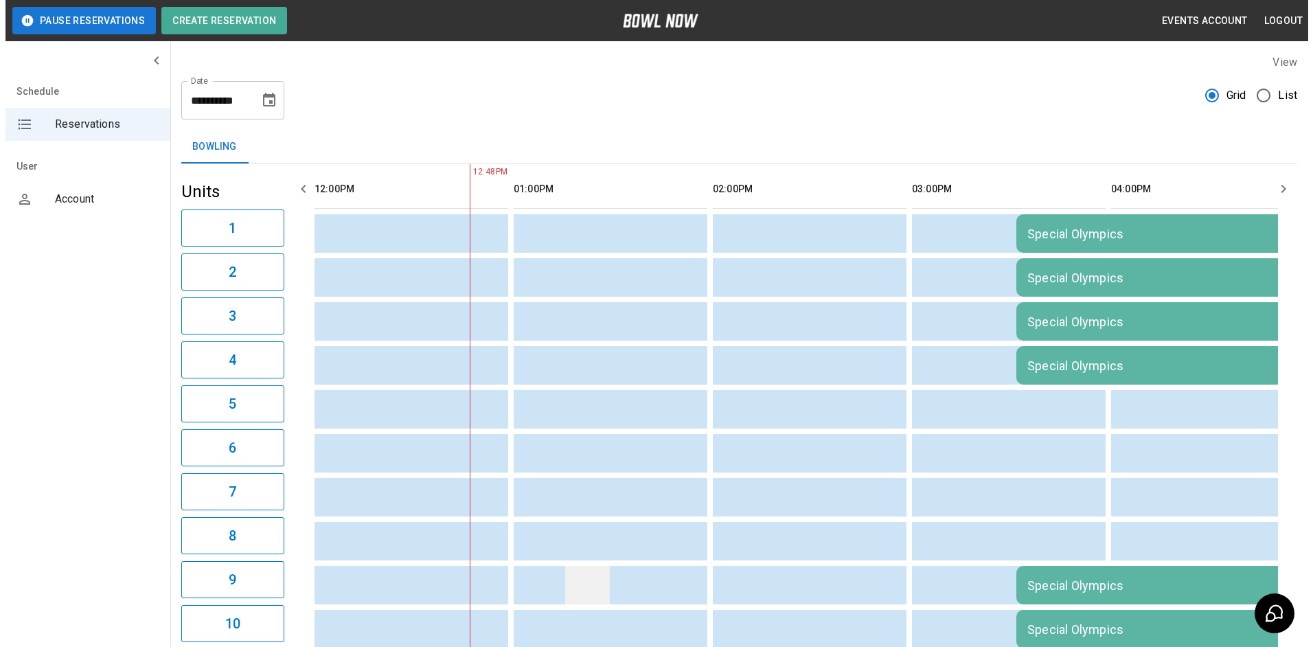
scroll to position [0, 0]
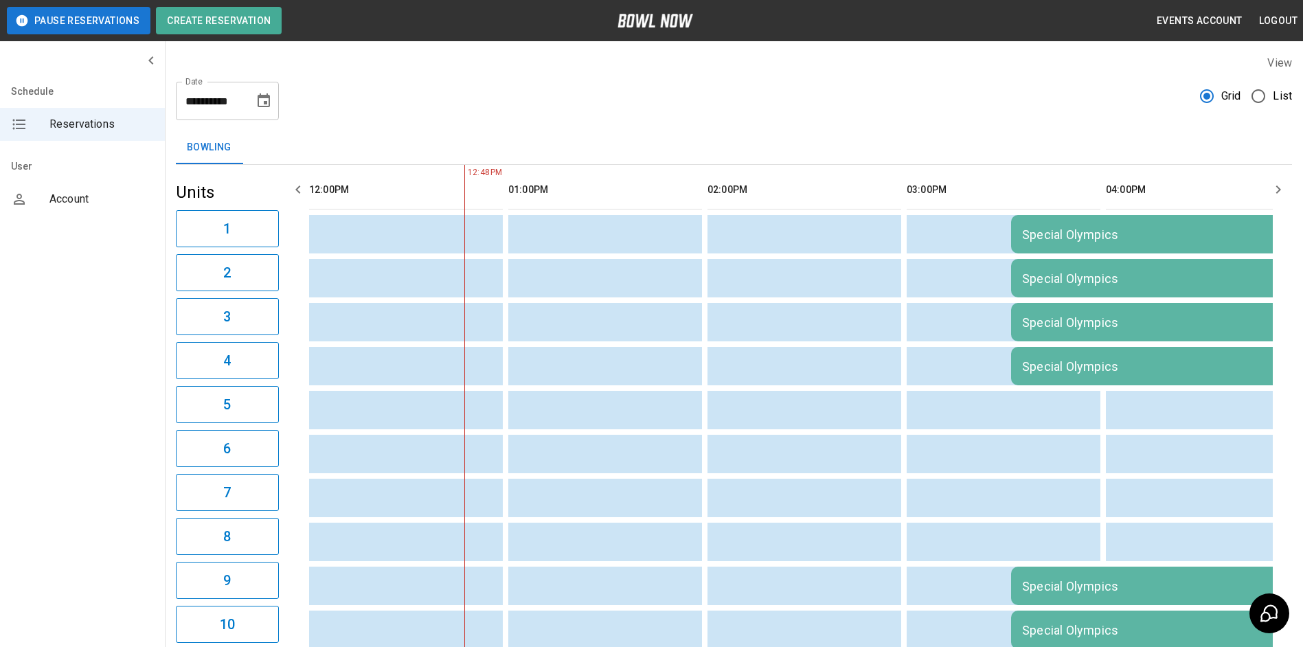
click at [1156, 240] on div "Special Olympics" at bounding box center [1209, 234] width 374 height 14
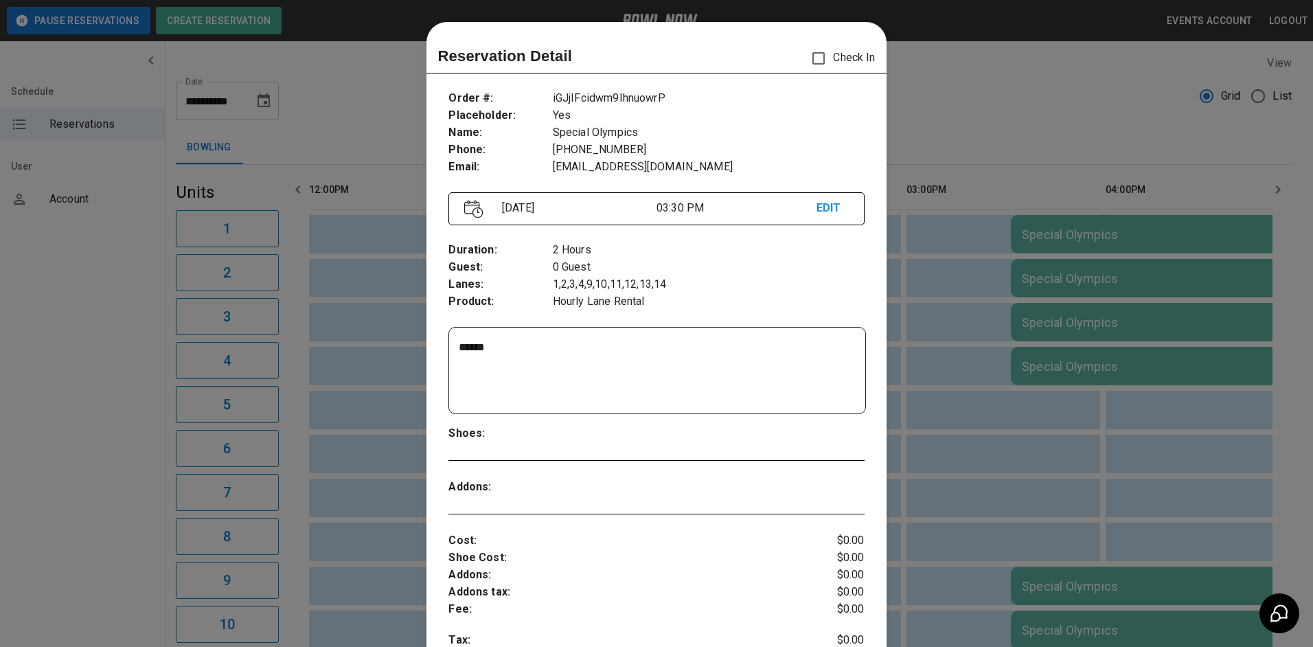
scroll to position [22, 0]
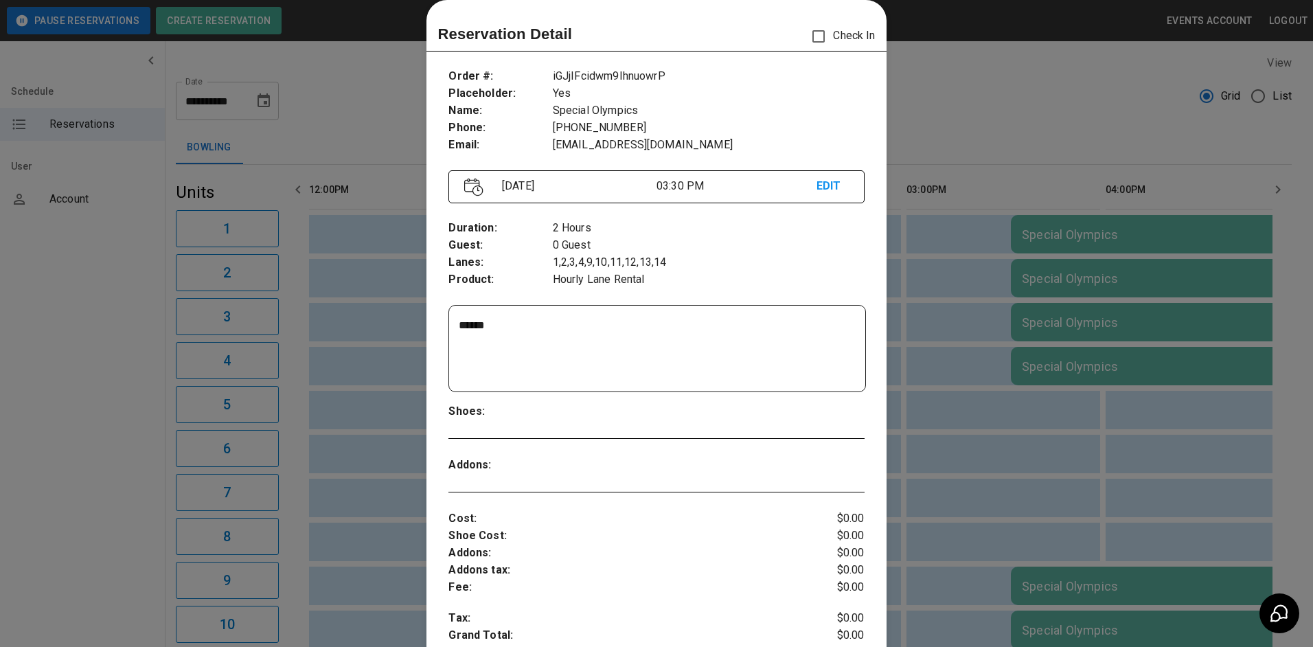
click at [826, 192] on p "EDIT" at bounding box center [833, 186] width 32 height 17
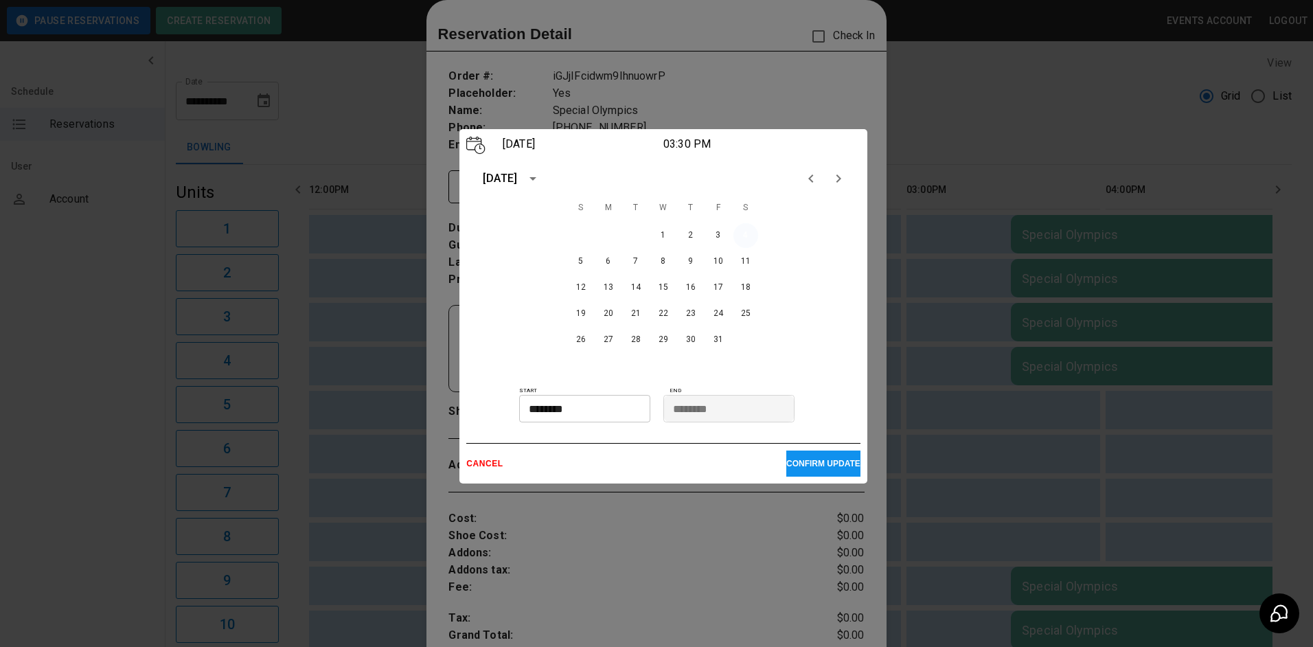
click at [742, 239] on button "4" at bounding box center [746, 235] width 25 height 25
click at [483, 468] on p "CANCEL" at bounding box center [626, 464] width 320 height 10
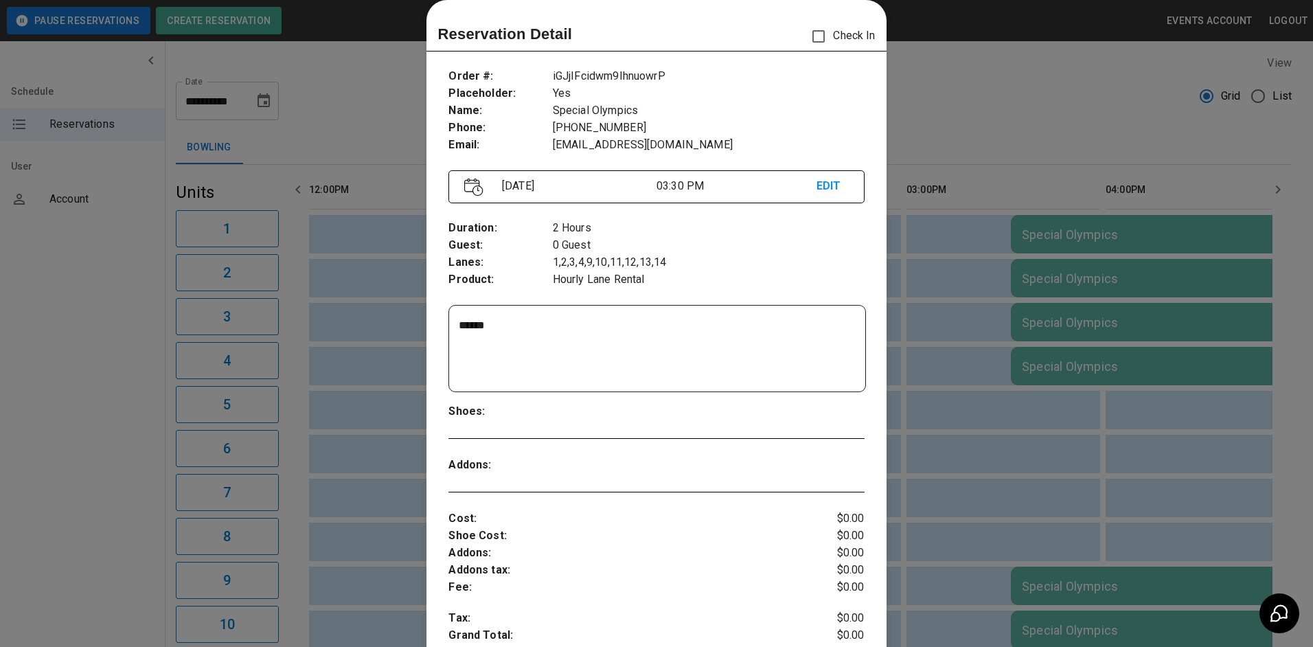
drag, startPoint x: 1047, startPoint y: 130, endPoint x: 1137, endPoint y: 207, distance: 119.4
click at [1048, 131] on div at bounding box center [656, 323] width 1313 height 647
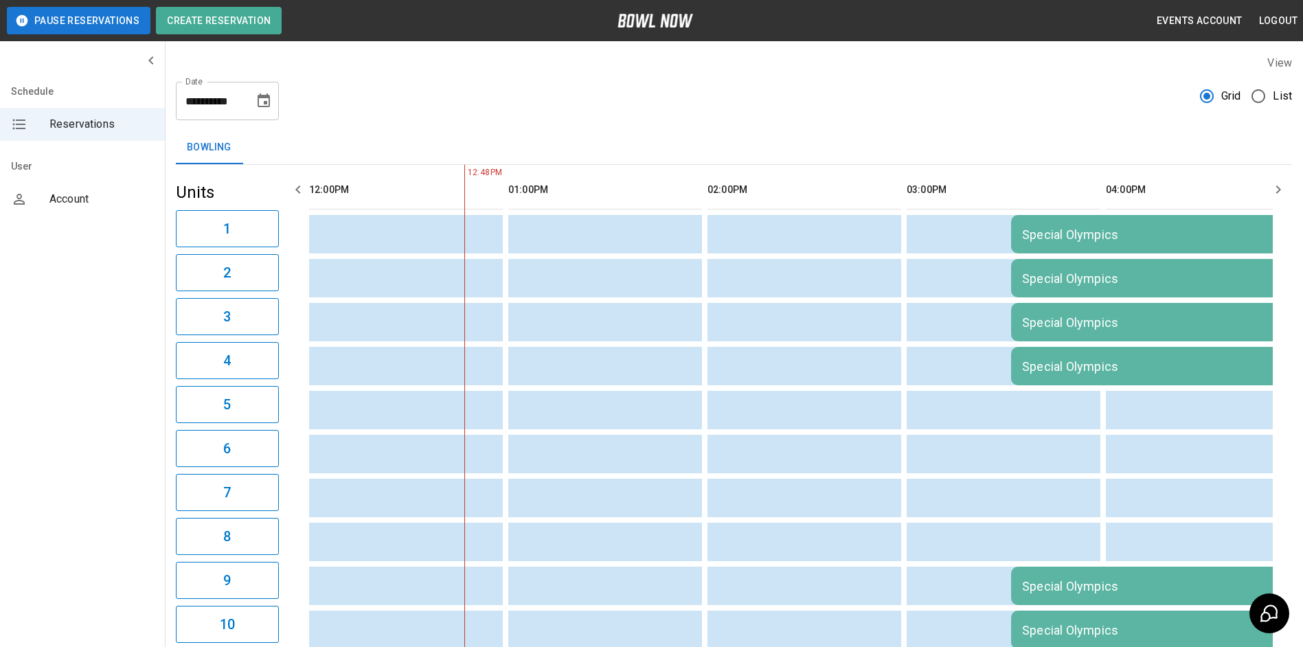
click at [1135, 240] on div "Special Olympics" at bounding box center [1209, 234] width 374 height 14
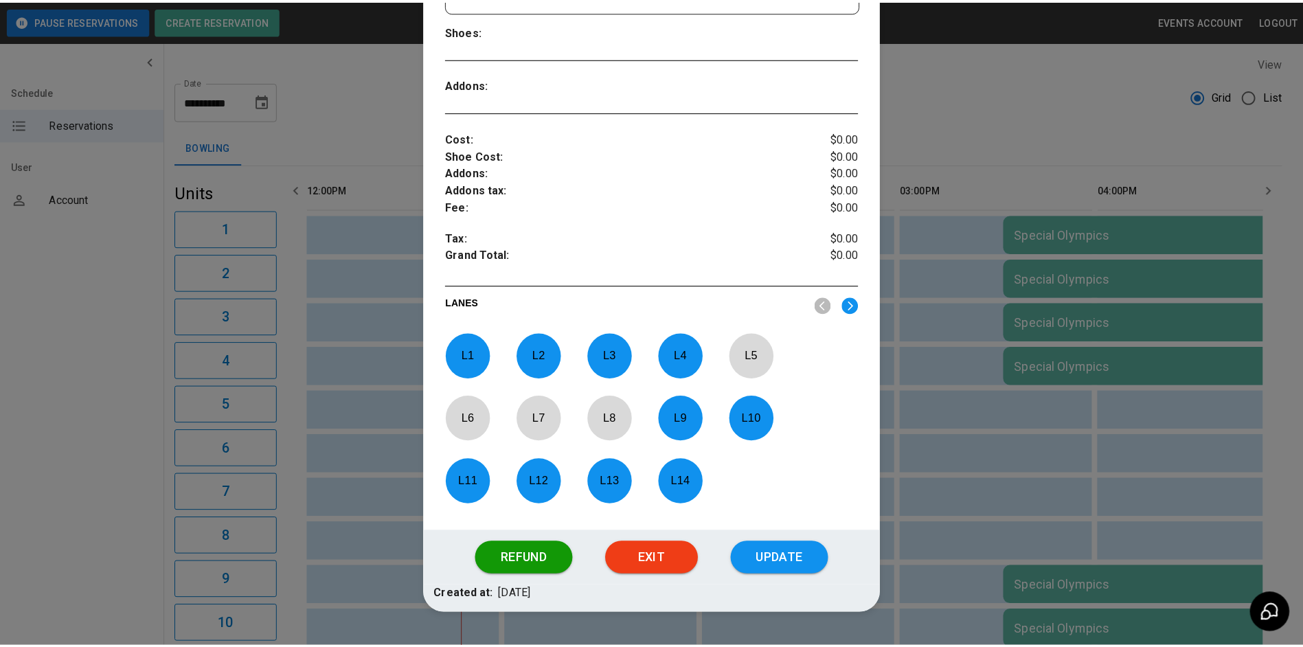
scroll to position [438, 0]
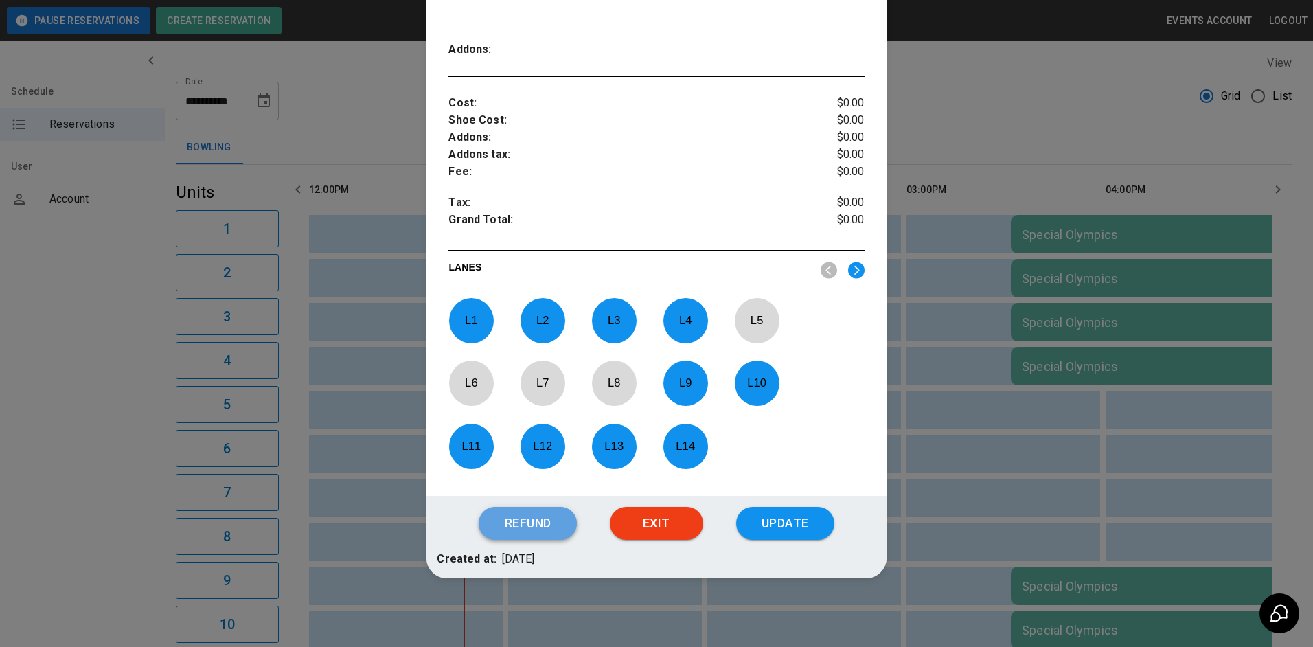
click at [545, 527] on button "Refund" at bounding box center [528, 523] width 98 height 33
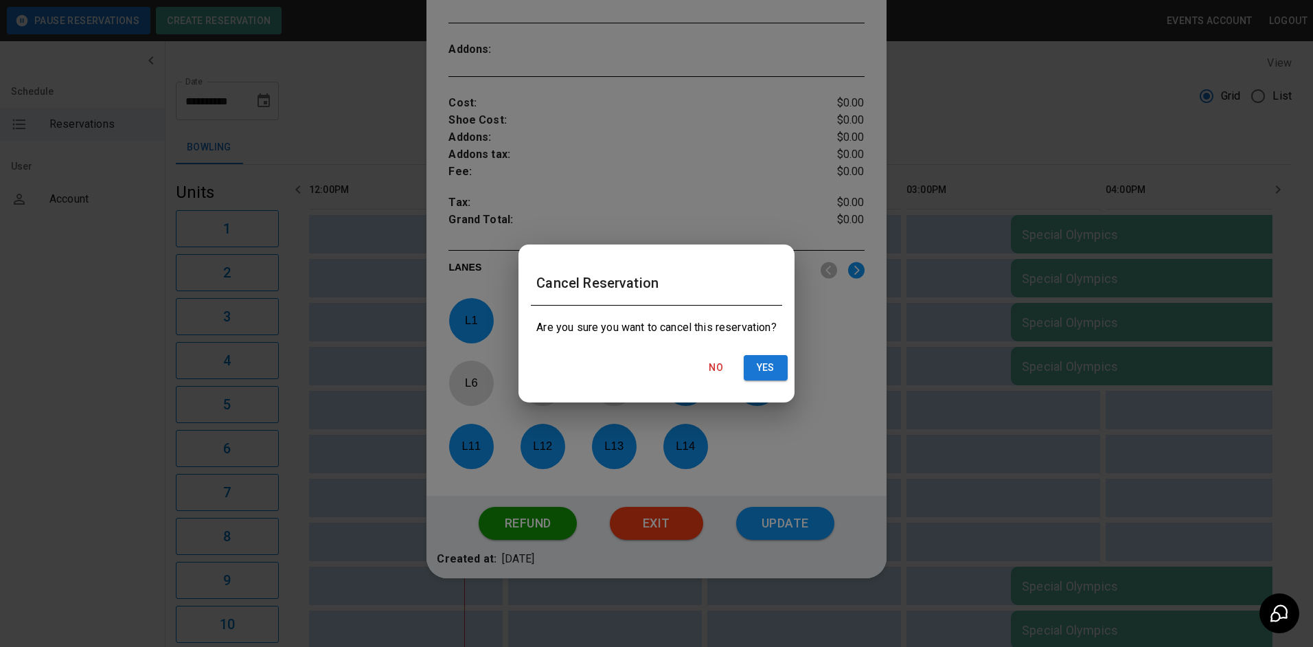
click at [789, 376] on div "No Yes" at bounding box center [656, 368] width 273 height 36
click at [780, 372] on button "Yes" at bounding box center [766, 367] width 44 height 25
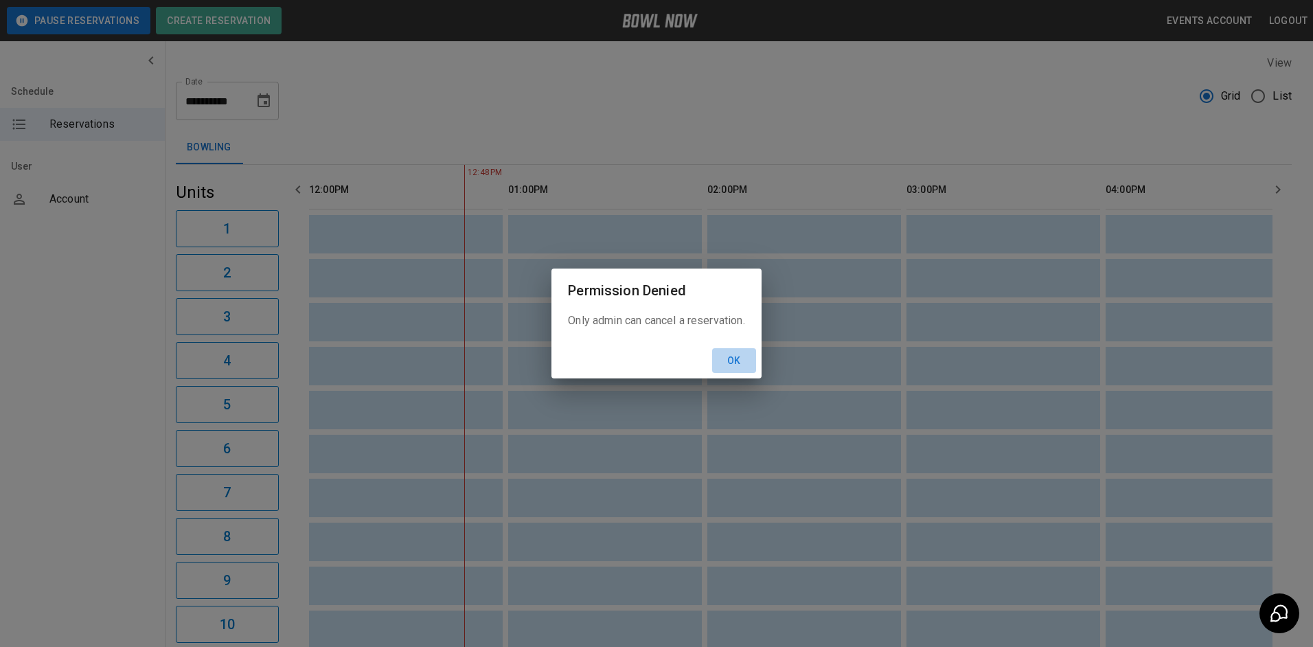
click at [734, 356] on button "Ok" at bounding box center [734, 360] width 44 height 25
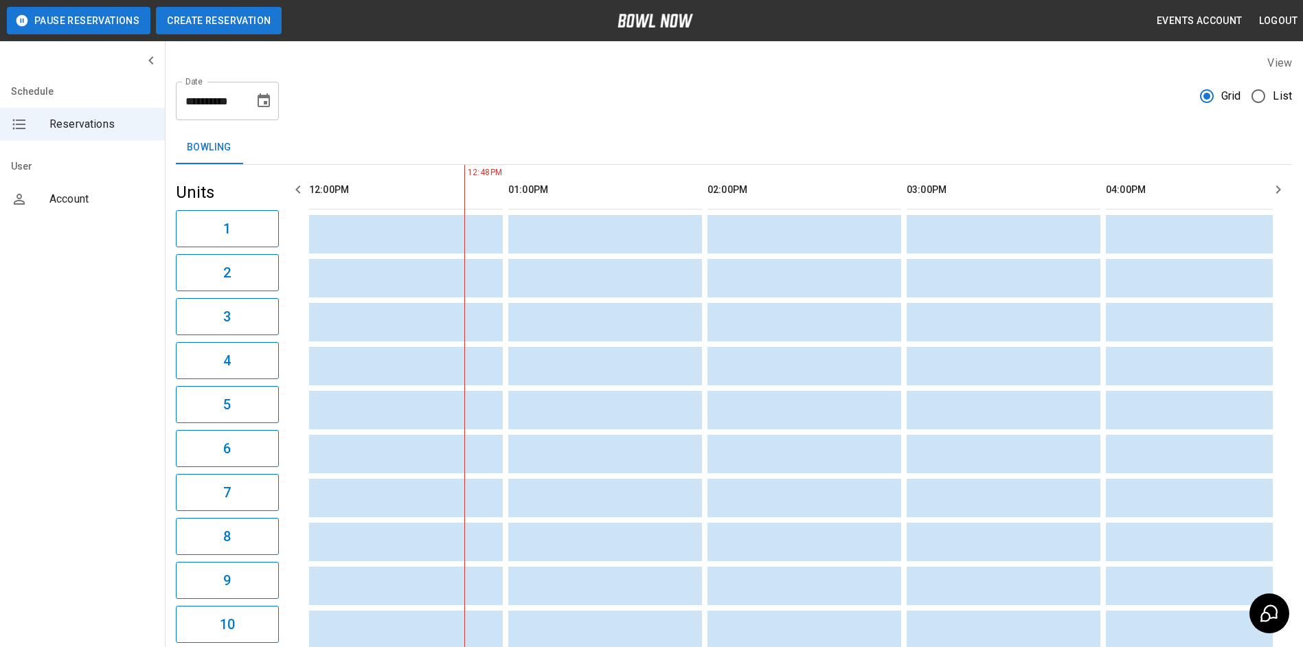
click at [245, 32] on button "Create Reservation" at bounding box center [219, 20] width 126 height 27
click at [262, 95] on icon "Choose date, selected date is Oct 4, 2025" at bounding box center [264, 100] width 12 height 14
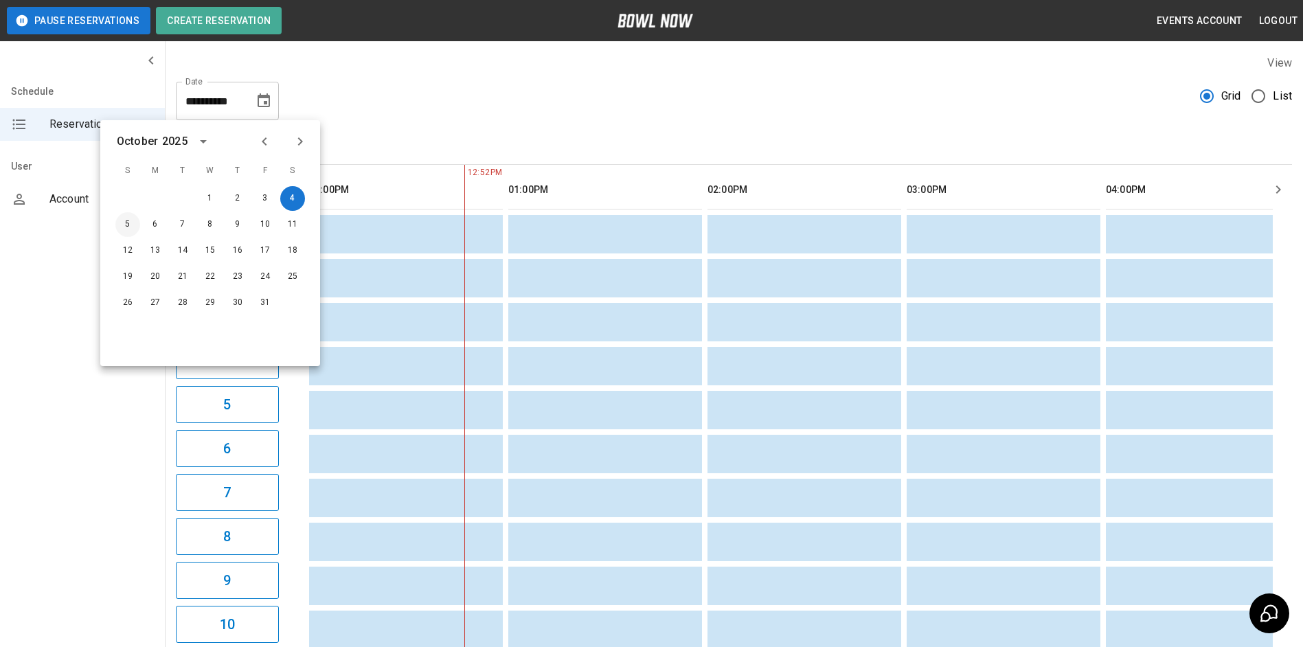
click at [126, 223] on button "5" at bounding box center [127, 224] width 25 height 25
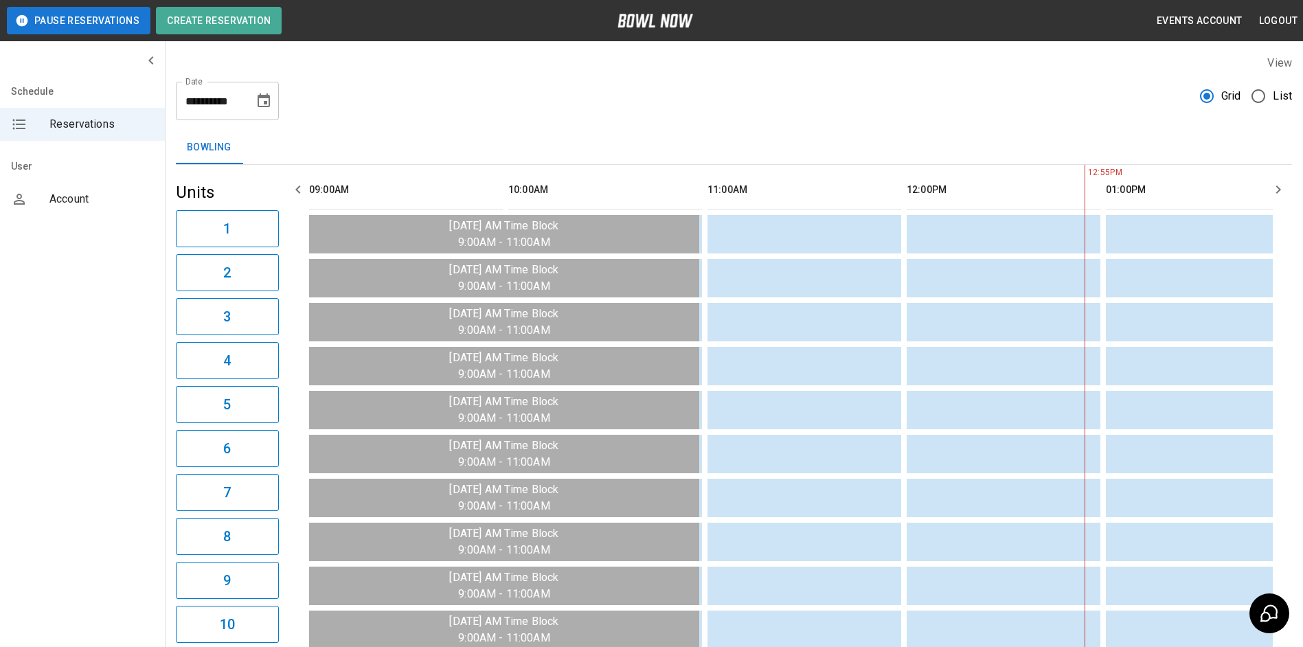
scroll to position [0, 598]
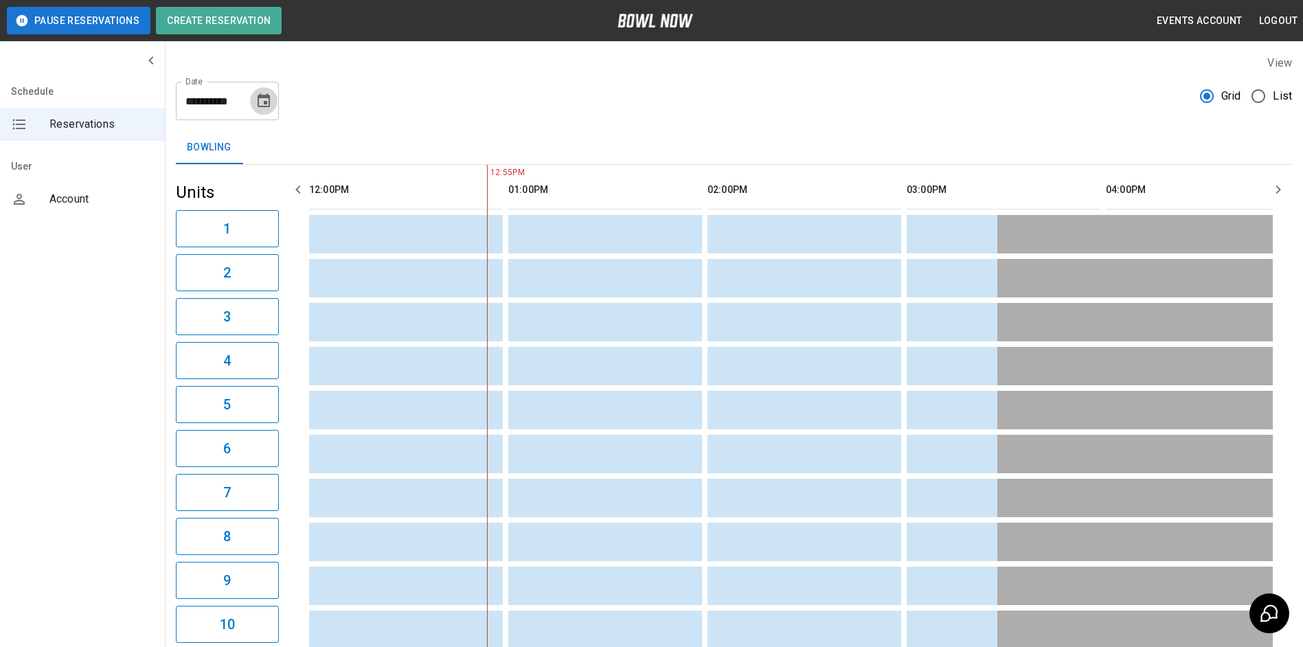
click at [258, 94] on icon "Choose date, selected date is Oct 5, 2025" at bounding box center [264, 101] width 16 height 16
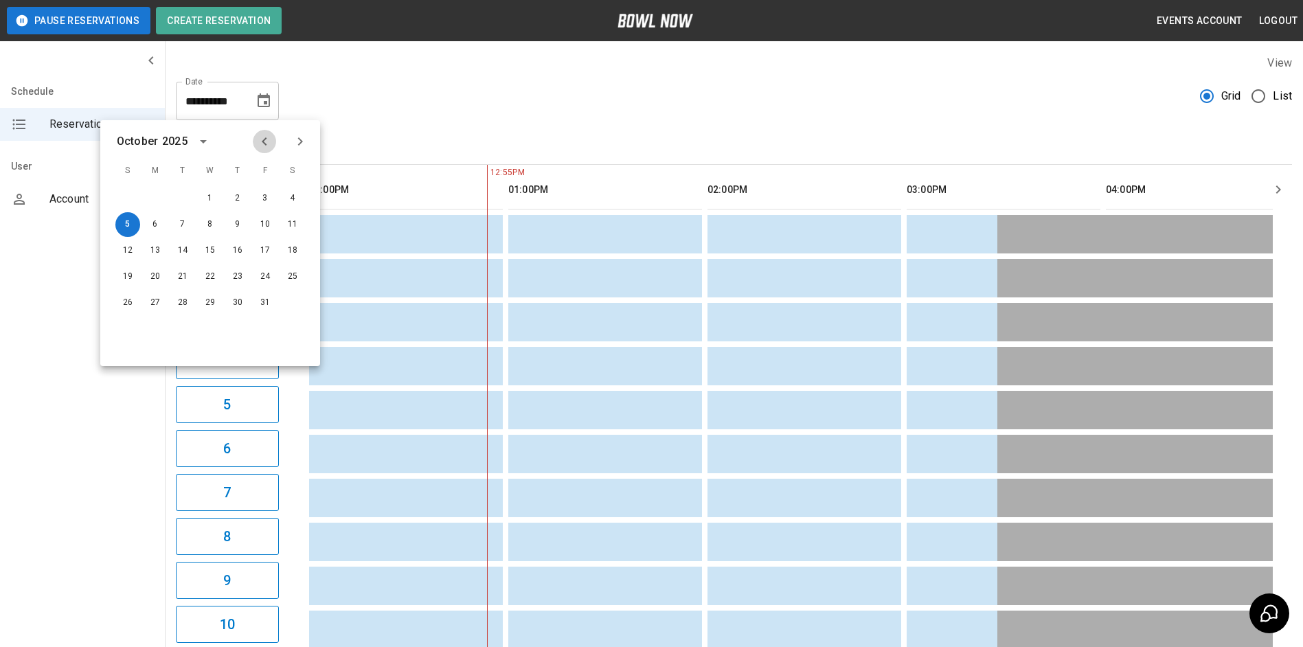
click at [267, 139] on icon "Previous month" at bounding box center [264, 141] width 16 height 16
click at [266, 139] on icon "Previous month" at bounding box center [264, 141] width 16 height 16
drag, startPoint x: 137, startPoint y: 276, endPoint x: 550, endPoint y: 49, distance: 471.6
click at [136, 277] on button "17" at bounding box center [127, 276] width 25 height 25
type input "**********"
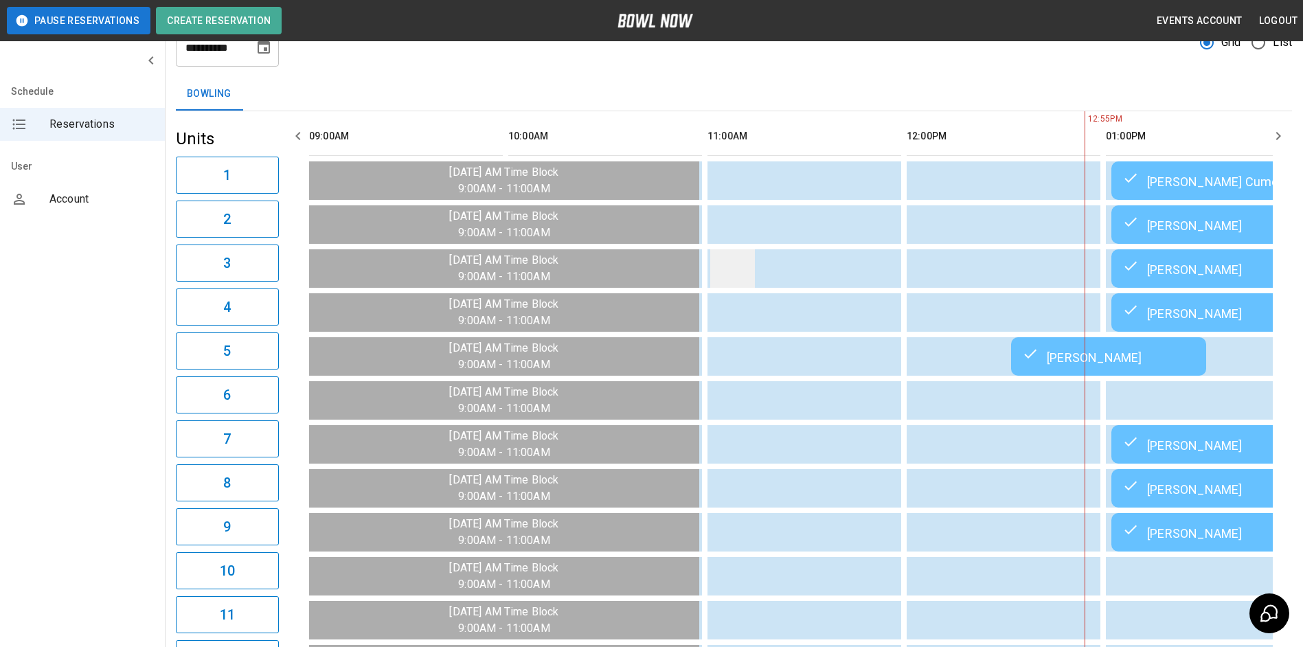
scroll to position [0, 0]
